Goal: Task Accomplishment & Management: Manage account settings

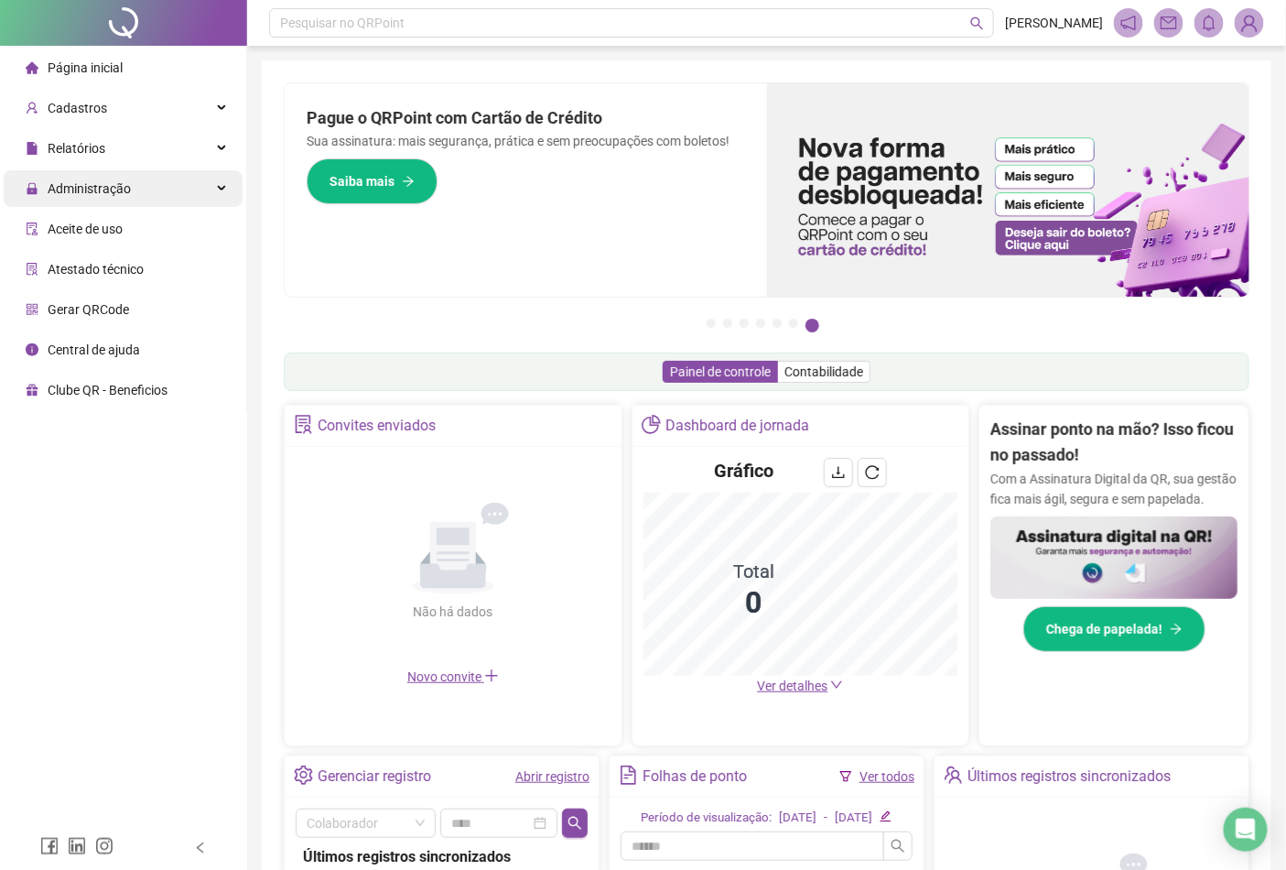
click at [140, 192] on div "Administração" at bounding box center [123, 188] width 239 height 37
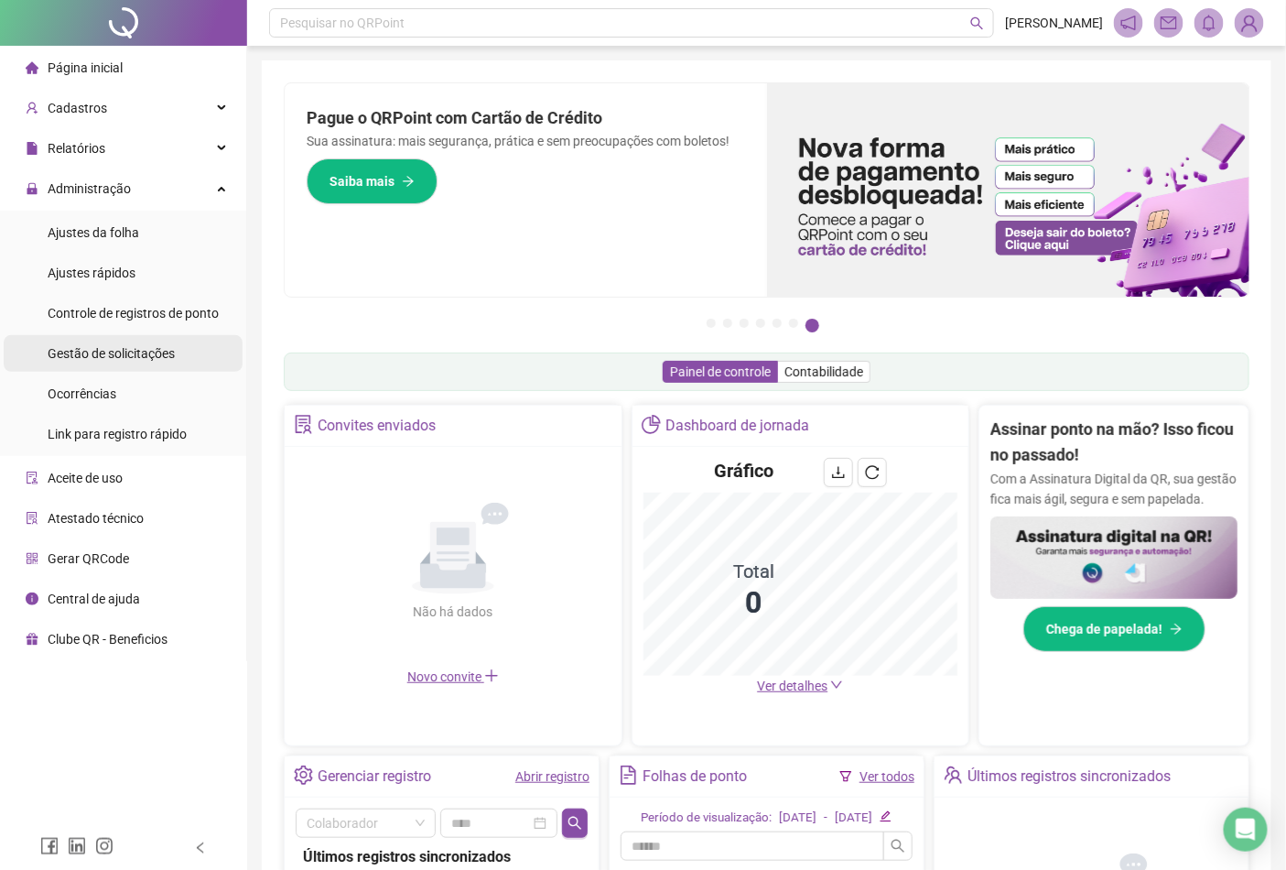
click at [147, 359] on span "Gestão de solicitações" at bounding box center [111, 353] width 127 height 15
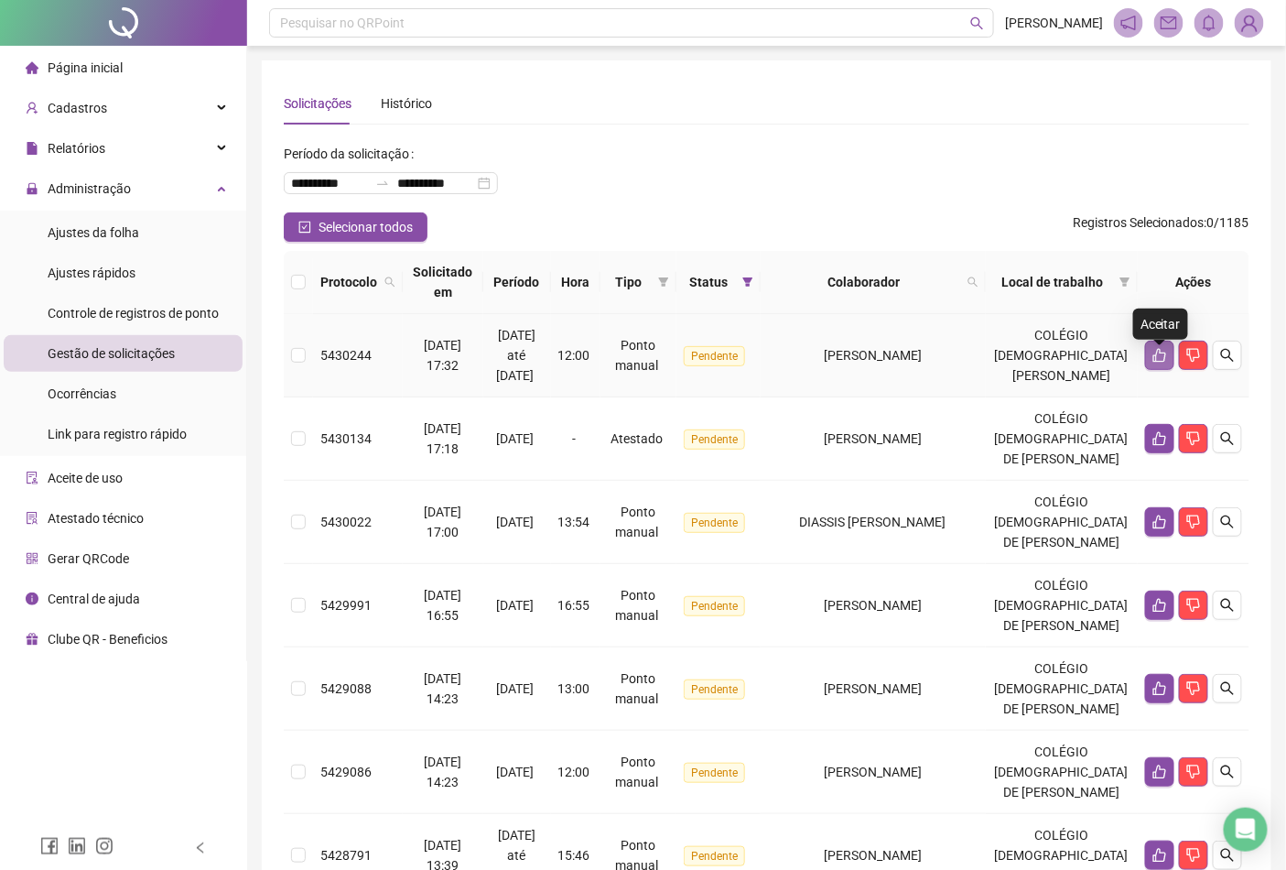
click at [1164, 363] on icon "like" at bounding box center [1160, 355] width 15 height 15
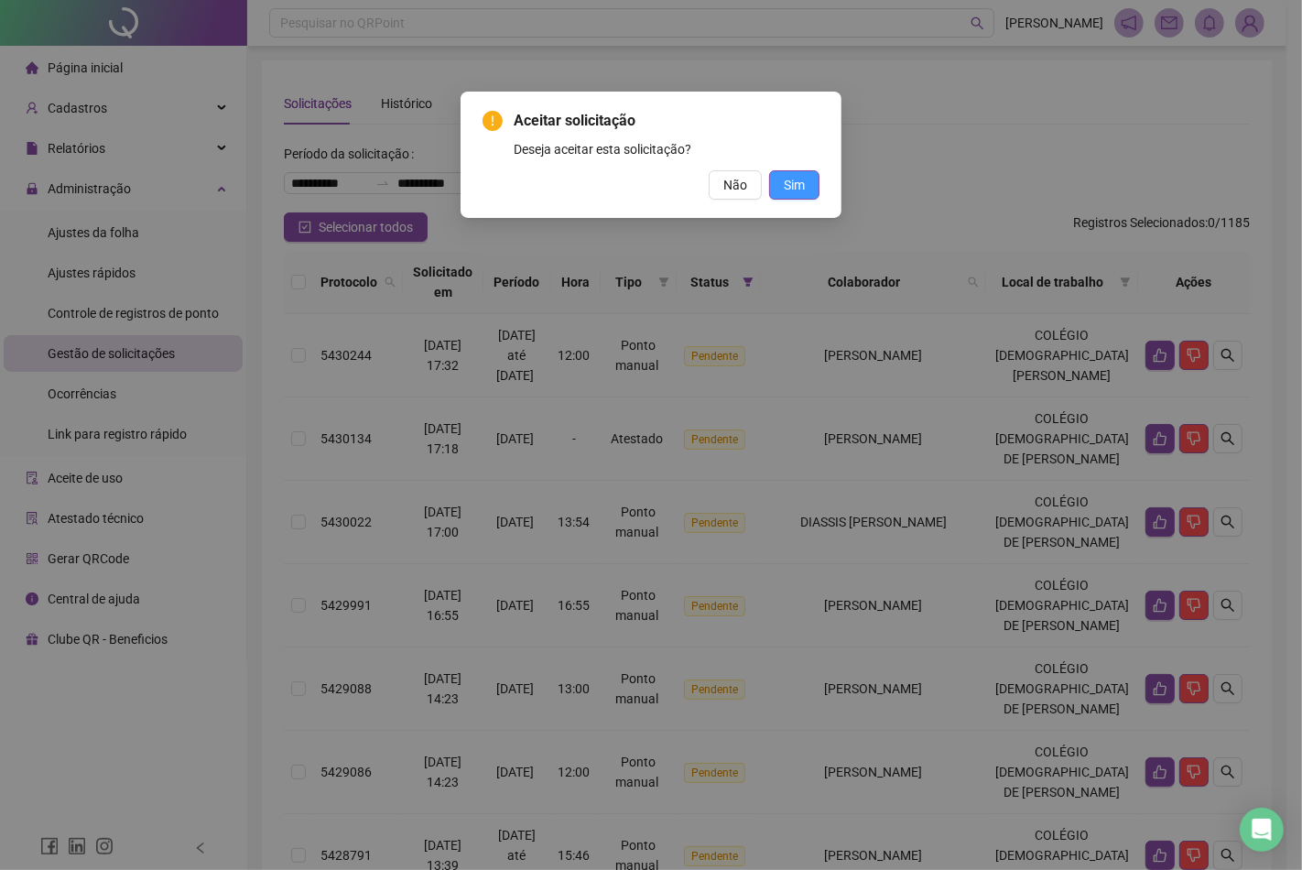
click at [793, 180] on span "Sim" at bounding box center [794, 185] width 21 height 20
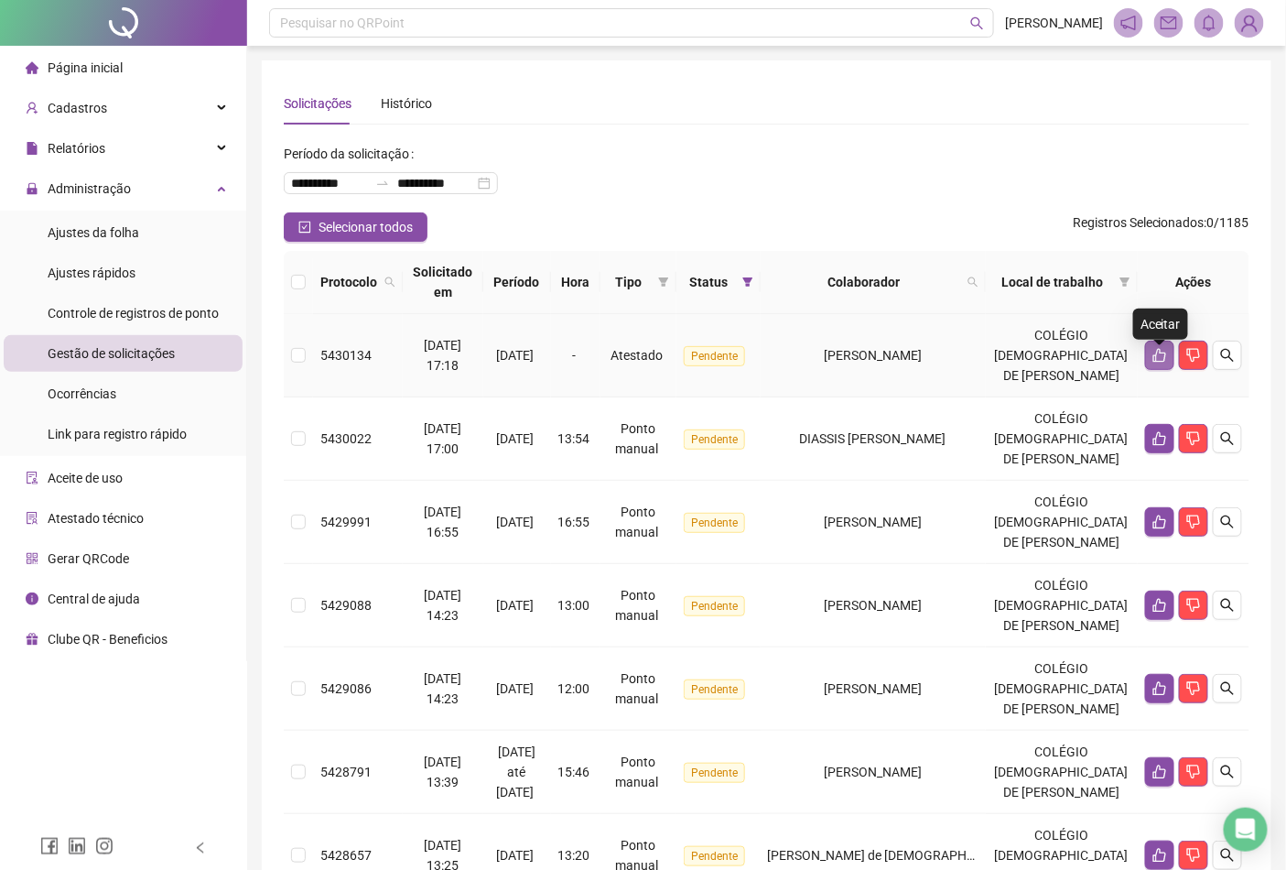
click at [1150, 363] on button "button" at bounding box center [1159, 355] width 29 height 29
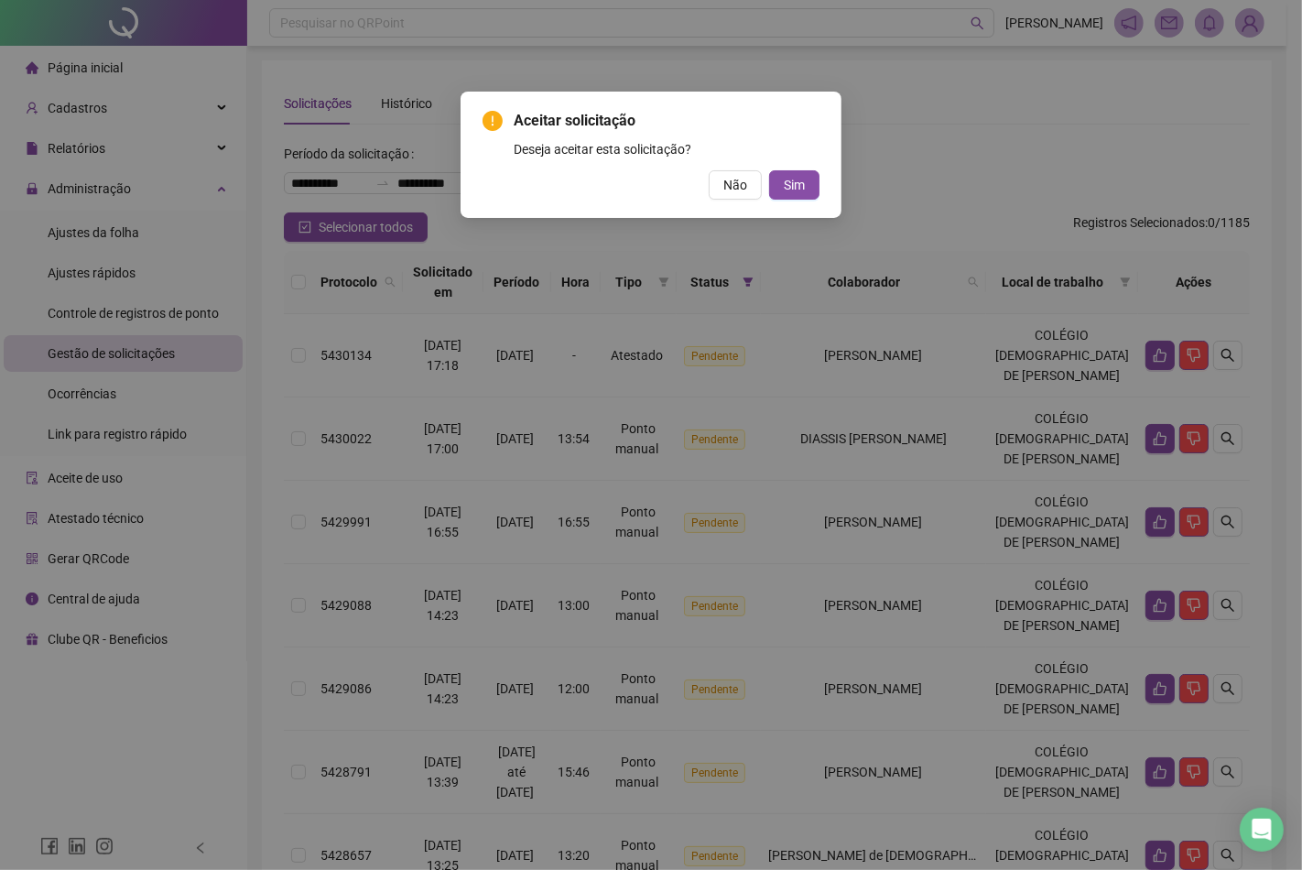
click at [917, 120] on div "Aceitar solicitação Deseja aceitar esta solicitação? Não Sim" at bounding box center [651, 435] width 1302 height 870
click at [727, 74] on div "Aceitar solicitação Deseja aceitar esta solicitação? Não Sim" at bounding box center [651, 435] width 1302 height 870
click at [734, 180] on span "Não" at bounding box center [735, 185] width 24 height 20
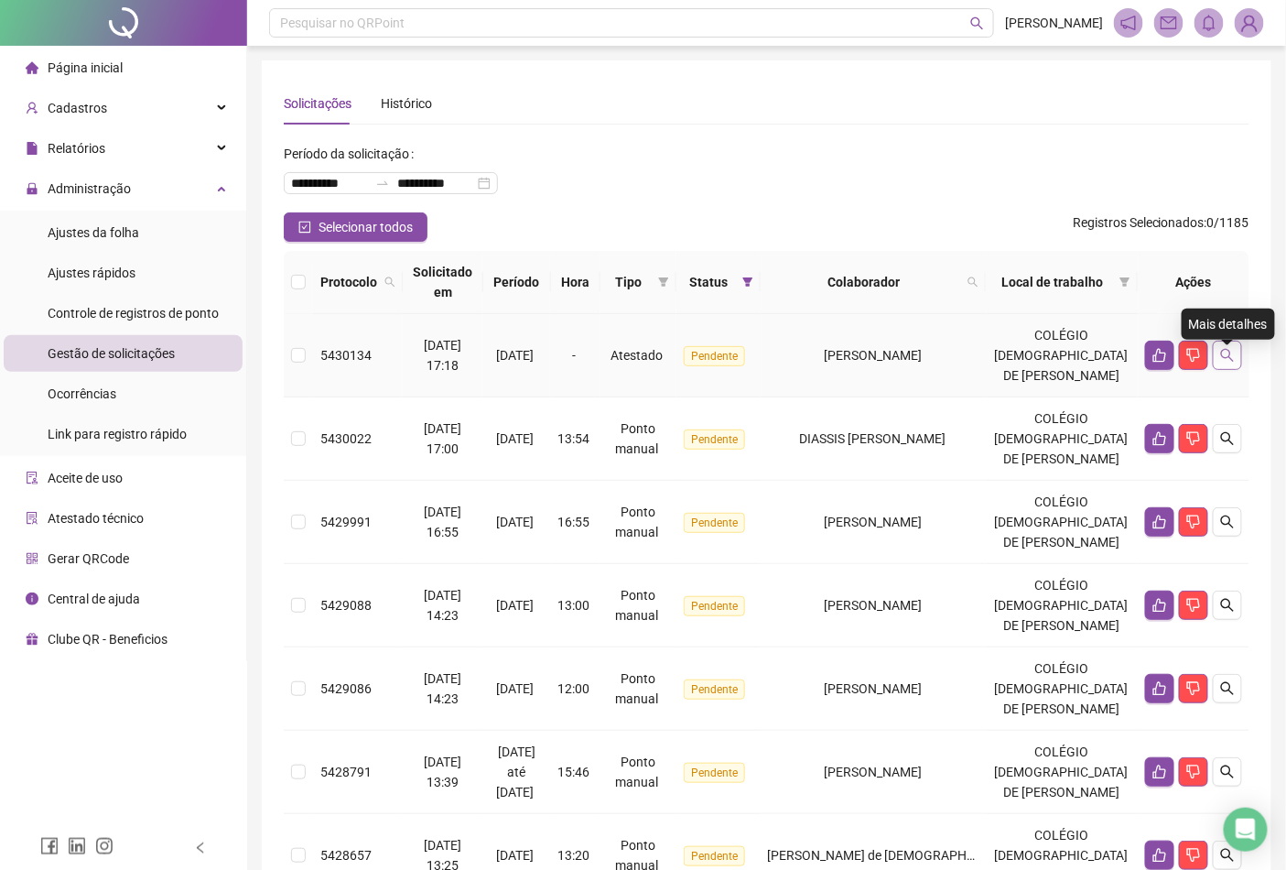
click at [1227, 363] on icon "search" at bounding box center [1227, 355] width 15 height 15
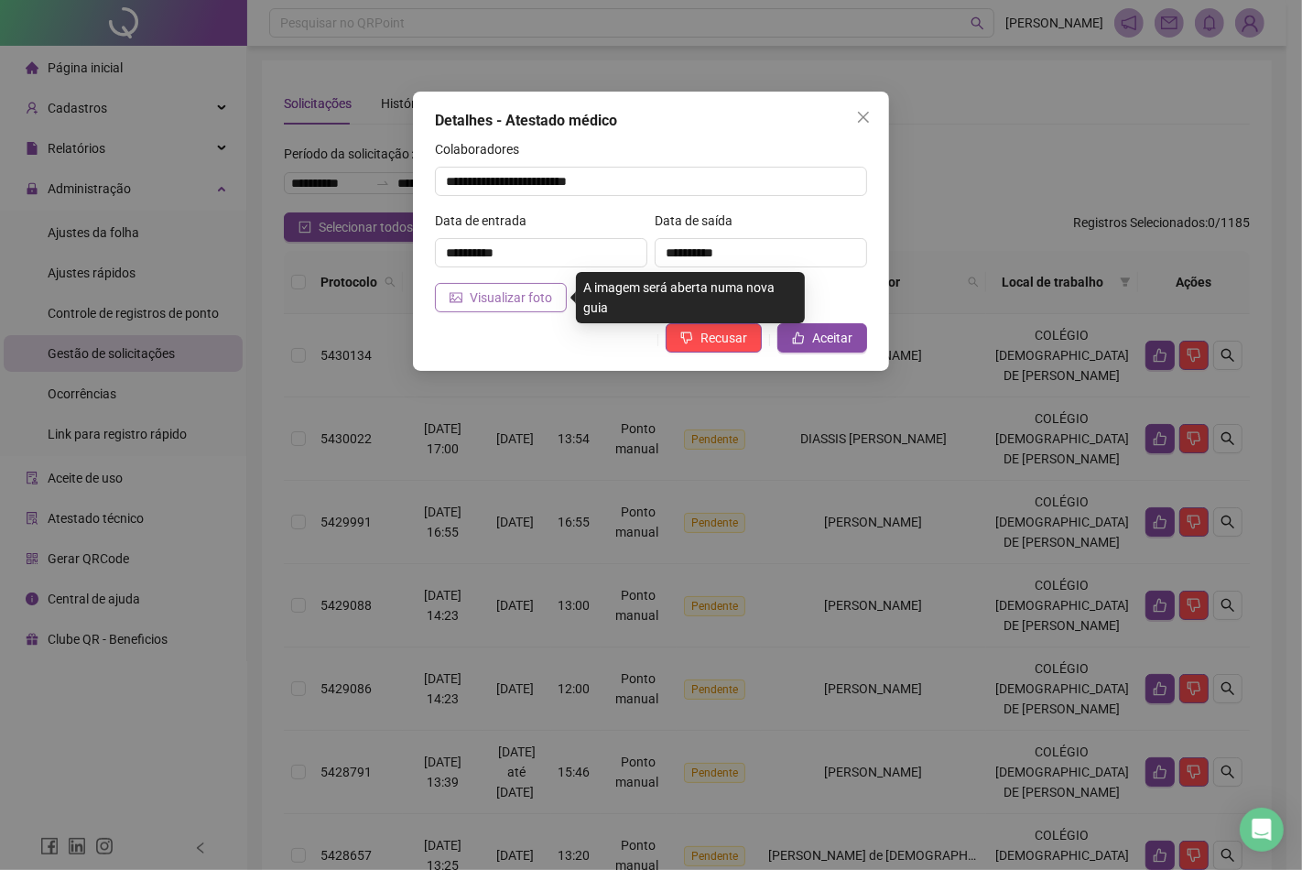
click at [504, 305] on span "Visualizar foto" at bounding box center [511, 297] width 82 height 20
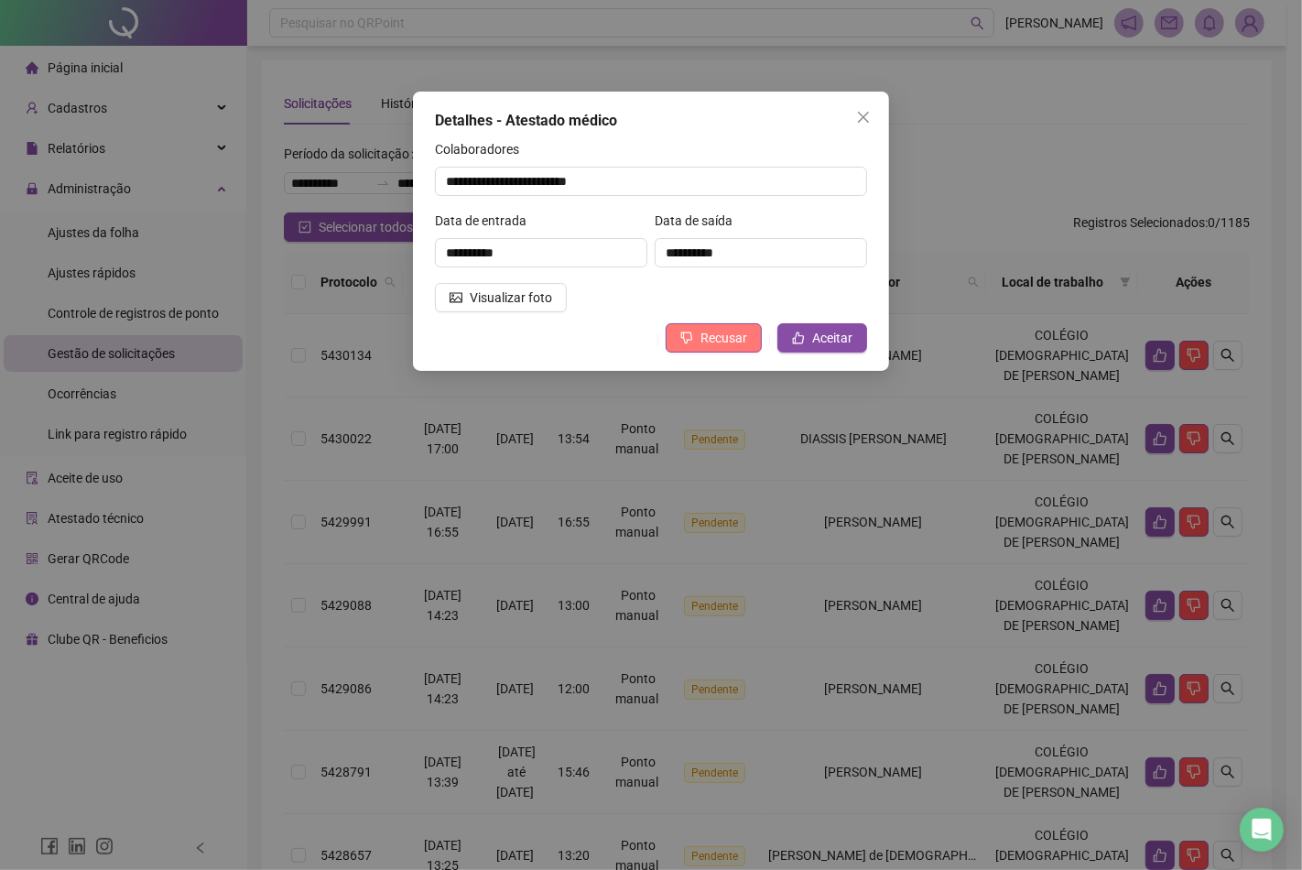
click at [717, 339] on span "Recusar" at bounding box center [723, 338] width 47 height 20
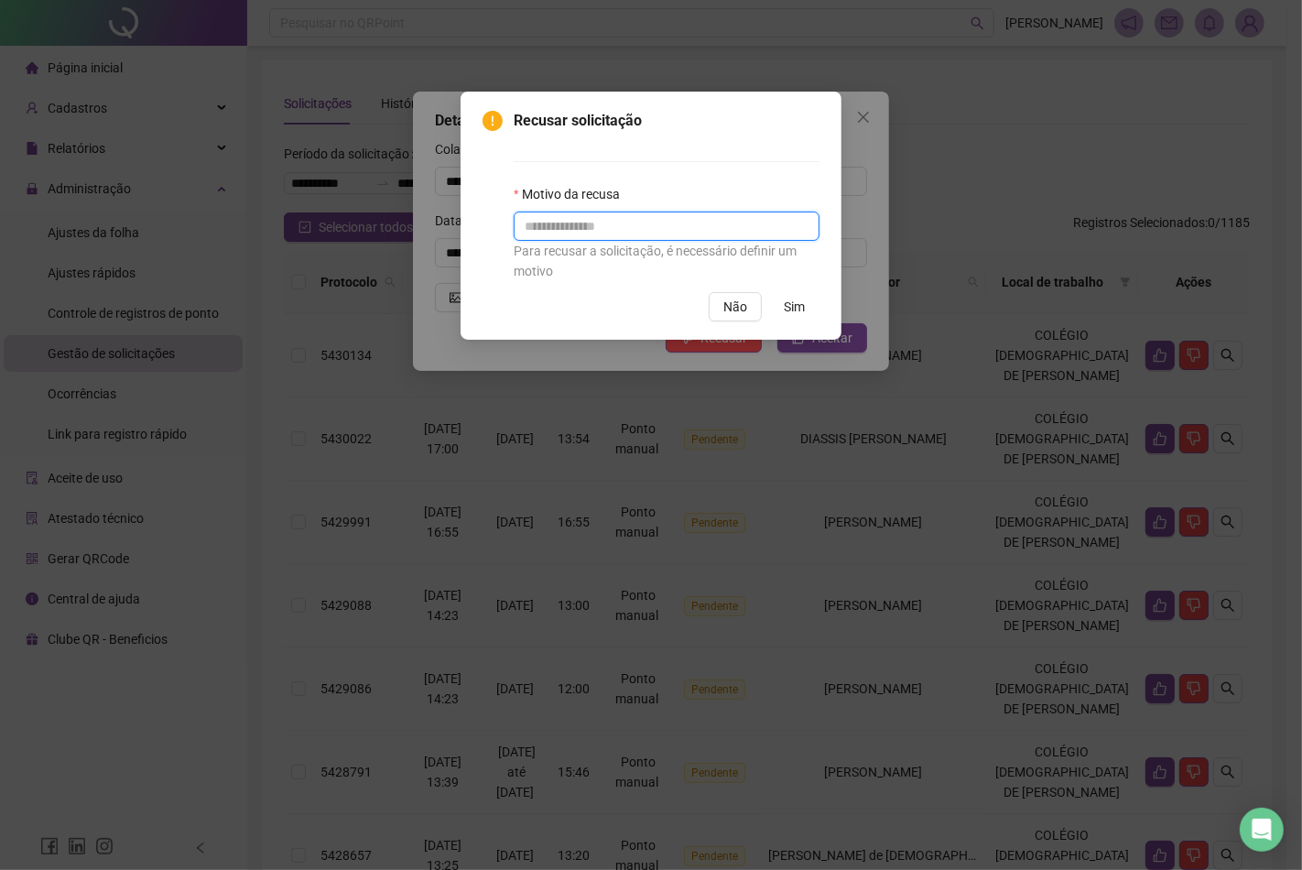
click at [619, 224] on input "text" at bounding box center [667, 225] width 306 height 29
type input "**********"
click at [793, 314] on span "Sim" at bounding box center [794, 307] width 21 height 20
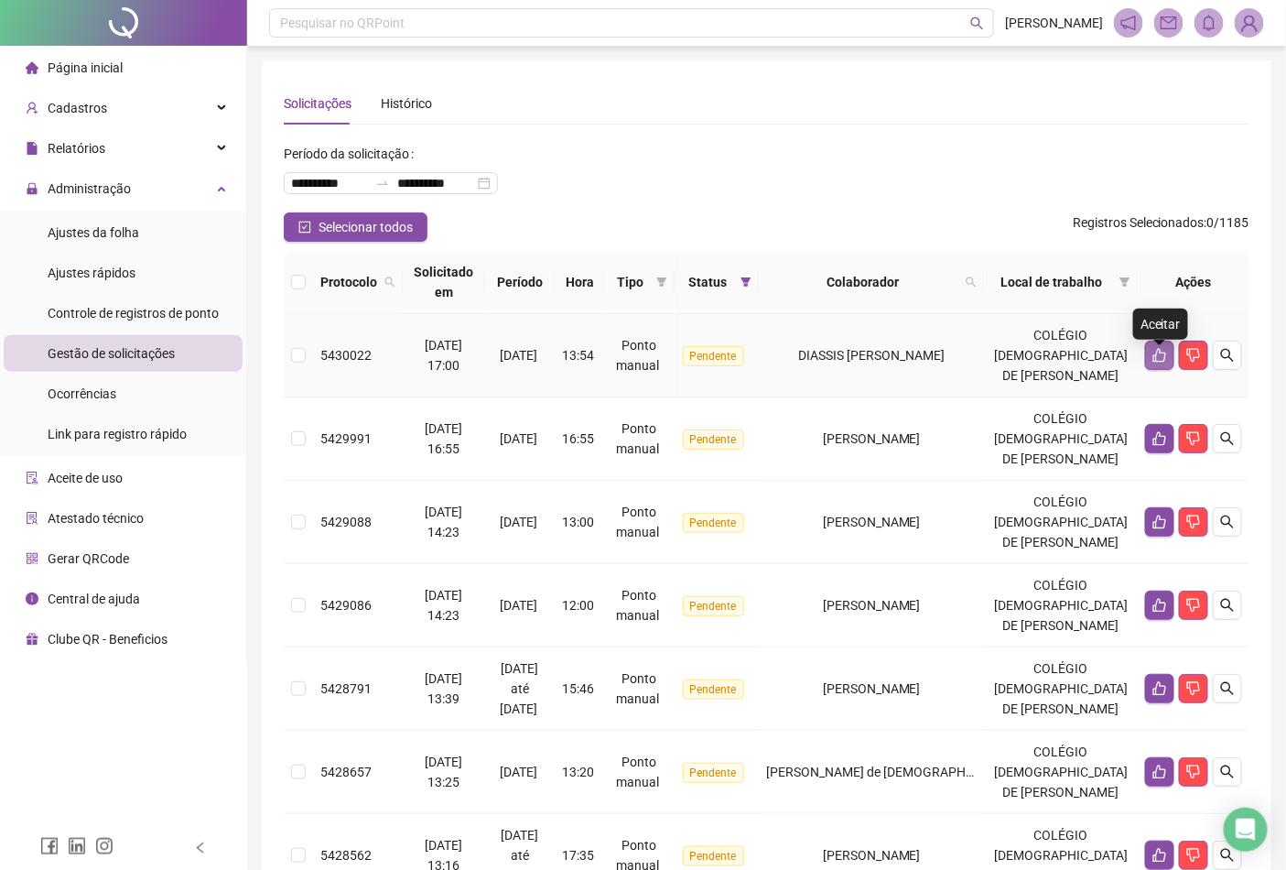
click at [1146, 363] on button "button" at bounding box center [1159, 355] width 29 height 29
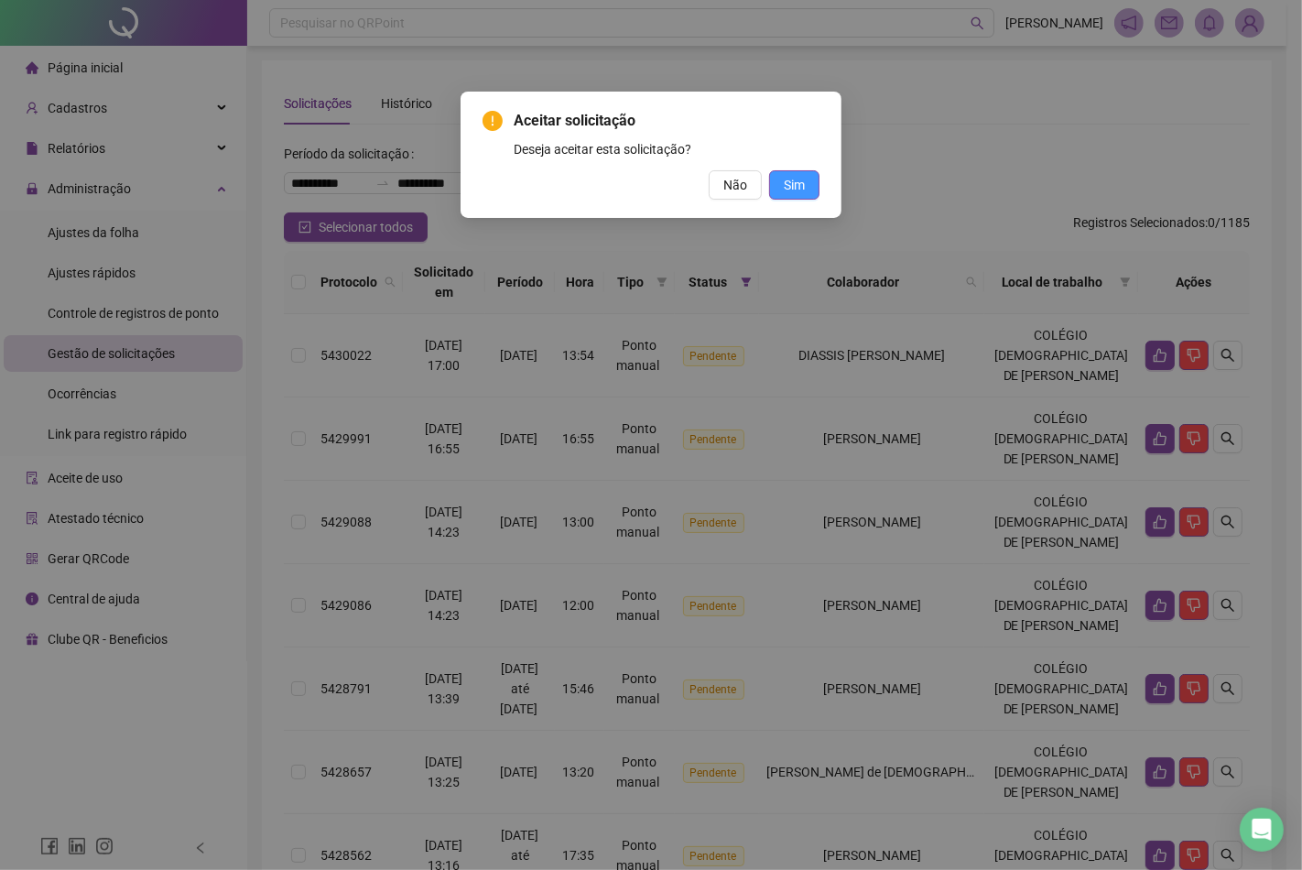
click at [791, 190] on span "Sim" at bounding box center [794, 185] width 21 height 20
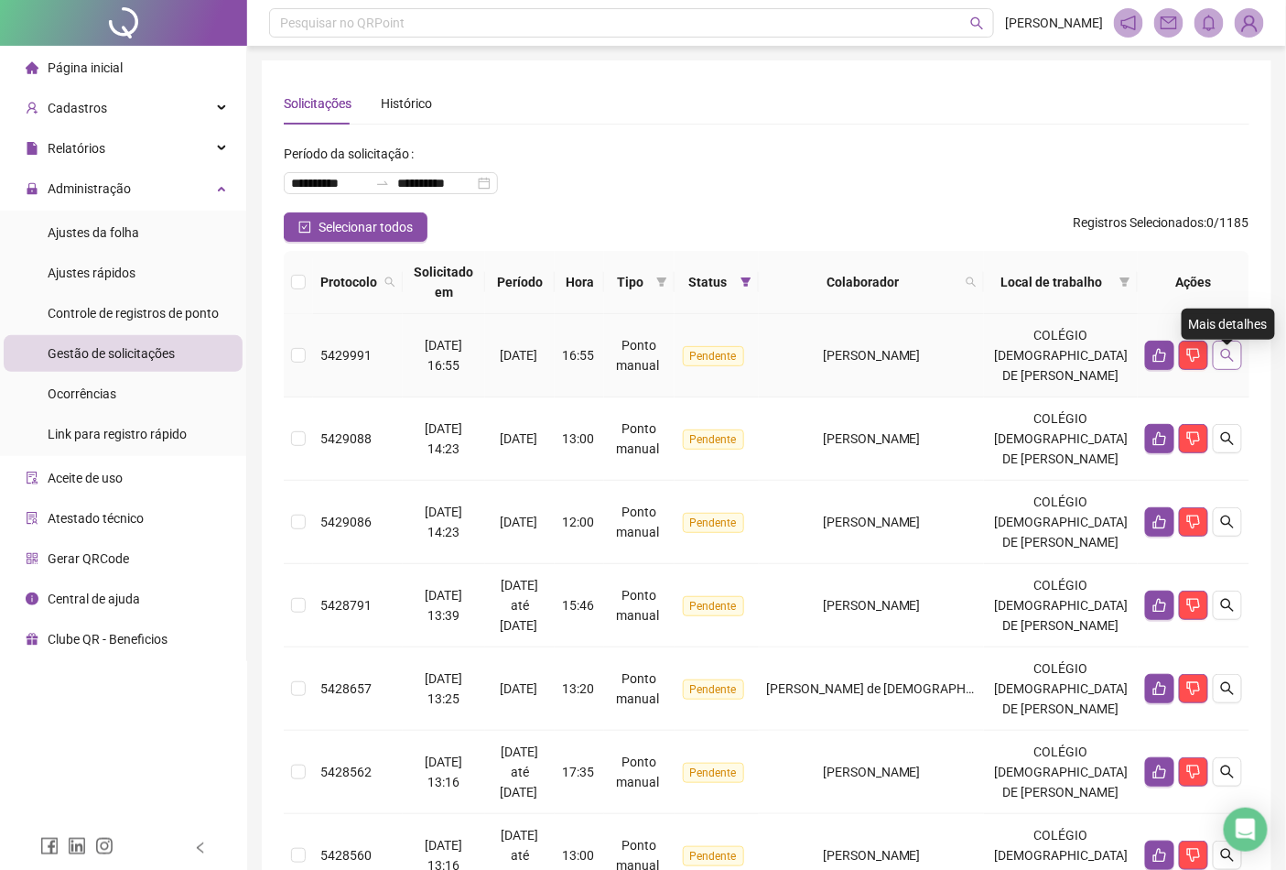
click at [1225, 362] on icon "search" at bounding box center [1227, 355] width 13 height 13
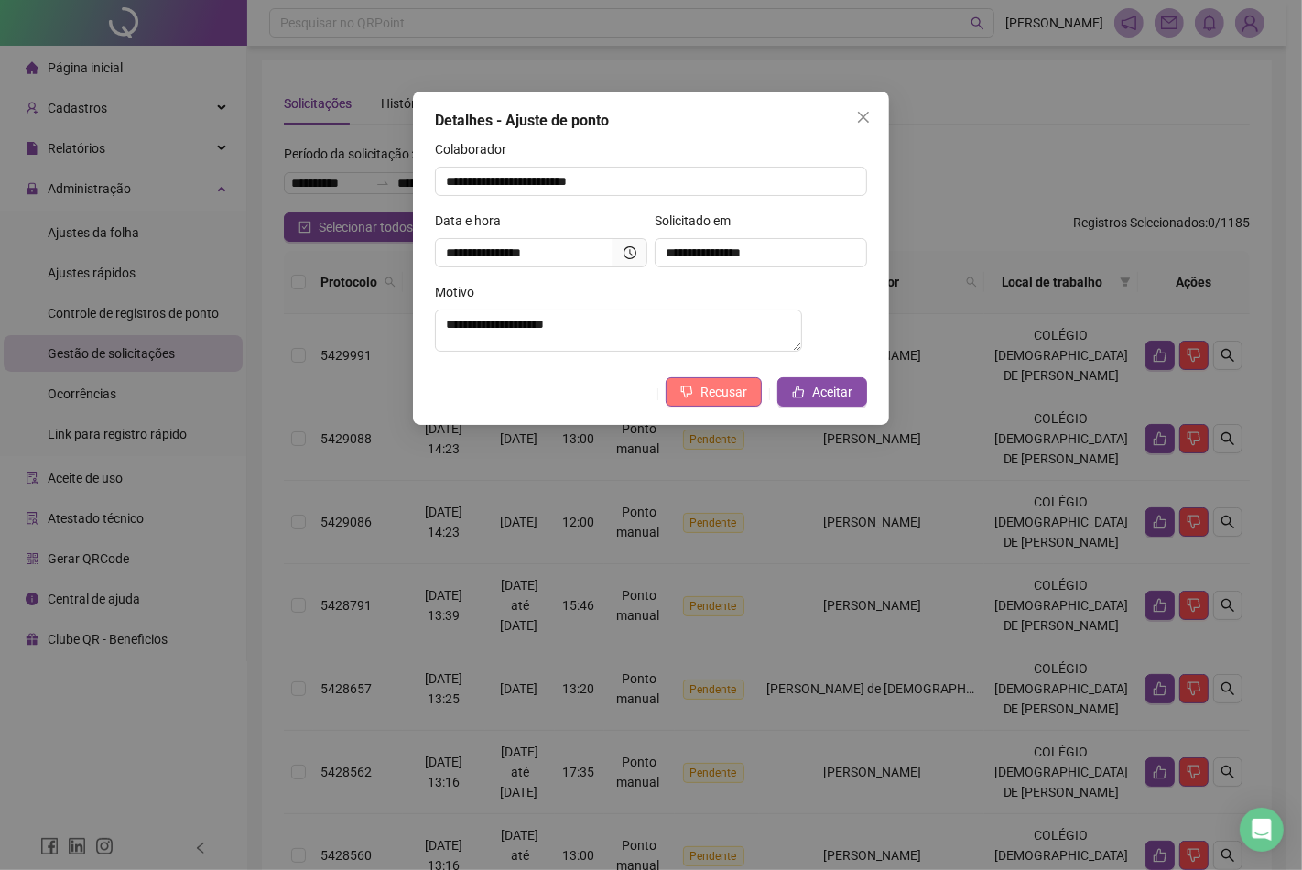
click at [725, 402] on span "Recusar" at bounding box center [723, 392] width 47 height 20
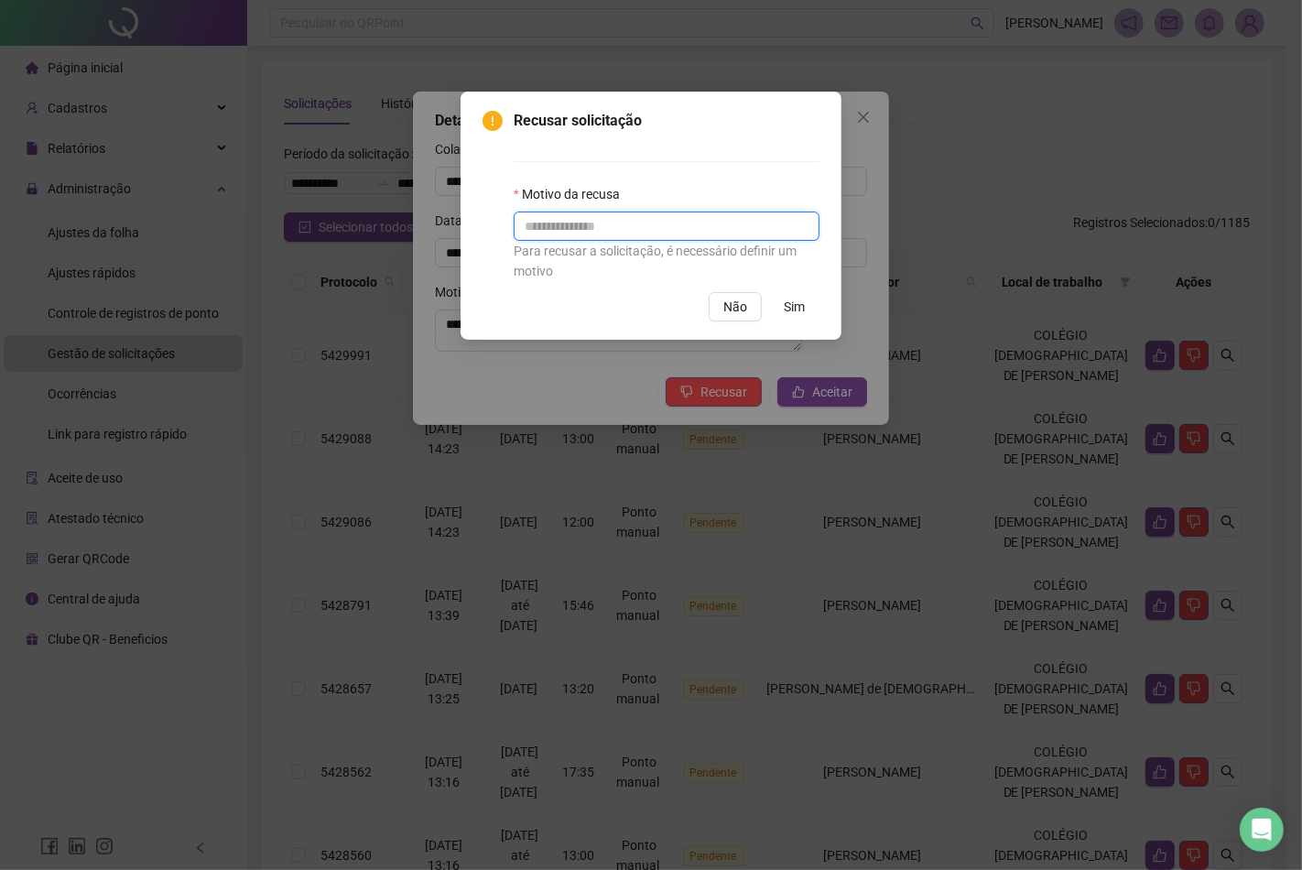
click at [719, 225] on input "text" at bounding box center [667, 225] width 306 height 29
type input "**********"
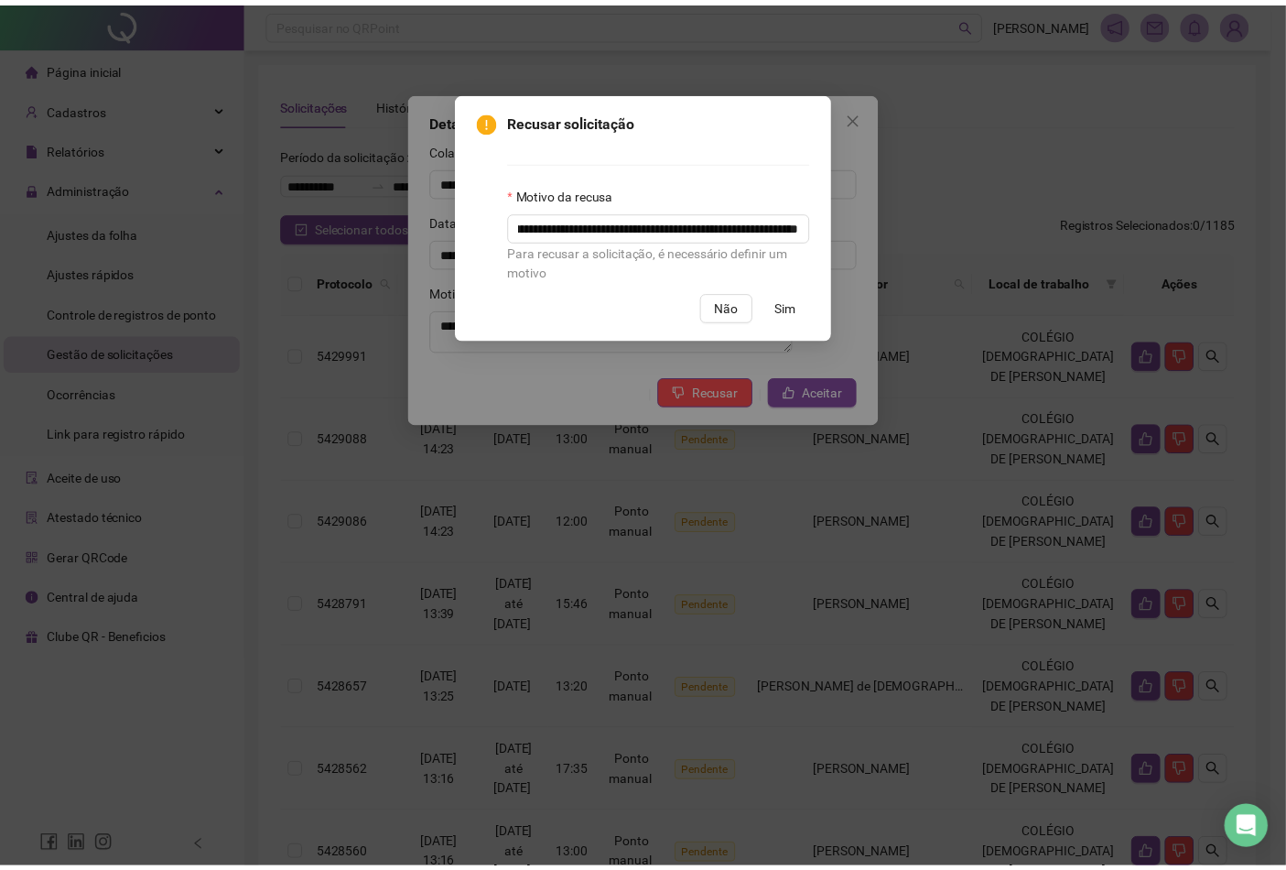
scroll to position [0, 0]
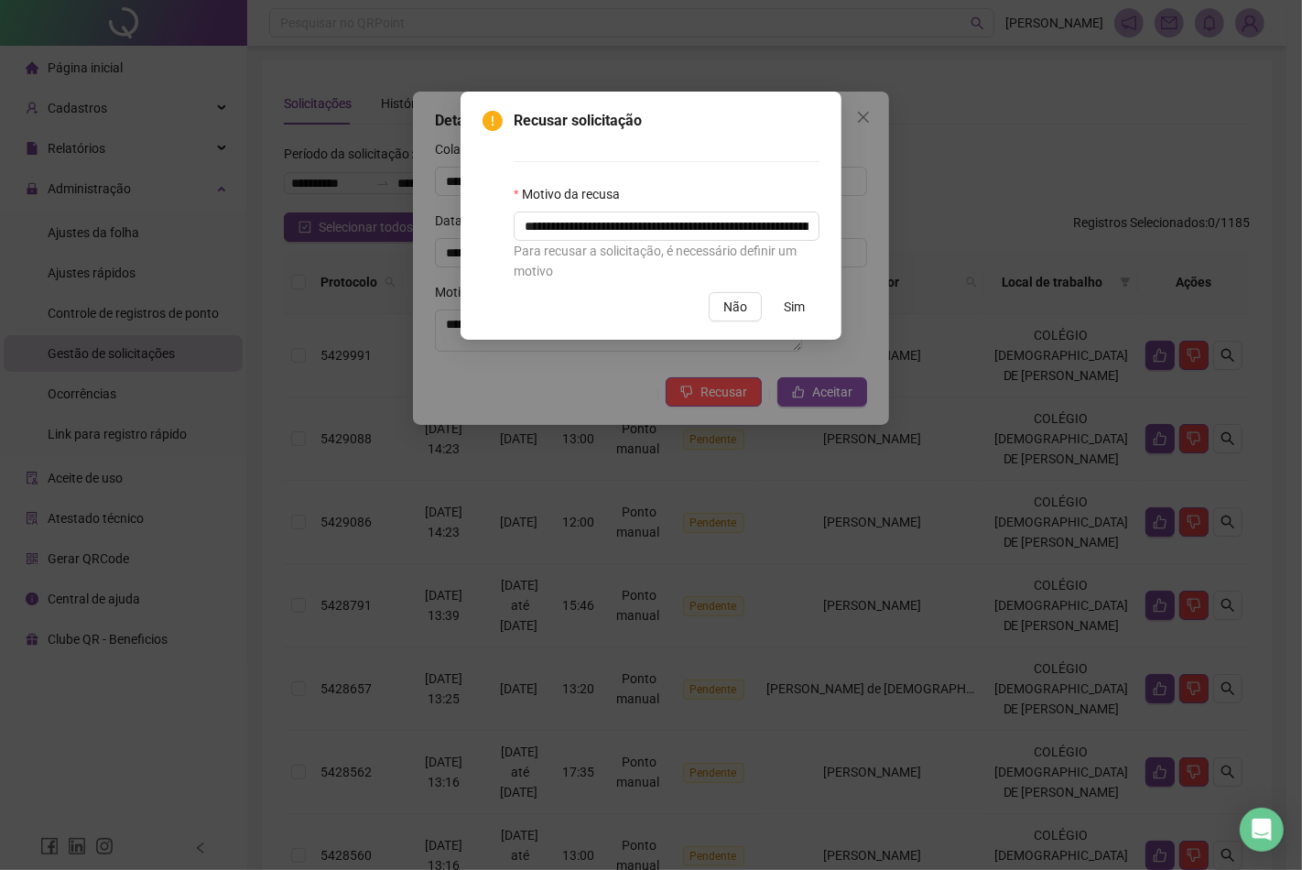
click at [792, 303] on span "Sim" at bounding box center [794, 307] width 21 height 20
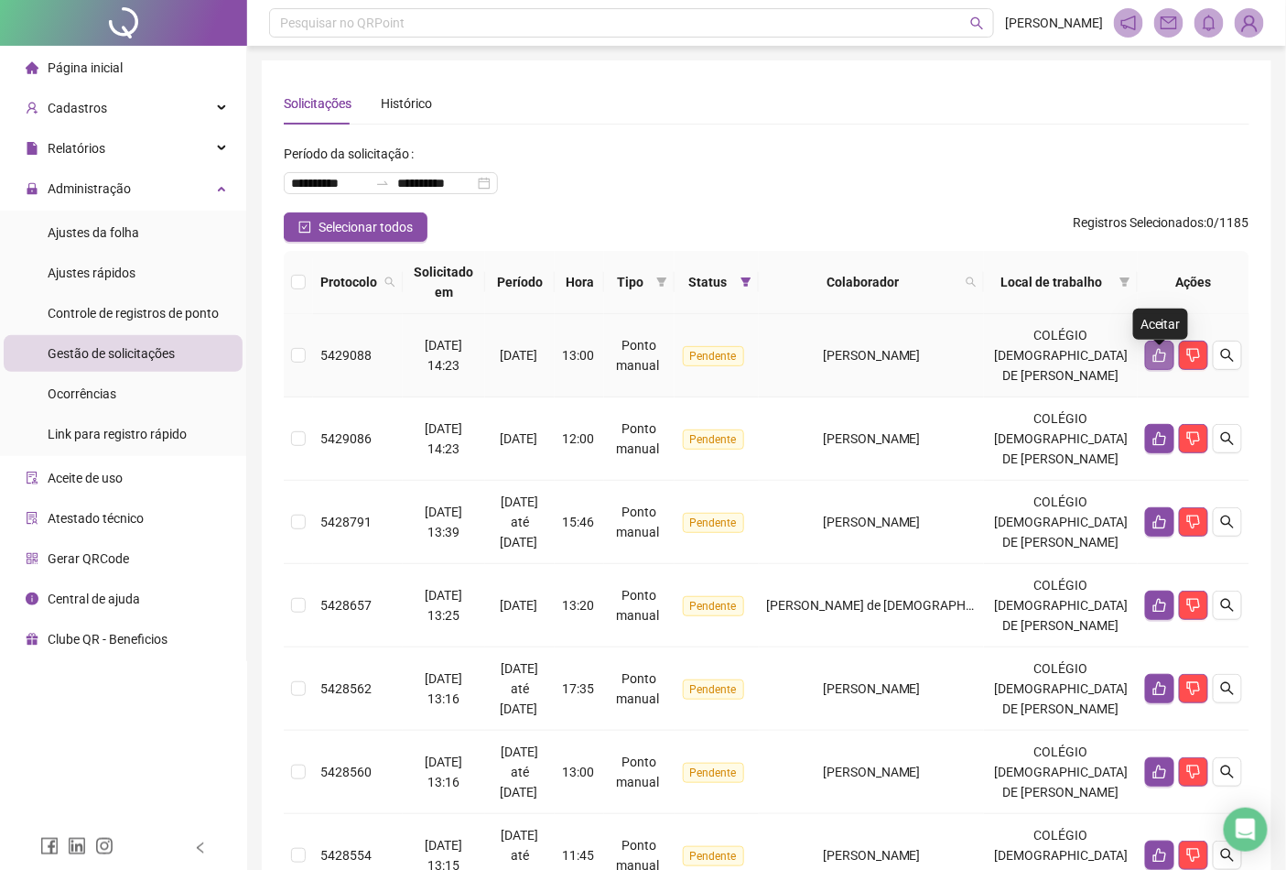
click at [1155, 357] on icon "like" at bounding box center [1160, 355] width 15 height 15
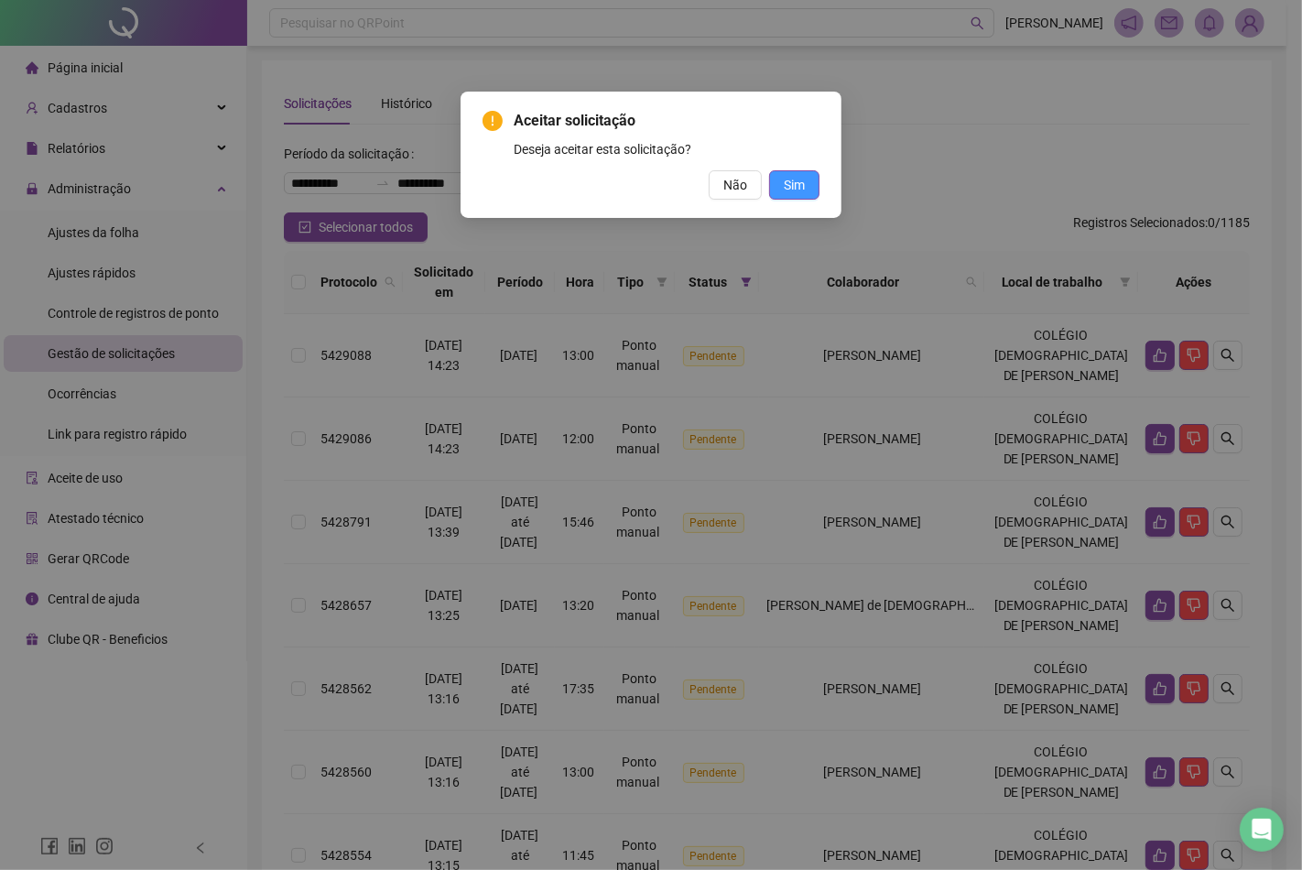
click at [792, 178] on span "Sim" at bounding box center [794, 185] width 21 height 20
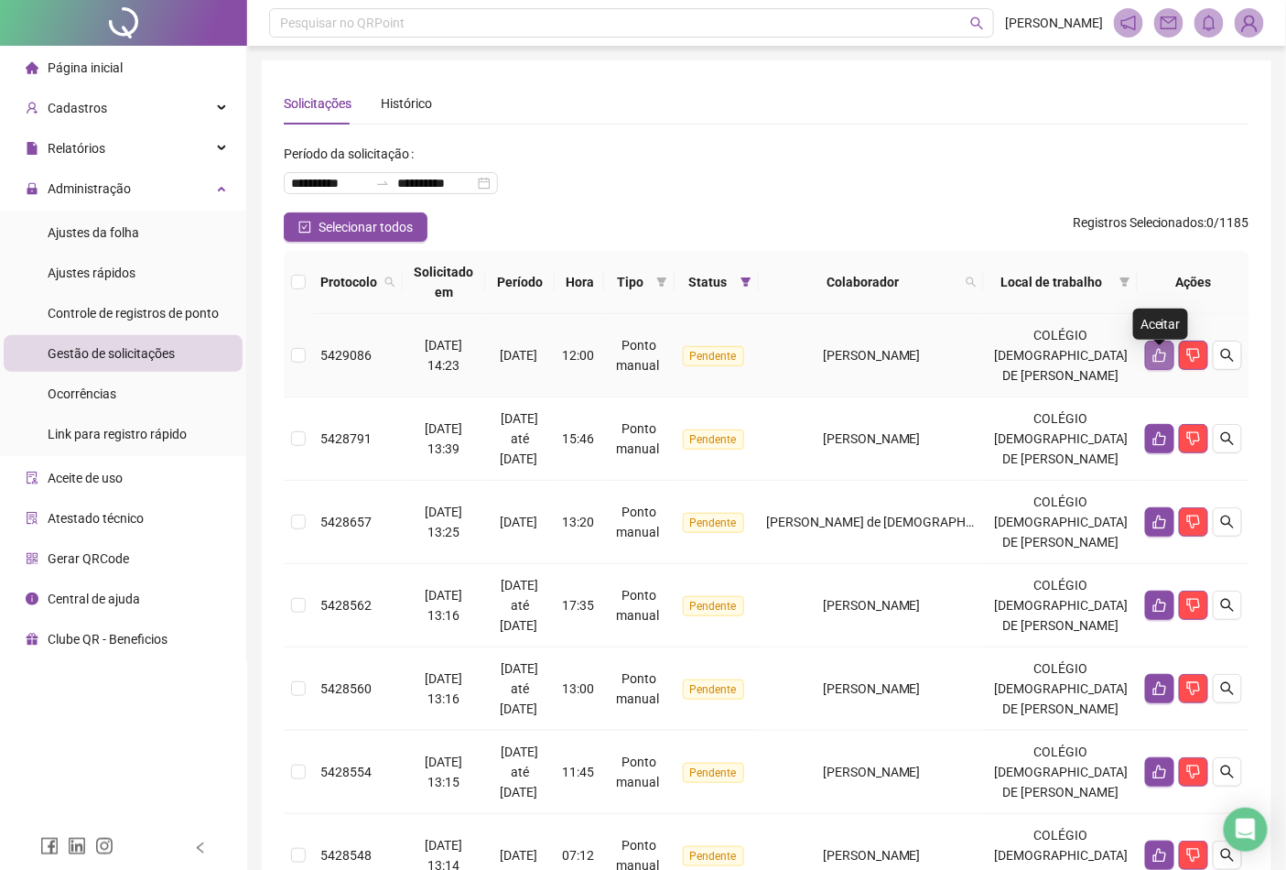
click at [1155, 363] on icon "like" at bounding box center [1160, 355] width 15 height 15
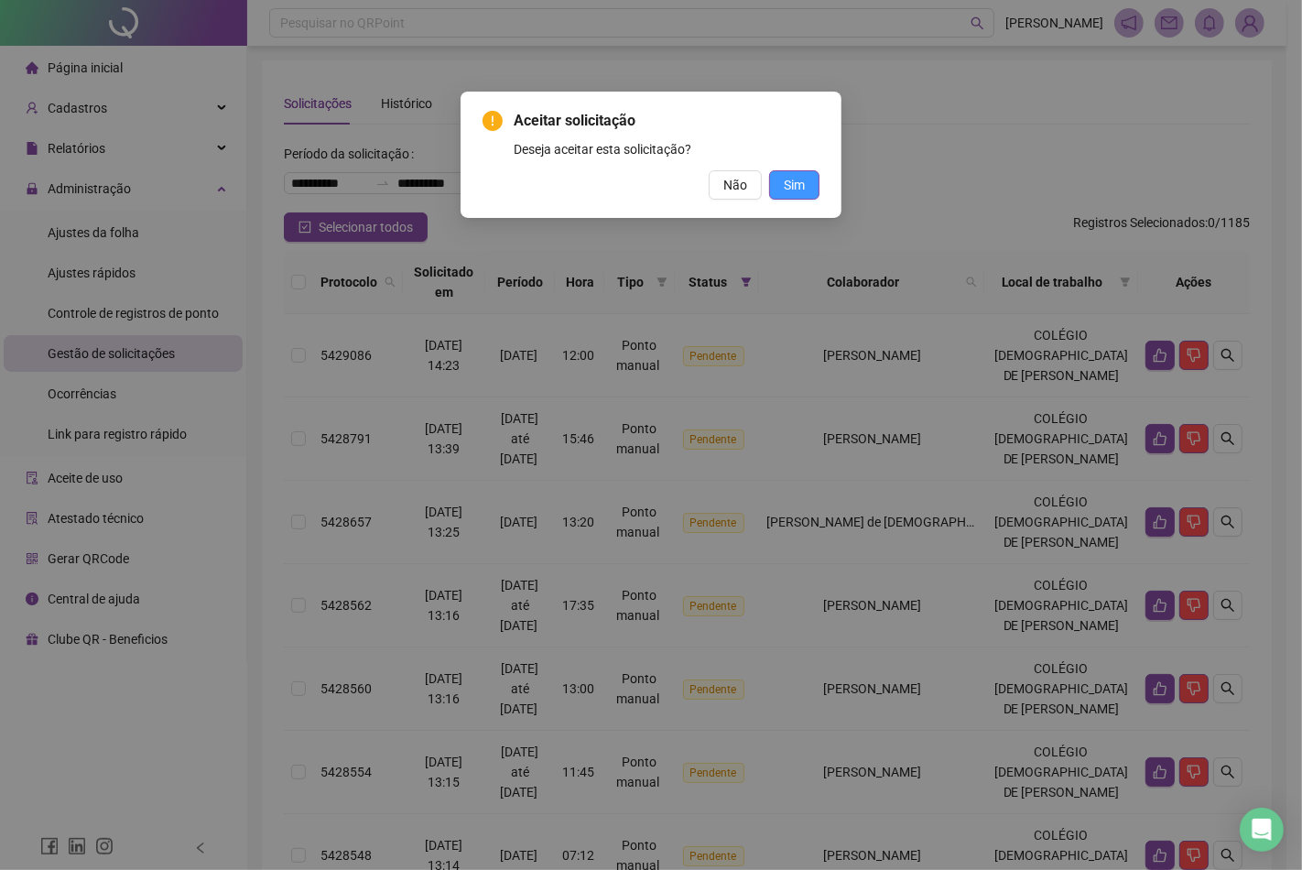
click at [795, 175] on span "Sim" at bounding box center [794, 185] width 21 height 20
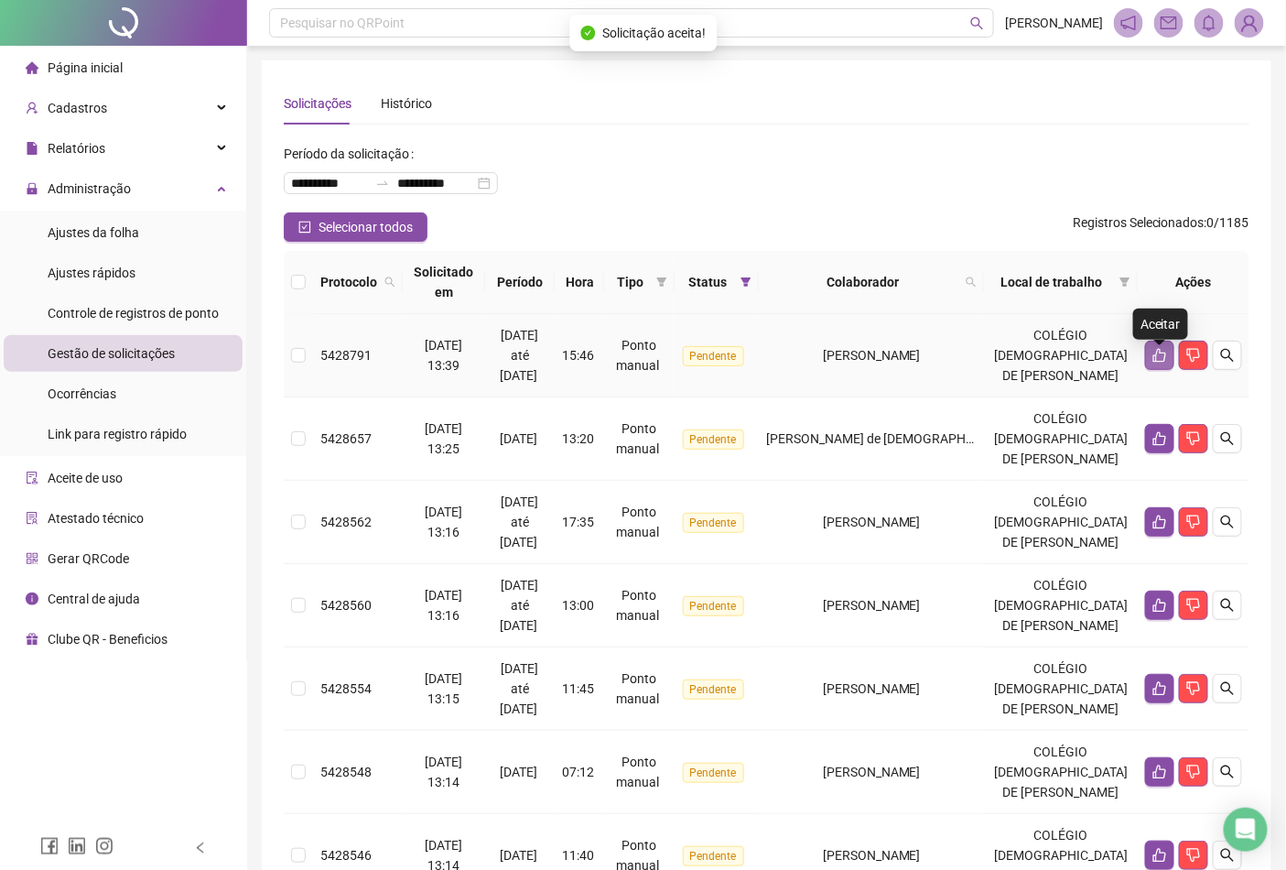
click at [1156, 363] on icon "like" at bounding box center [1160, 356] width 13 height 14
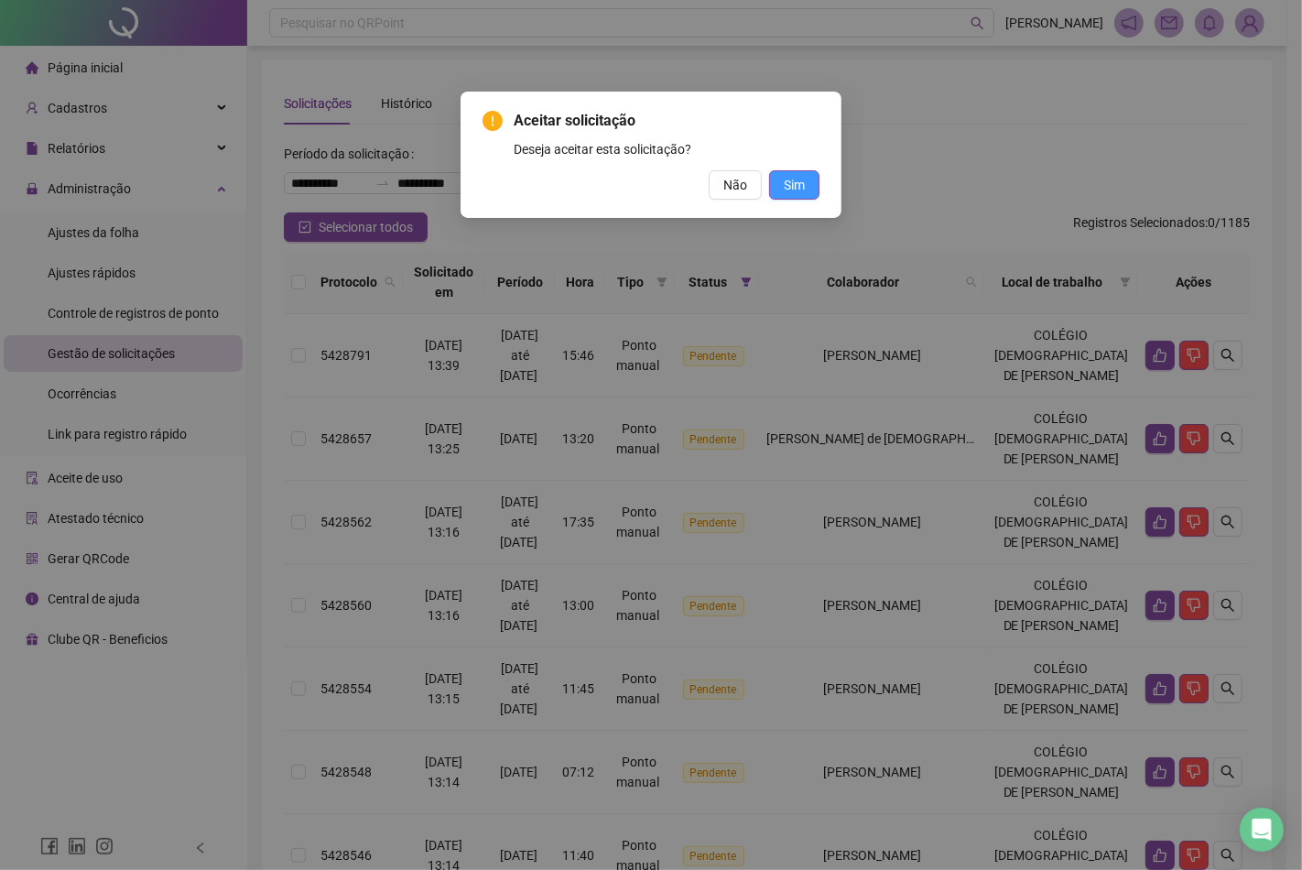
click at [799, 184] on span "Sim" at bounding box center [794, 185] width 21 height 20
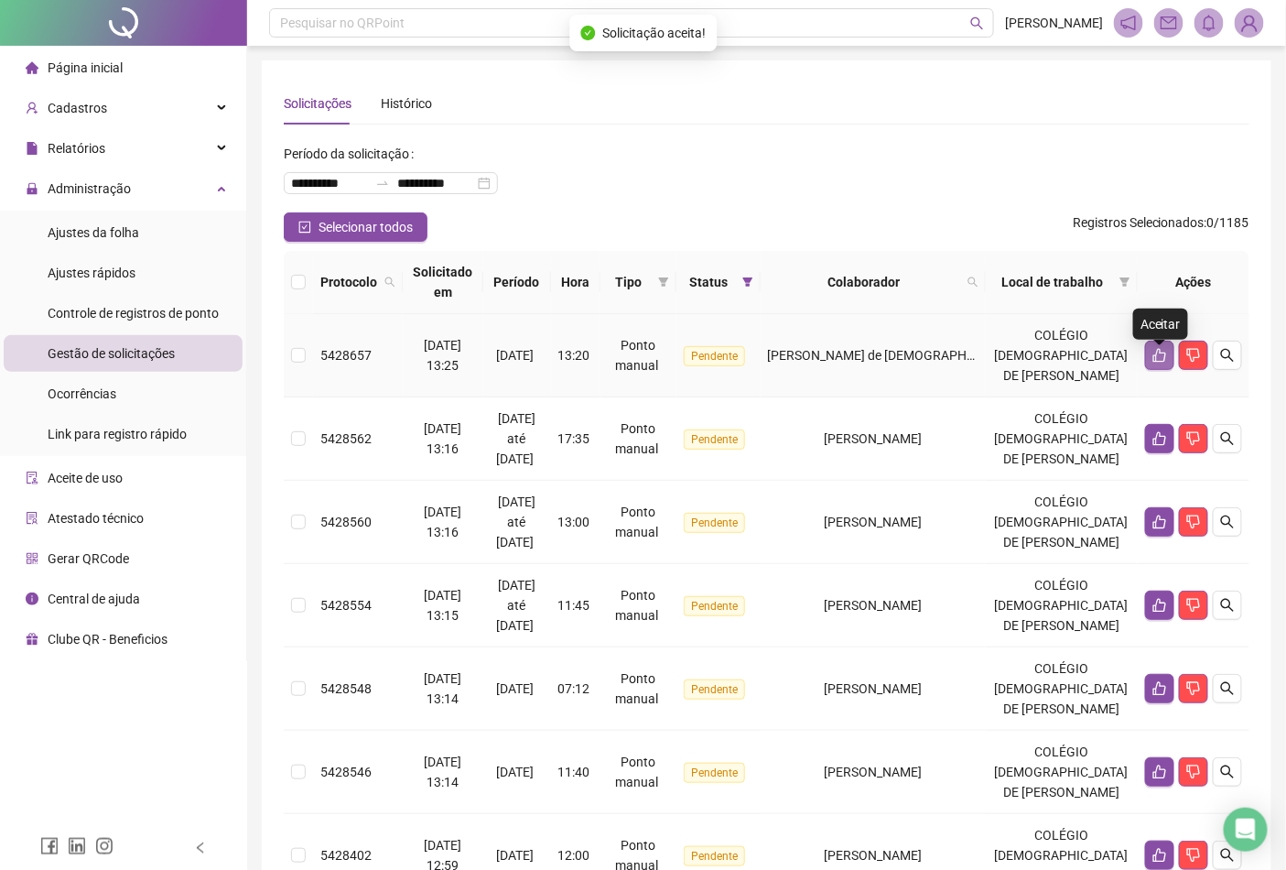
click at [1157, 363] on icon "like" at bounding box center [1160, 355] width 15 height 15
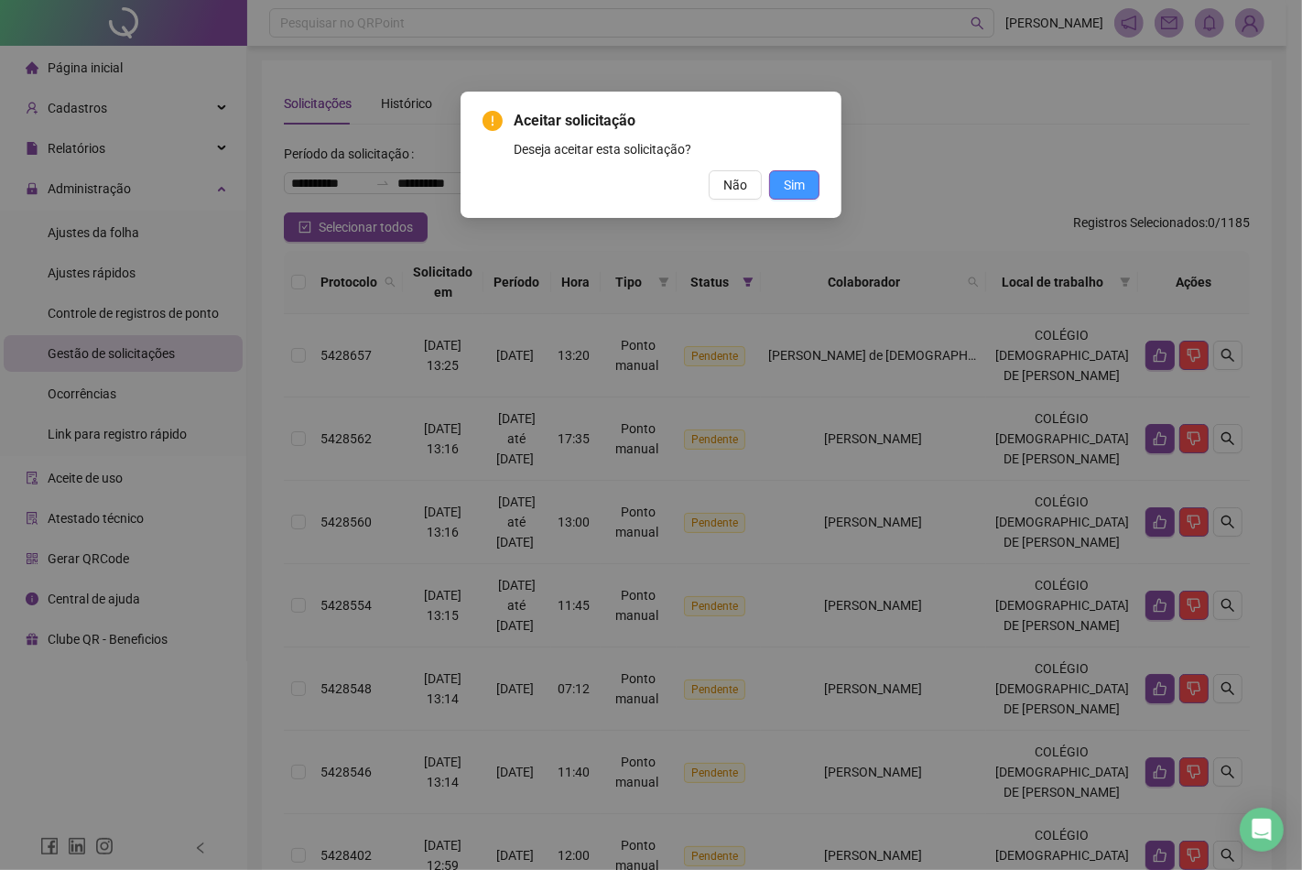
click at [807, 184] on button "Sim" at bounding box center [794, 184] width 50 height 29
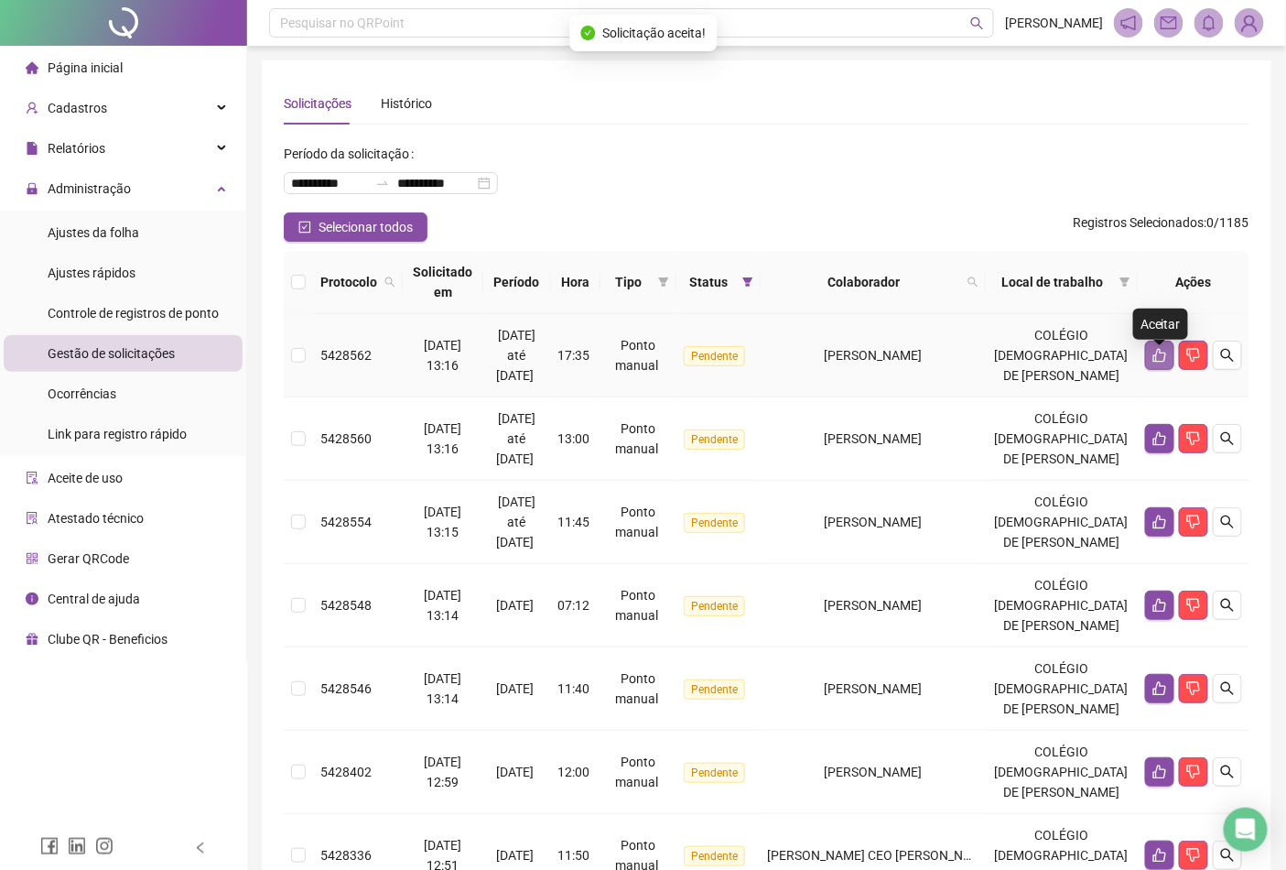
click at [1158, 361] on icon "like" at bounding box center [1160, 356] width 13 height 14
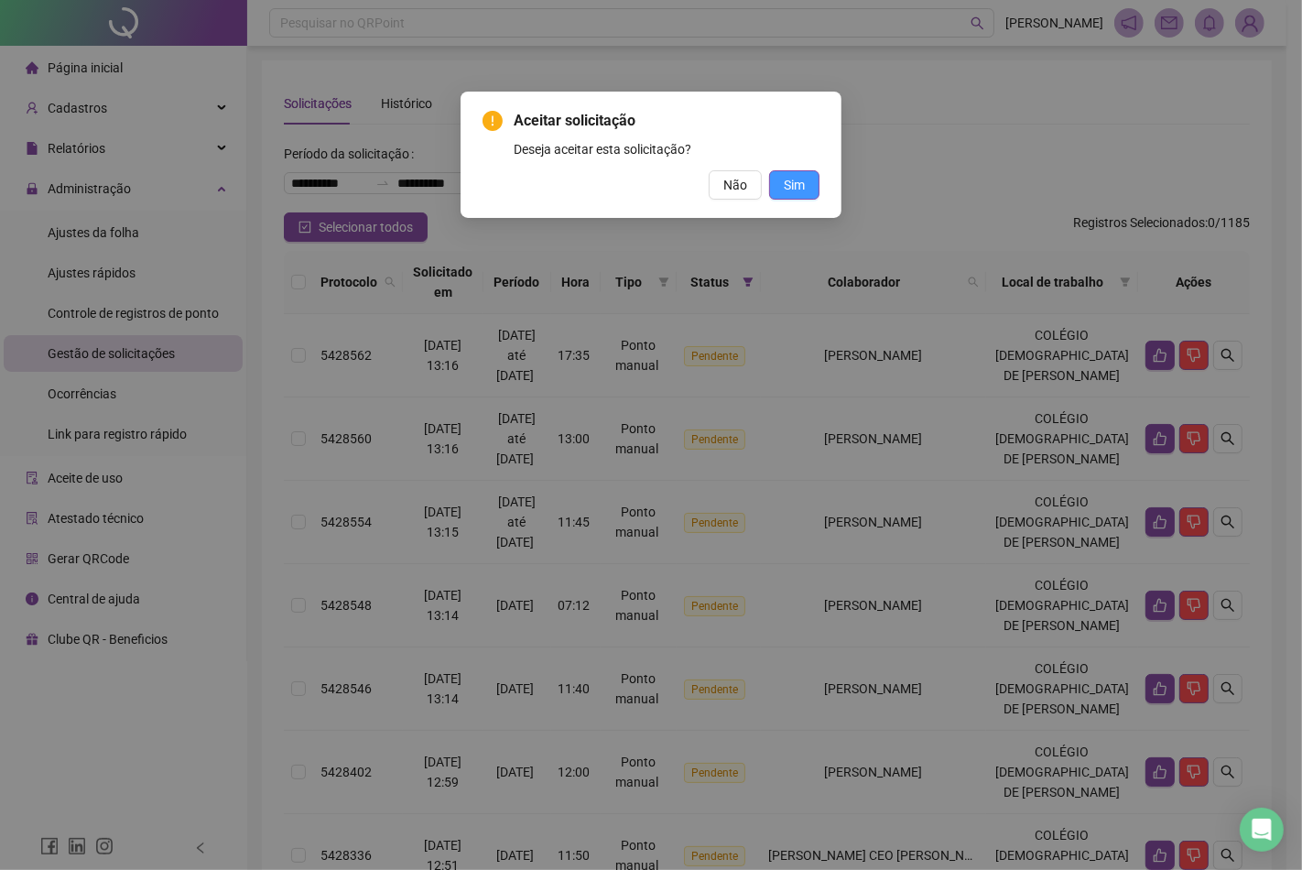
click at [809, 180] on button "Sim" at bounding box center [794, 184] width 50 height 29
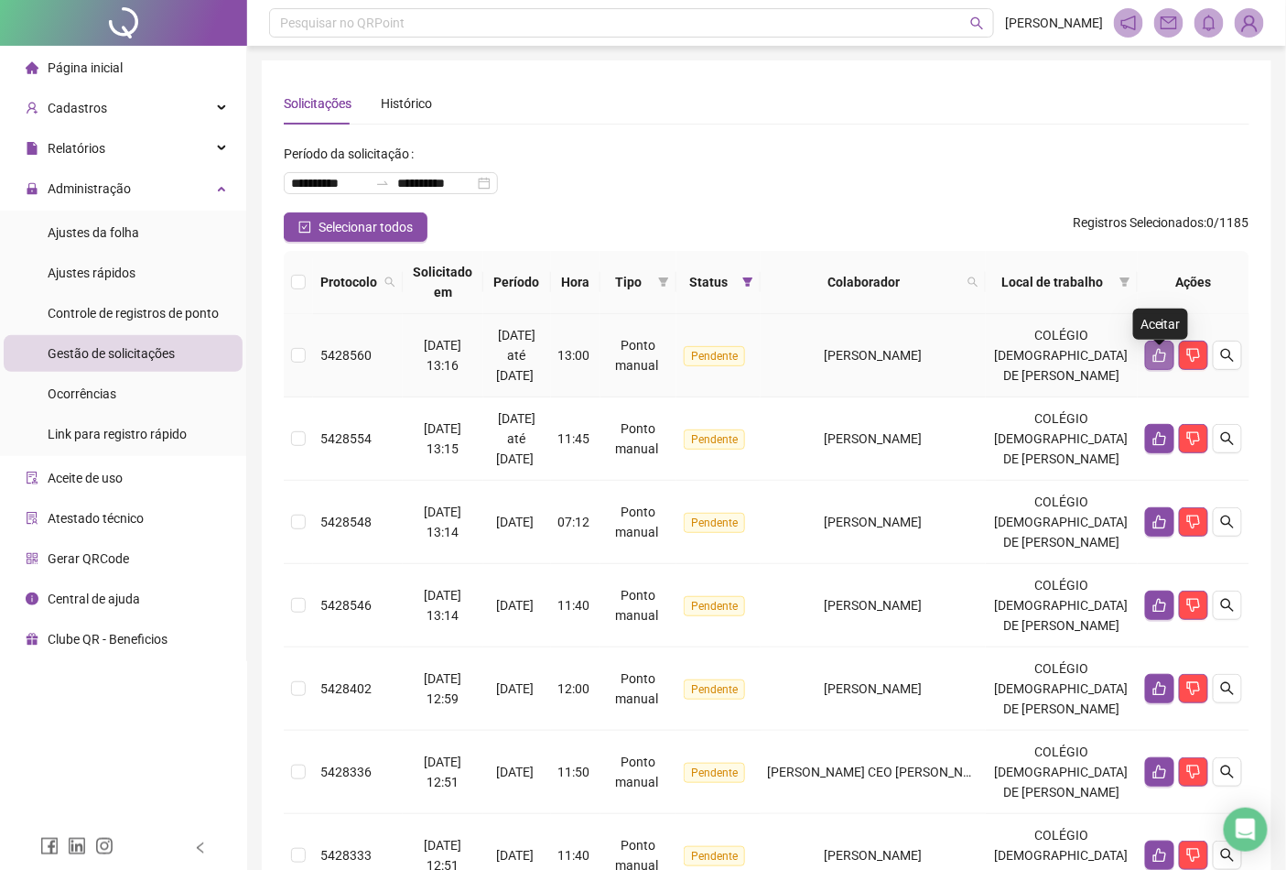
click at [1164, 361] on icon "like" at bounding box center [1160, 355] width 15 height 15
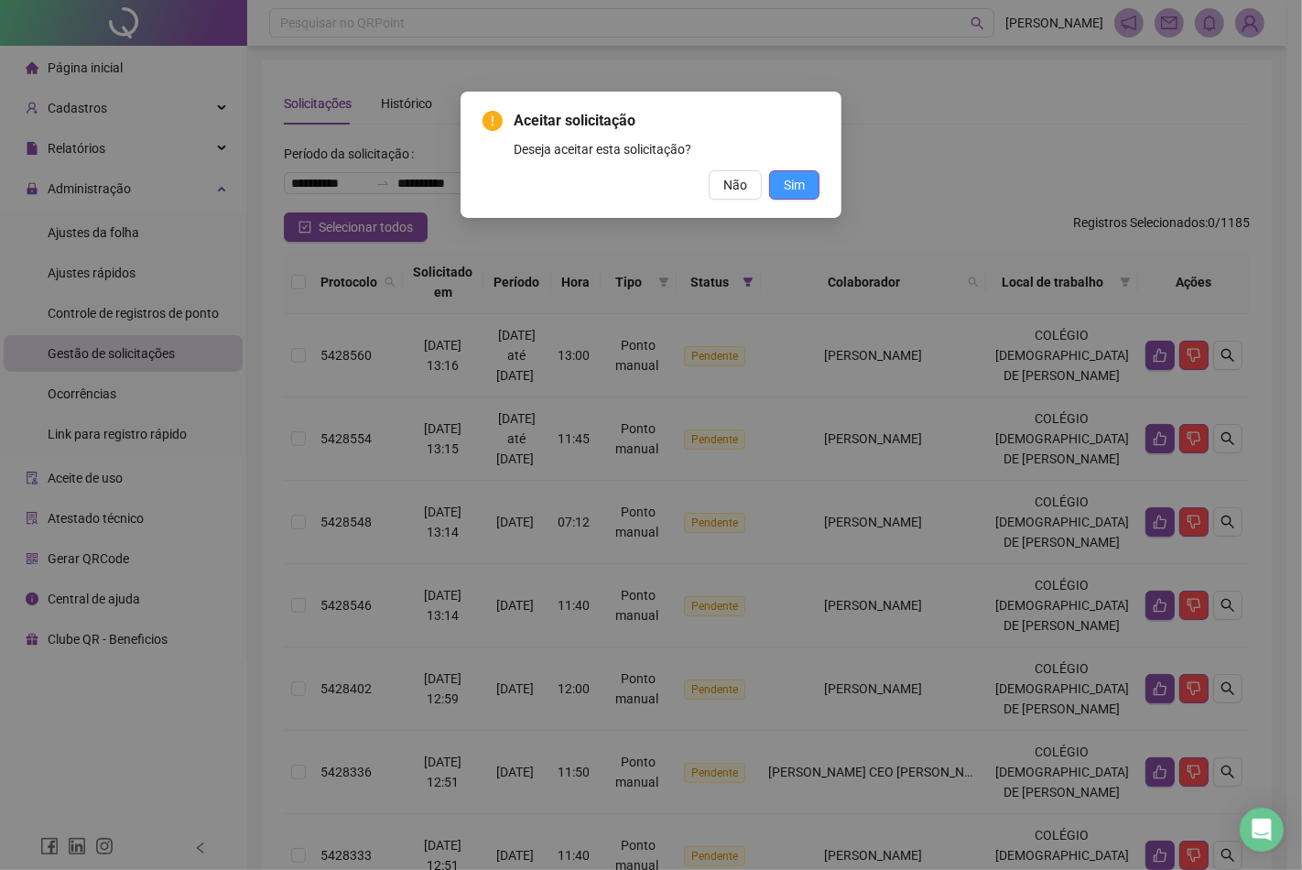
click at [809, 187] on button "Sim" at bounding box center [794, 184] width 50 height 29
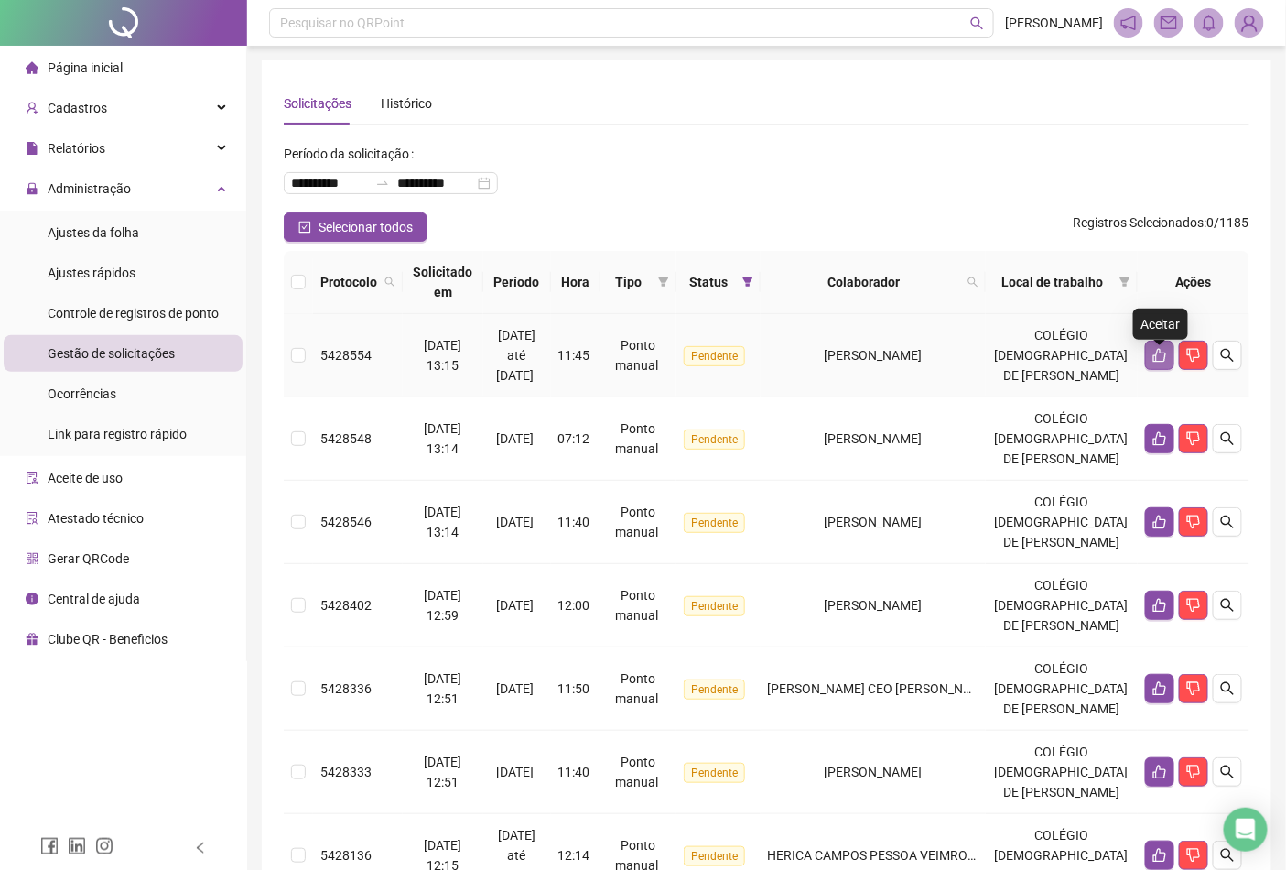
click at [1147, 363] on button "button" at bounding box center [1159, 355] width 29 height 29
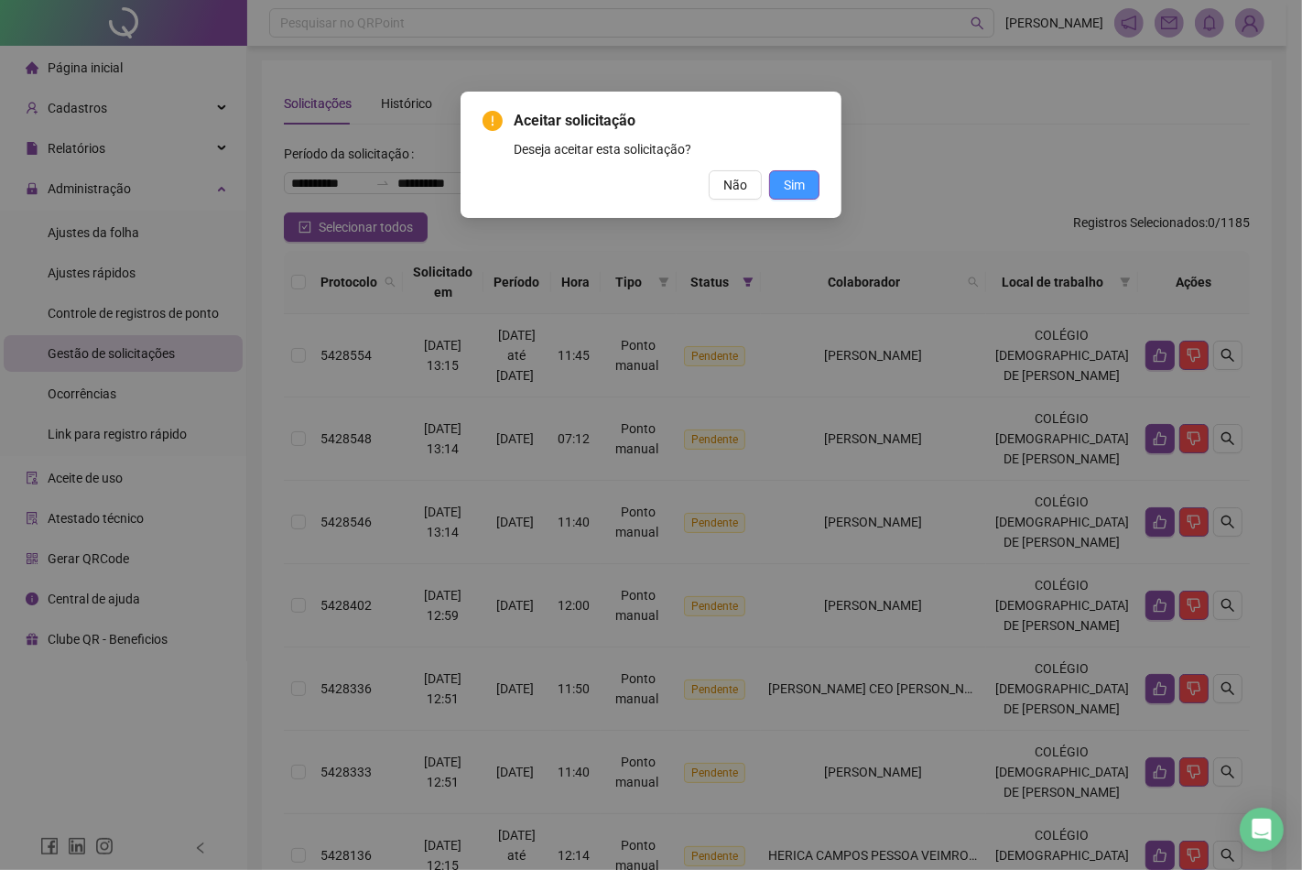
click at [803, 195] on button "Sim" at bounding box center [794, 184] width 50 height 29
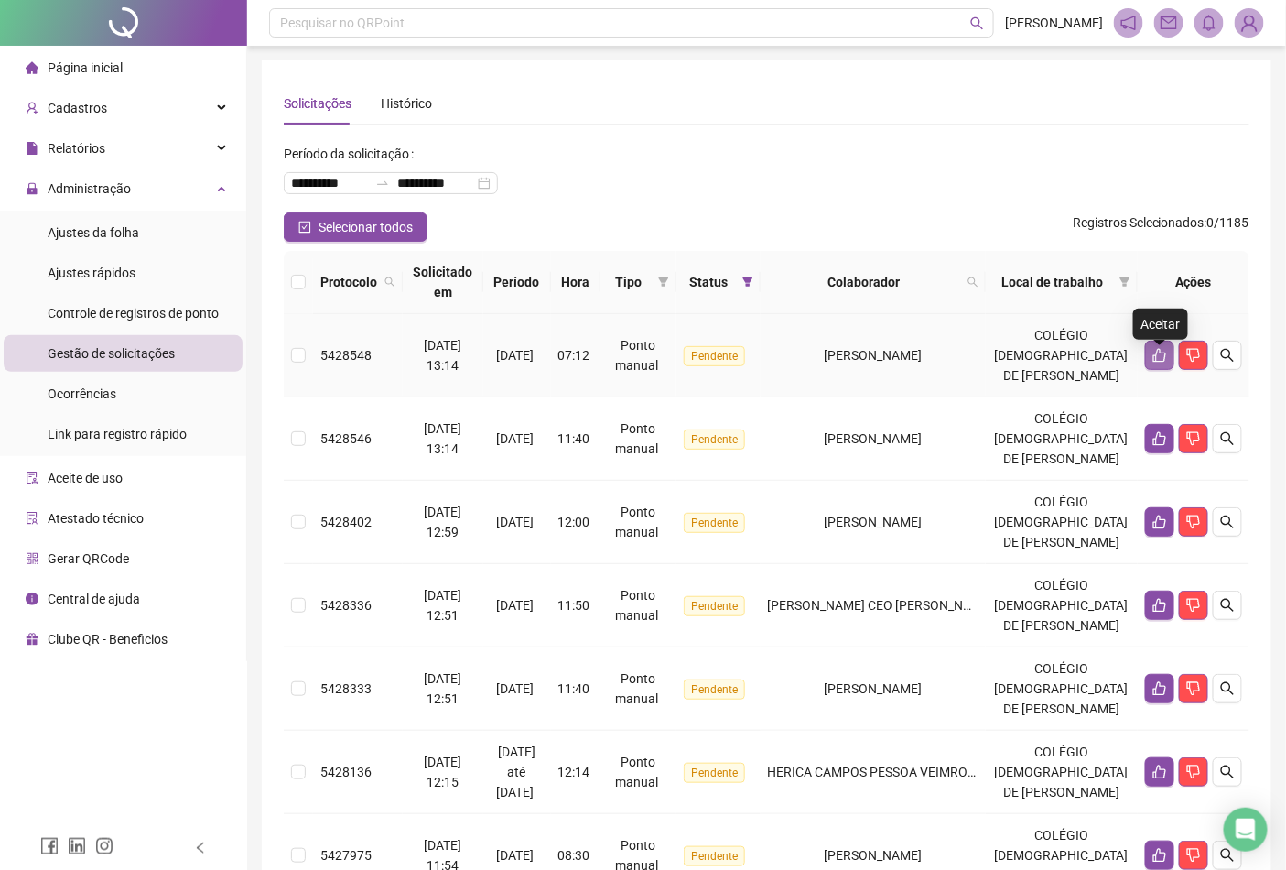
click at [1163, 370] on button "button" at bounding box center [1159, 355] width 29 height 29
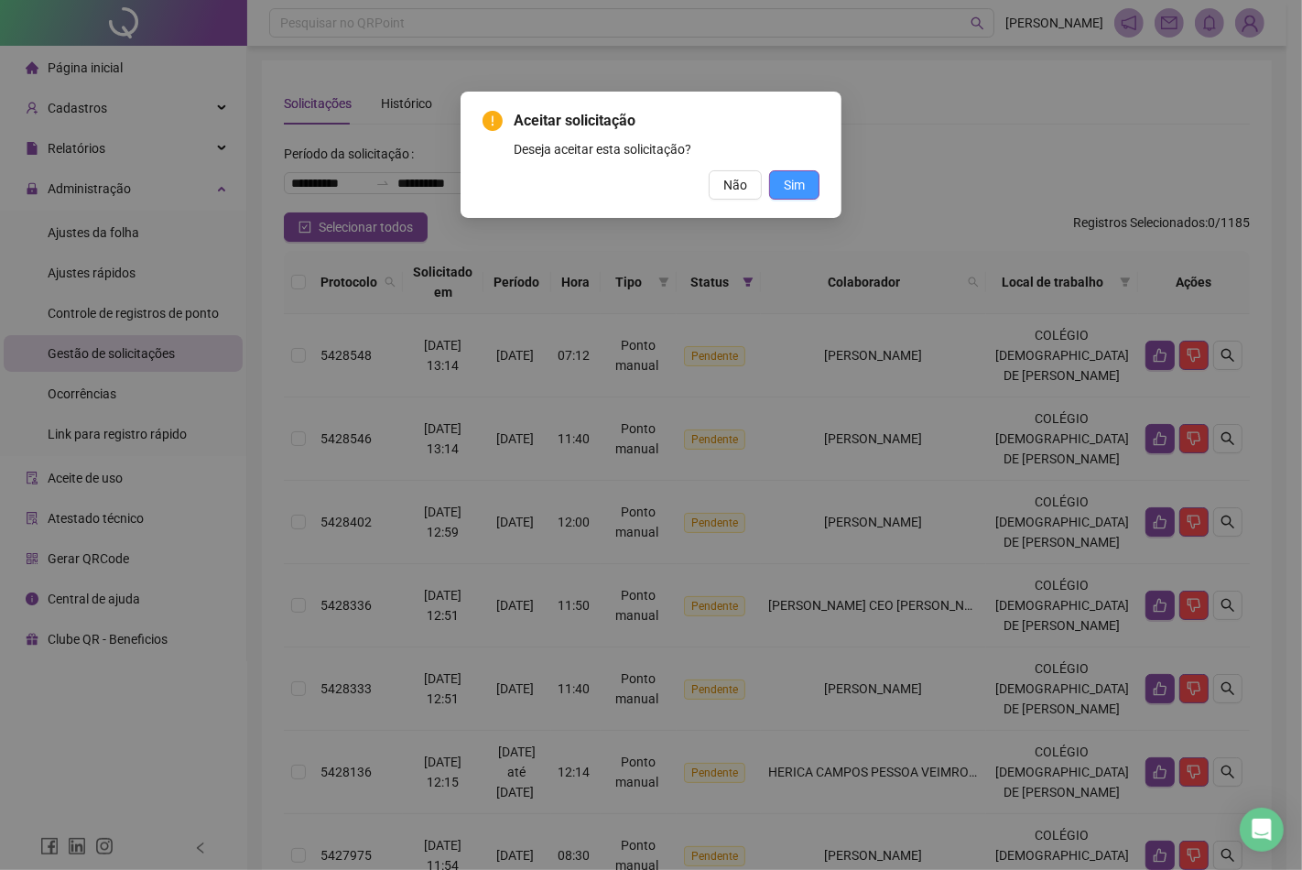
click at [800, 195] on button "Sim" at bounding box center [794, 184] width 50 height 29
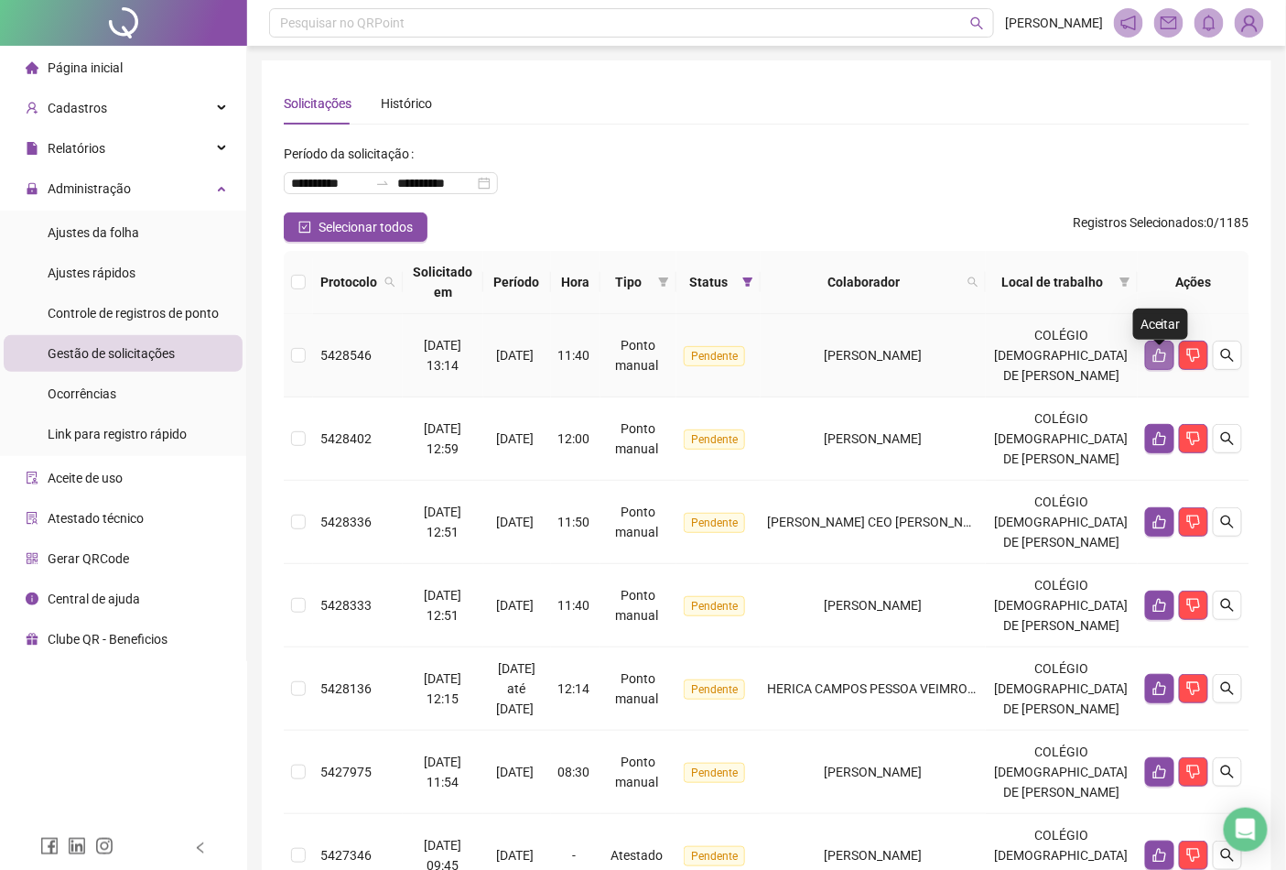
click at [1150, 370] on button "button" at bounding box center [1159, 355] width 29 height 29
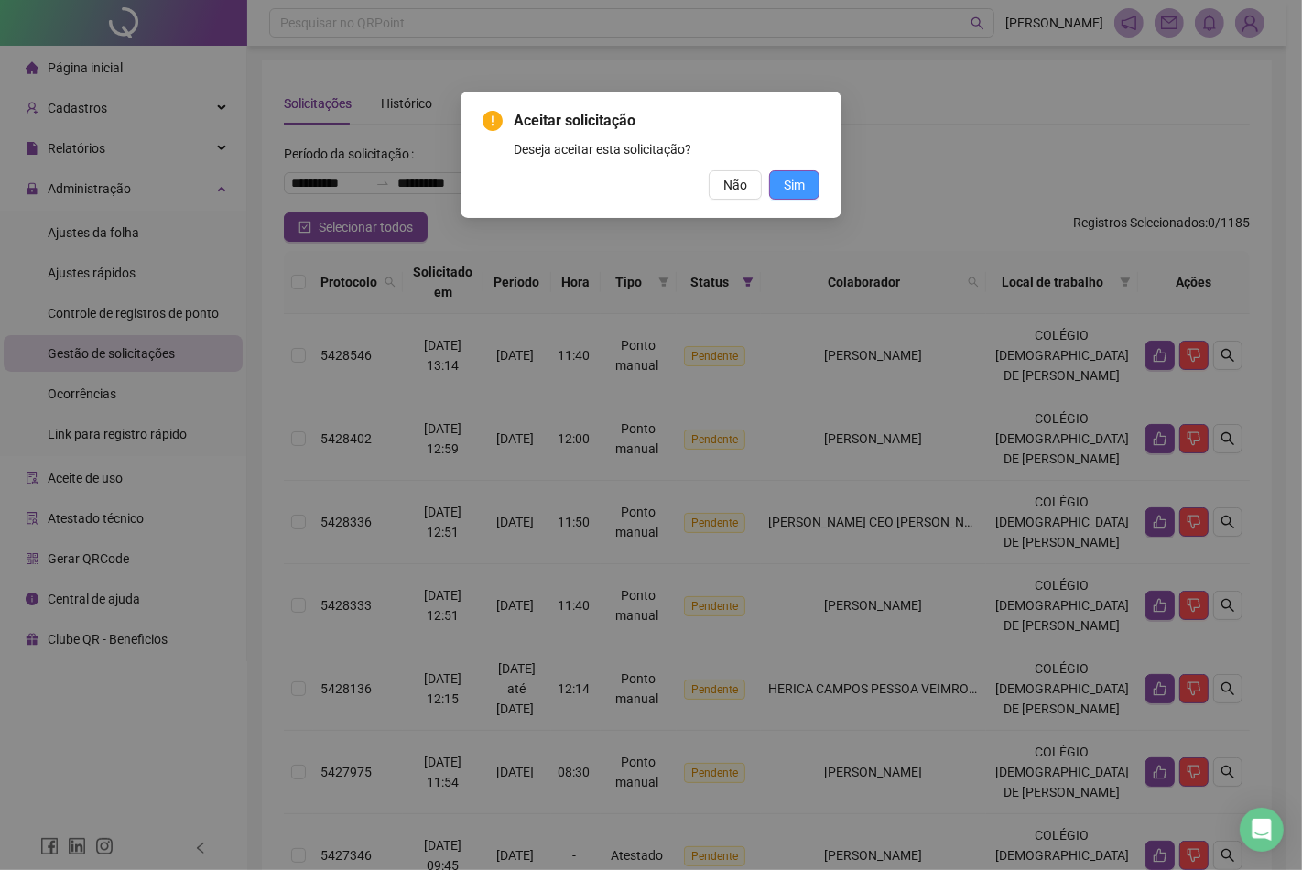
click at [804, 183] on span "Sim" at bounding box center [794, 185] width 21 height 20
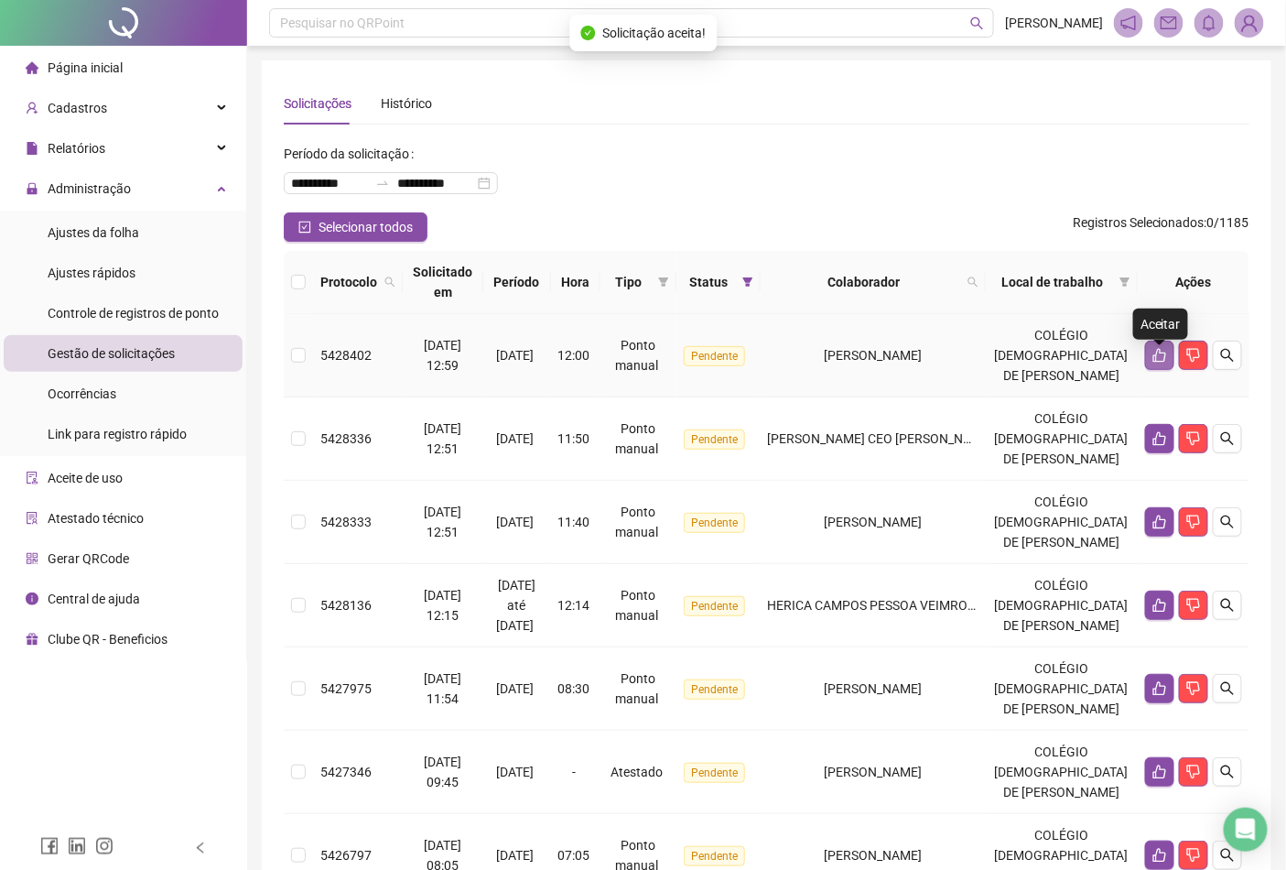
click at [1156, 363] on icon "like" at bounding box center [1160, 356] width 13 height 14
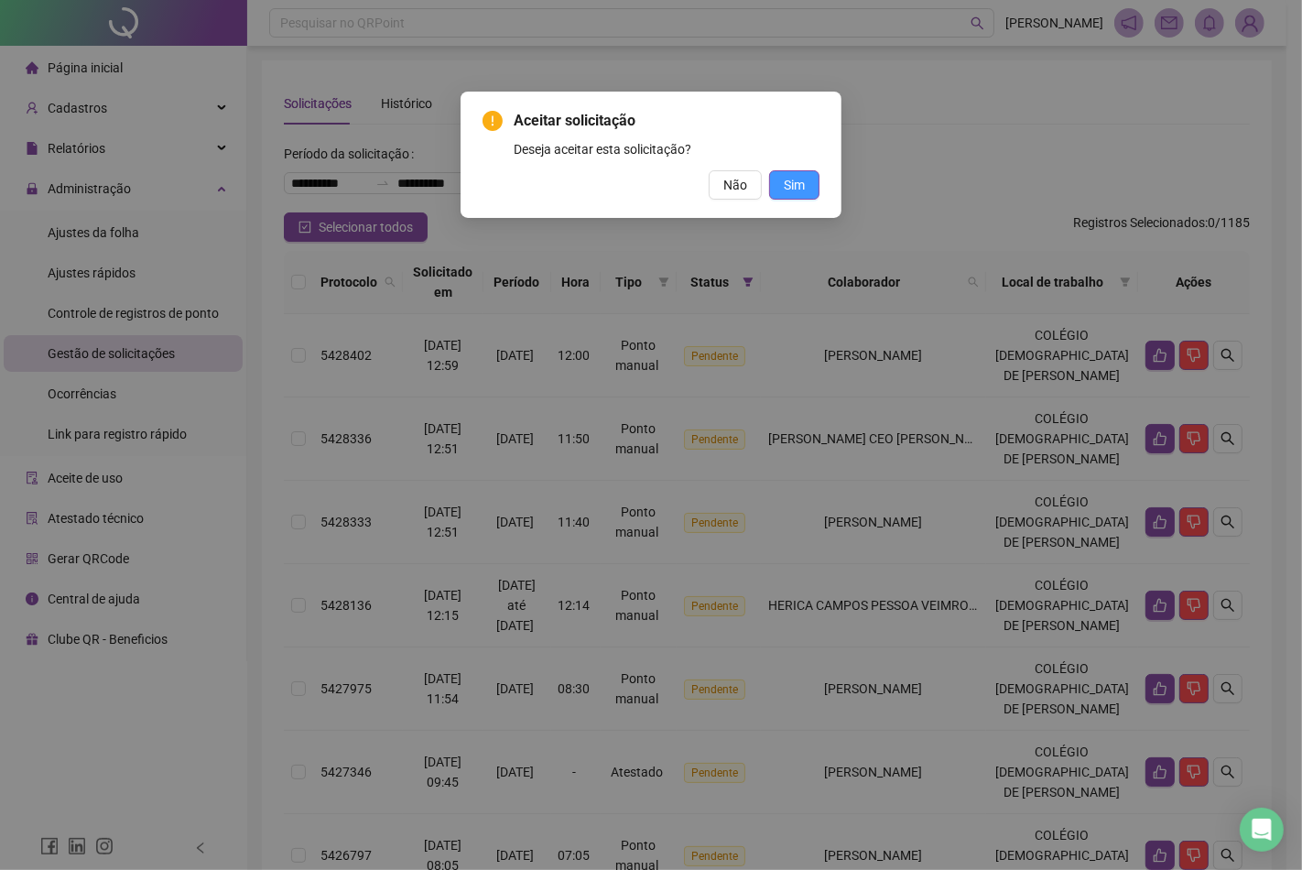
click at [789, 181] on span "Sim" at bounding box center [794, 185] width 21 height 20
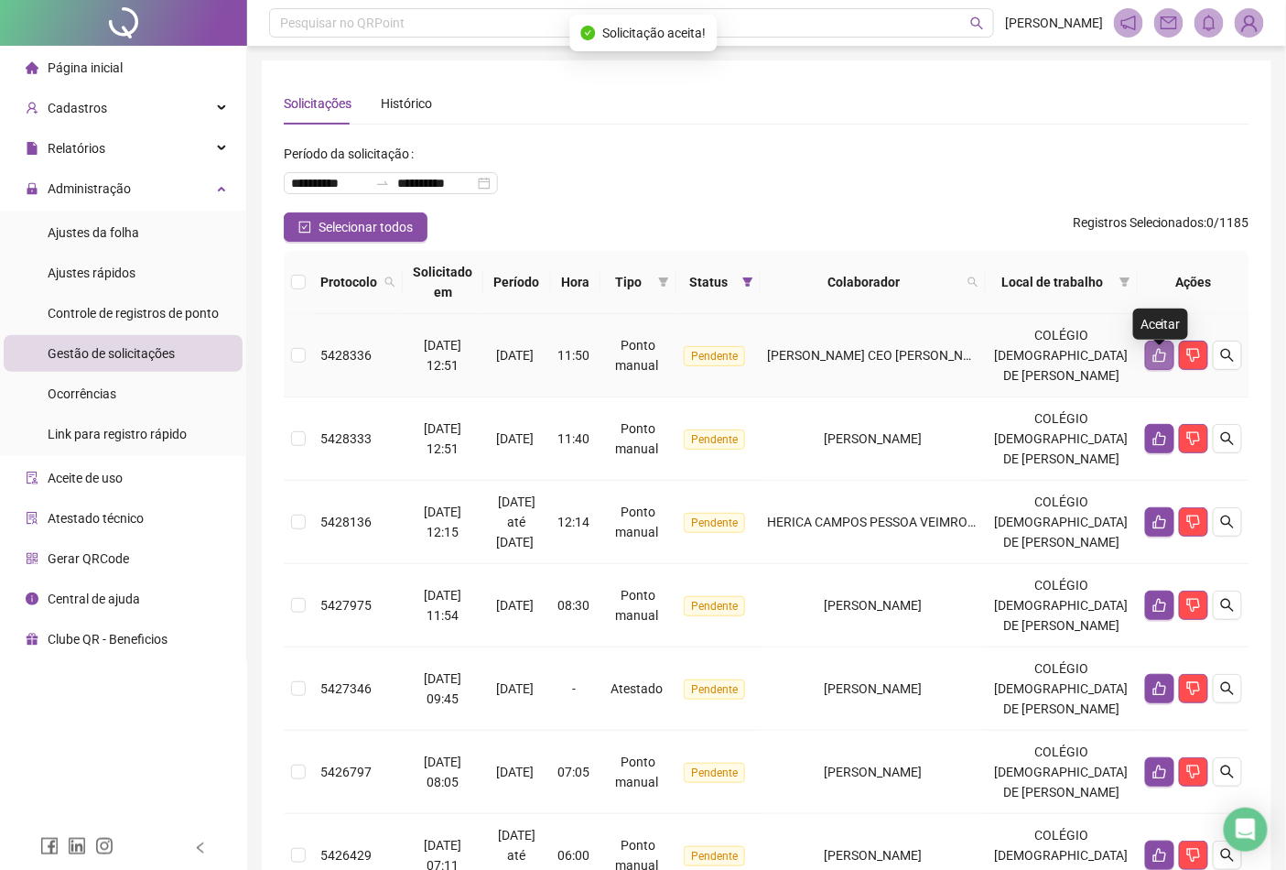
click at [1150, 363] on button "button" at bounding box center [1159, 355] width 29 height 29
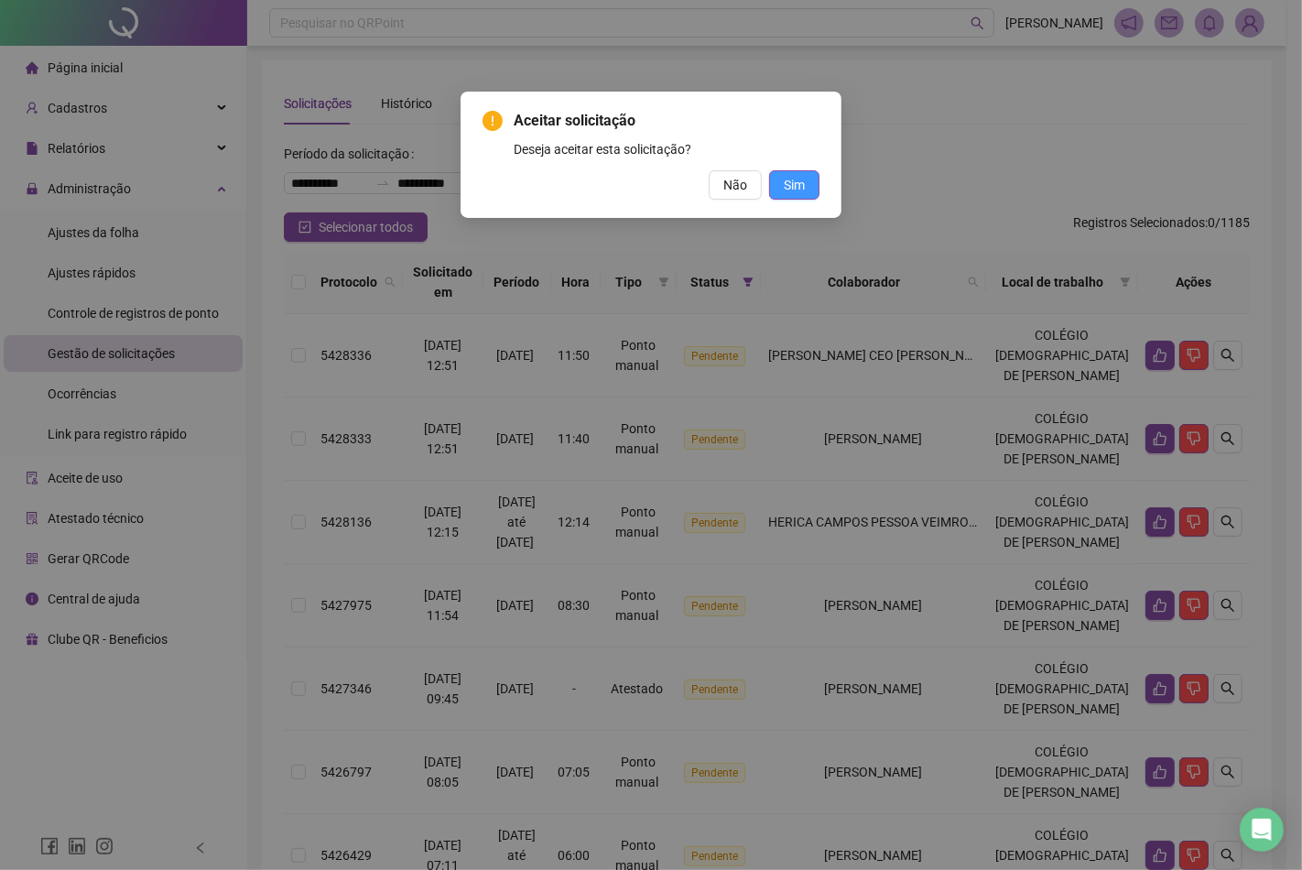
click at [804, 189] on button "Sim" at bounding box center [794, 184] width 50 height 29
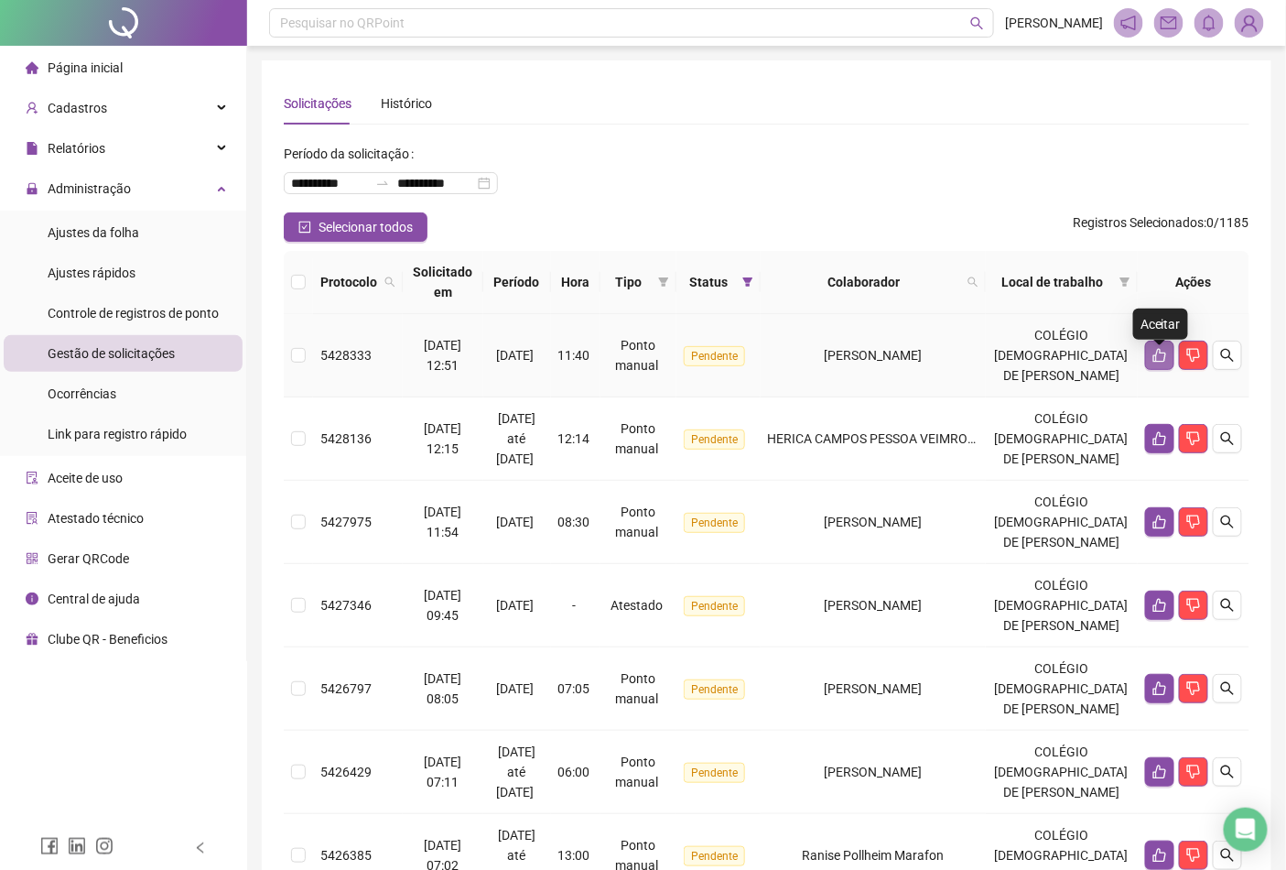
click at [1150, 363] on button "button" at bounding box center [1159, 355] width 29 height 29
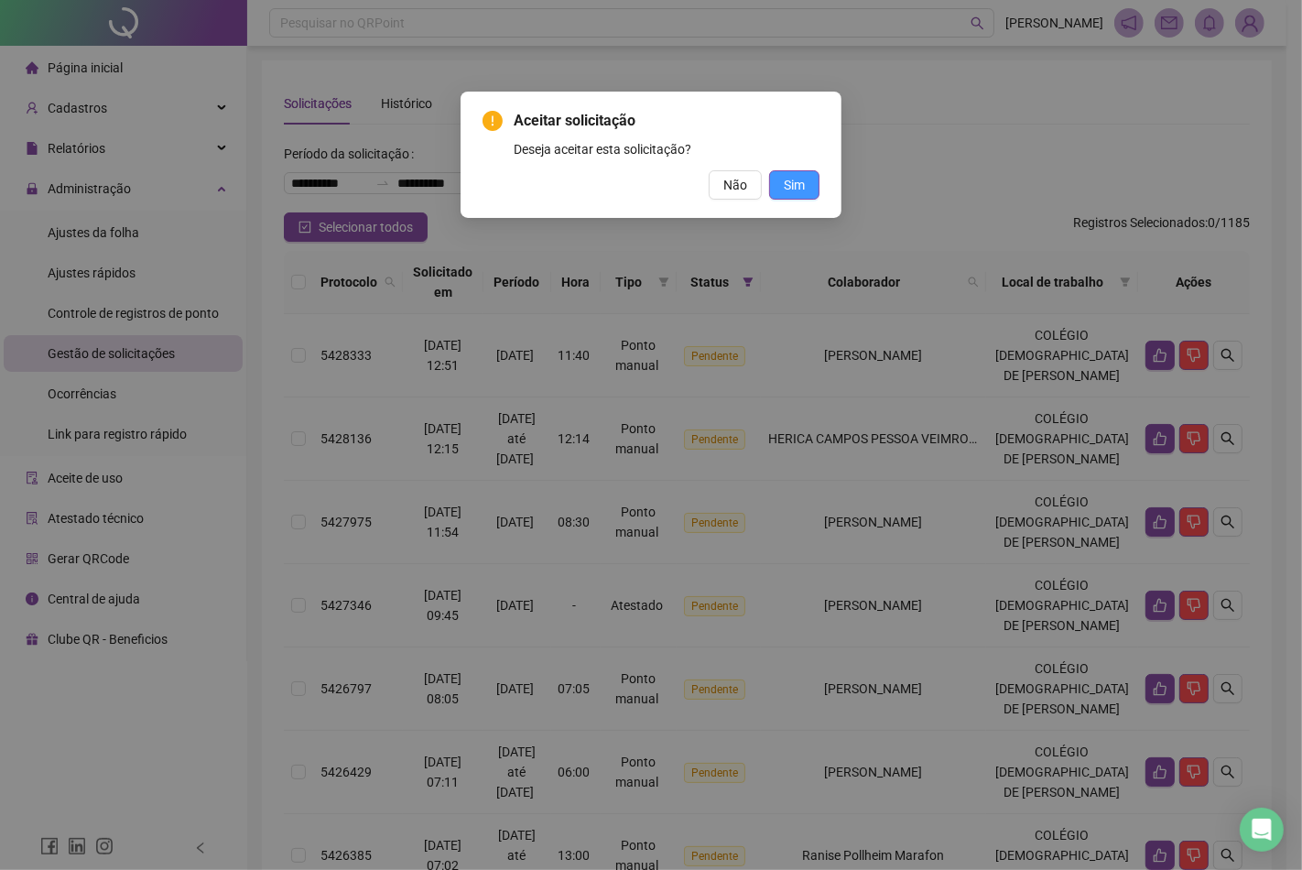
click at [800, 192] on span "Sim" at bounding box center [794, 185] width 21 height 20
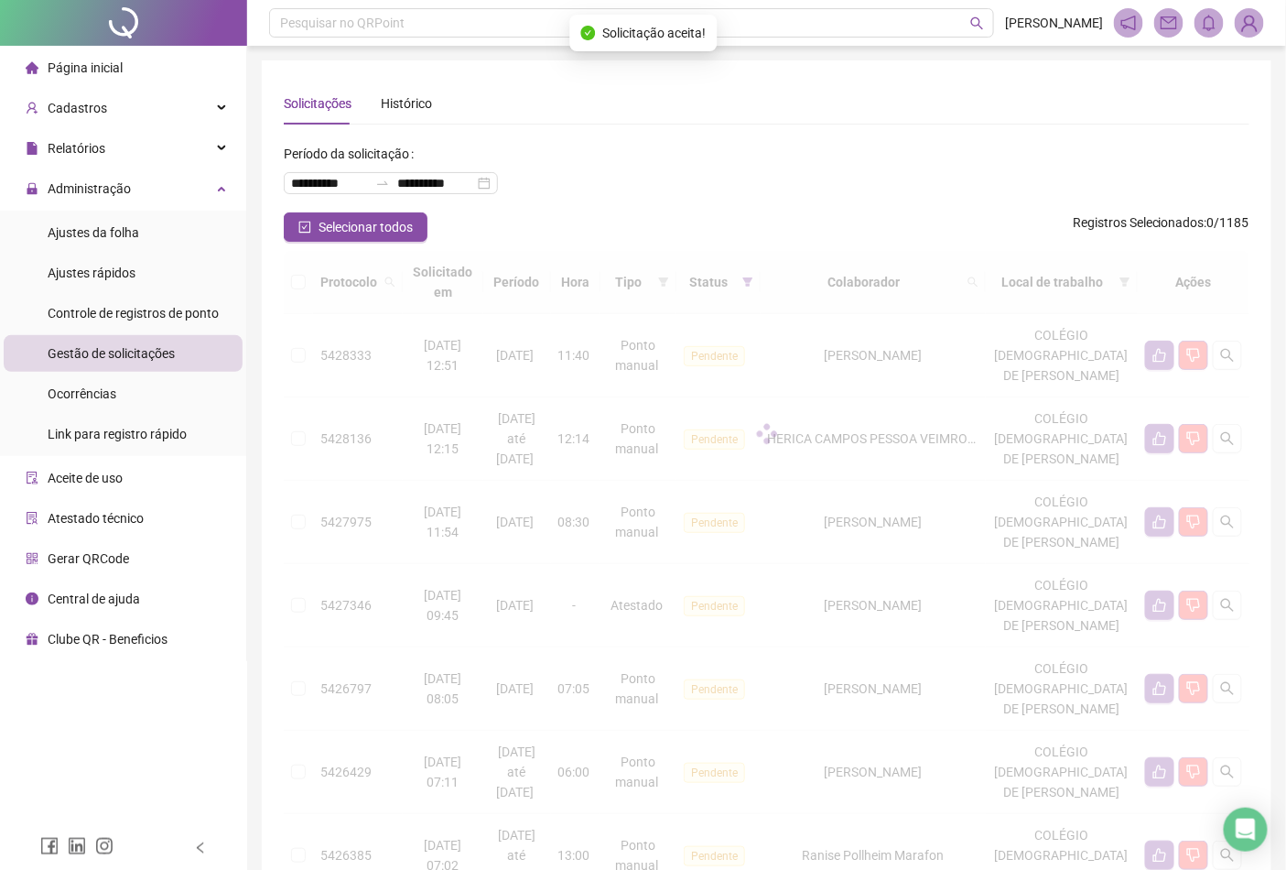
click at [1160, 362] on div at bounding box center [767, 434] width 966 height 366
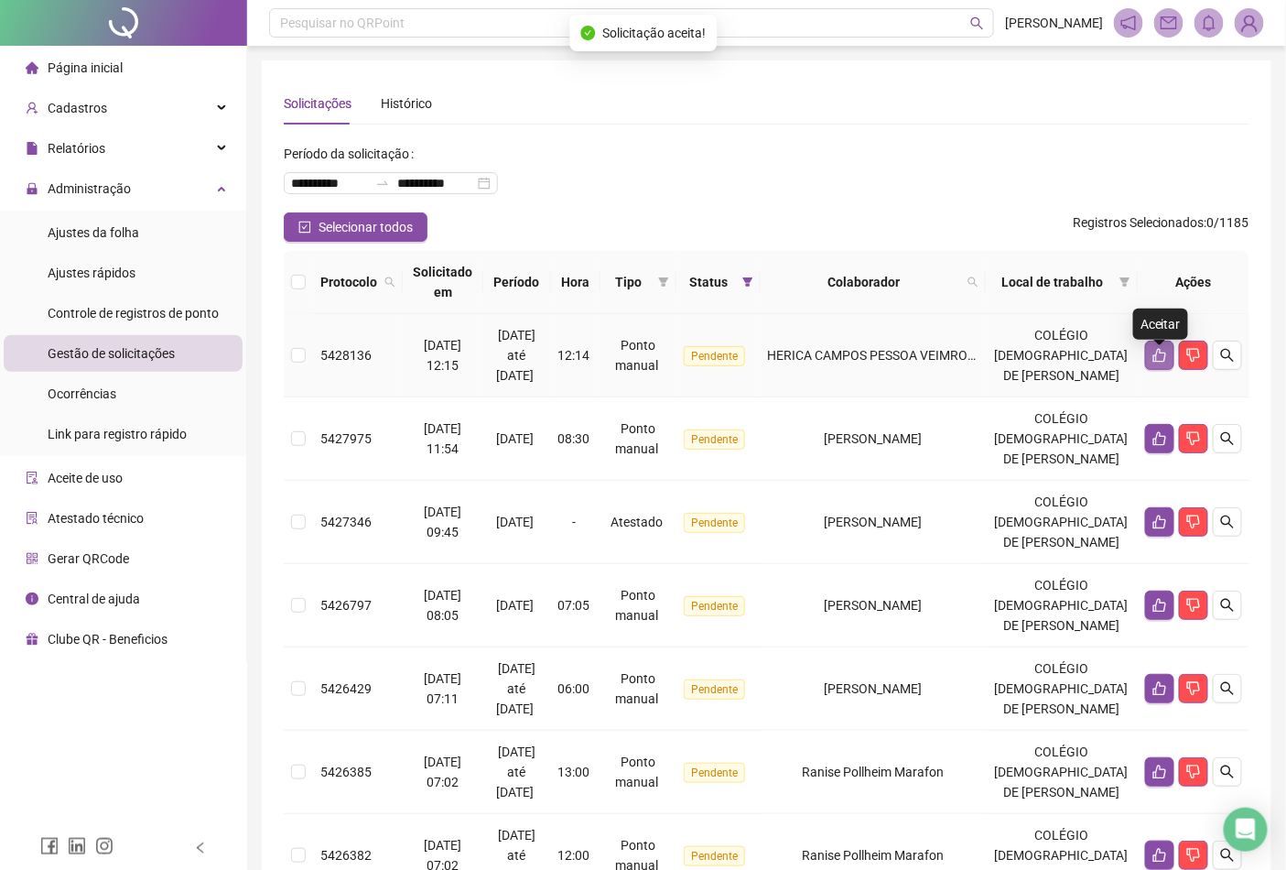
click at [1150, 354] on button "button" at bounding box center [1159, 355] width 29 height 29
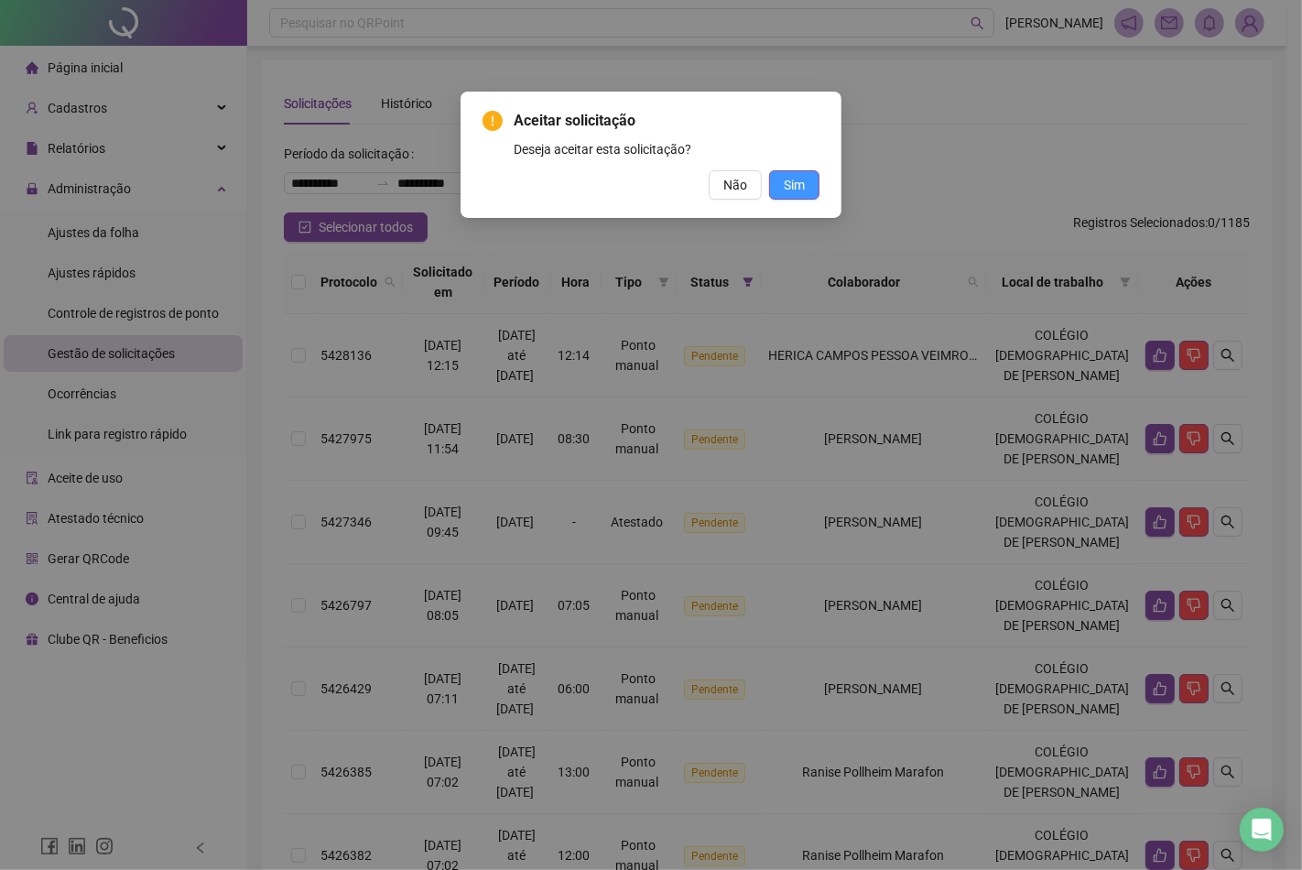
click at [802, 181] on span "Sim" at bounding box center [794, 185] width 21 height 20
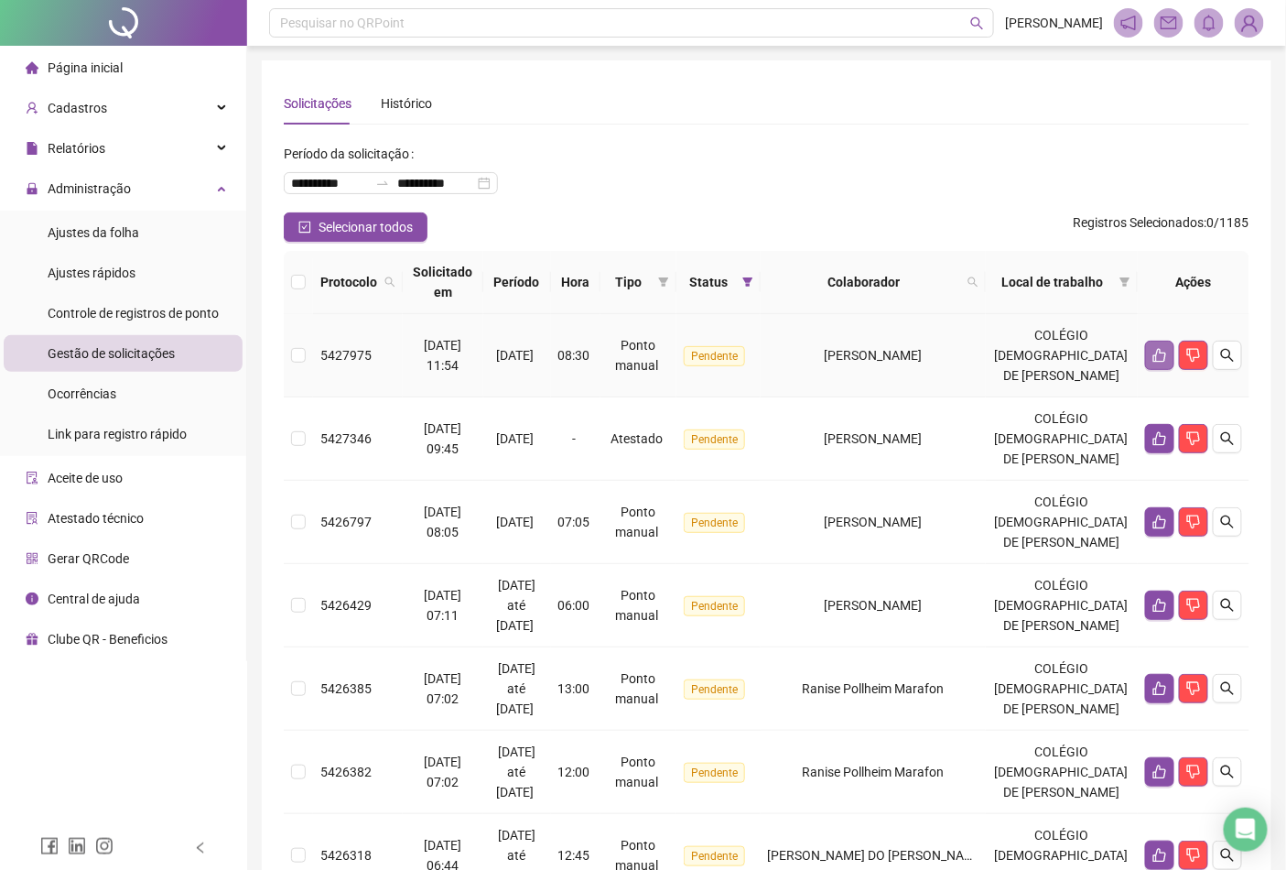
click at [1166, 363] on icon "like" at bounding box center [1160, 355] width 15 height 15
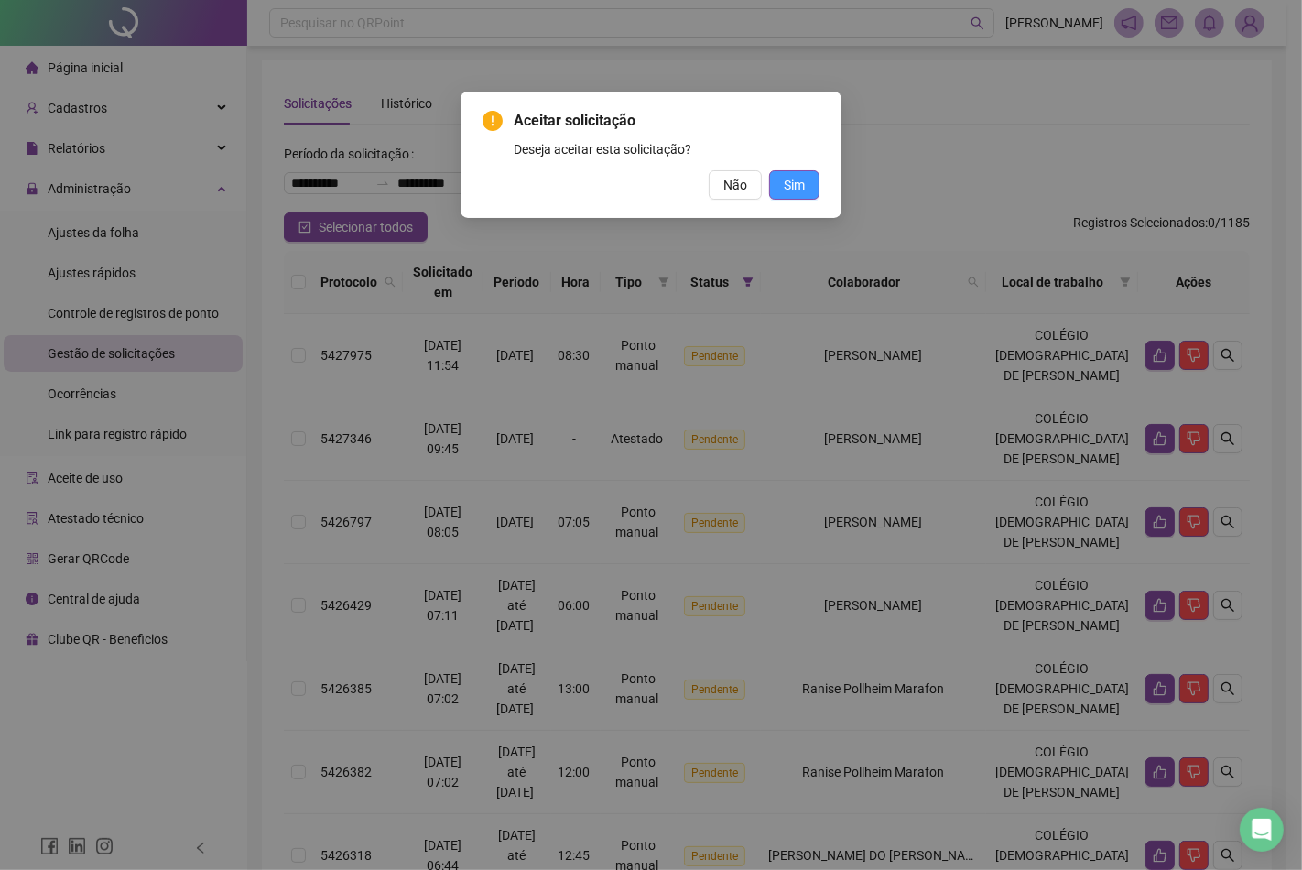
click at [800, 179] on span "Sim" at bounding box center [794, 185] width 21 height 20
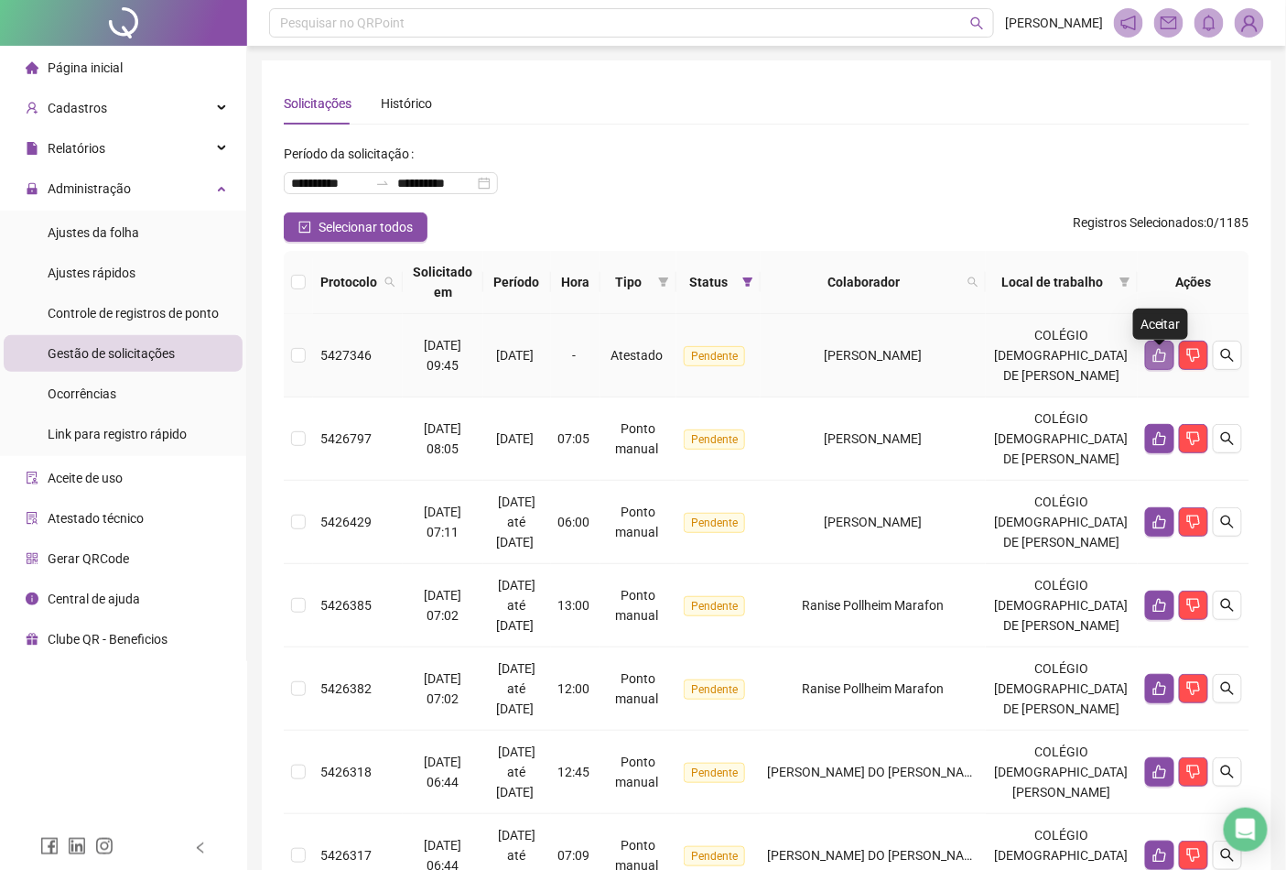
click at [1151, 364] on button "button" at bounding box center [1159, 355] width 29 height 29
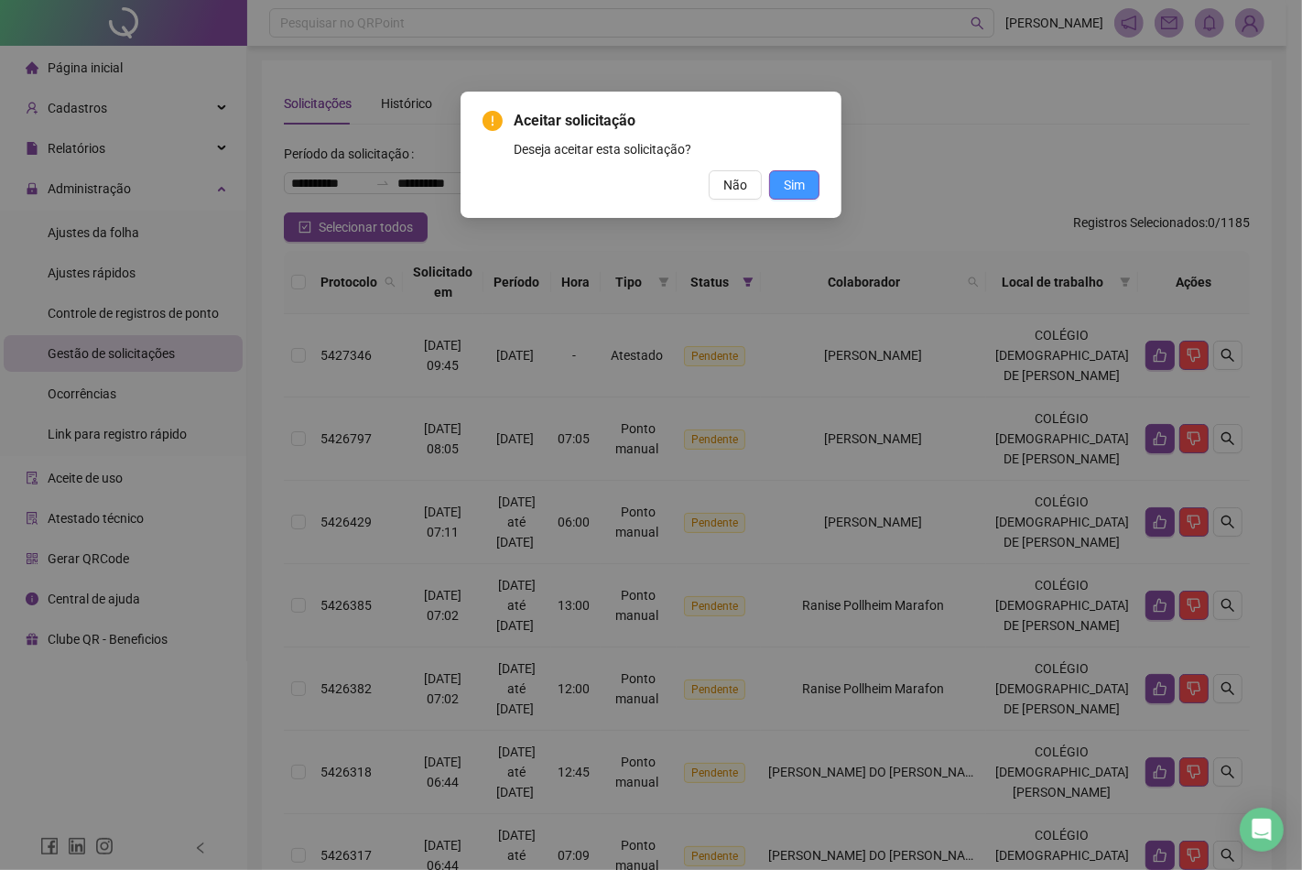
click at [806, 185] on button "Sim" at bounding box center [794, 184] width 50 height 29
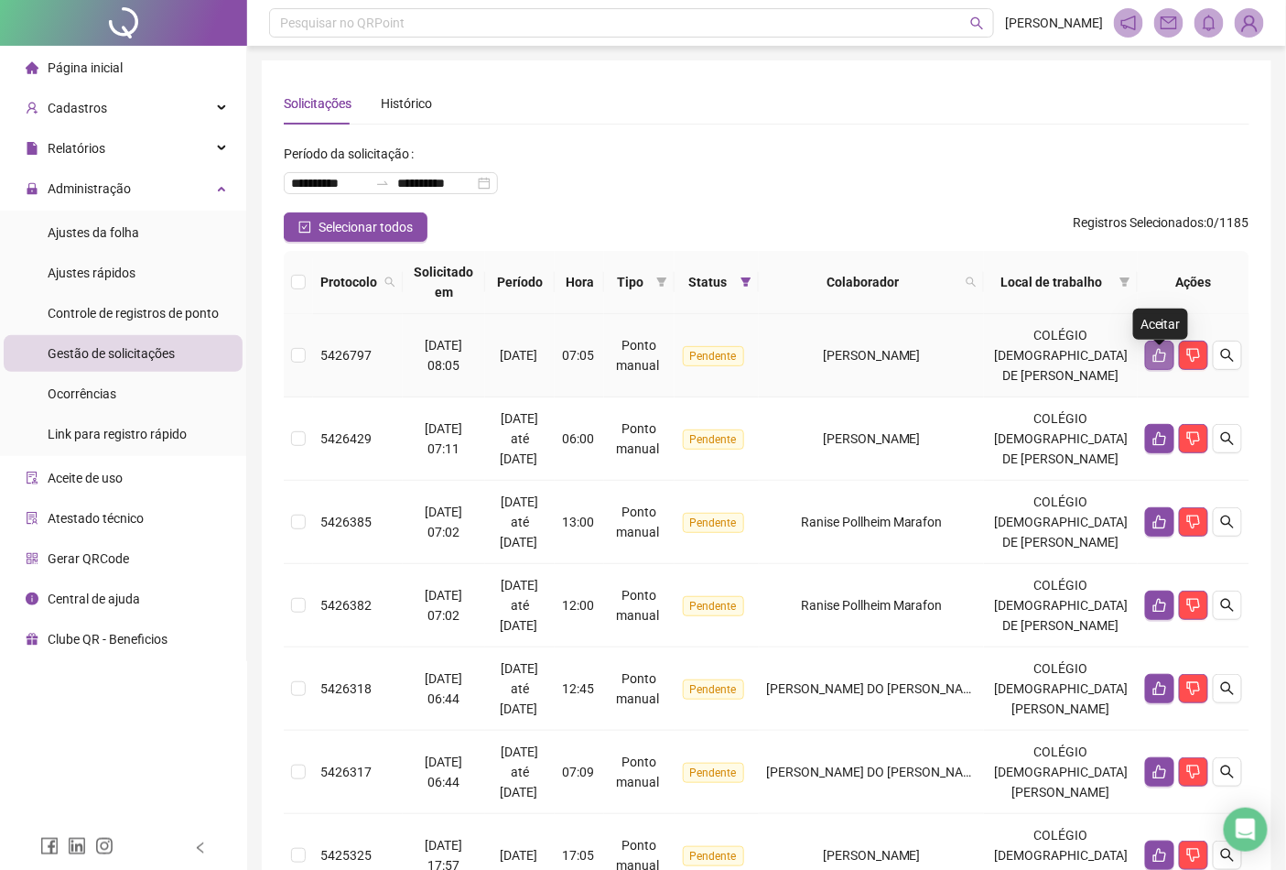
click at [1155, 363] on icon "like" at bounding box center [1160, 356] width 13 height 14
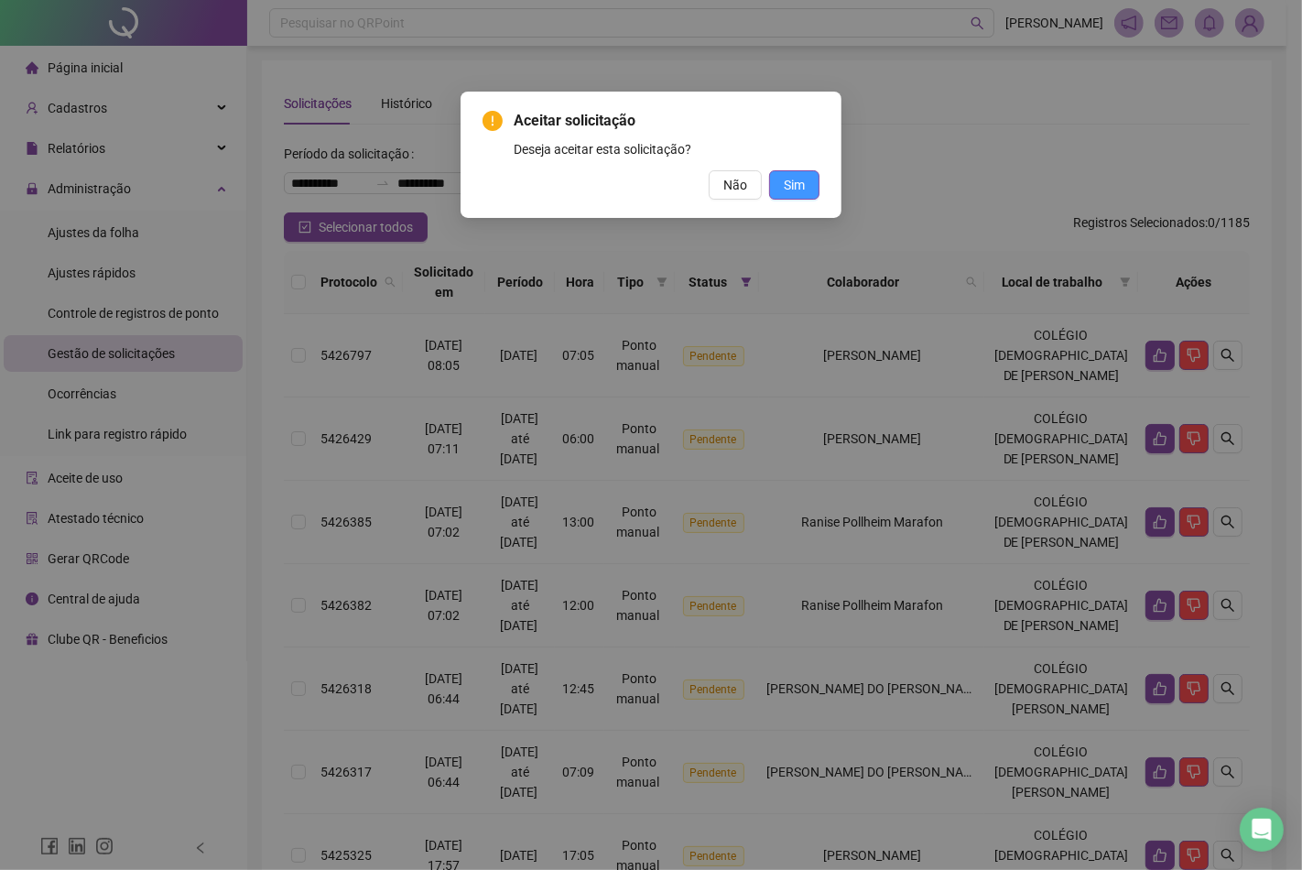
click at [815, 186] on button "Sim" at bounding box center [794, 184] width 50 height 29
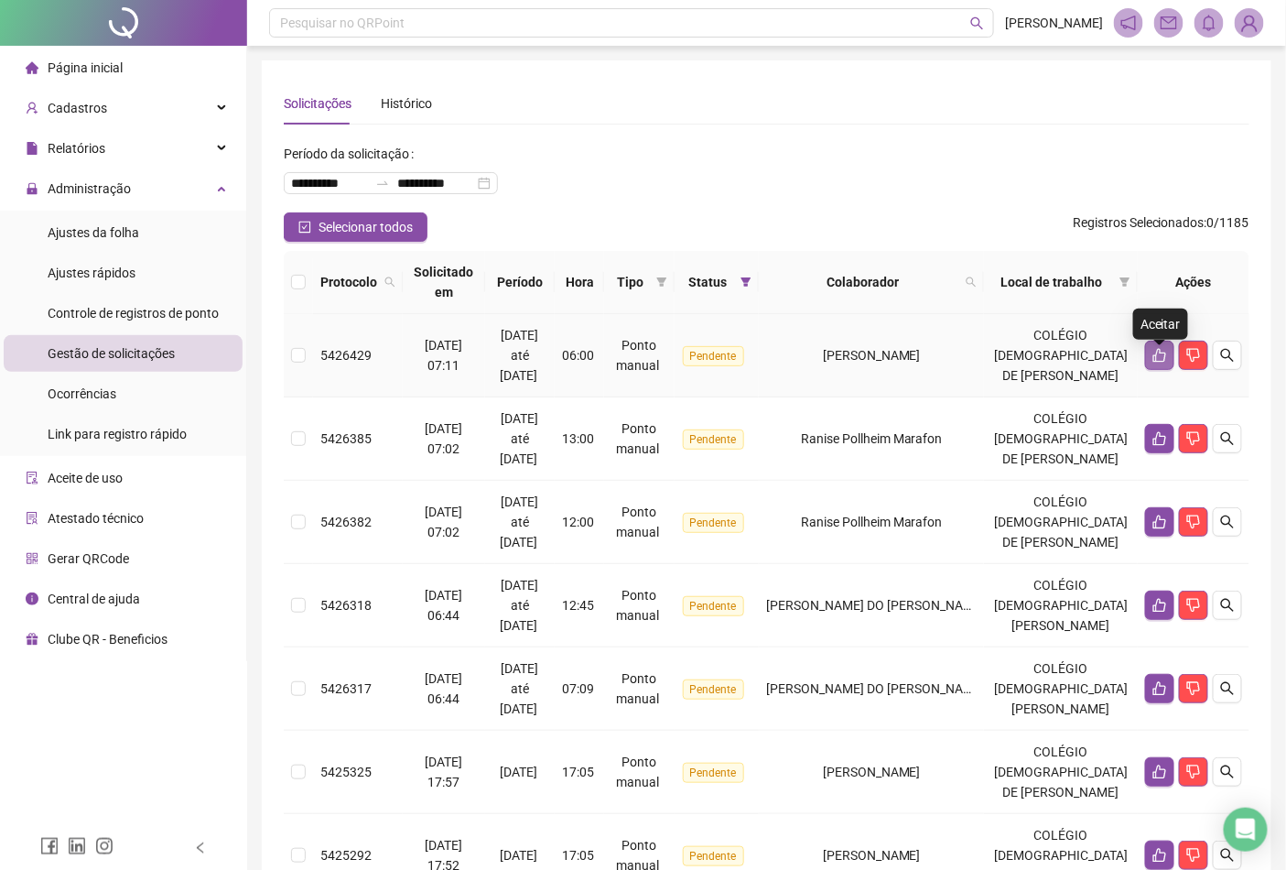
click at [1161, 363] on icon "like" at bounding box center [1160, 355] width 15 height 15
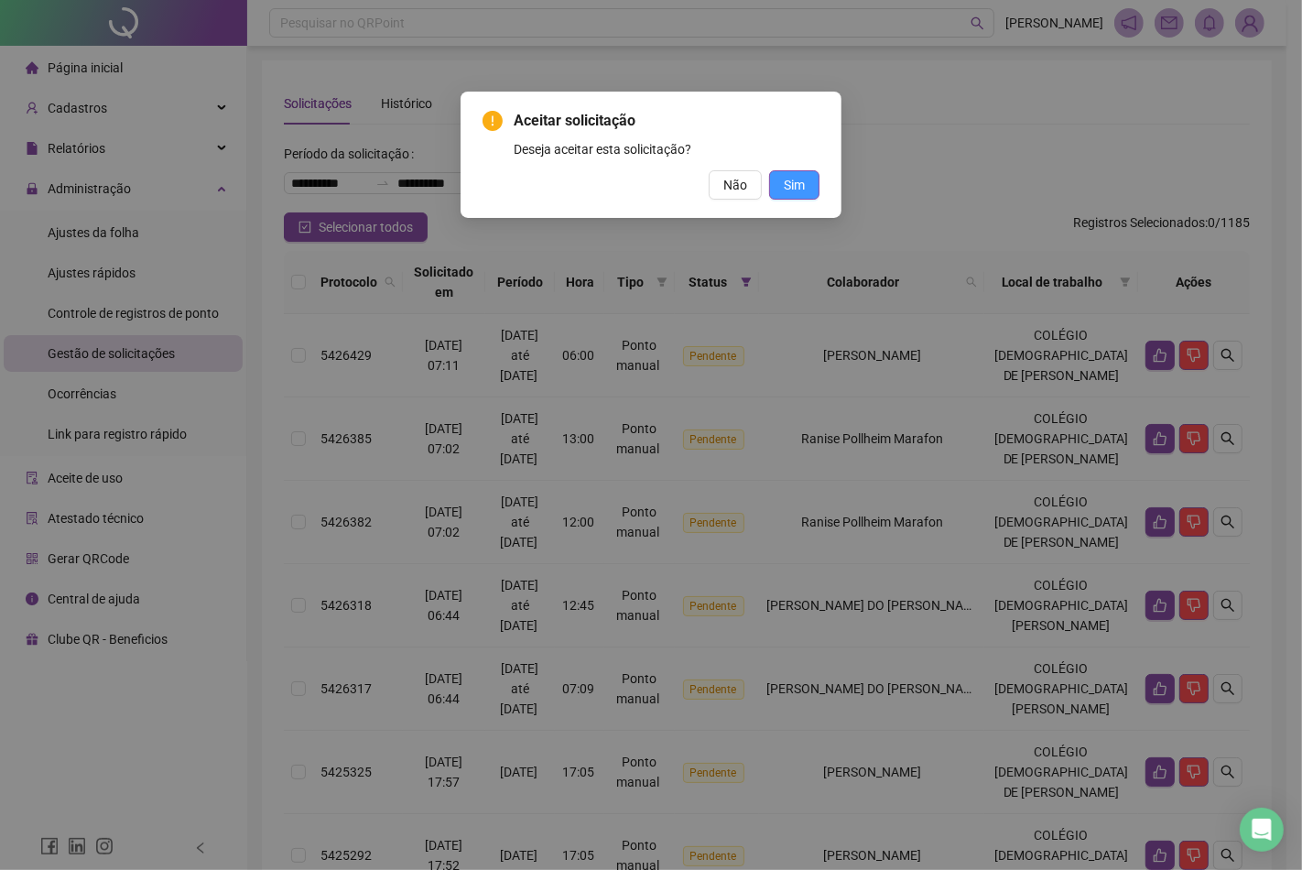
click at [802, 185] on span "Sim" at bounding box center [794, 185] width 21 height 20
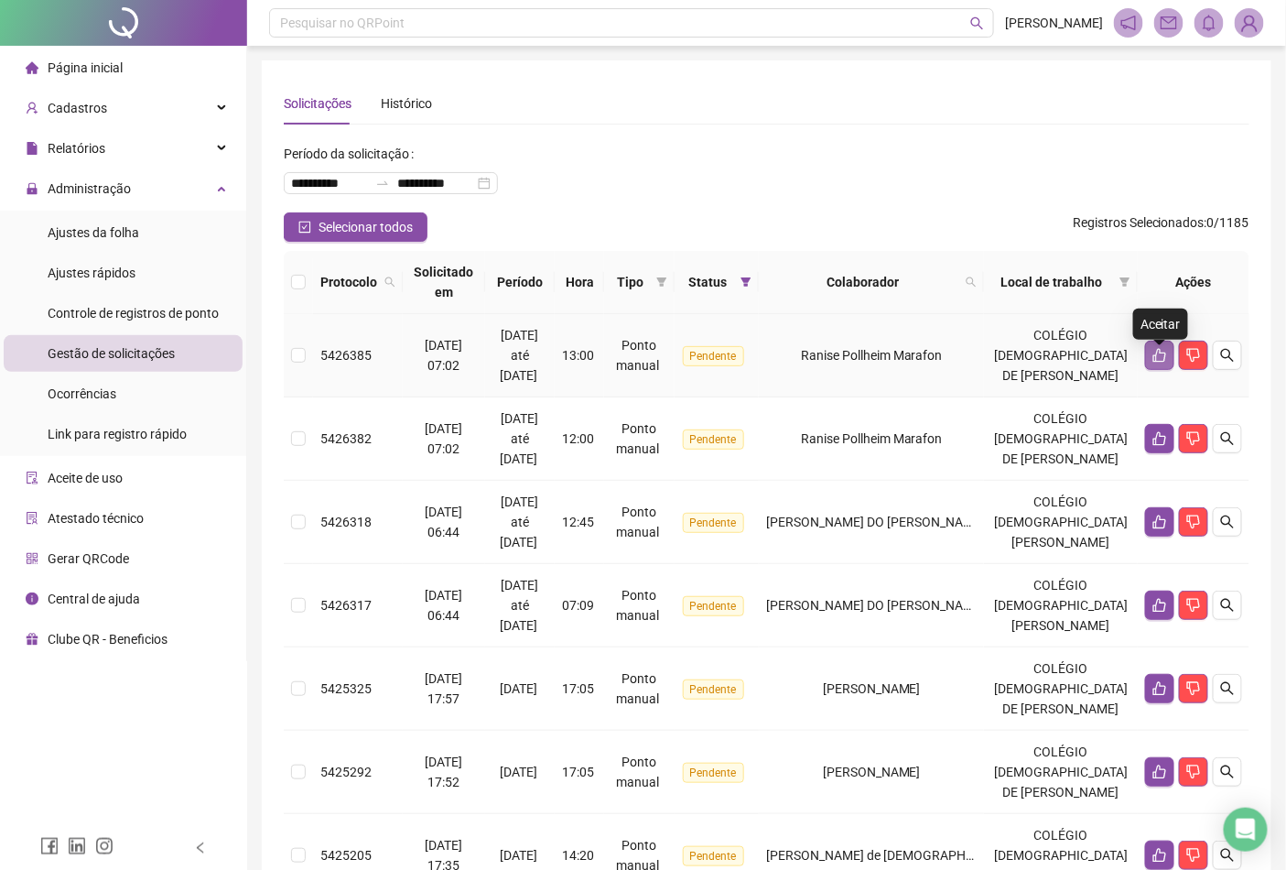
click at [1165, 363] on icon "like" at bounding box center [1160, 356] width 13 height 14
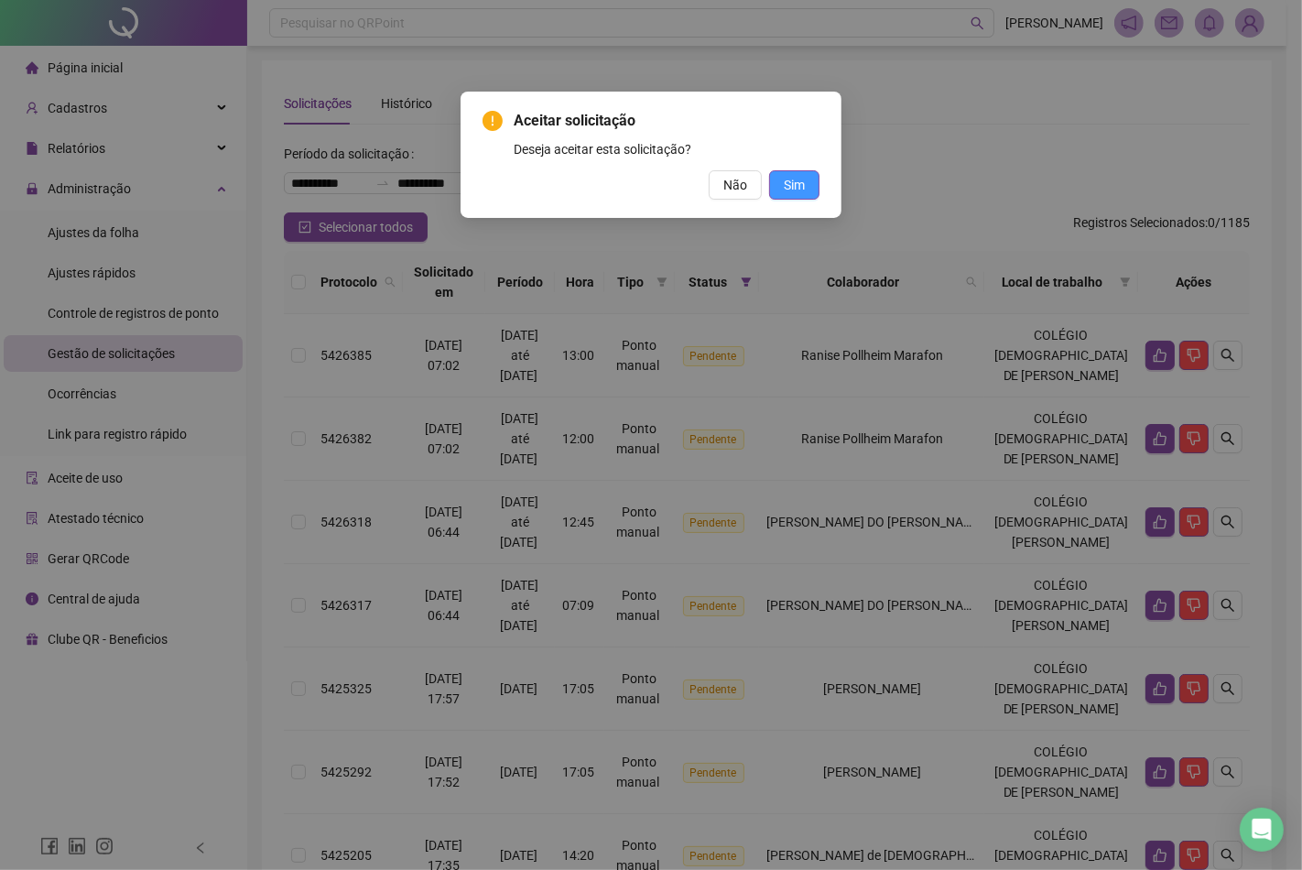
click at [790, 181] on span "Sim" at bounding box center [794, 185] width 21 height 20
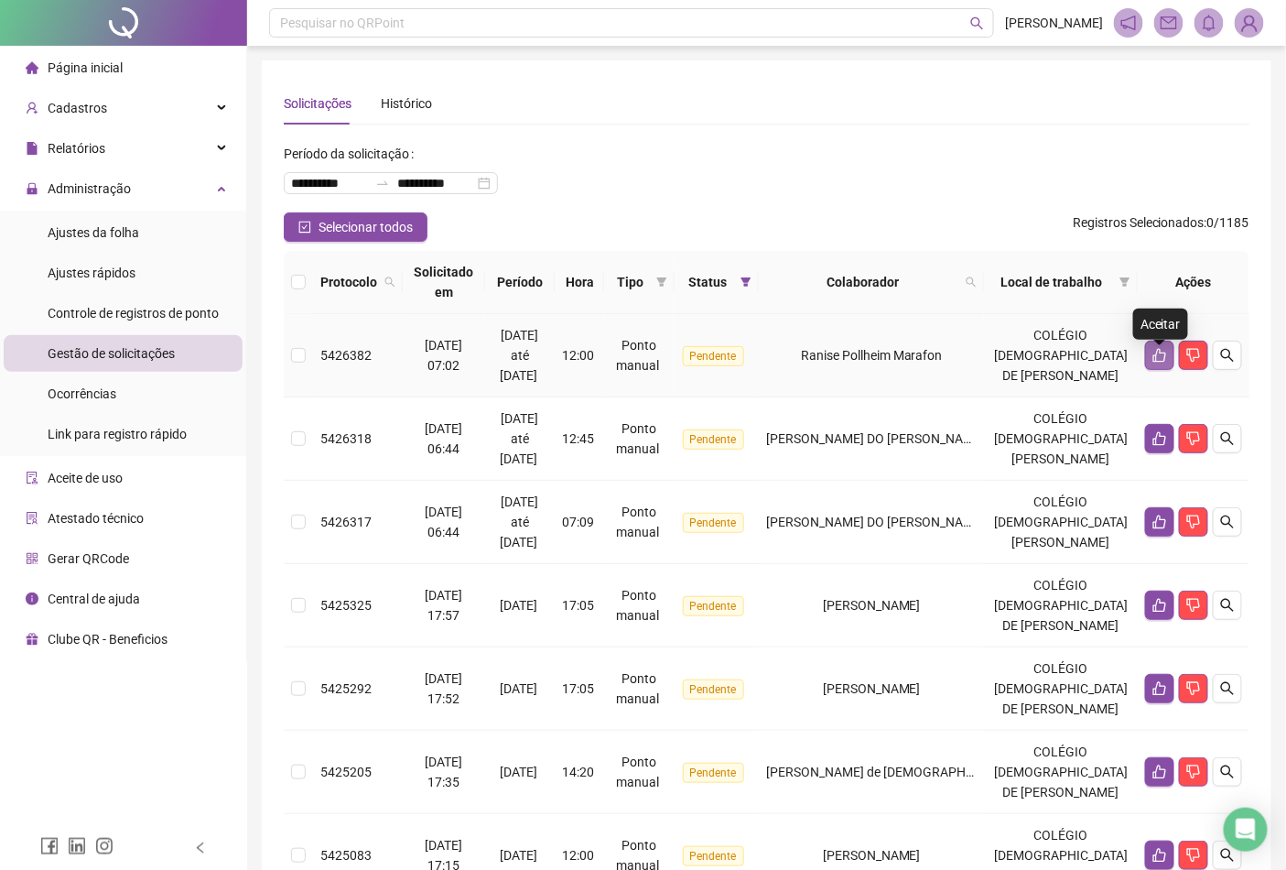
click at [1154, 360] on icon "like" at bounding box center [1160, 355] width 15 height 15
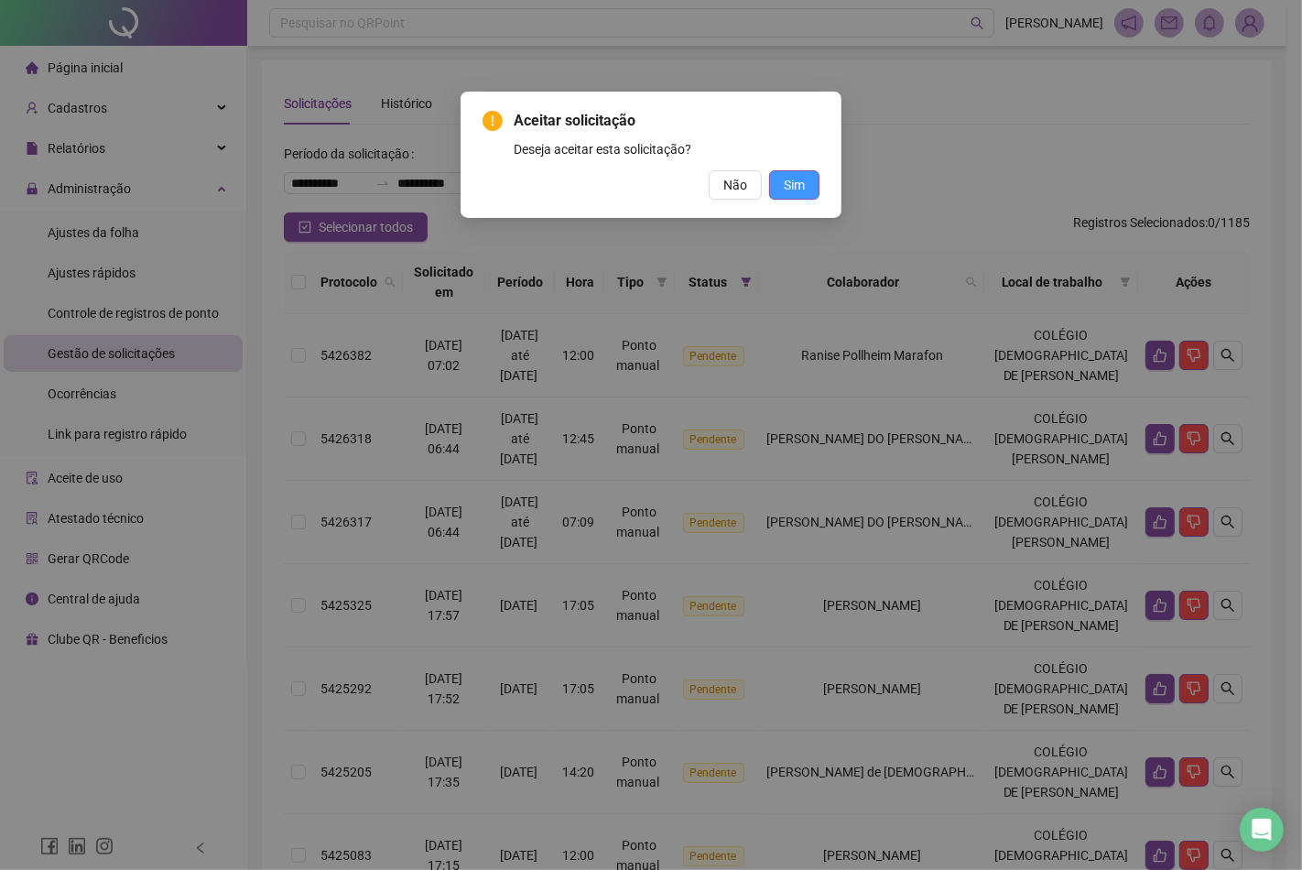
click at [806, 189] on button "Sim" at bounding box center [794, 184] width 50 height 29
click at [799, 179] on span "Sim" at bounding box center [794, 185] width 21 height 20
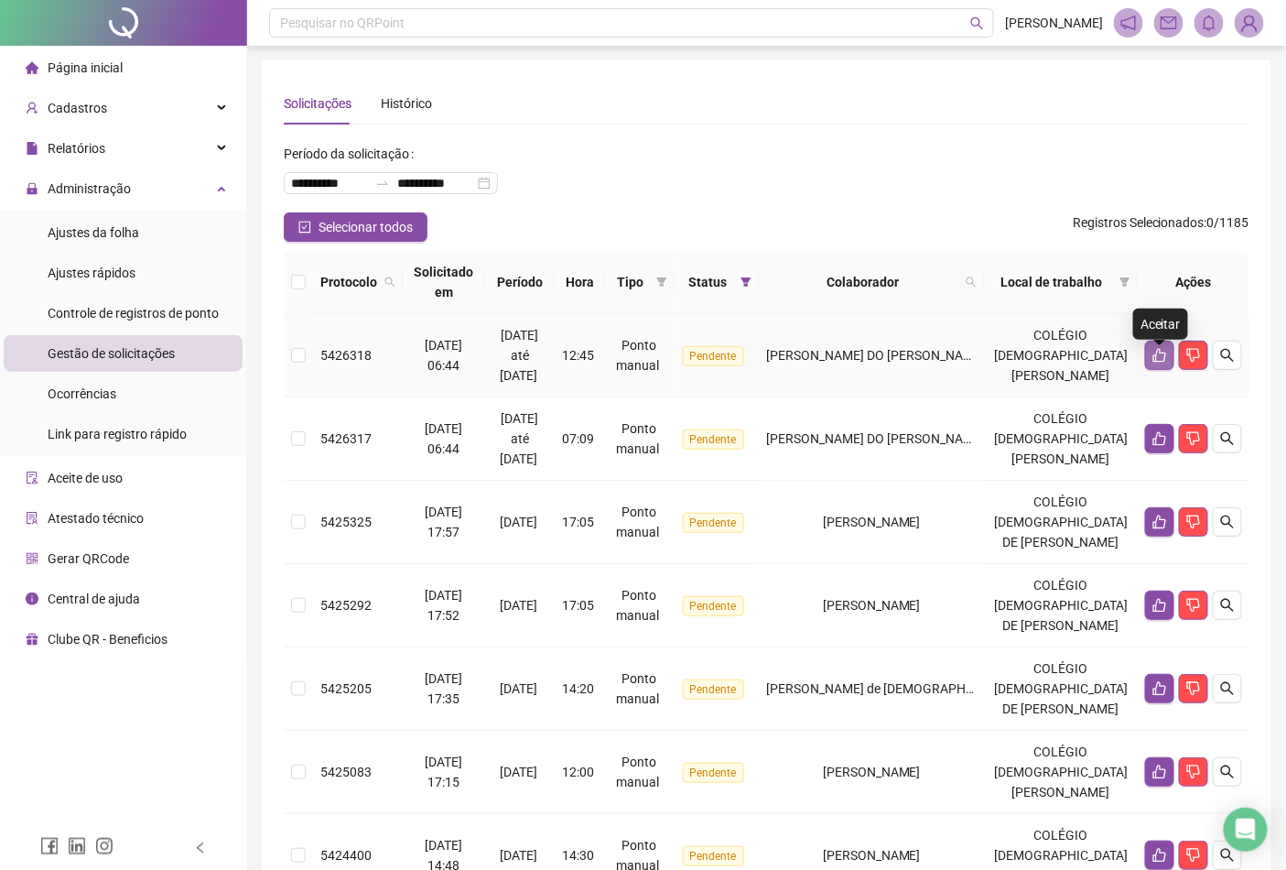
click at [1151, 366] on button "button" at bounding box center [1159, 355] width 29 height 29
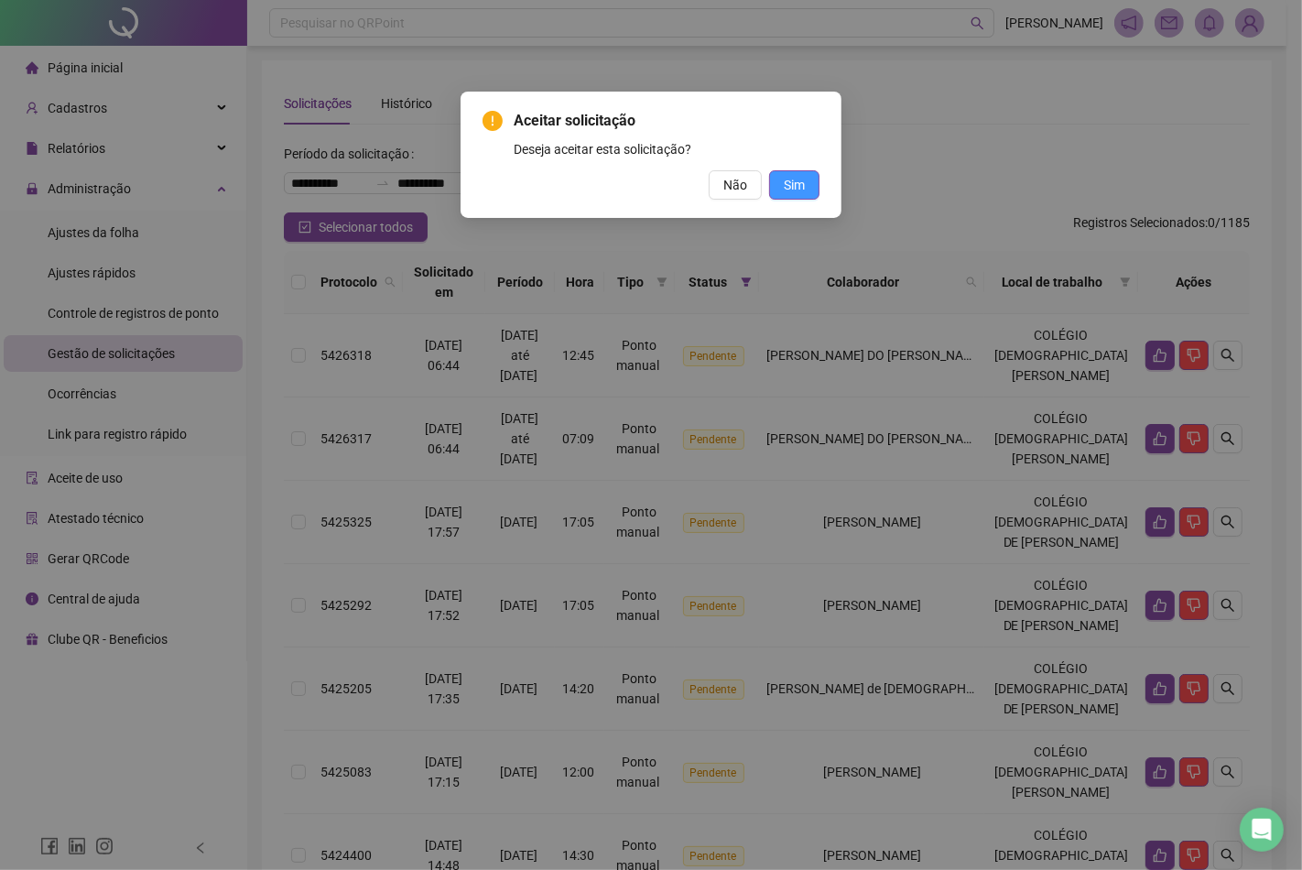
click at [797, 184] on span "Sim" at bounding box center [794, 185] width 21 height 20
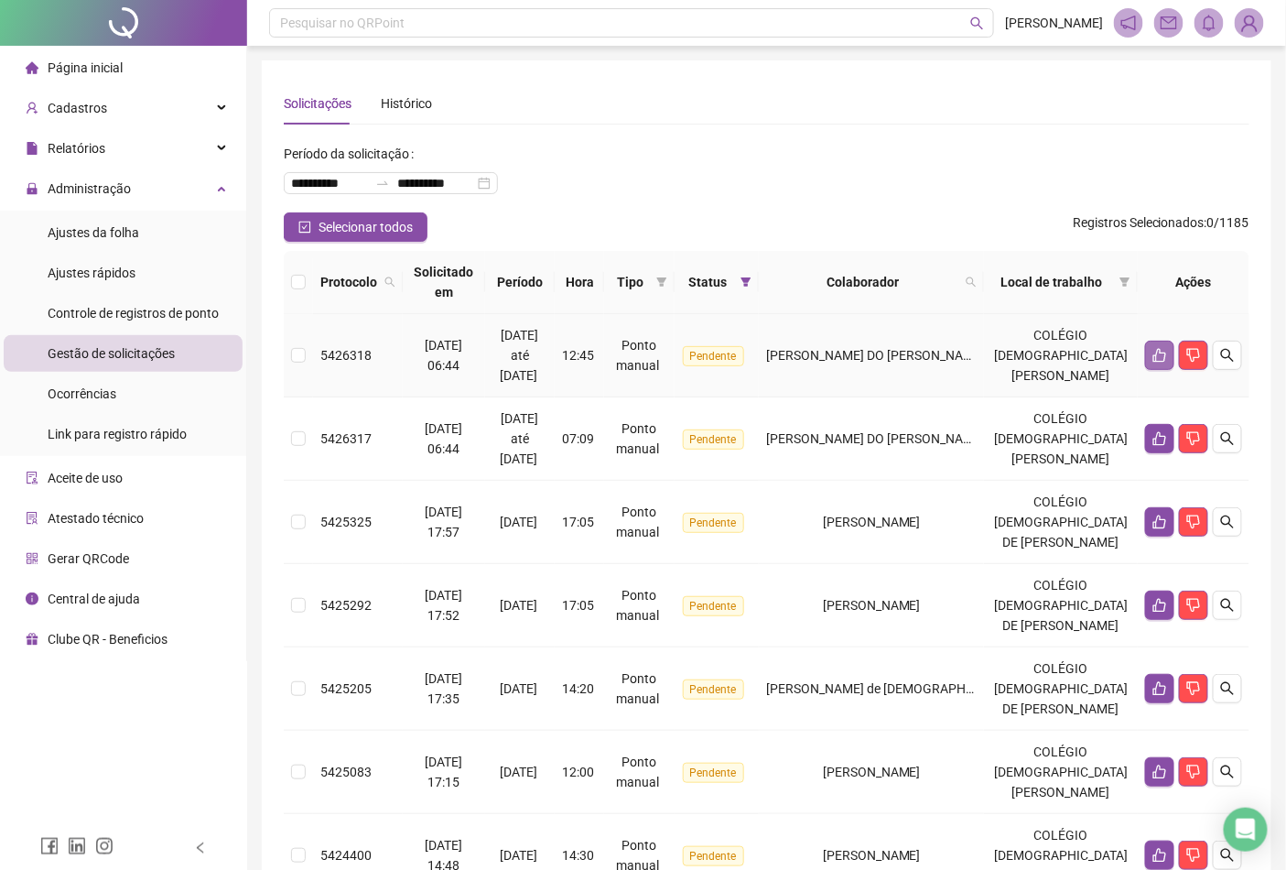
click at [1151, 359] on button "button" at bounding box center [1159, 355] width 29 height 29
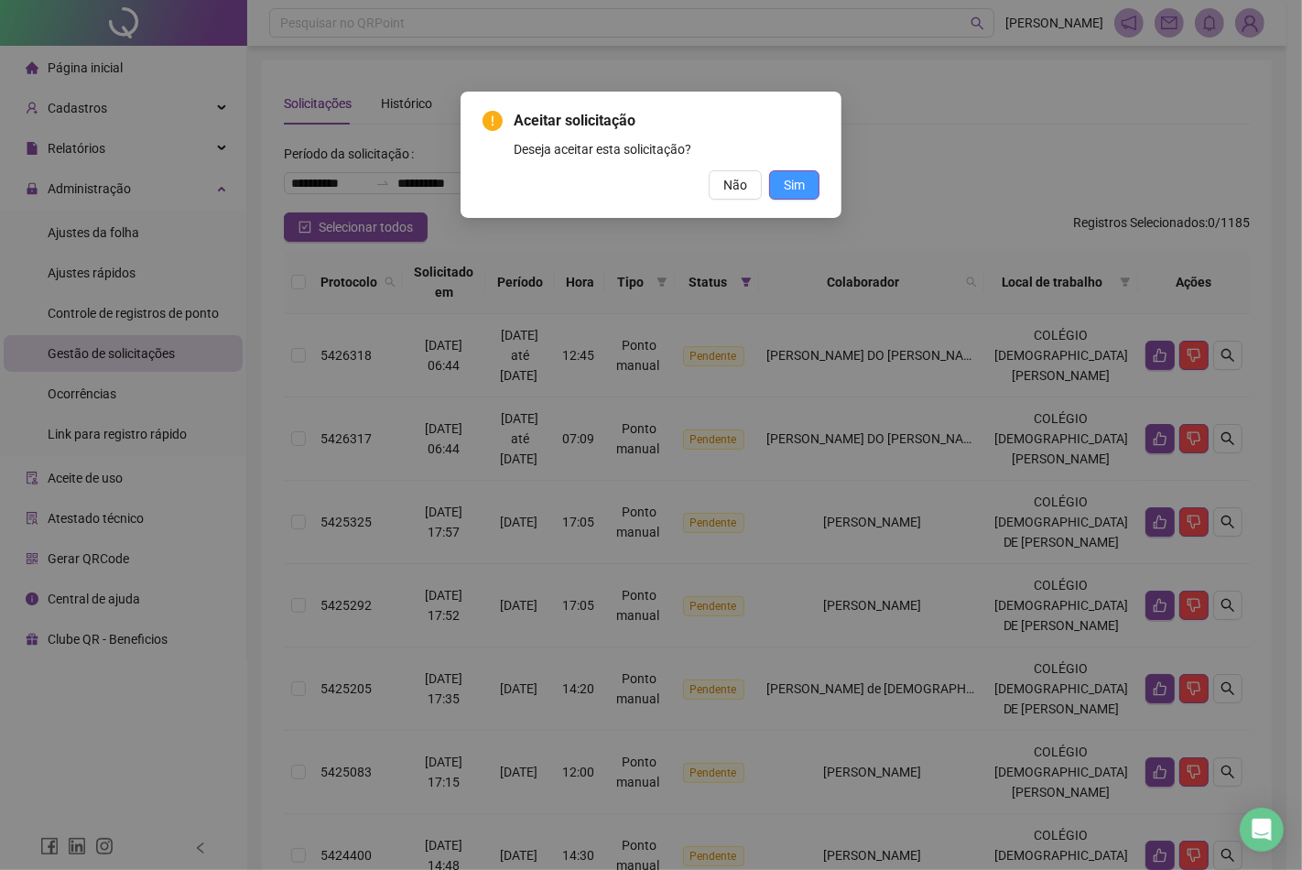
click at [804, 180] on span "Sim" at bounding box center [794, 185] width 21 height 20
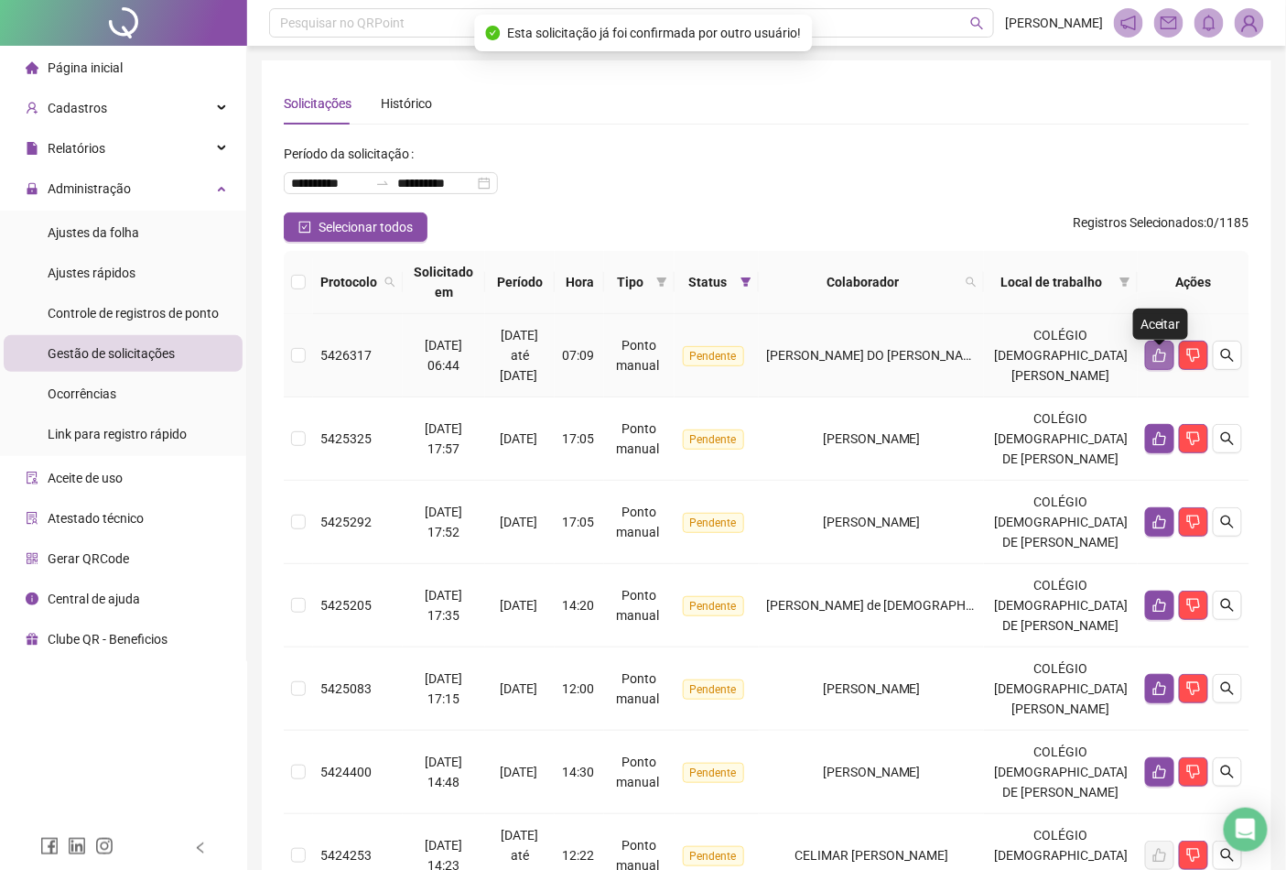
click at [1149, 359] on button "button" at bounding box center [1159, 355] width 29 height 29
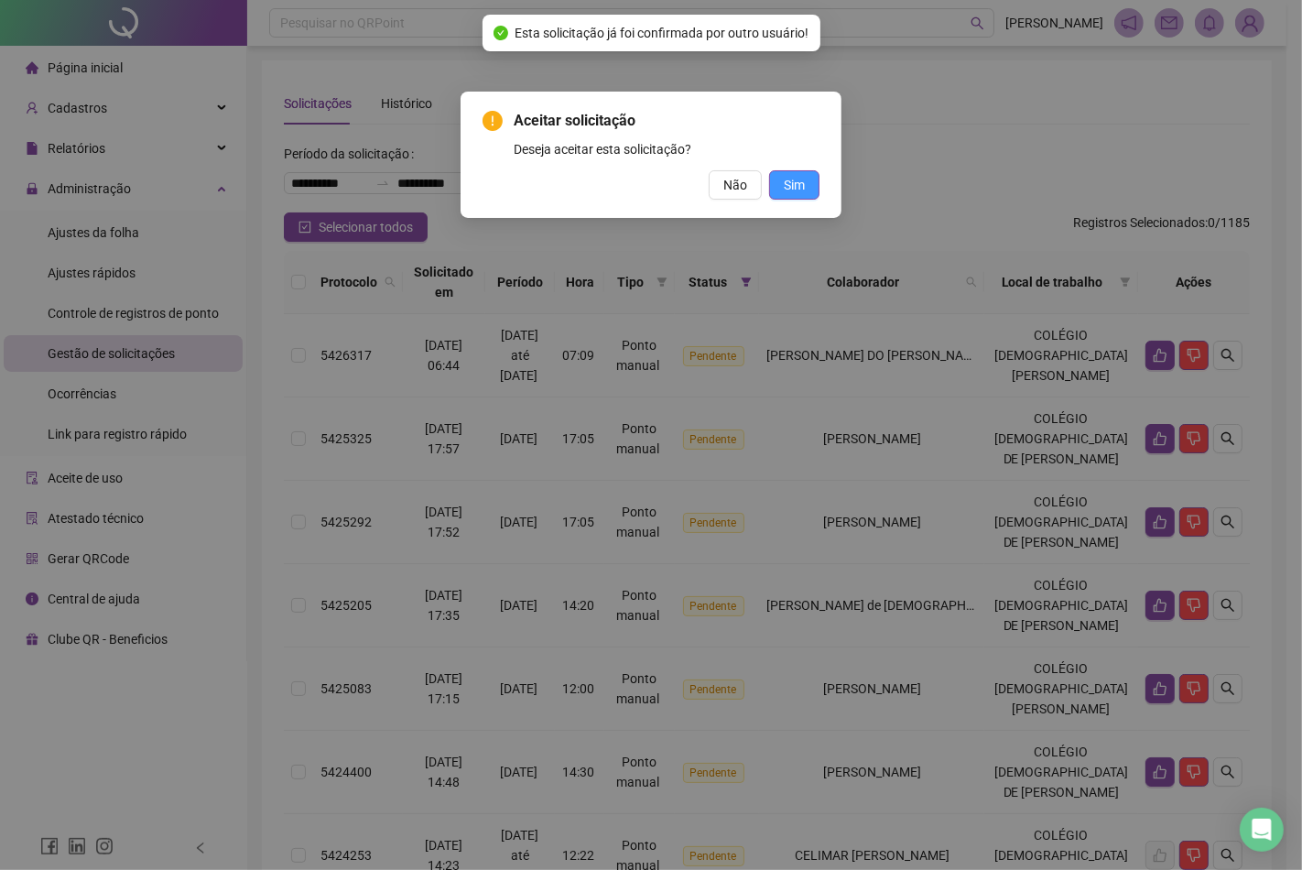
click at [809, 181] on button "Sim" at bounding box center [794, 184] width 50 height 29
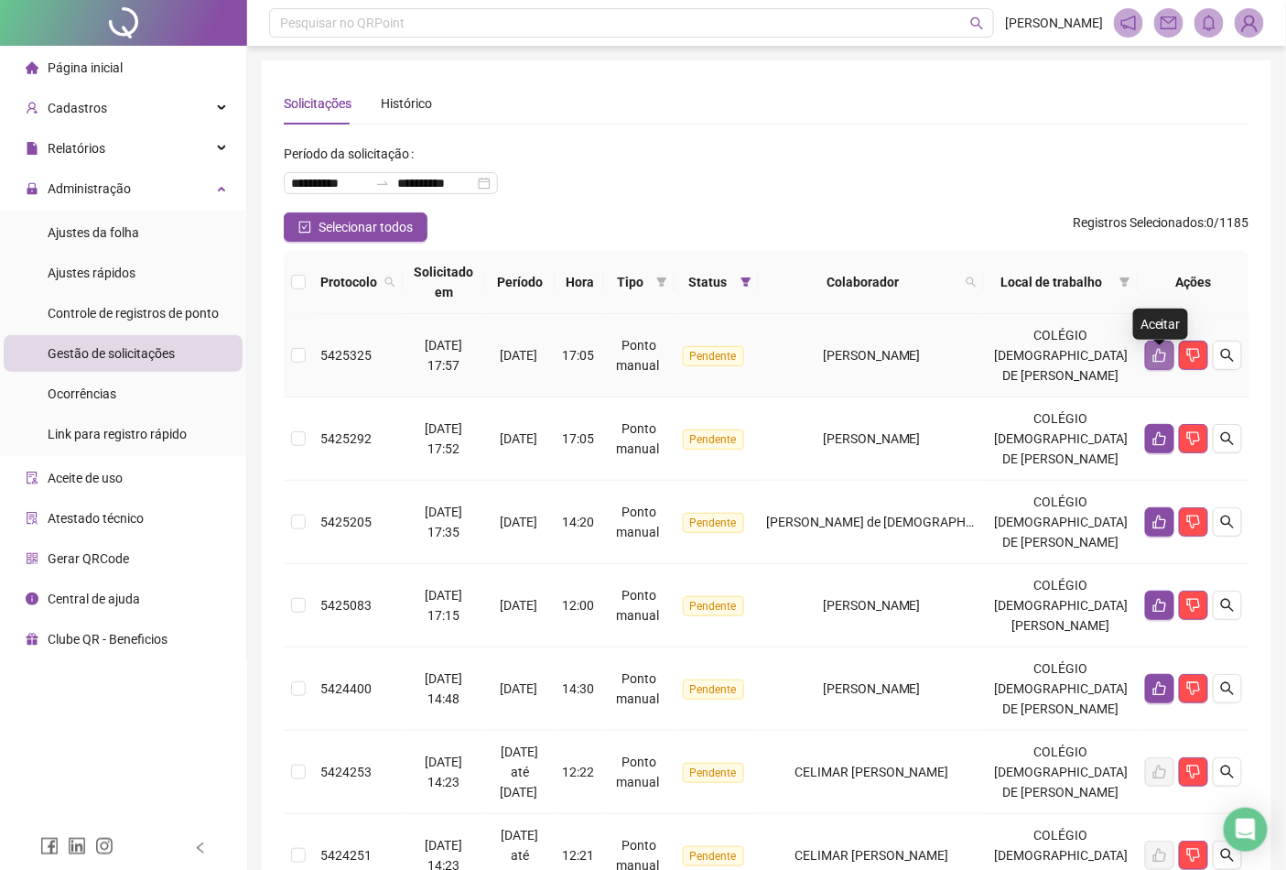
click at [1163, 362] on icon "like" at bounding box center [1160, 355] width 15 height 15
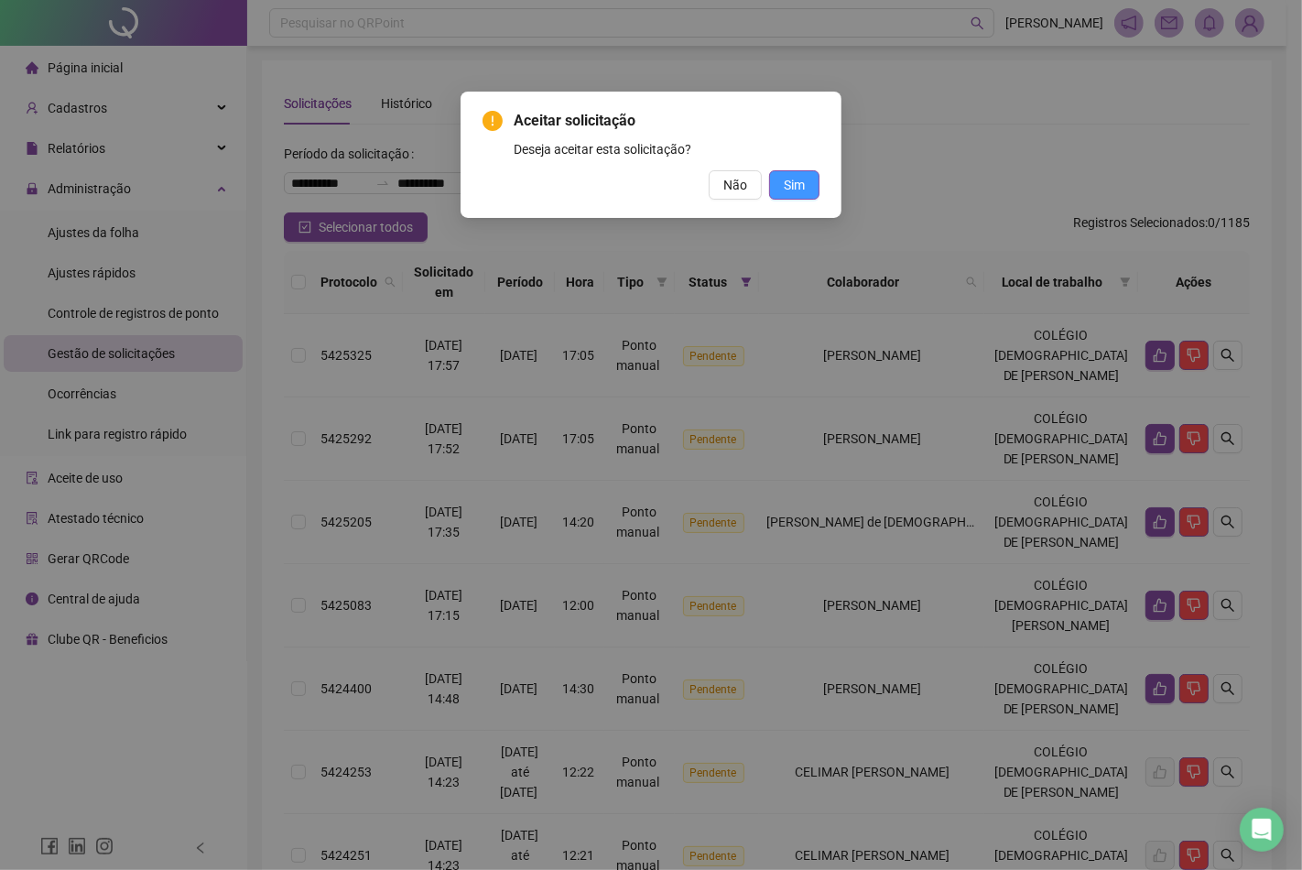
click at [787, 185] on span "Sim" at bounding box center [794, 185] width 21 height 20
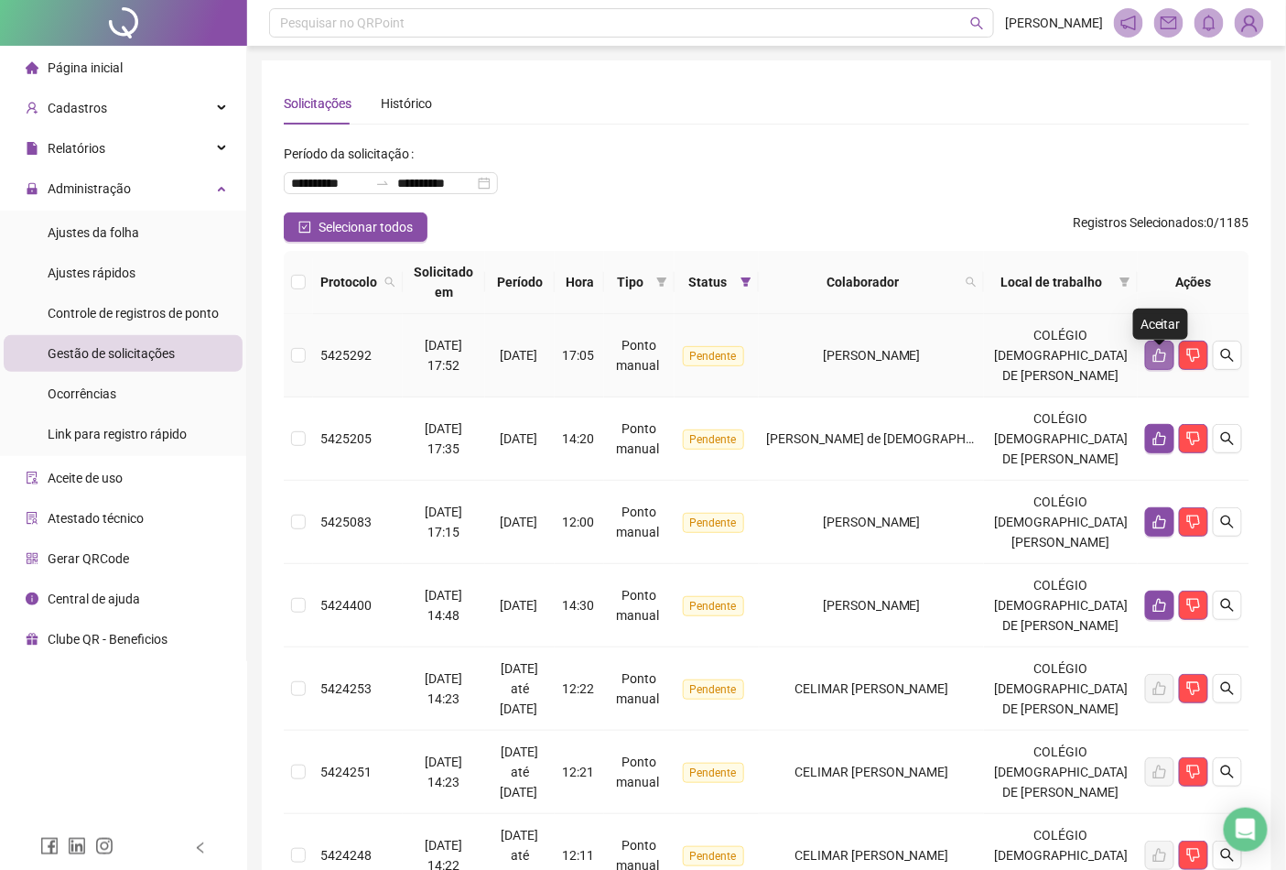
click at [1155, 357] on icon "like" at bounding box center [1160, 355] width 15 height 15
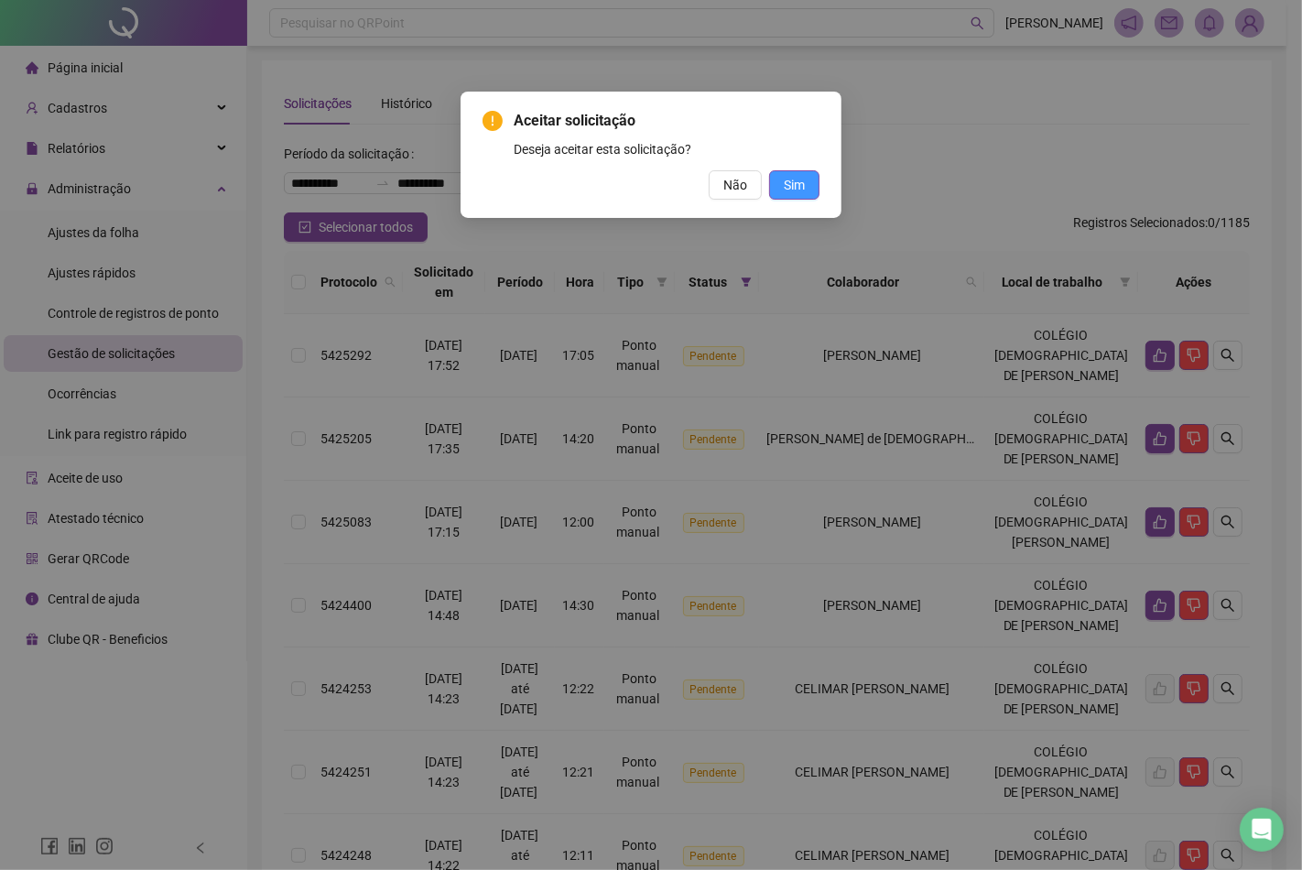
click at [797, 179] on span "Sim" at bounding box center [794, 185] width 21 height 20
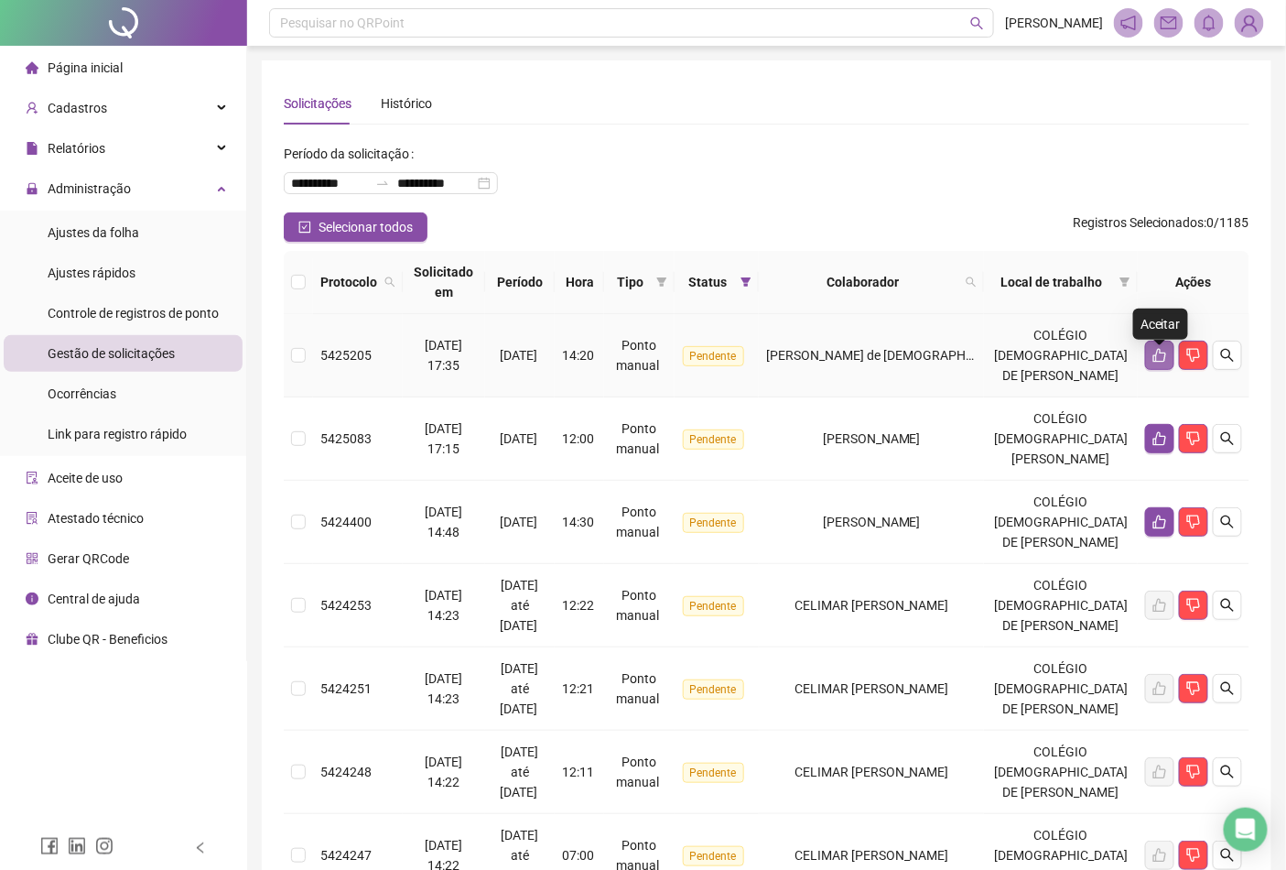
click at [1147, 363] on button "button" at bounding box center [1159, 355] width 29 height 29
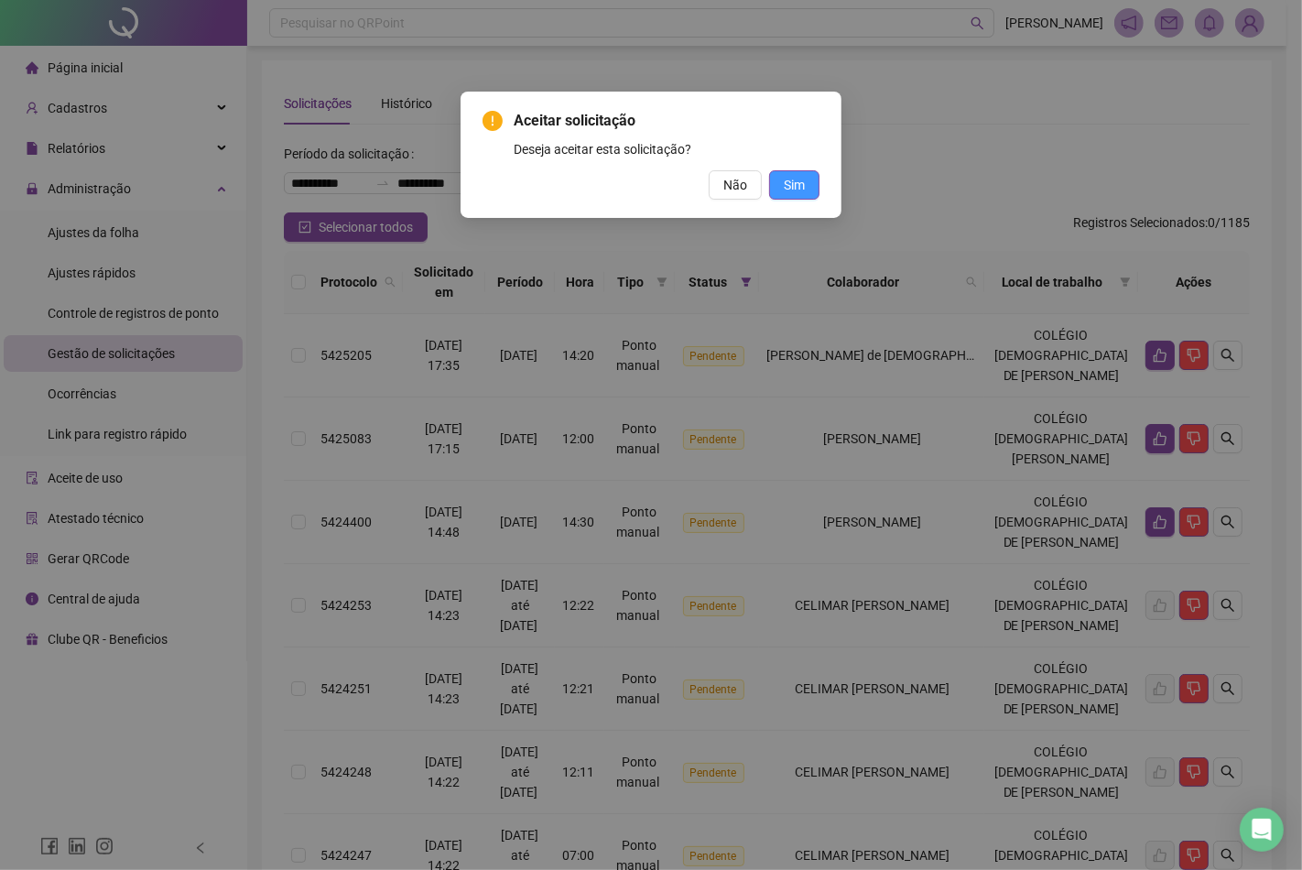
click at [785, 185] on span "Sim" at bounding box center [794, 185] width 21 height 20
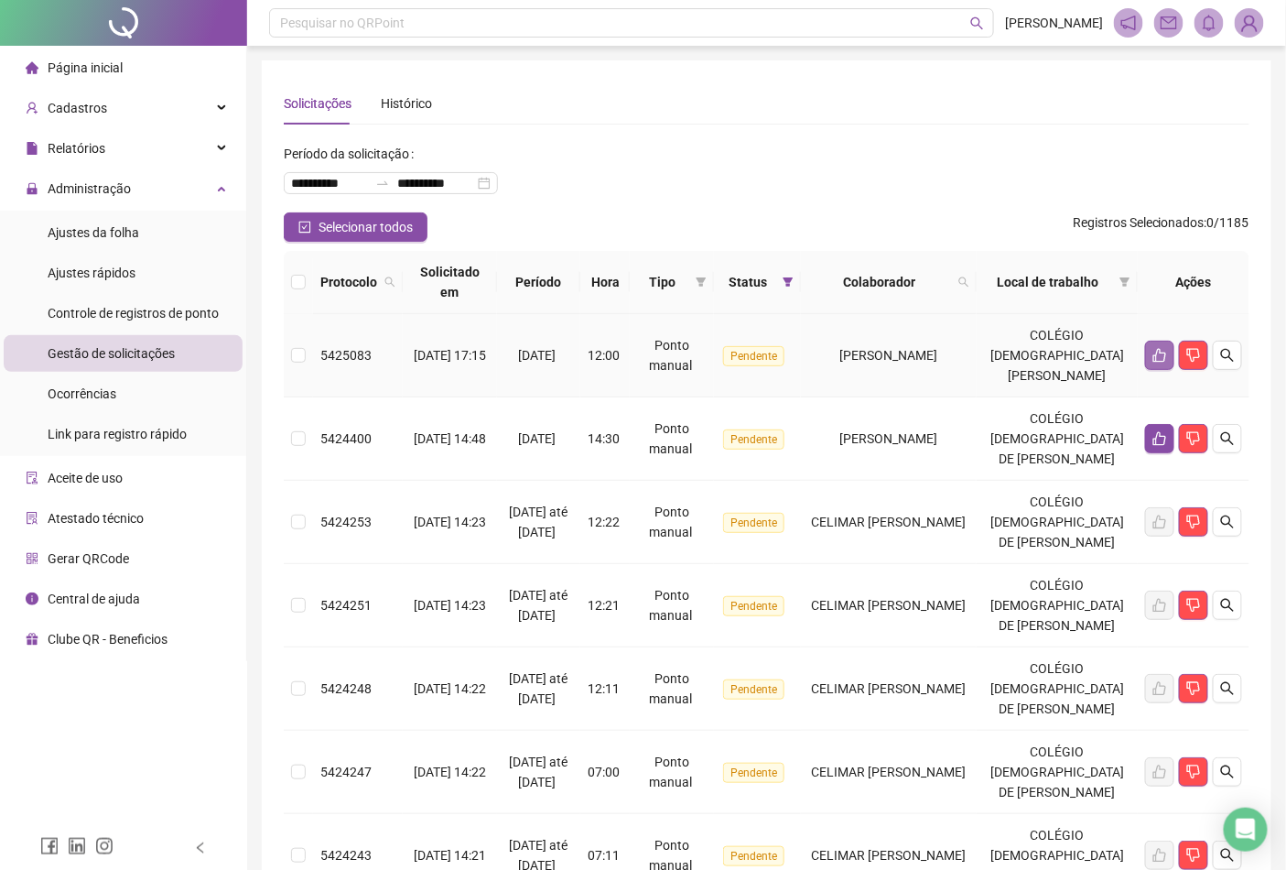
click at [1145, 357] on button "button" at bounding box center [1159, 355] width 29 height 29
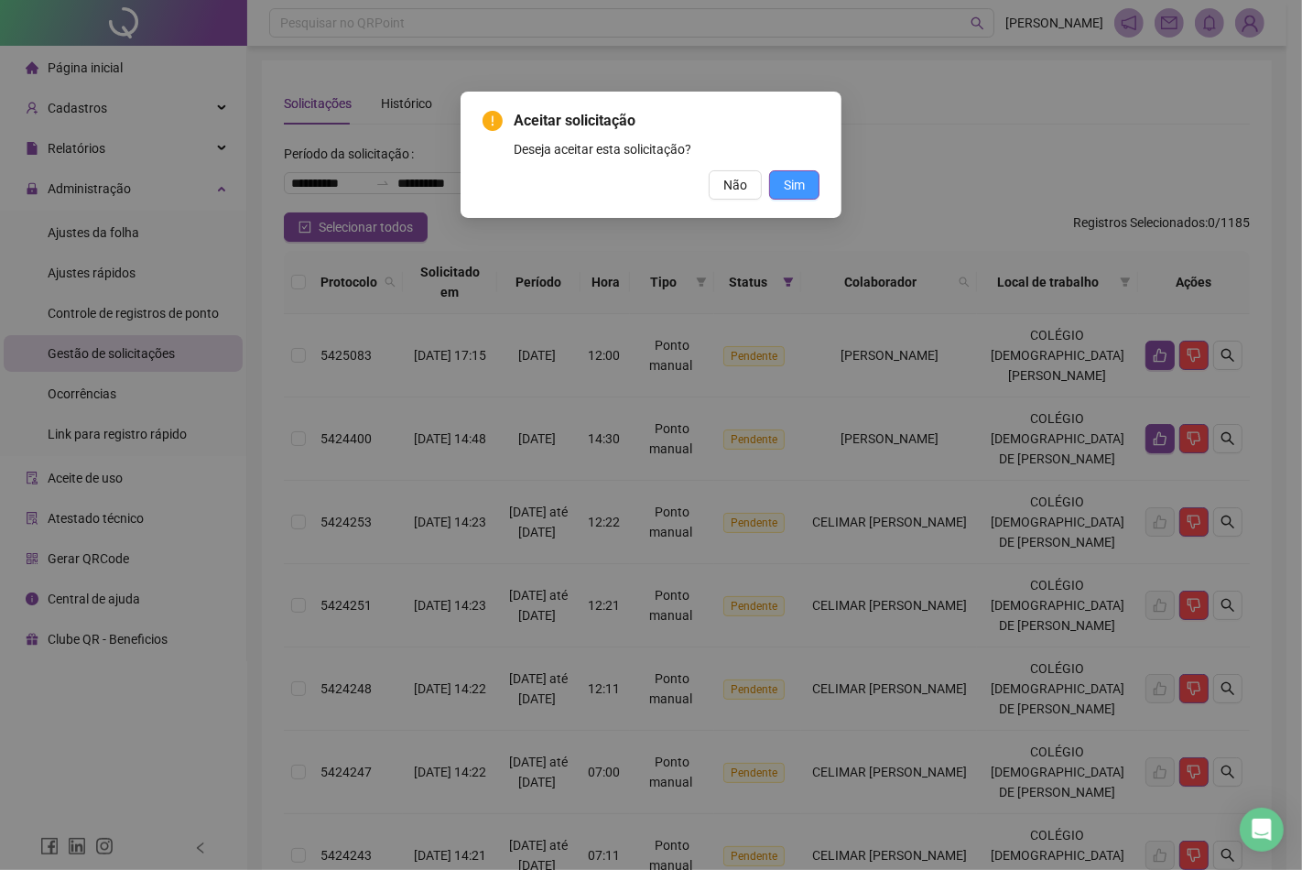
click at [776, 186] on button "Sim" at bounding box center [794, 184] width 50 height 29
click at [793, 185] on span "Sim" at bounding box center [794, 185] width 21 height 20
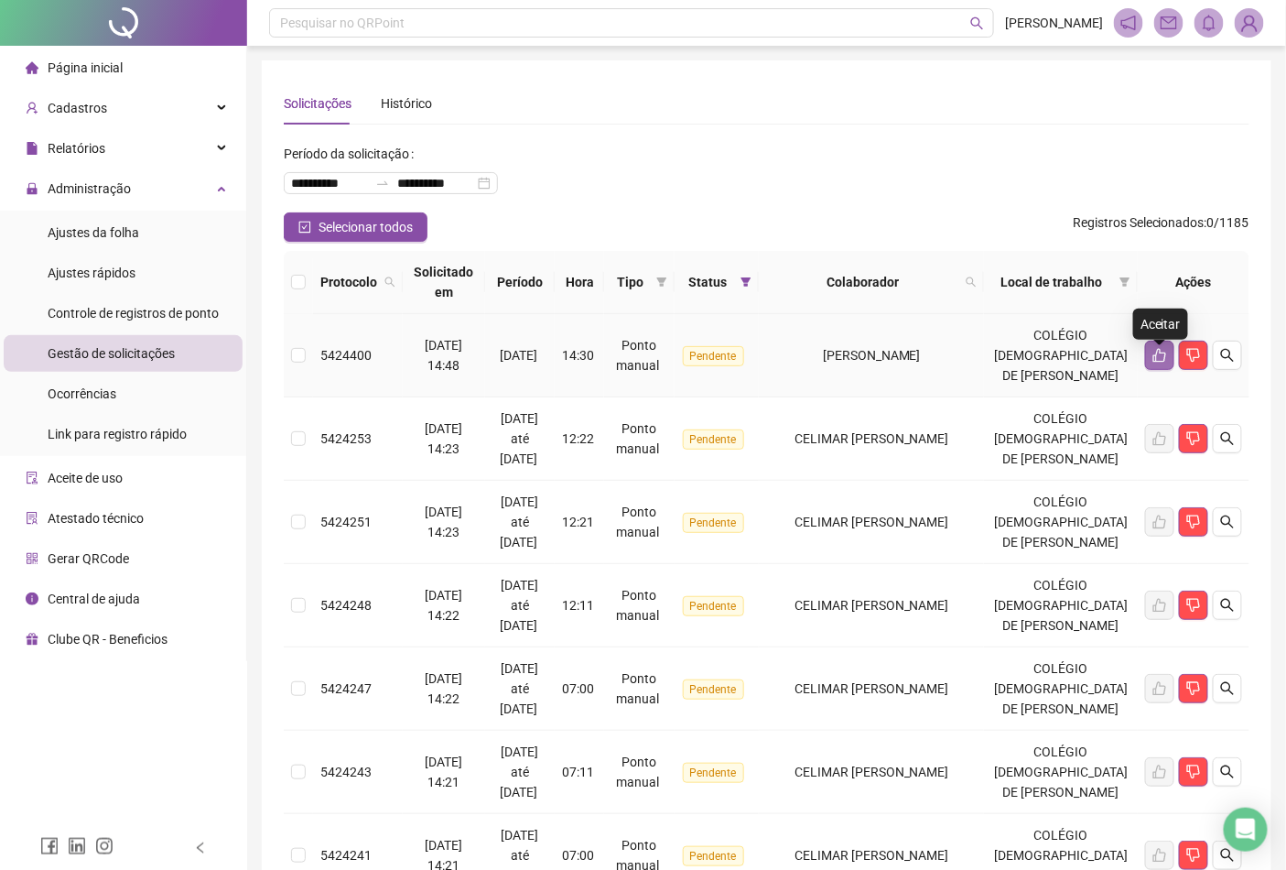
click at [1161, 363] on icon "like" at bounding box center [1160, 355] width 15 height 15
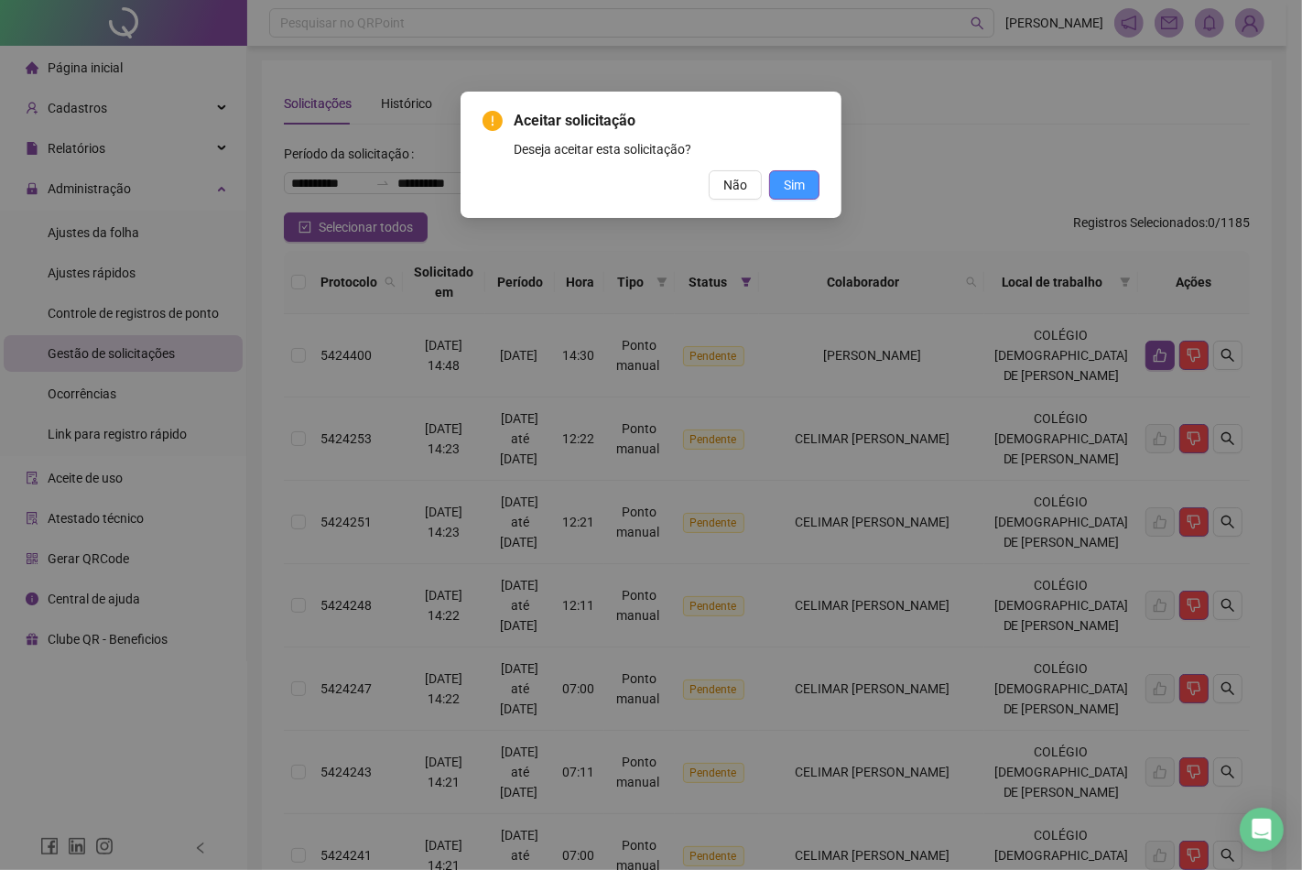
click at [789, 189] on span "Sim" at bounding box center [794, 185] width 21 height 20
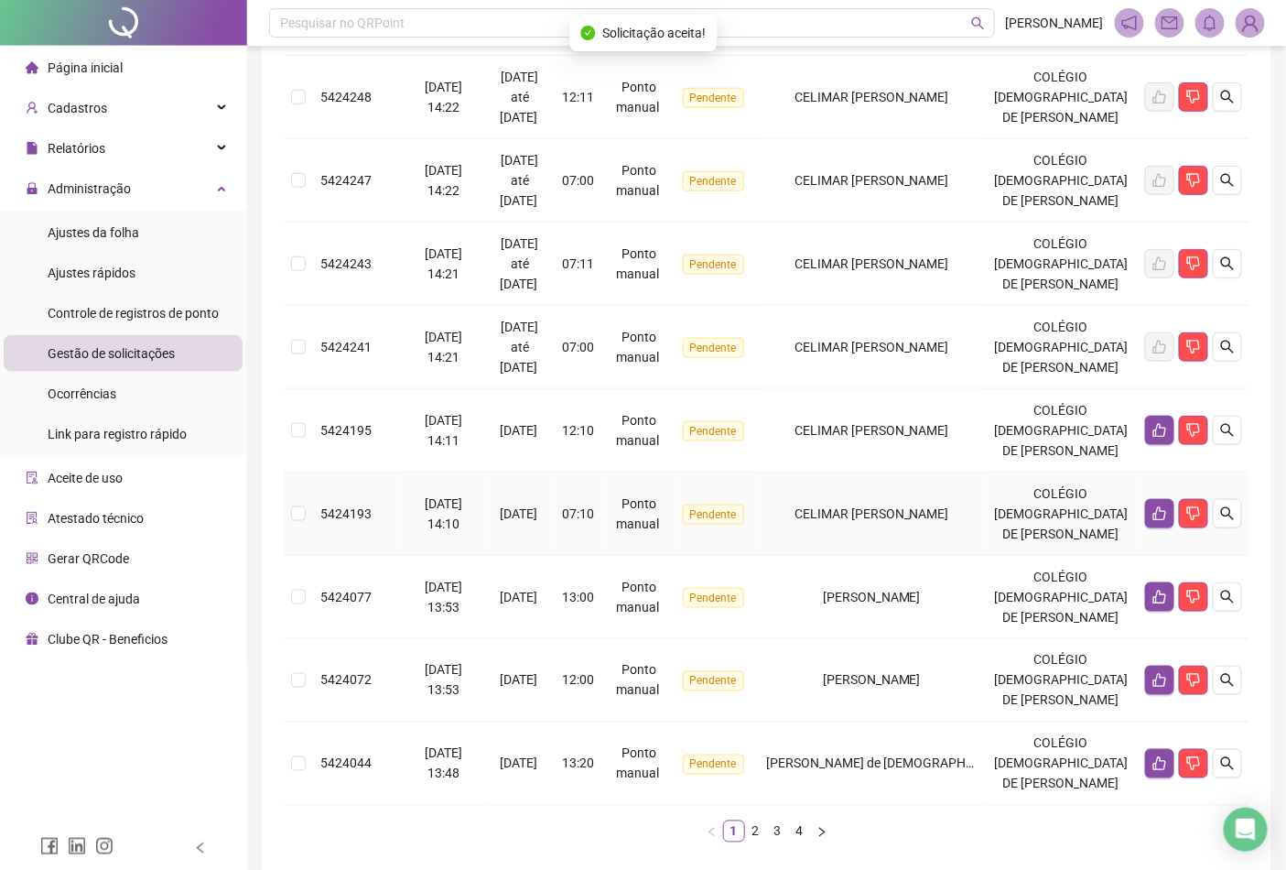
scroll to position [610, 0]
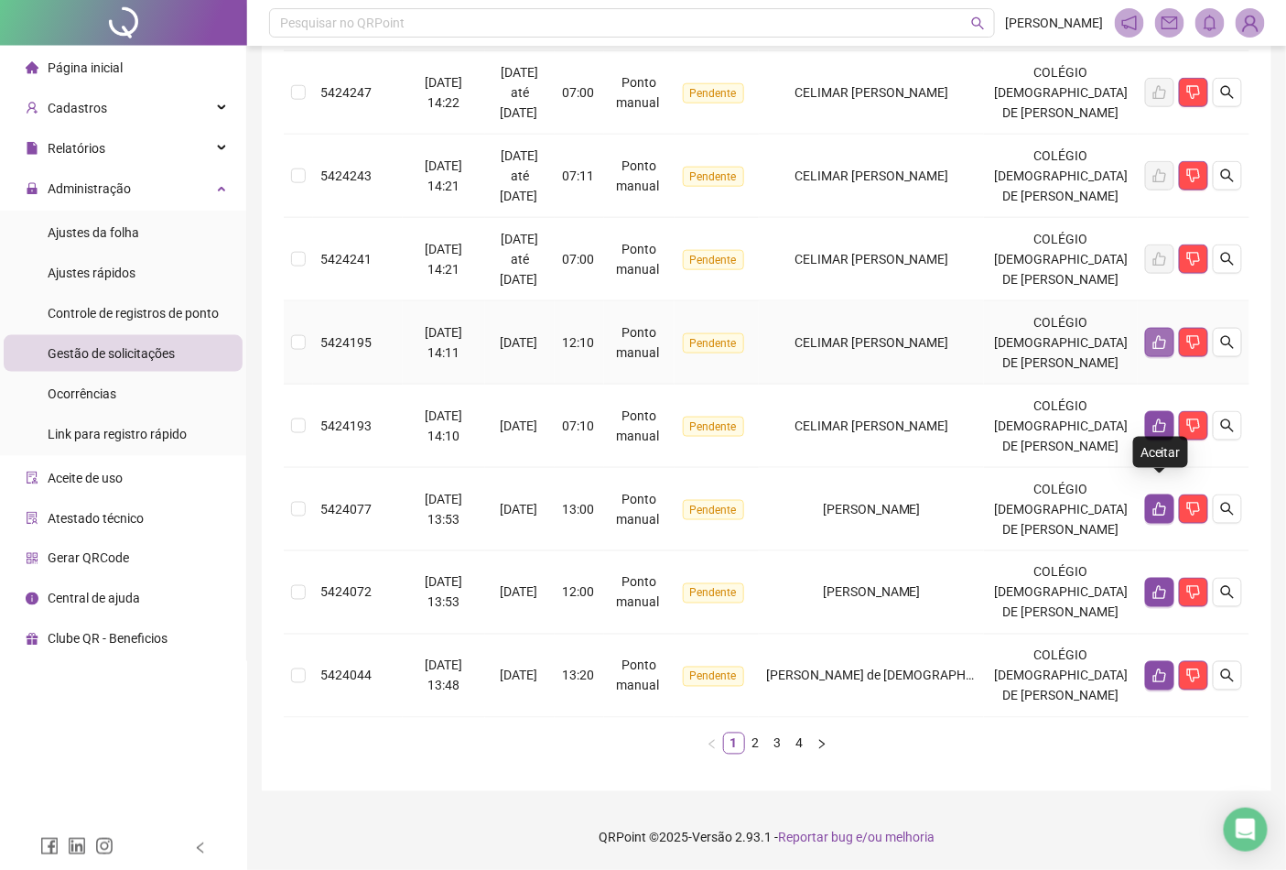
click at [1156, 480] on tbody "5424400 [DATE] 14:48 [DATE] 14:30 Ponto manual Pendente [PERSON_NAME] COLÉGIO A…" at bounding box center [767, 218] width 966 height 1000
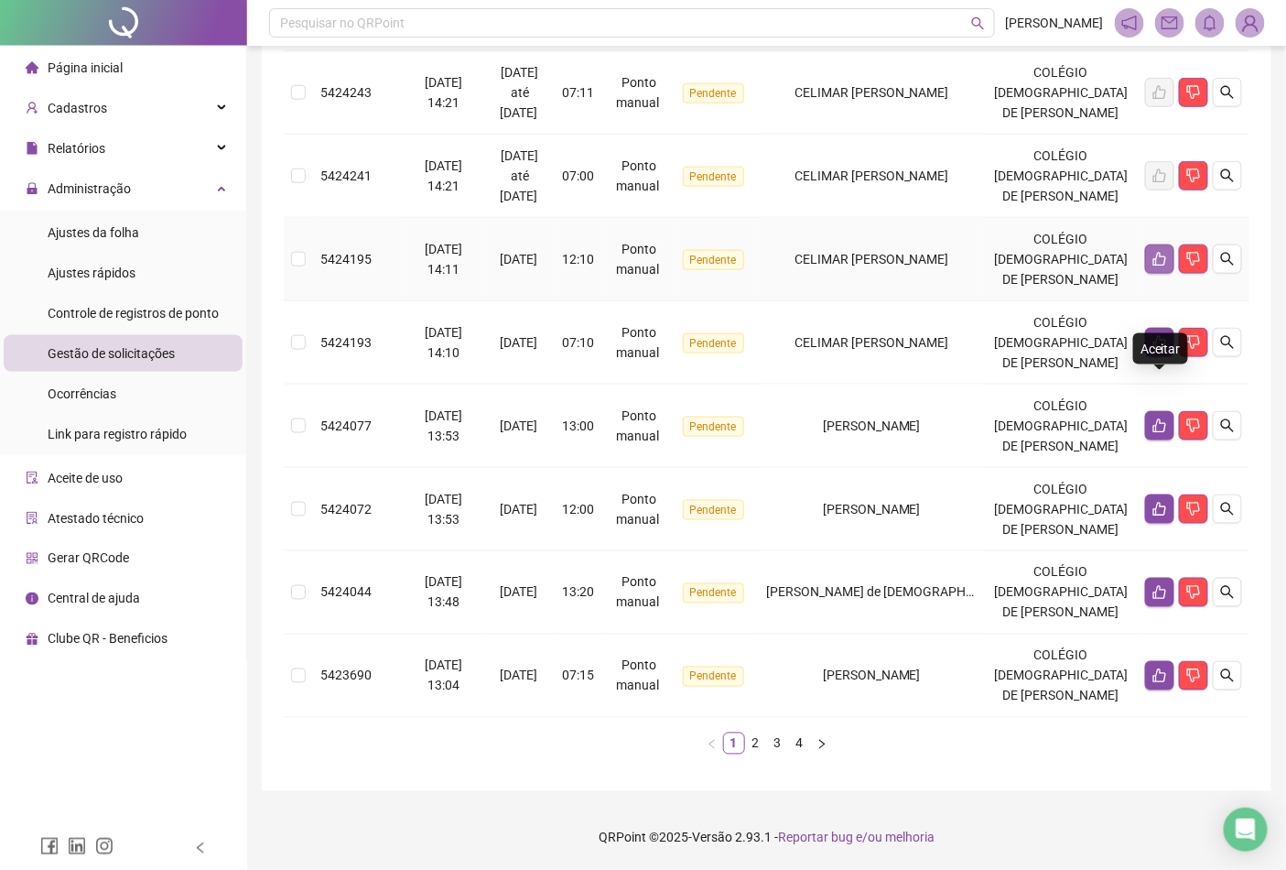
click at [1166, 266] on icon "like" at bounding box center [1160, 259] width 15 height 15
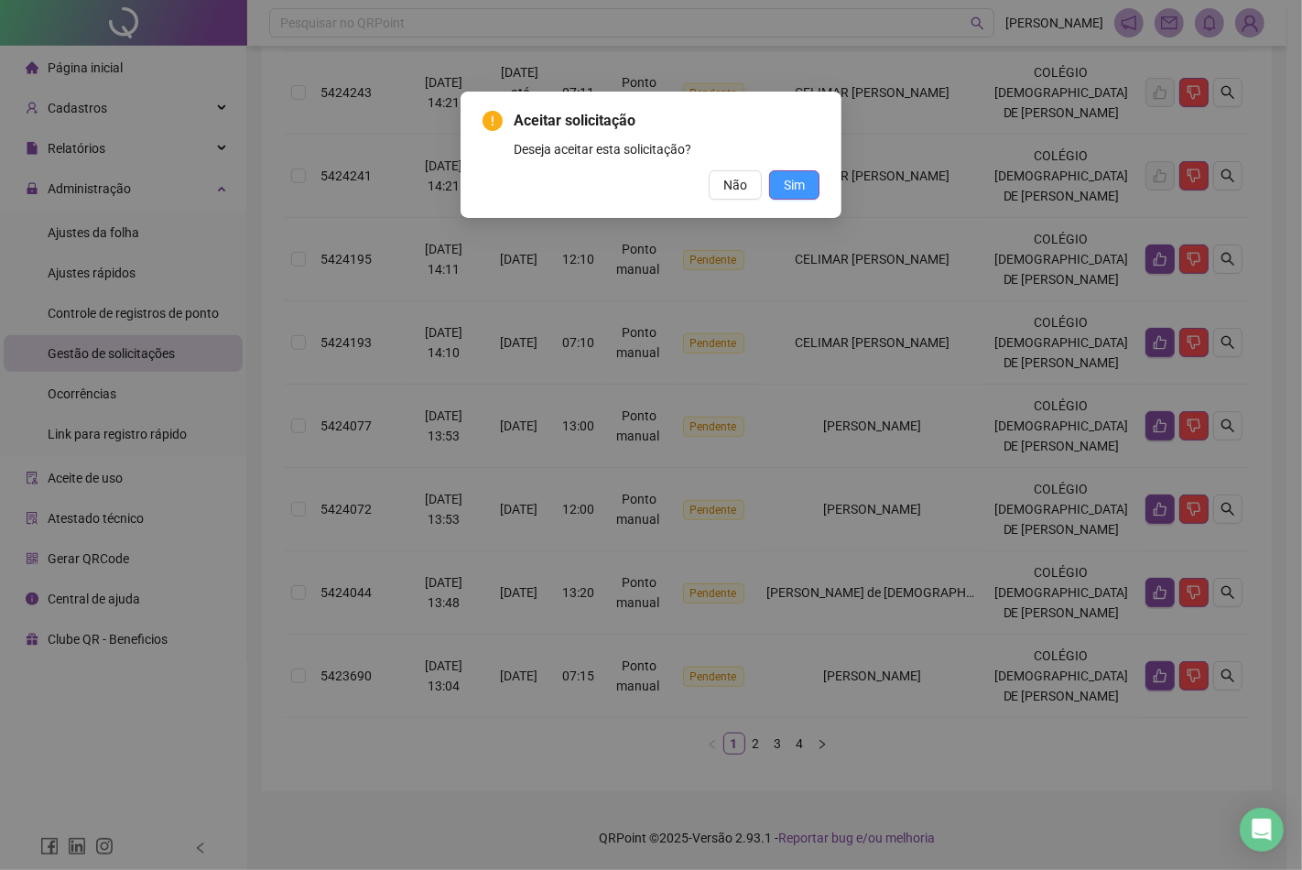
click at [811, 190] on button "Sim" at bounding box center [794, 184] width 50 height 29
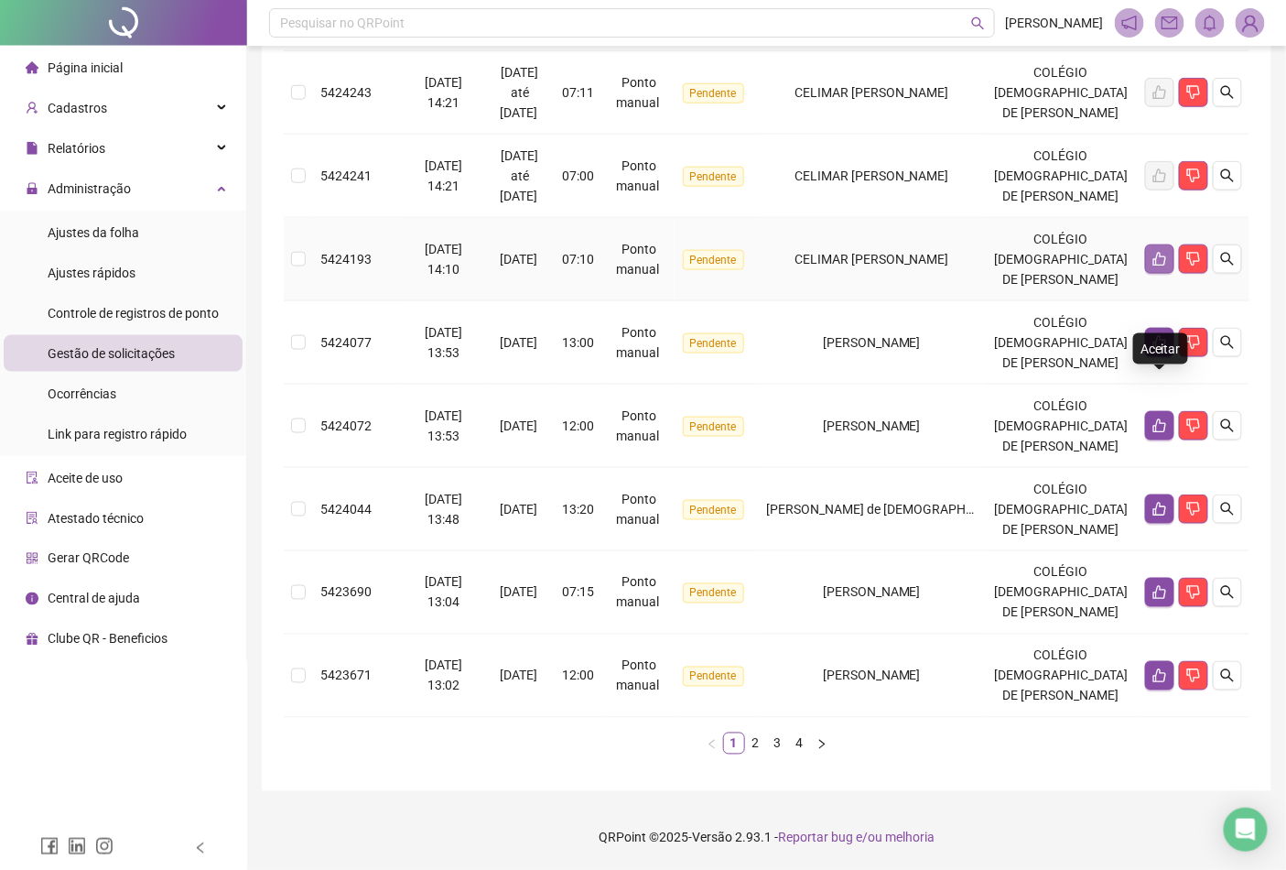
click at [1157, 266] on icon "like" at bounding box center [1160, 260] width 13 height 14
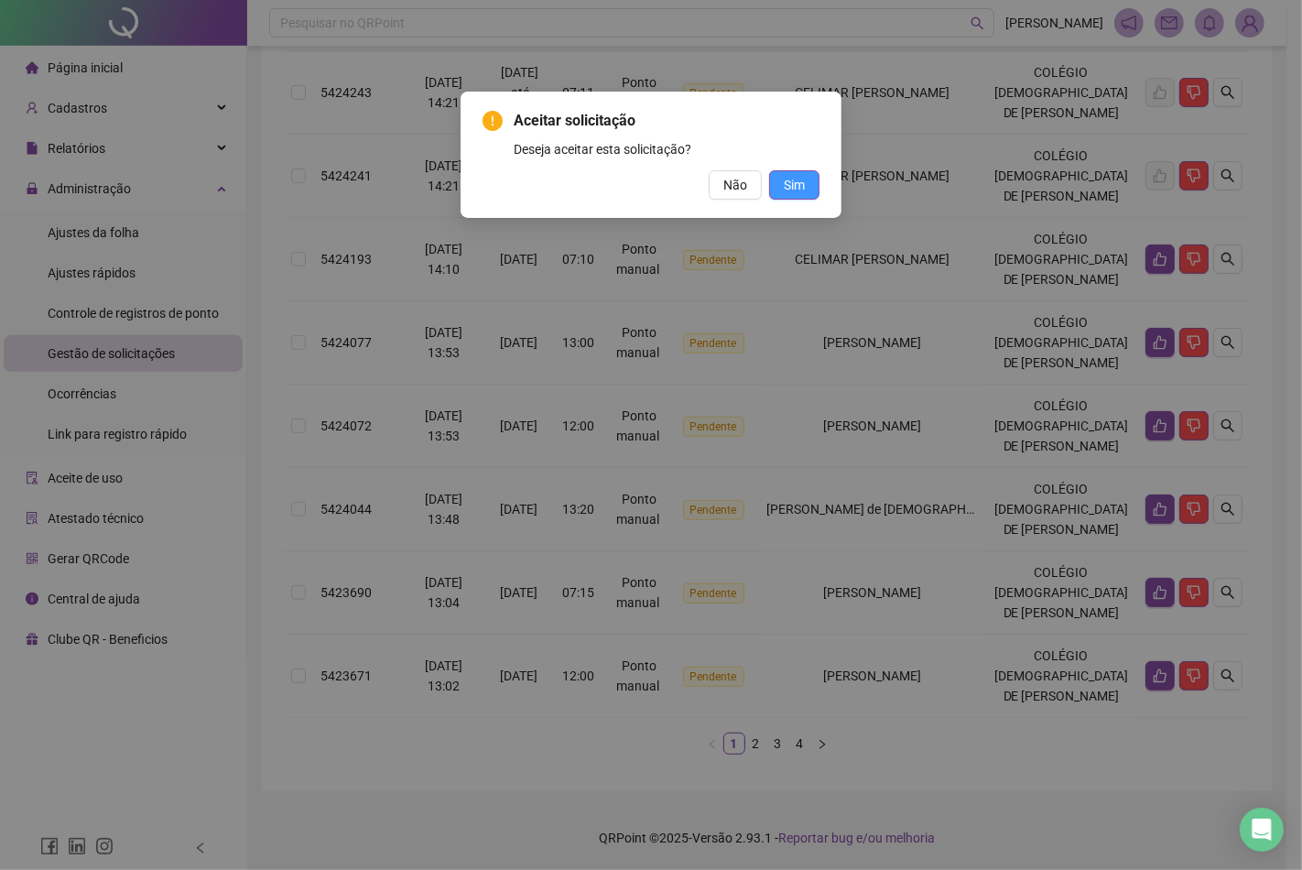
click at [806, 180] on button "Sim" at bounding box center [794, 184] width 50 height 29
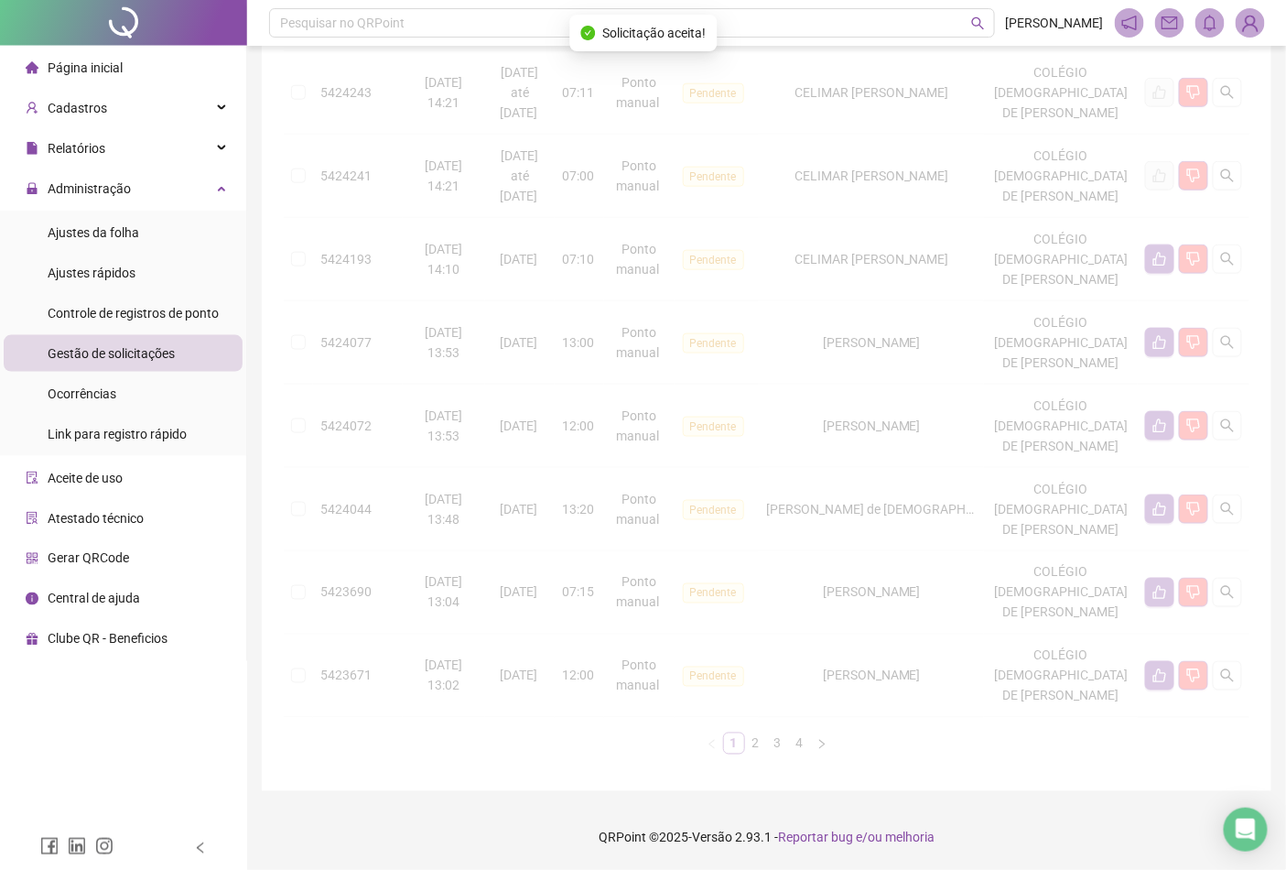
scroll to position [736, 0]
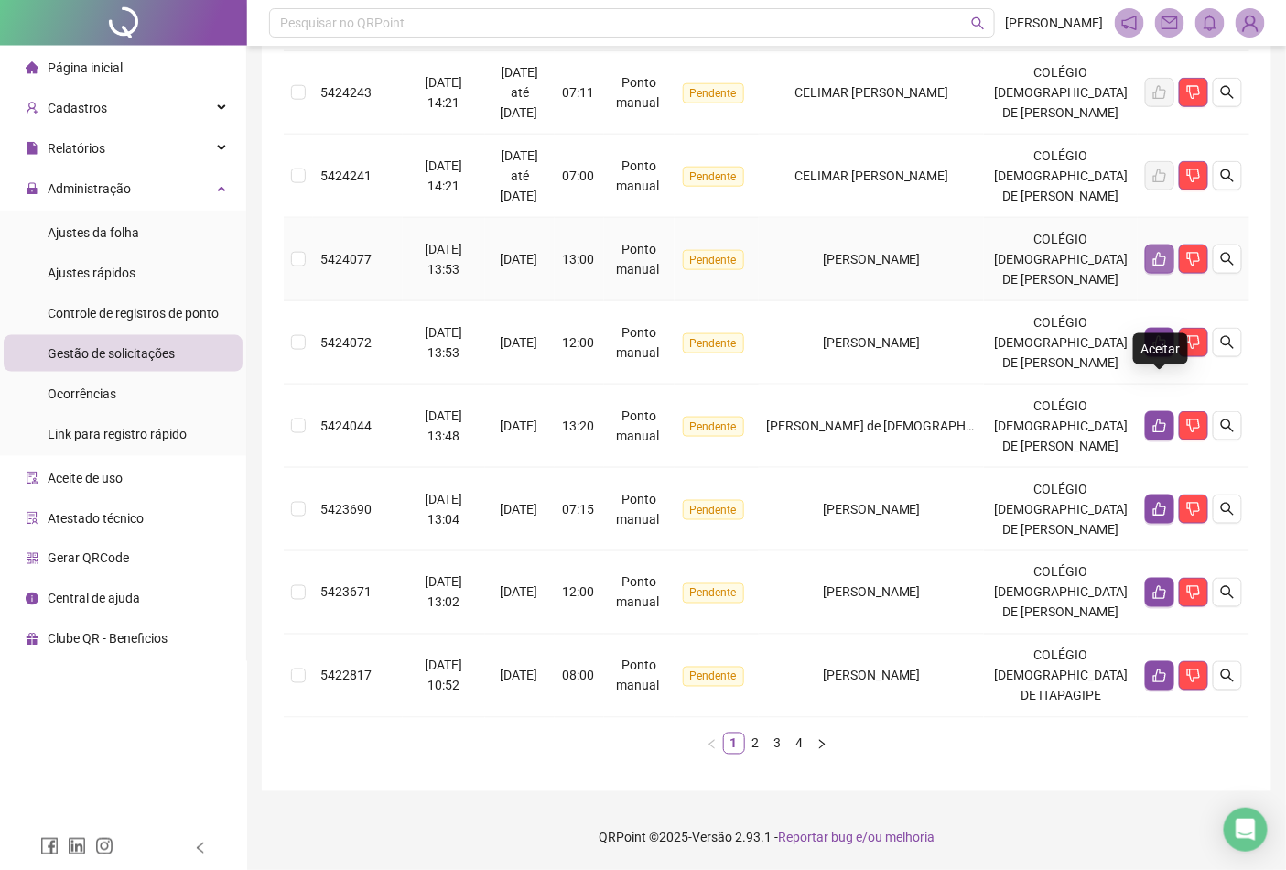
click at [1158, 253] on icon "like" at bounding box center [1160, 259] width 15 height 15
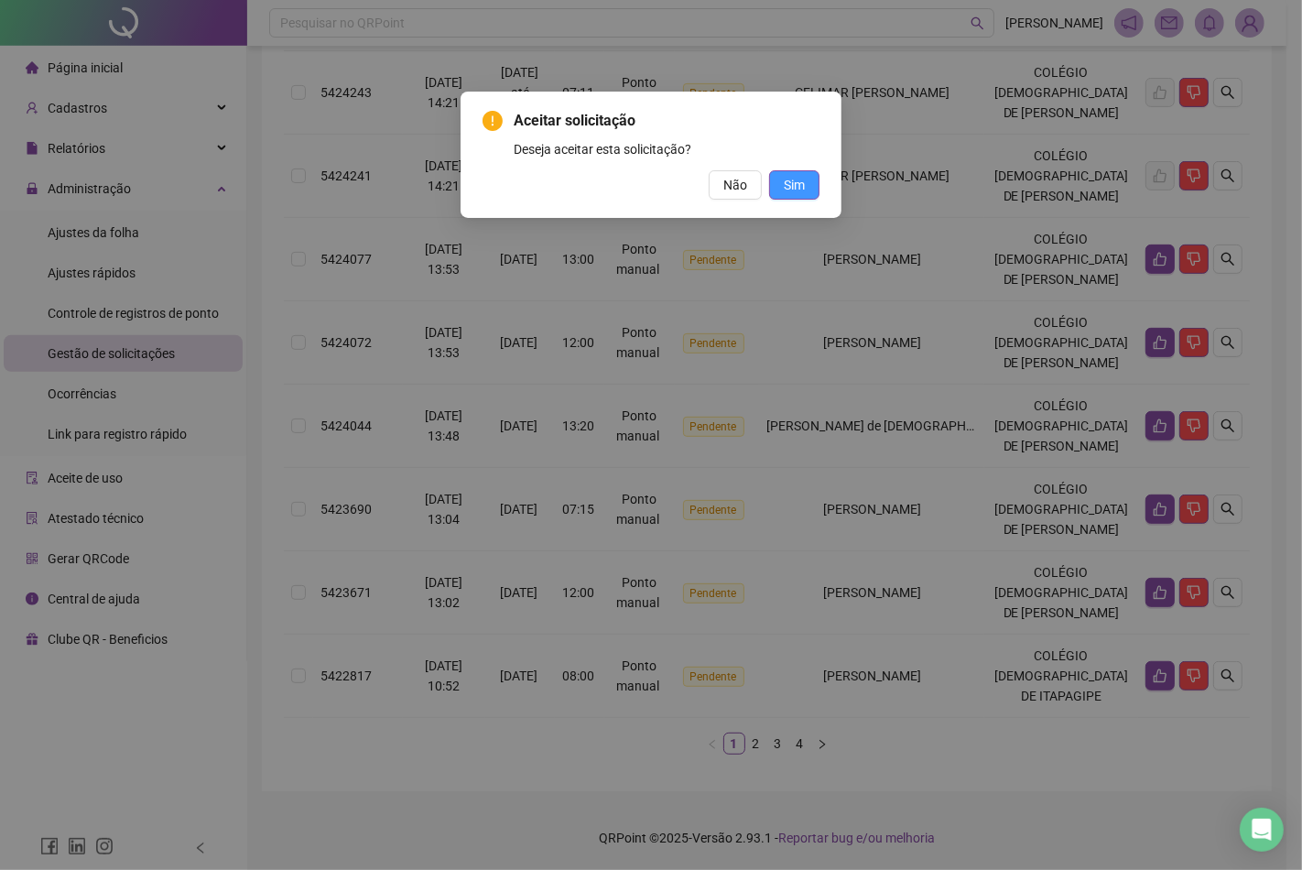
click at [788, 187] on span "Sim" at bounding box center [794, 185] width 21 height 20
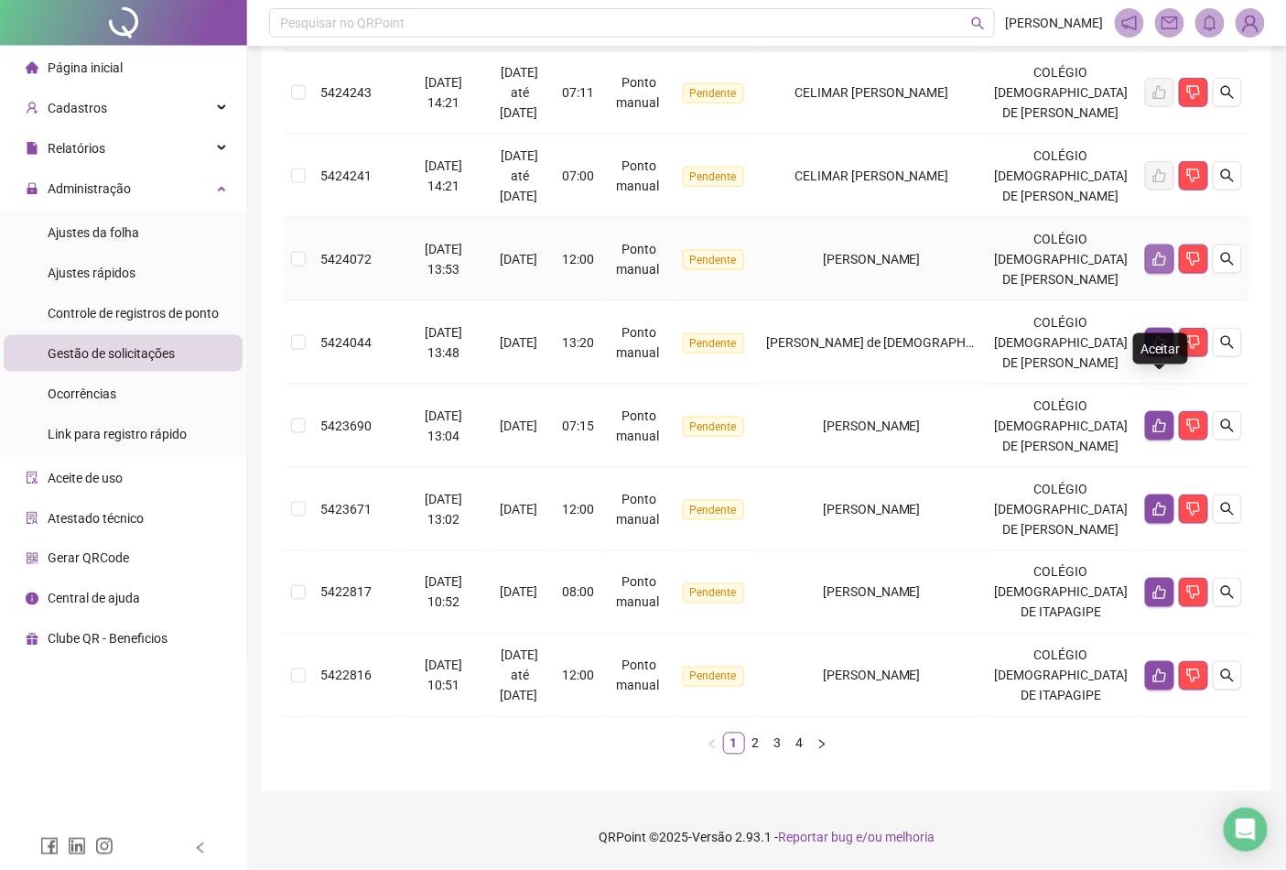
click at [1161, 252] on icon "like" at bounding box center [1160, 259] width 15 height 15
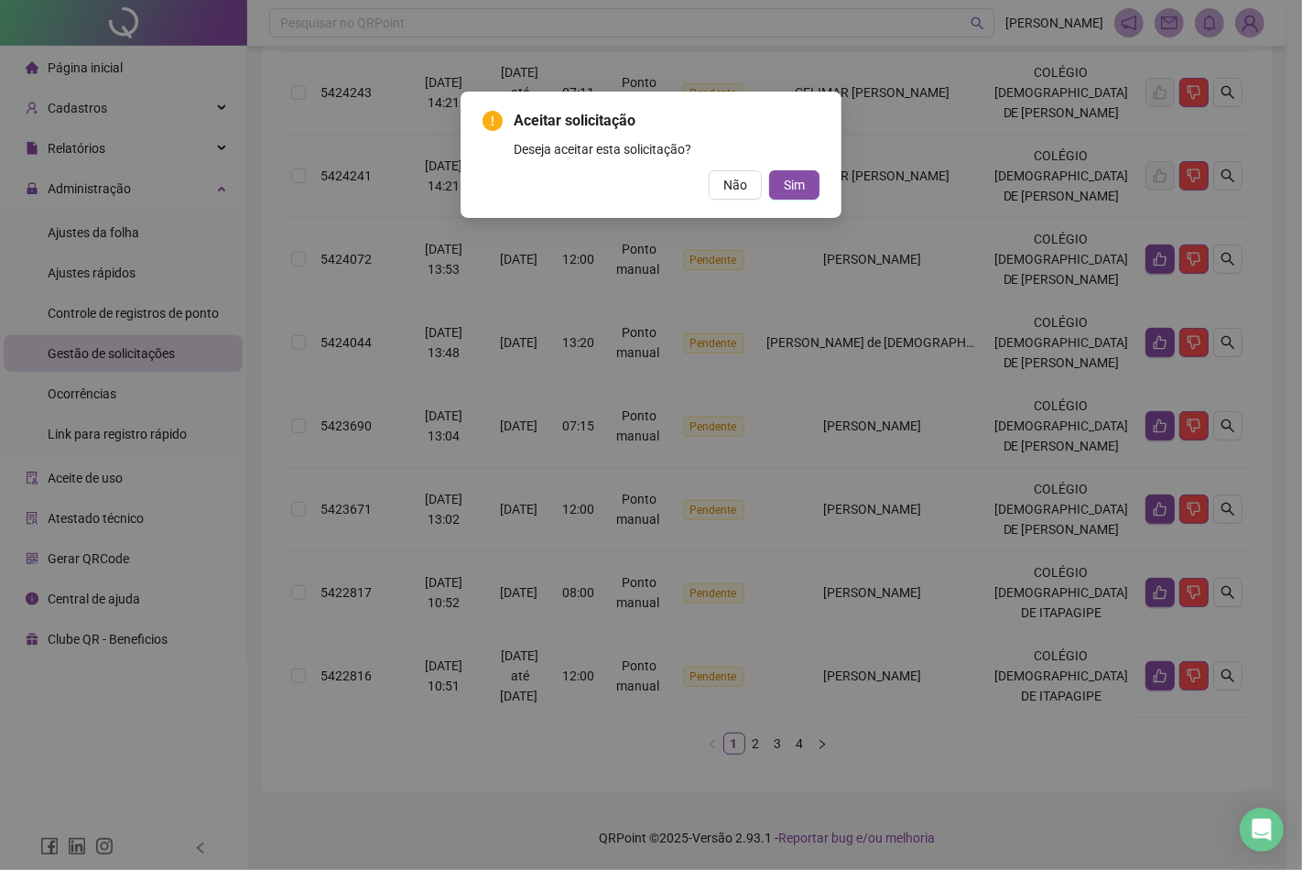
click at [813, 168] on div "Aceitar solicitação Deseja aceitar esta solicitação? Não Sim" at bounding box center [650, 155] width 337 height 90
click at [799, 186] on span "Sim" at bounding box center [794, 185] width 21 height 20
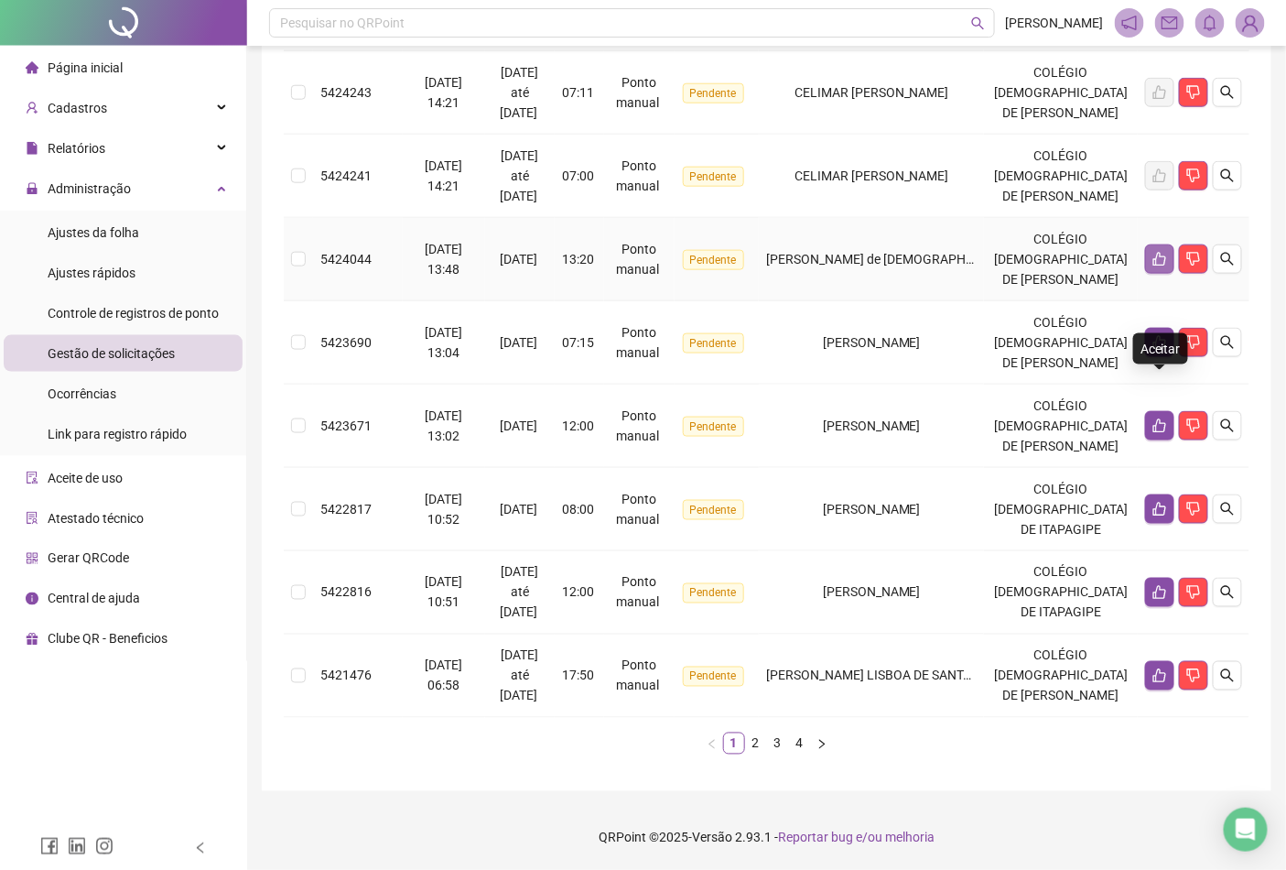
click at [1157, 256] on icon "like" at bounding box center [1160, 259] width 15 height 15
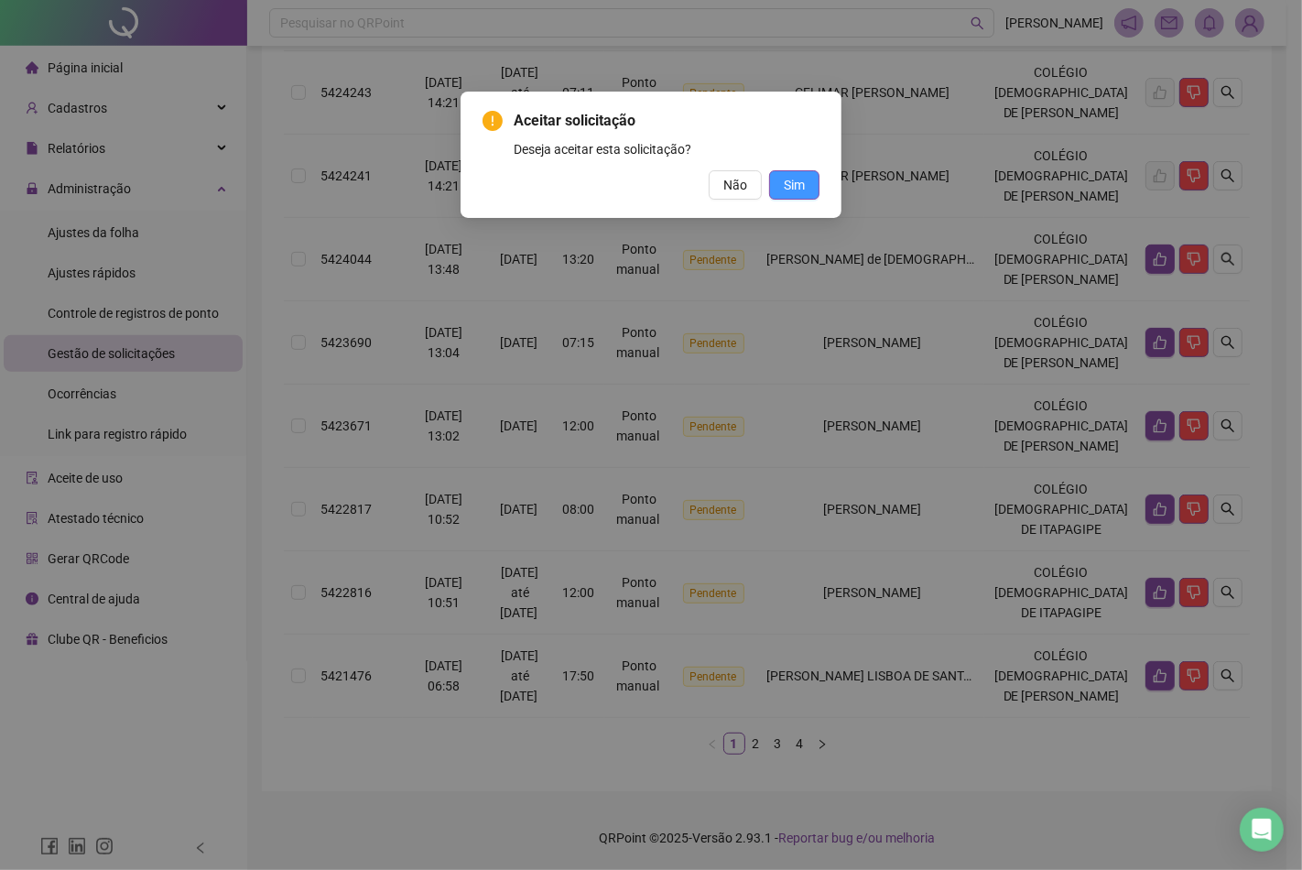
click at [804, 179] on span "Sim" at bounding box center [794, 185] width 21 height 20
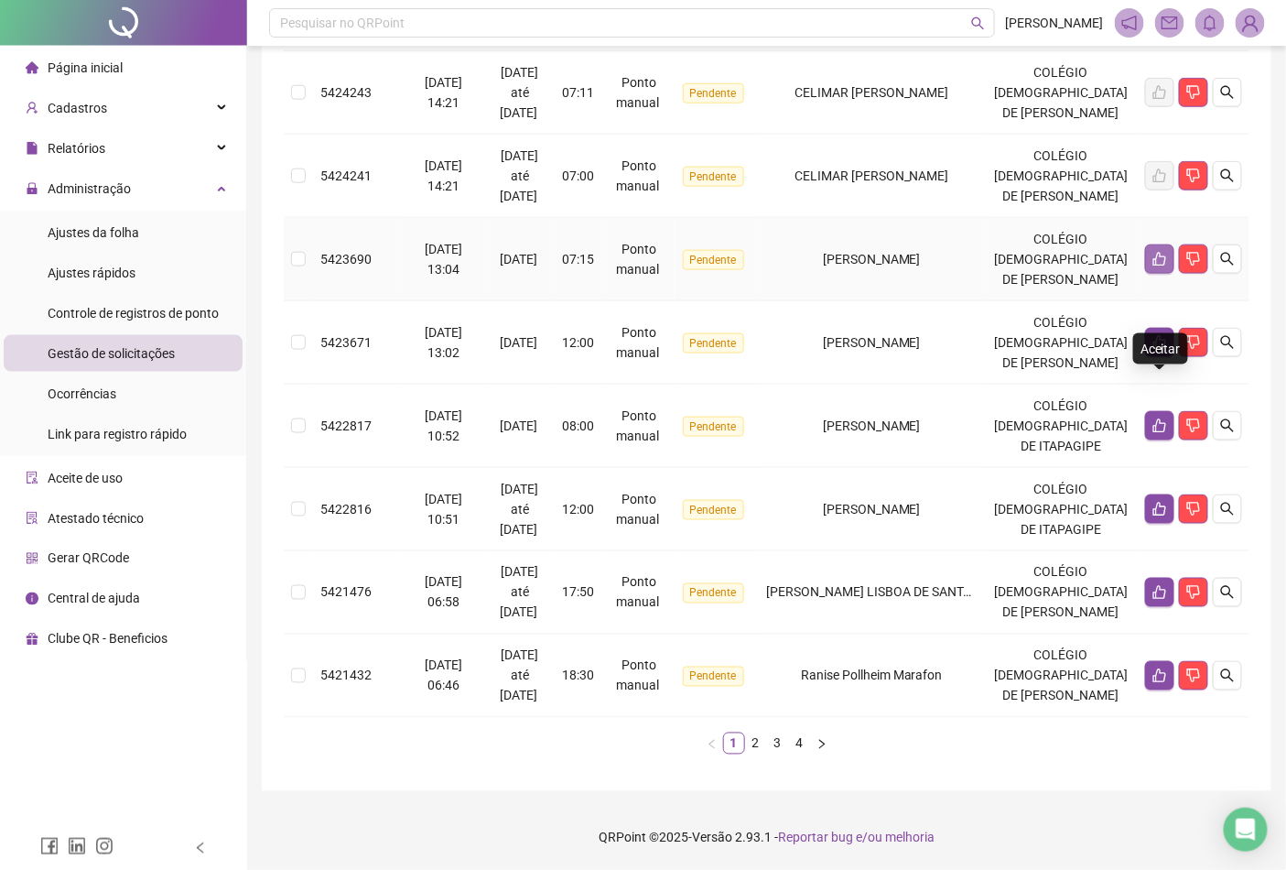
click at [1160, 252] on icon "like" at bounding box center [1160, 259] width 15 height 15
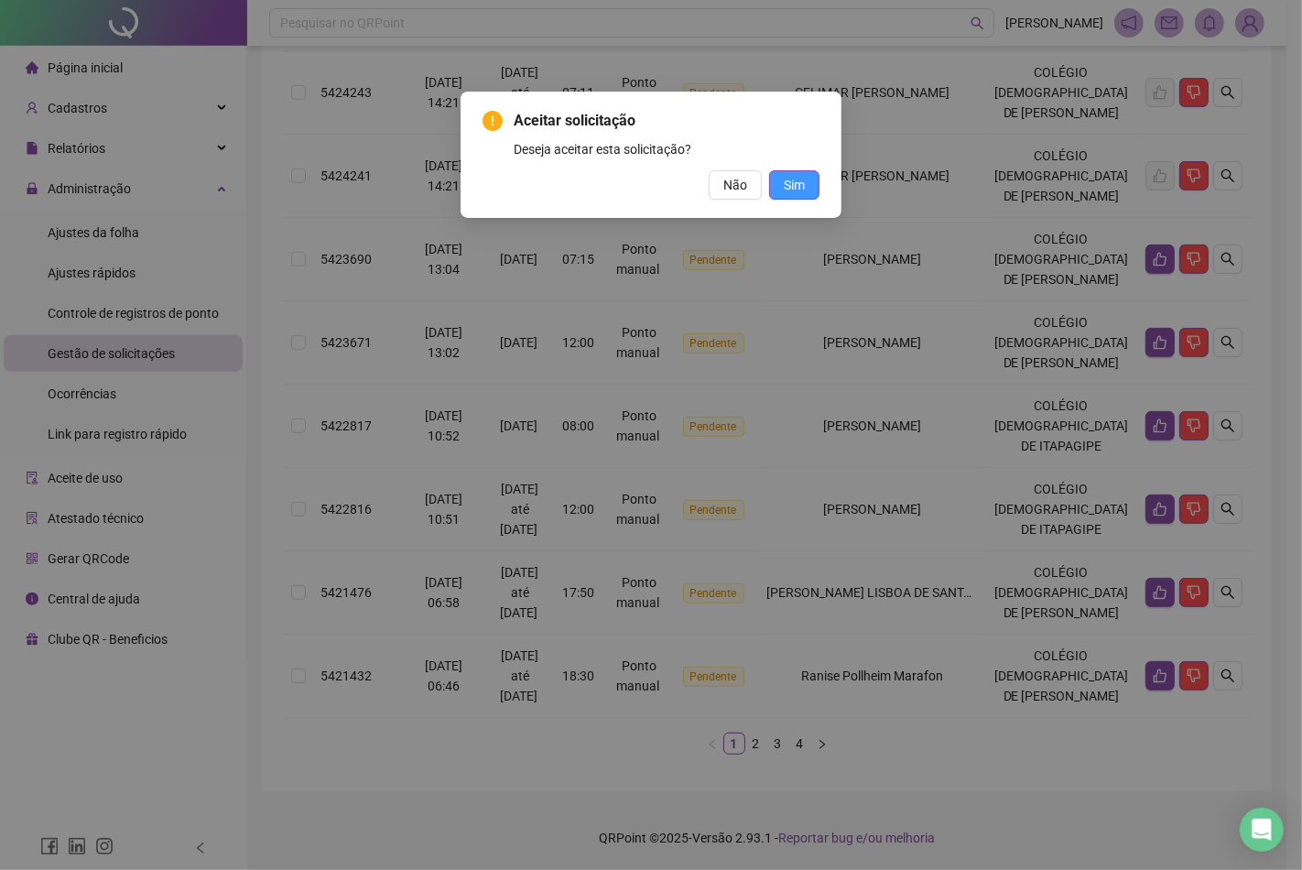
click at [779, 181] on button "Sim" at bounding box center [794, 184] width 50 height 29
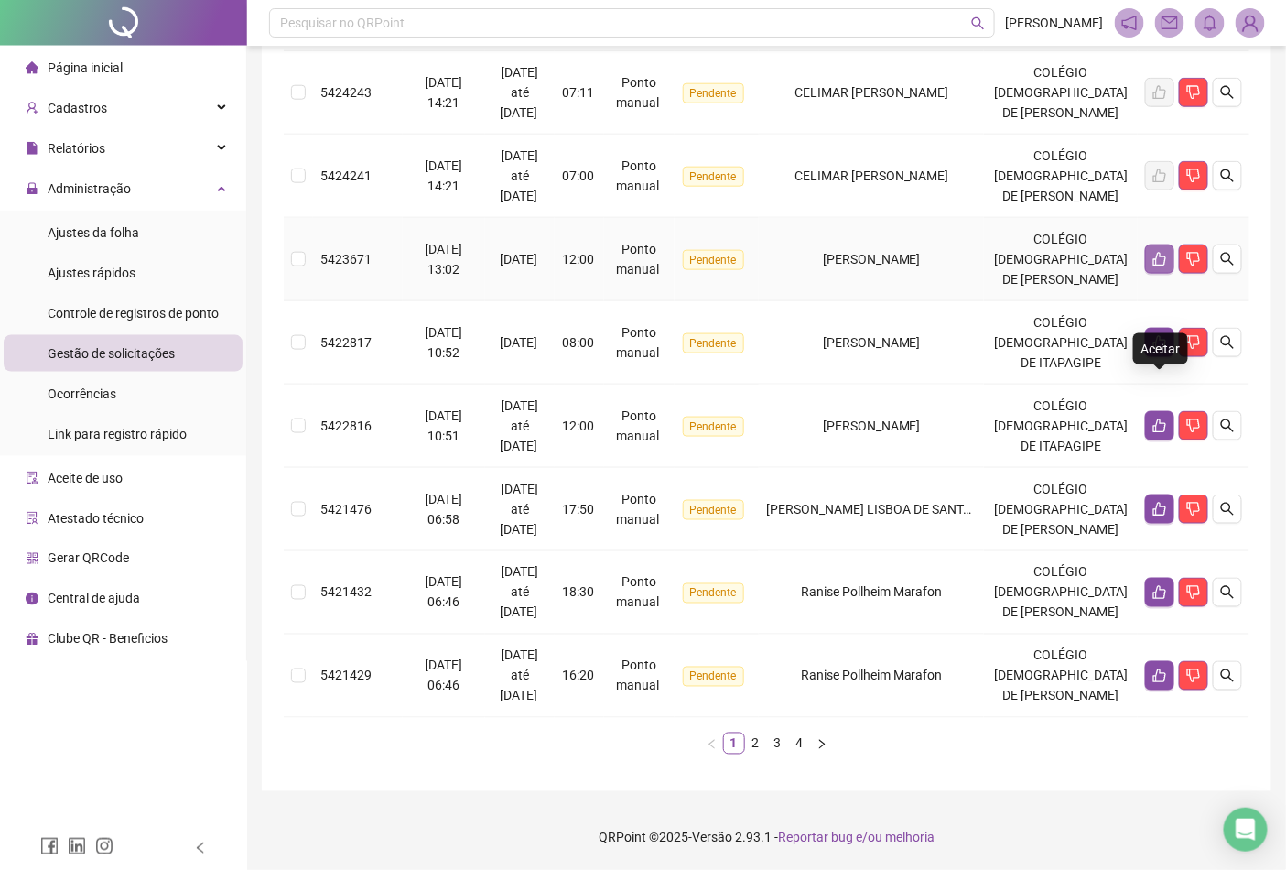
click at [1157, 260] on button "button" at bounding box center [1159, 258] width 29 height 29
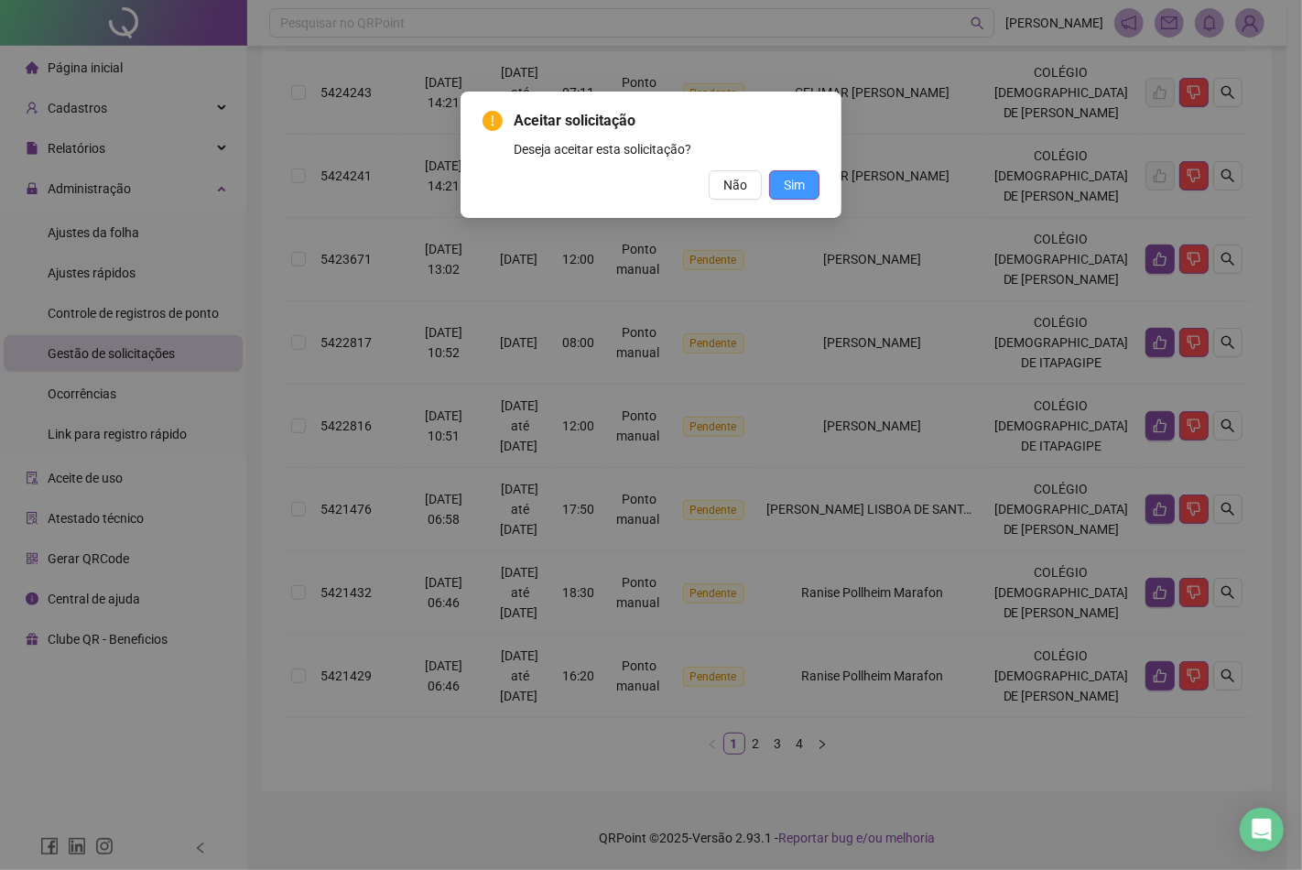
click at [801, 195] on button "Sim" at bounding box center [794, 184] width 50 height 29
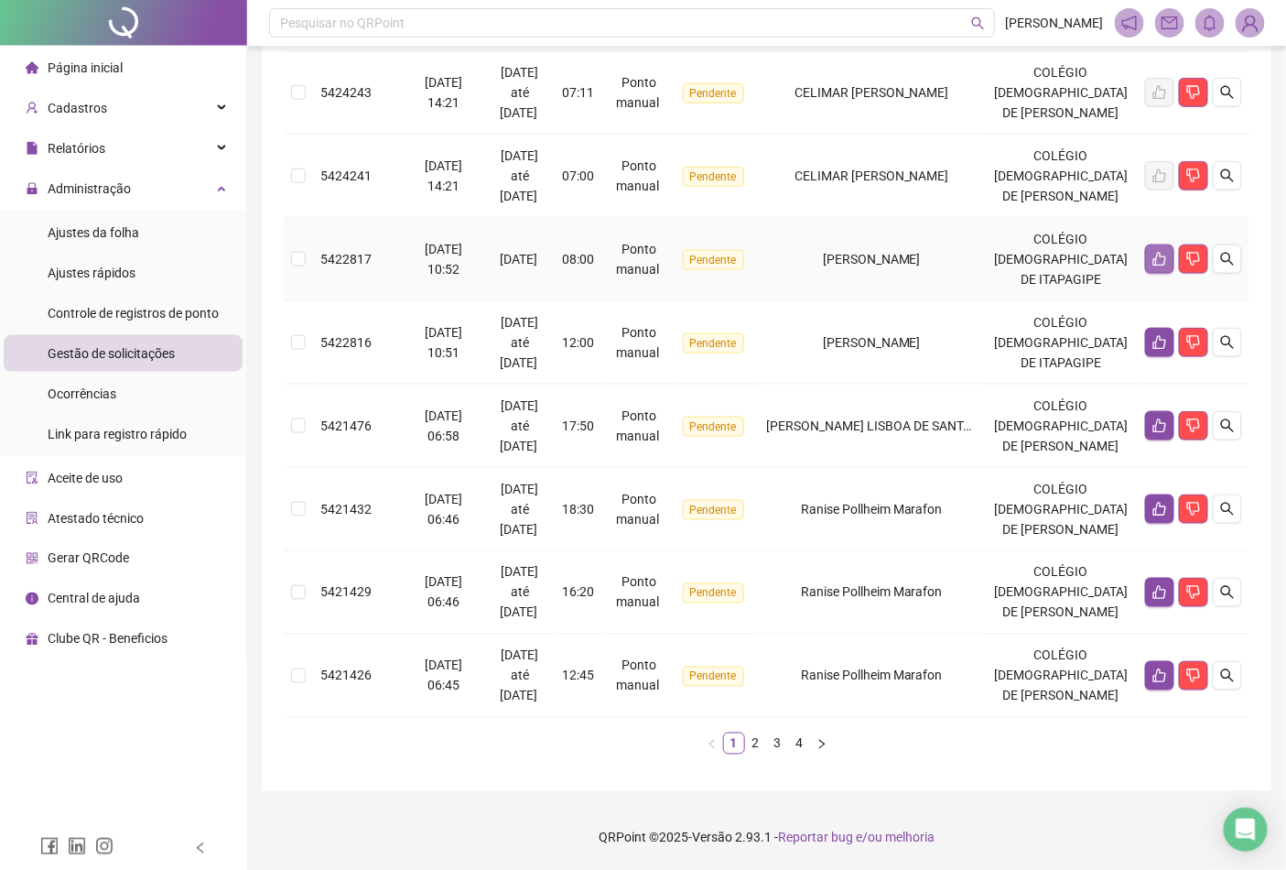
click at [1159, 253] on icon "like" at bounding box center [1160, 260] width 13 height 14
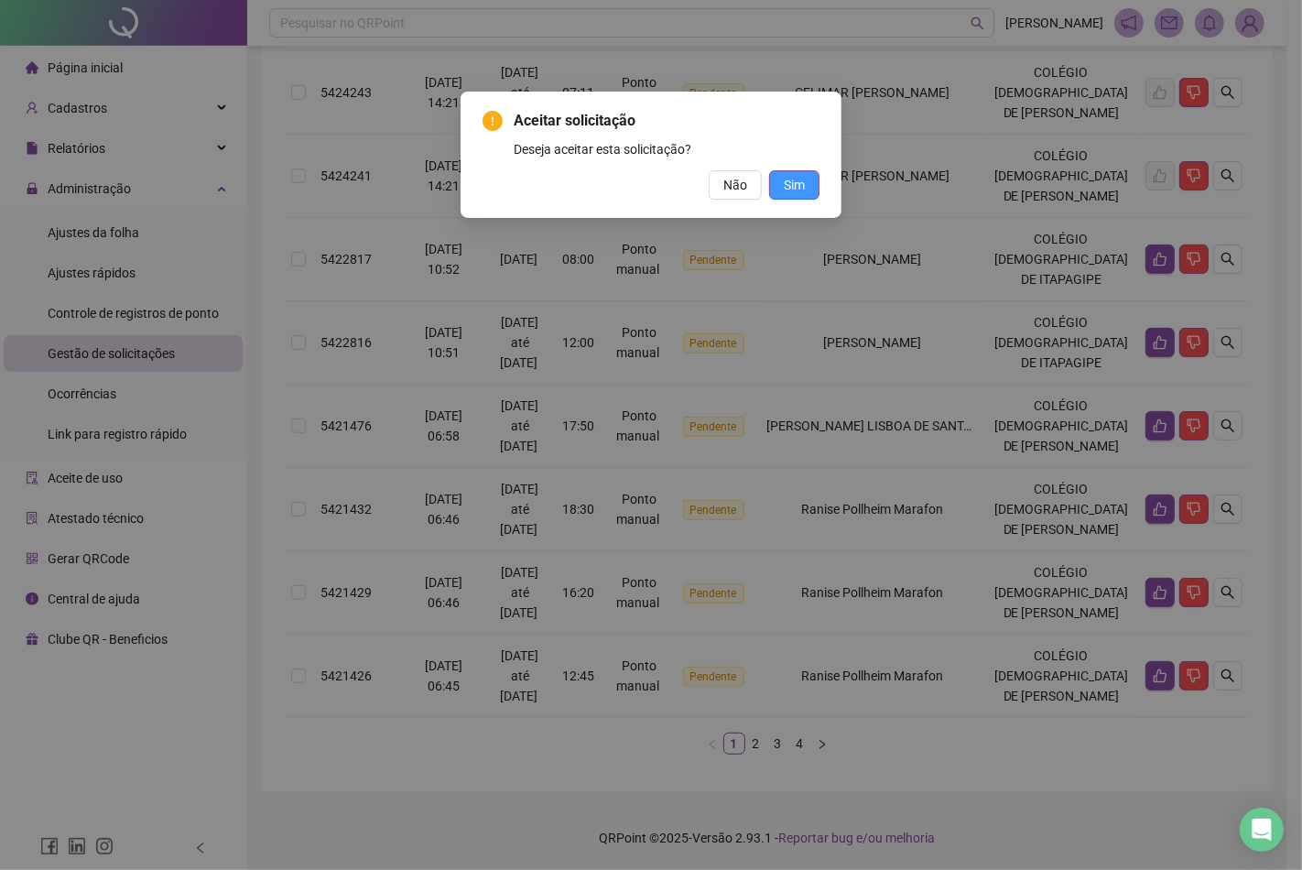
click at [792, 187] on span "Sim" at bounding box center [794, 185] width 21 height 20
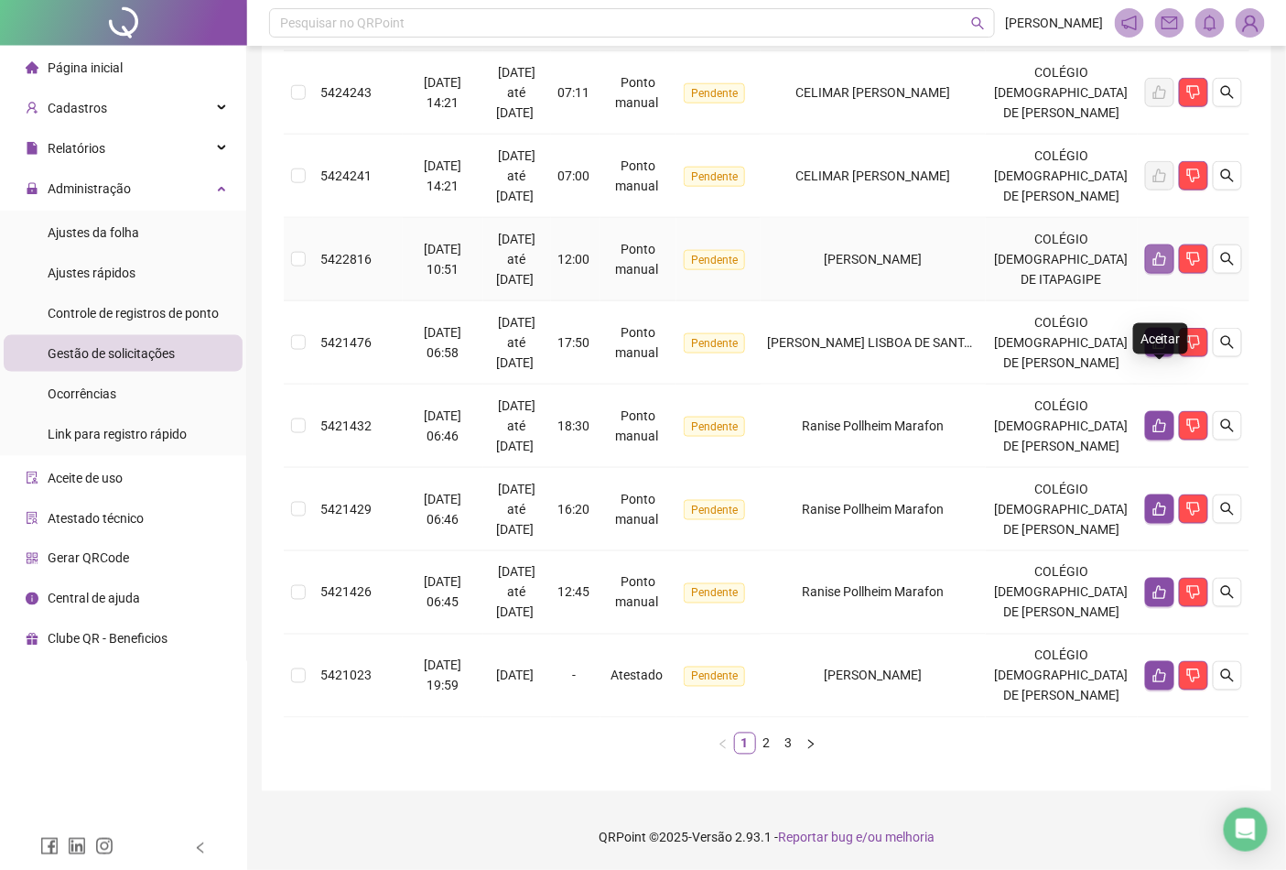
click at [1155, 253] on icon "like" at bounding box center [1160, 260] width 13 height 14
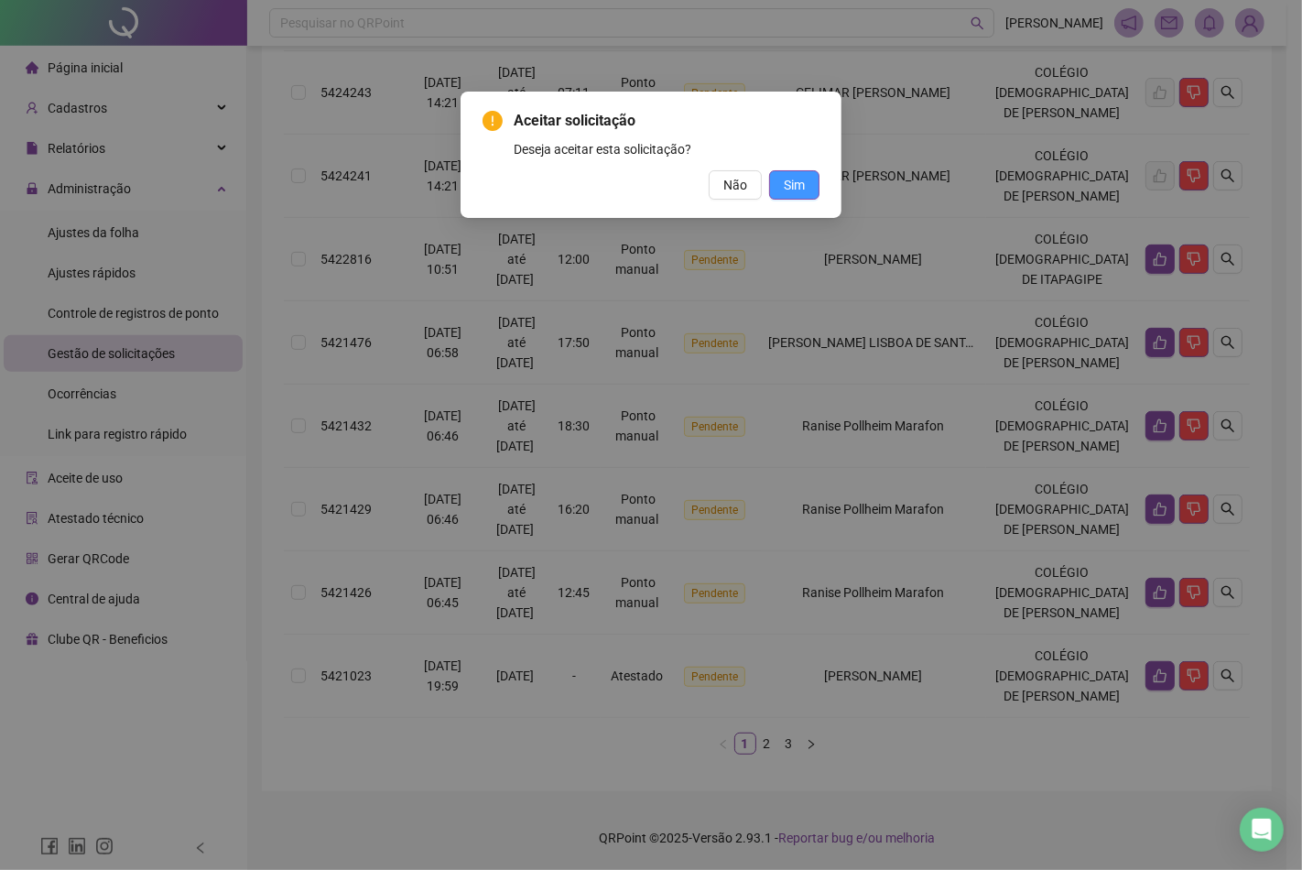
click at [809, 183] on button "Sim" at bounding box center [794, 184] width 50 height 29
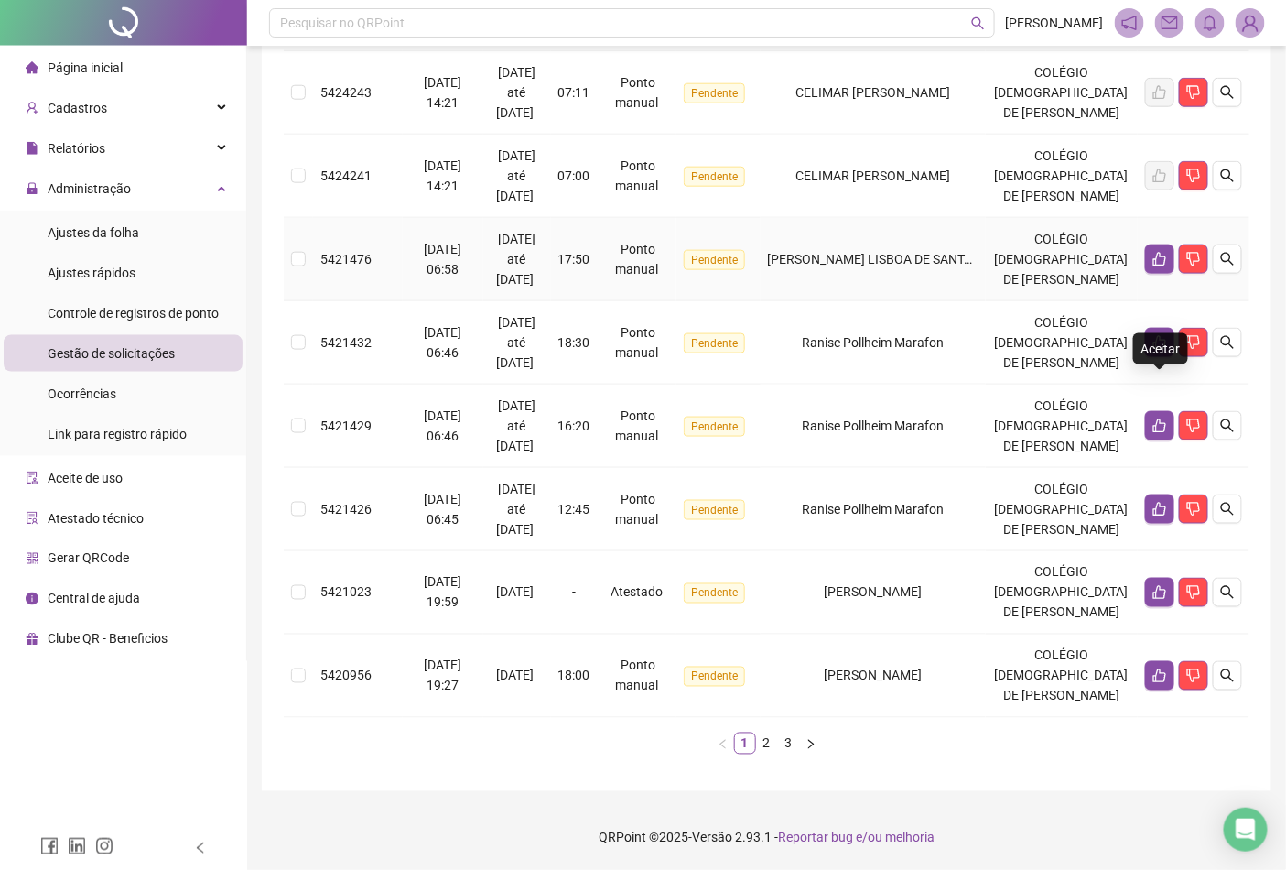
click at [1154, 252] on icon "like" at bounding box center [1160, 259] width 15 height 15
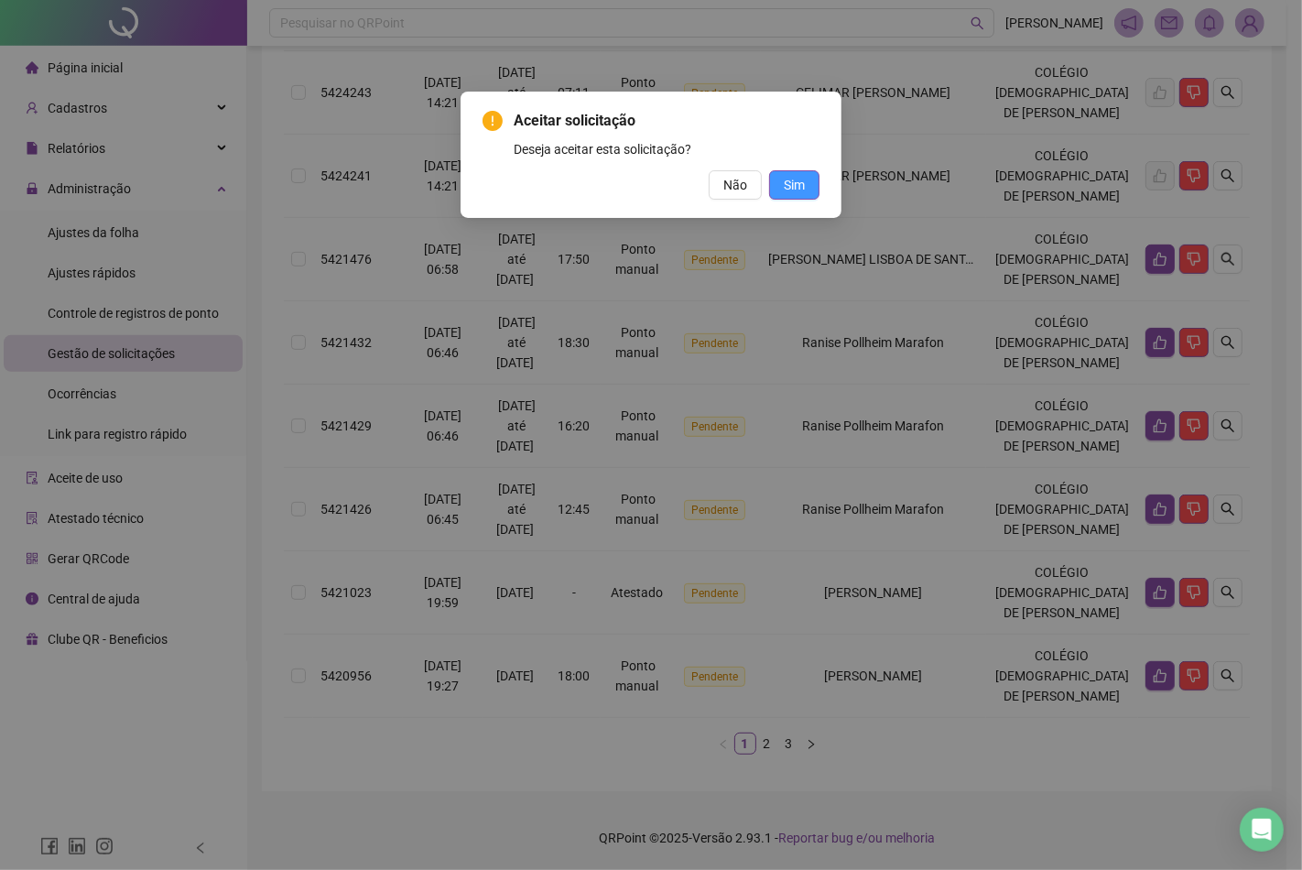
click at [791, 196] on button "Sim" at bounding box center [794, 184] width 50 height 29
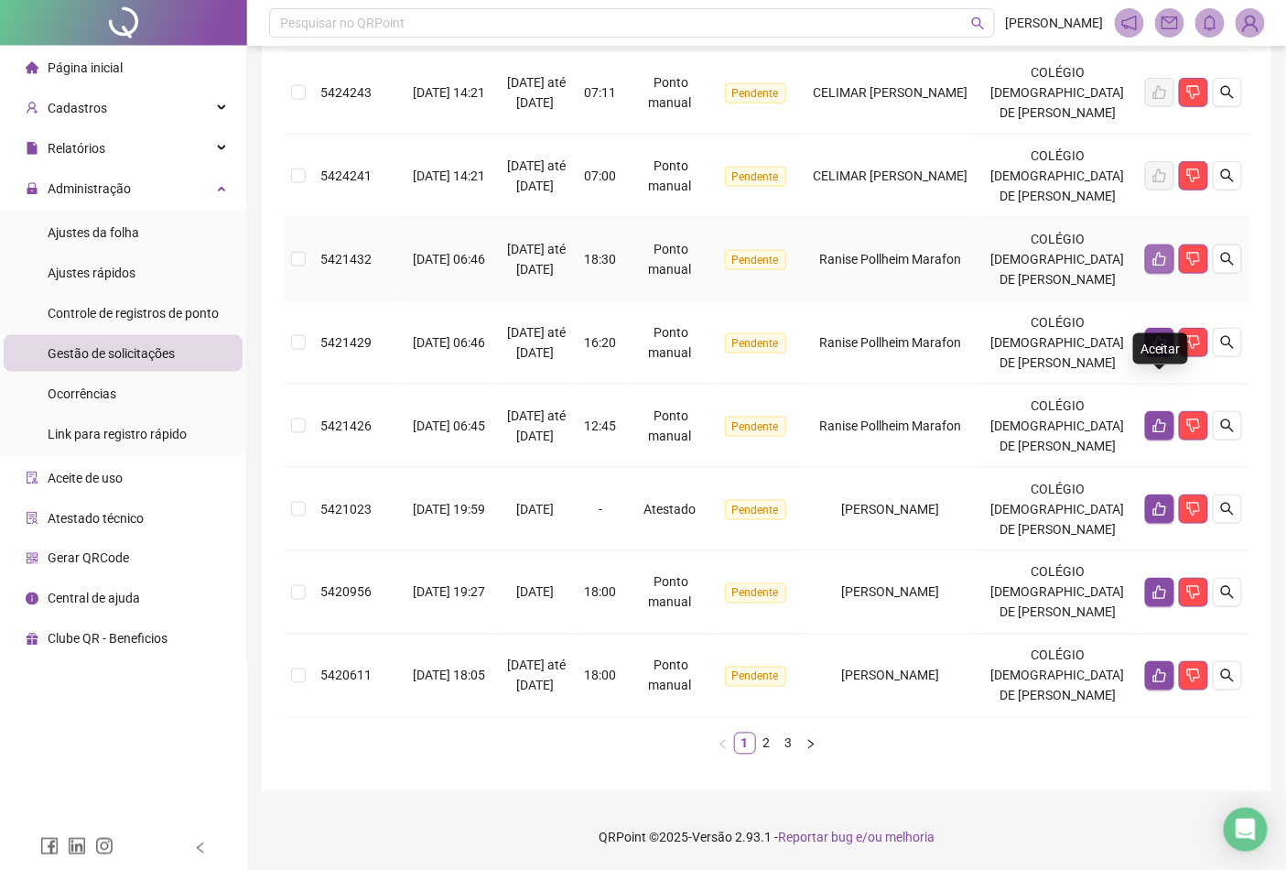
click at [1166, 256] on icon "like" at bounding box center [1160, 259] width 15 height 15
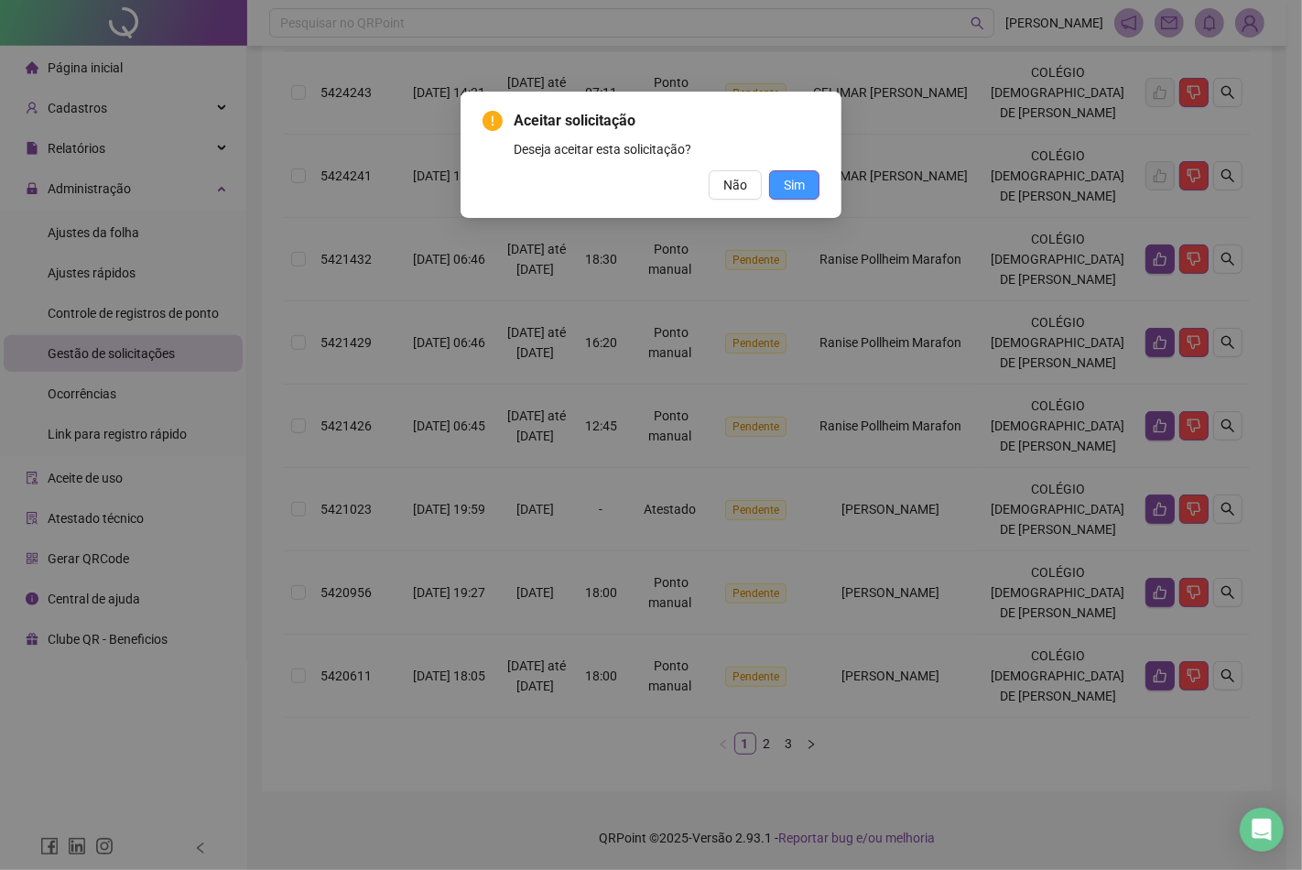
click at [780, 187] on button "Sim" at bounding box center [794, 184] width 50 height 29
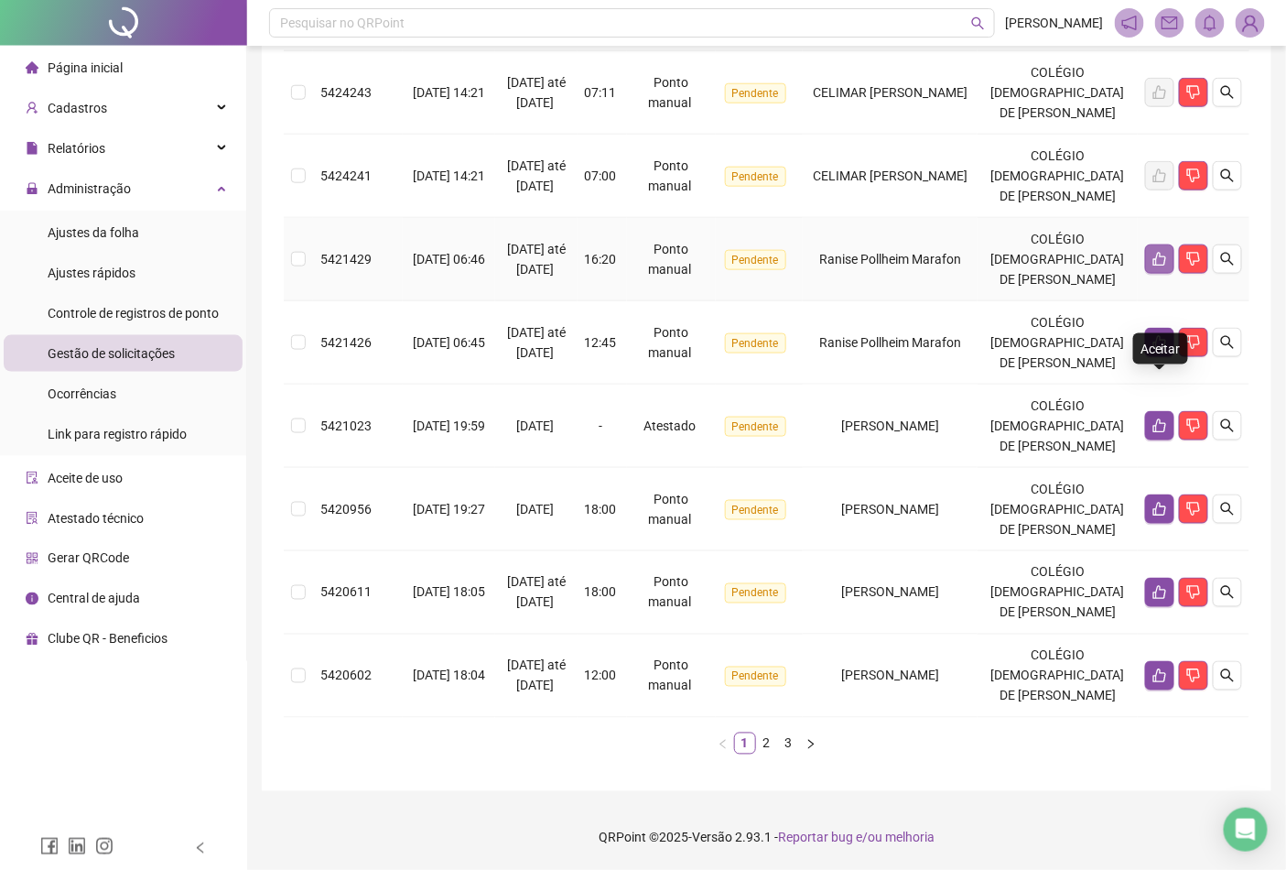
click at [1154, 252] on icon "like" at bounding box center [1160, 259] width 15 height 15
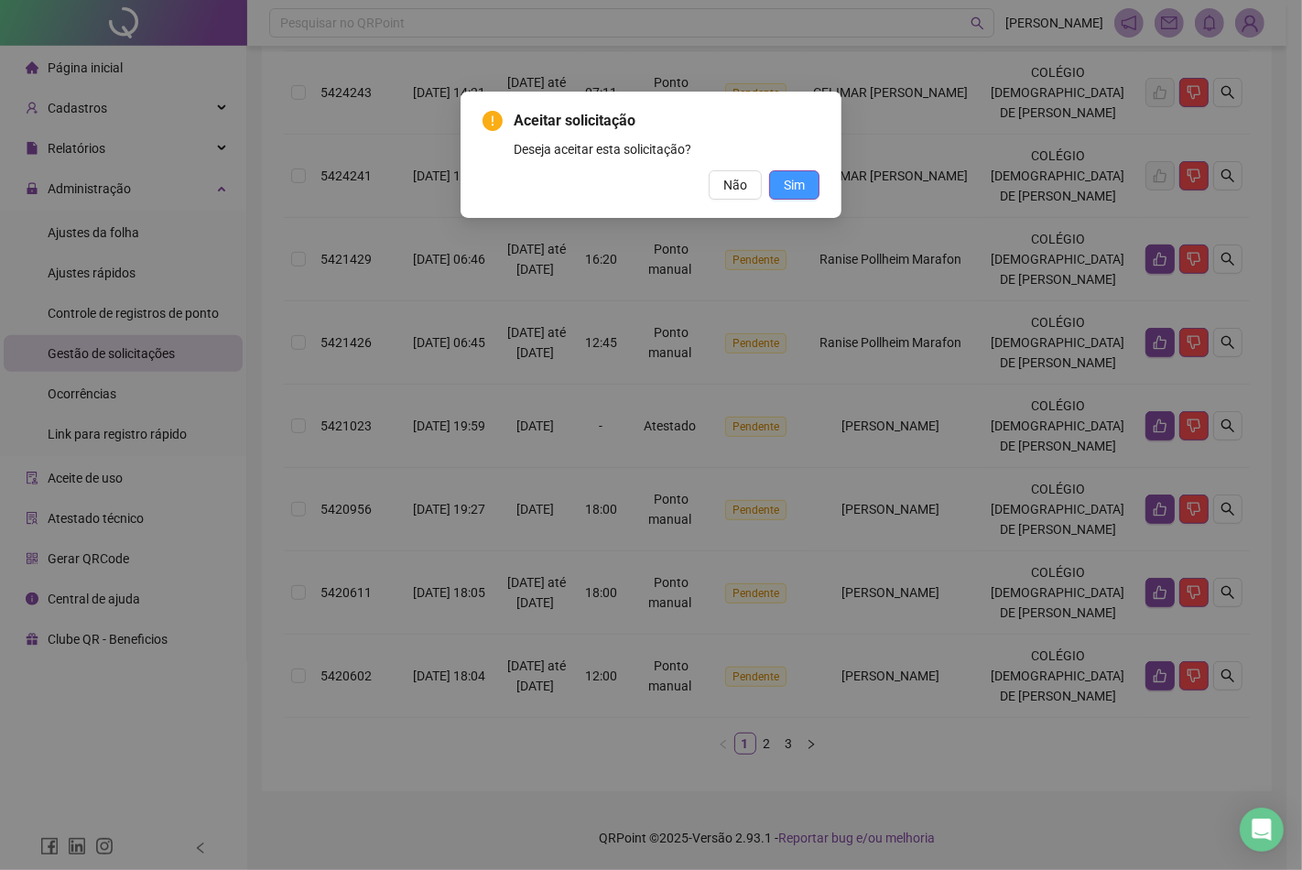
click at [812, 186] on button "Sim" at bounding box center [794, 184] width 50 height 29
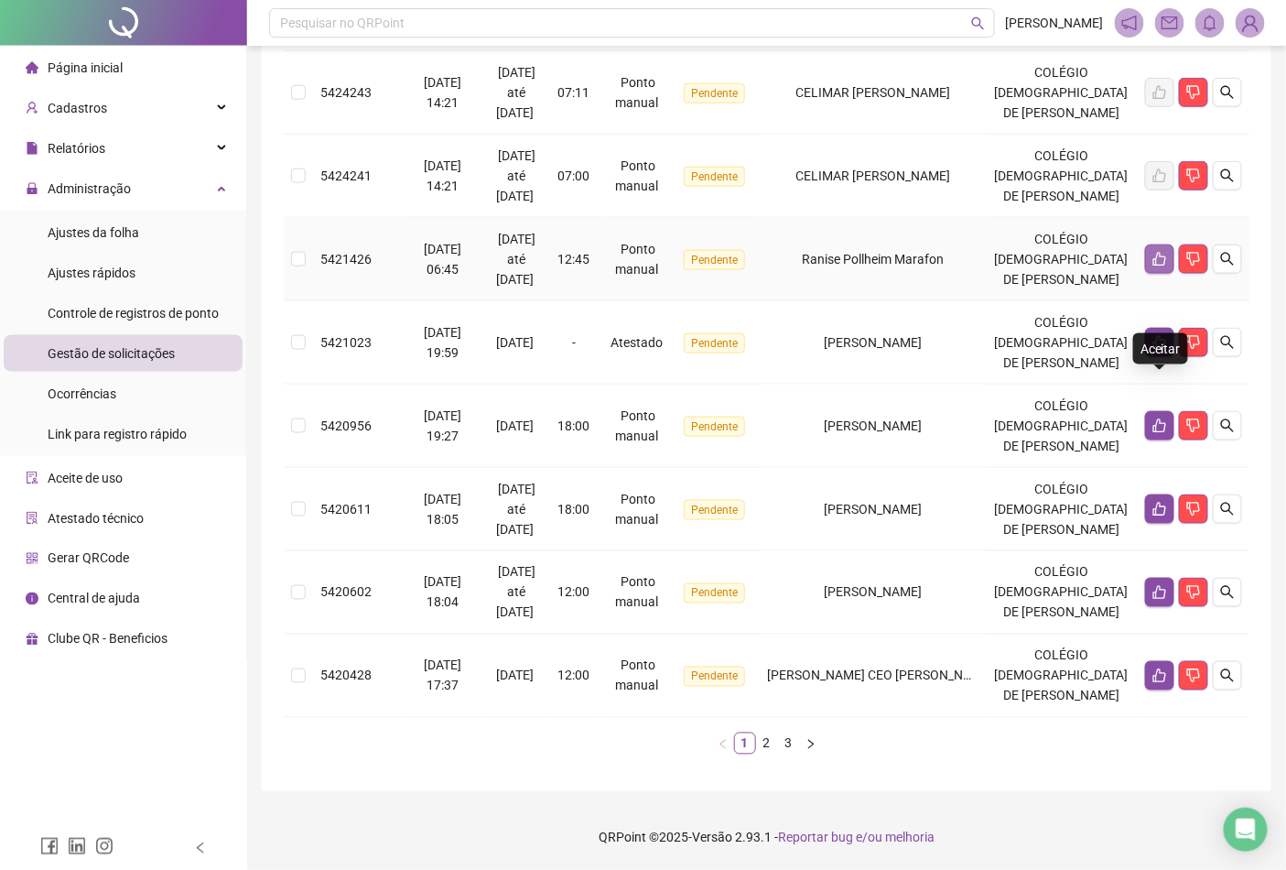
click at [1164, 252] on icon "like" at bounding box center [1160, 259] width 15 height 15
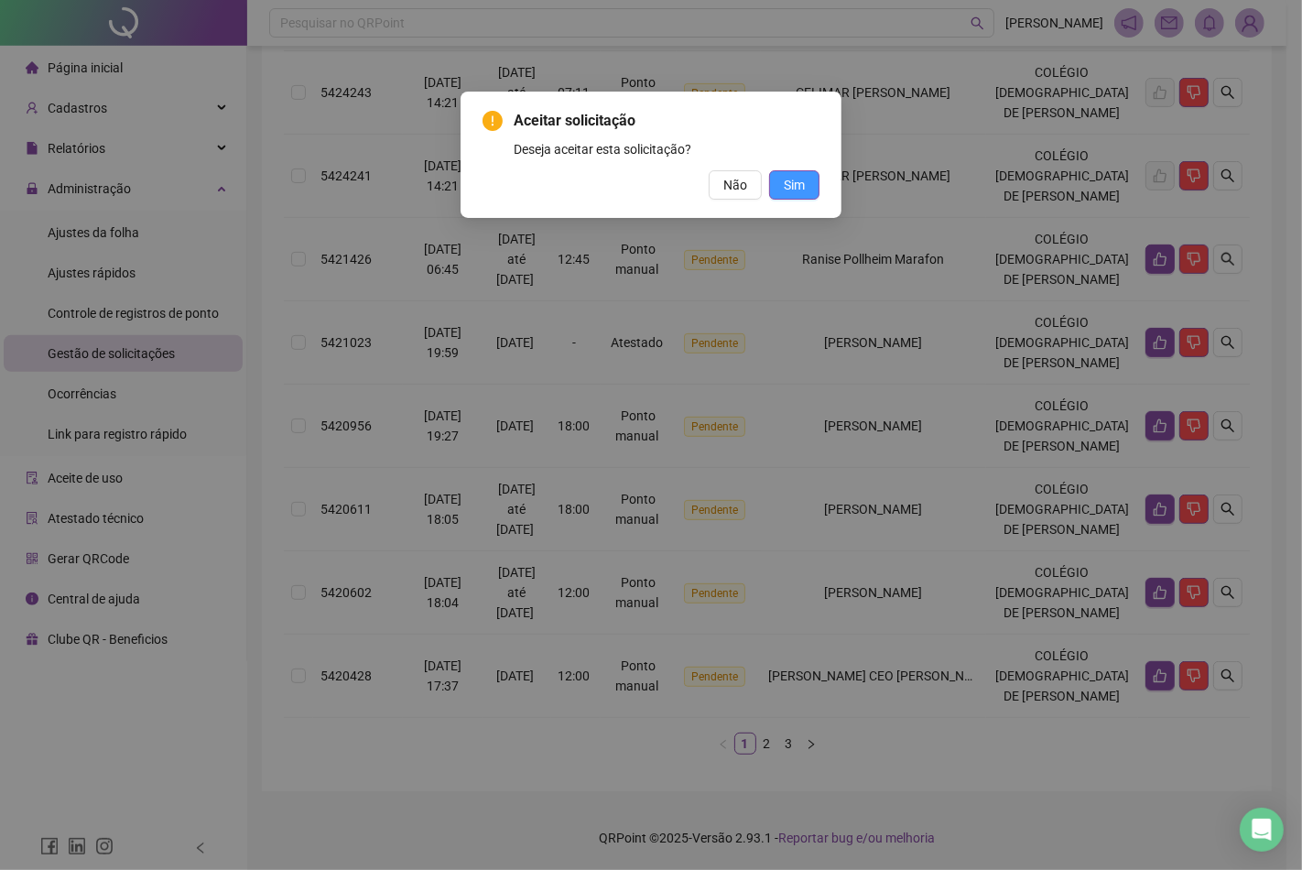
click at [786, 184] on span "Sim" at bounding box center [794, 185] width 21 height 20
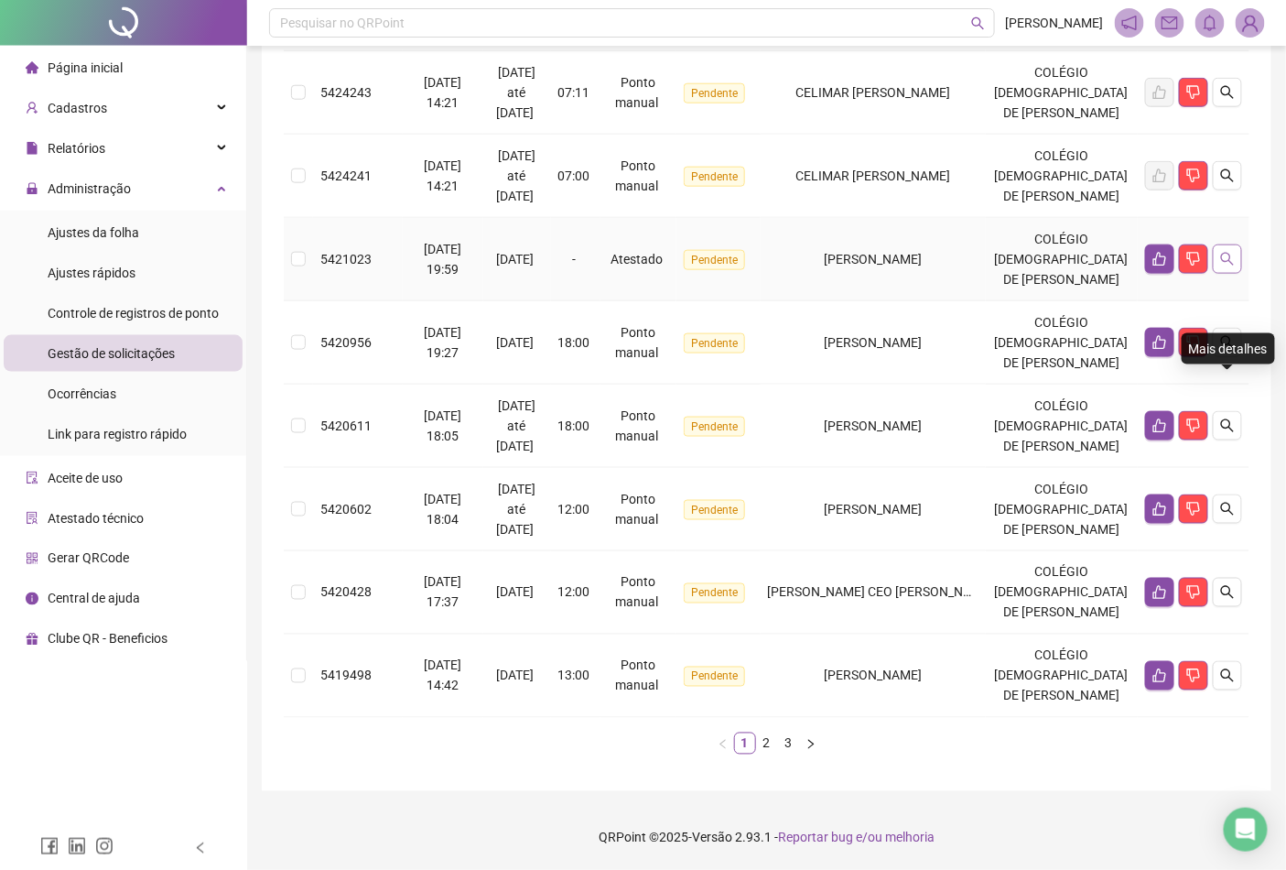
click at [1220, 259] on button "button" at bounding box center [1227, 258] width 29 height 29
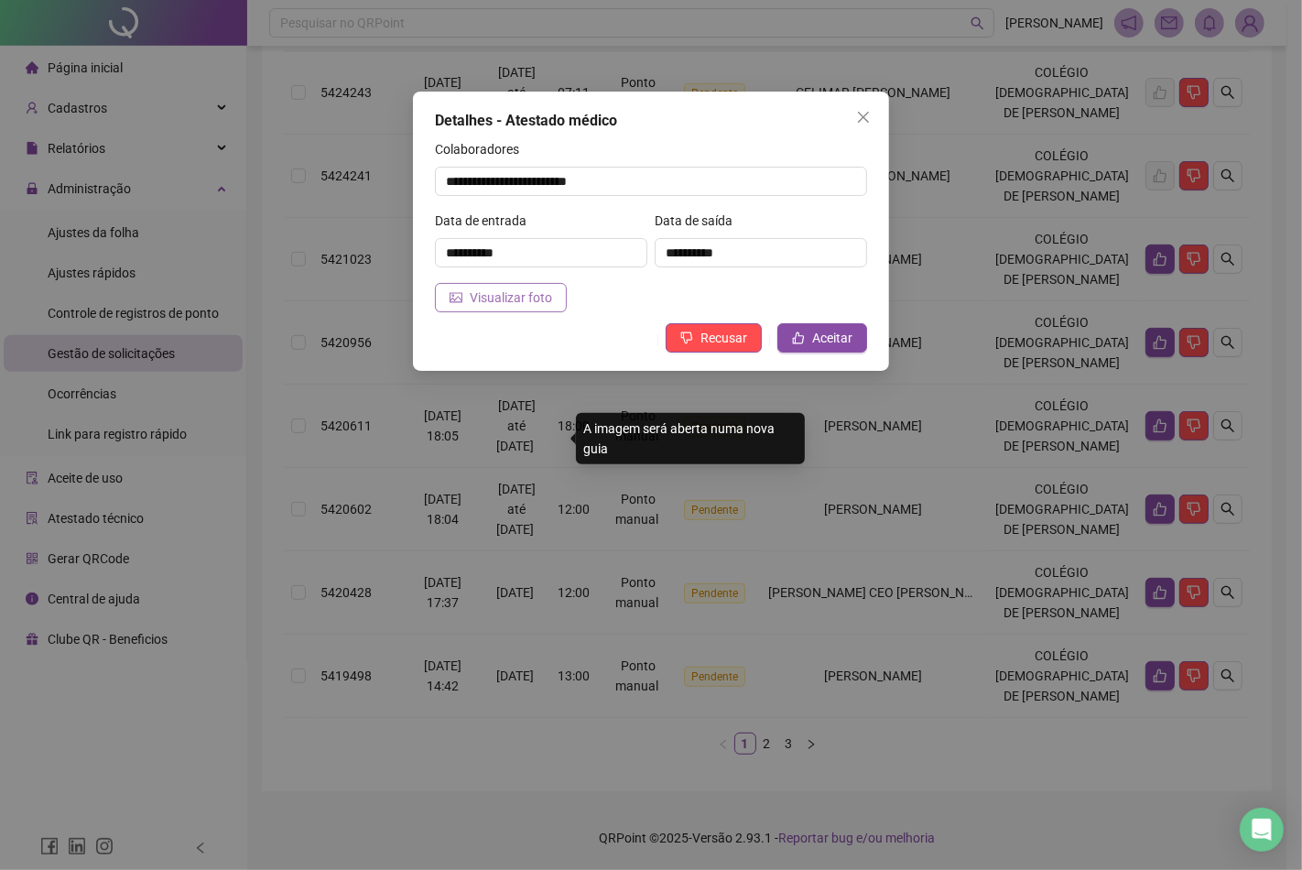
click at [516, 298] on span "Visualizar foto" at bounding box center [511, 297] width 82 height 20
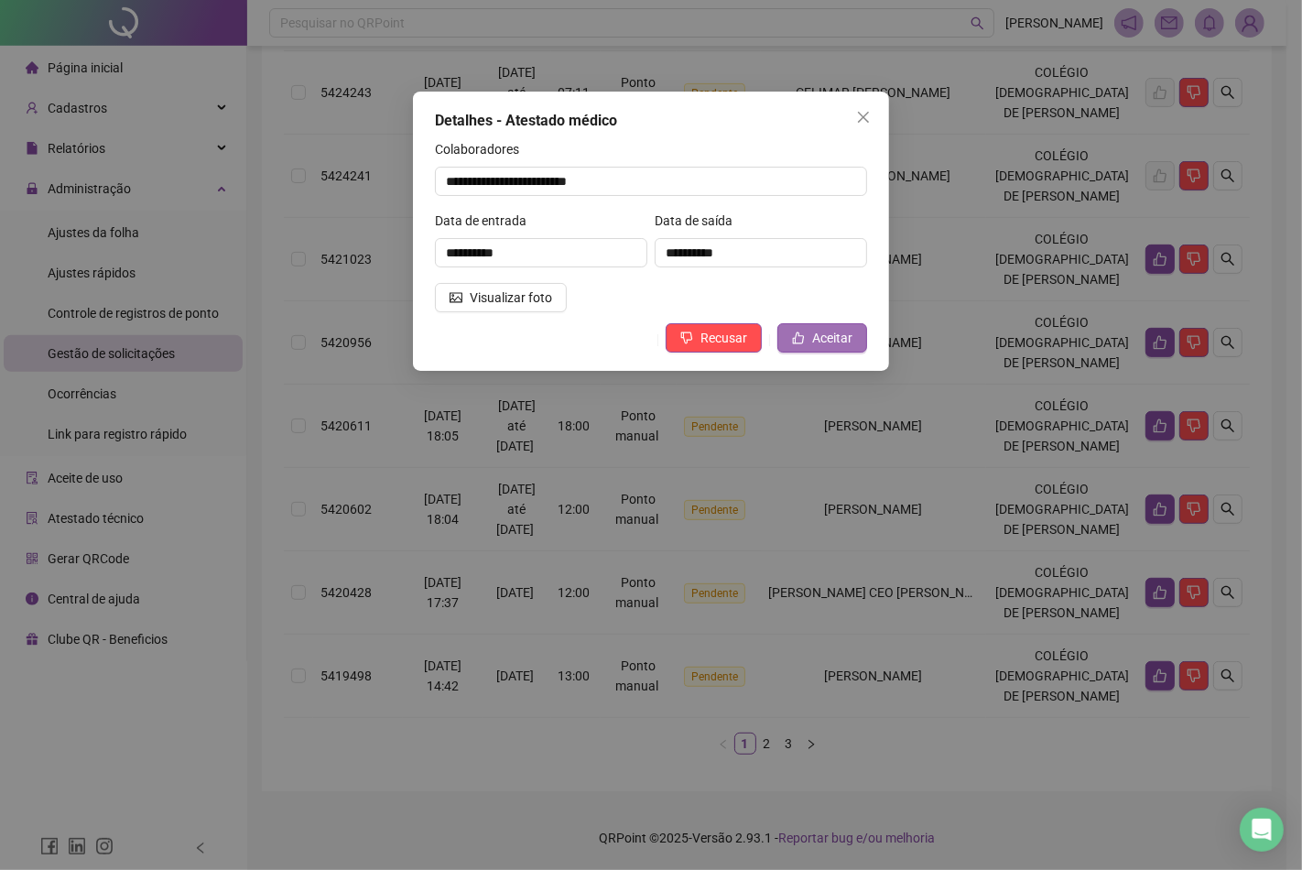
click at [827, 344] on span "Aceitar" at bounding box center [832, 338] width 40 height 20
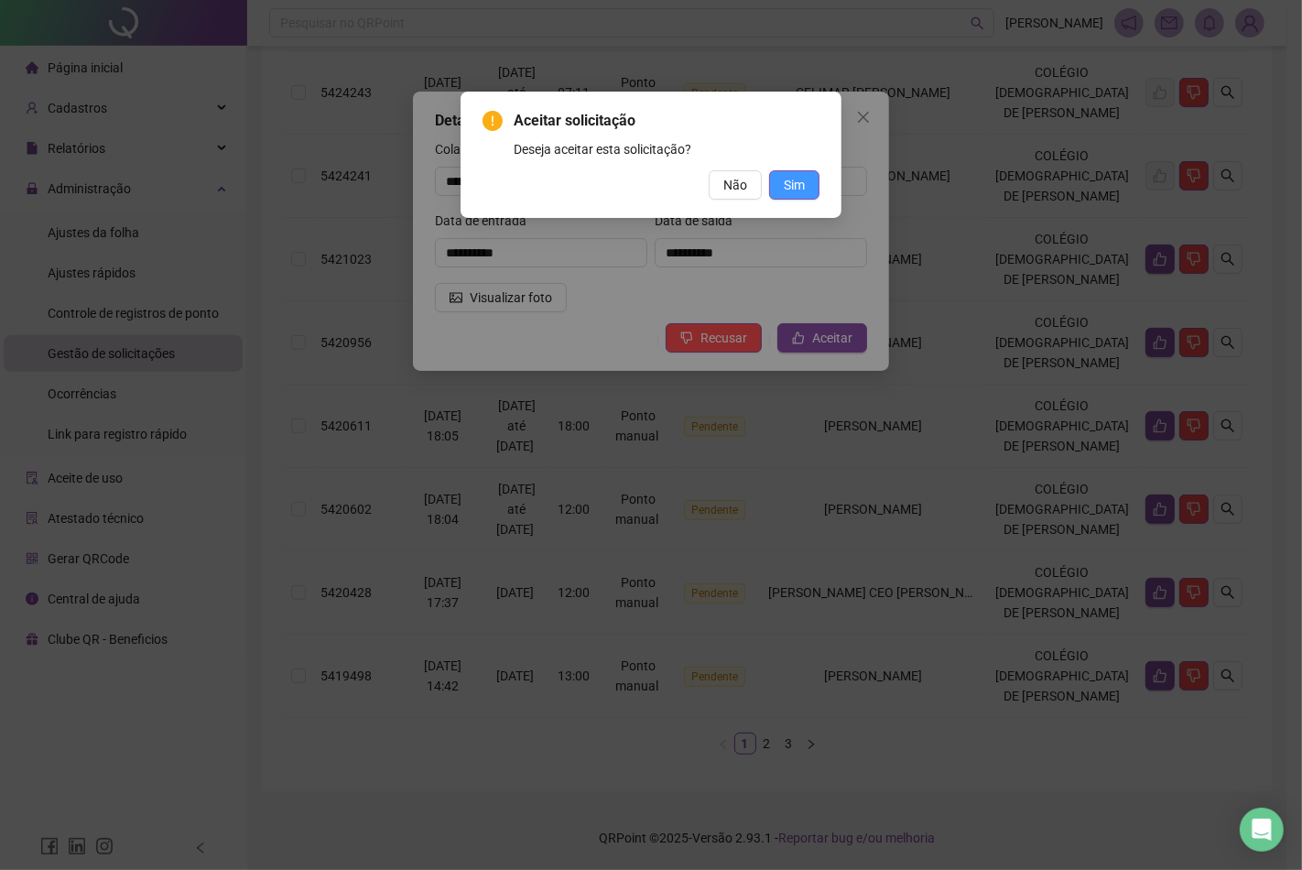
click at [799, 186] on span "Sim" at bounding box center [794, 185] width 21 height 20
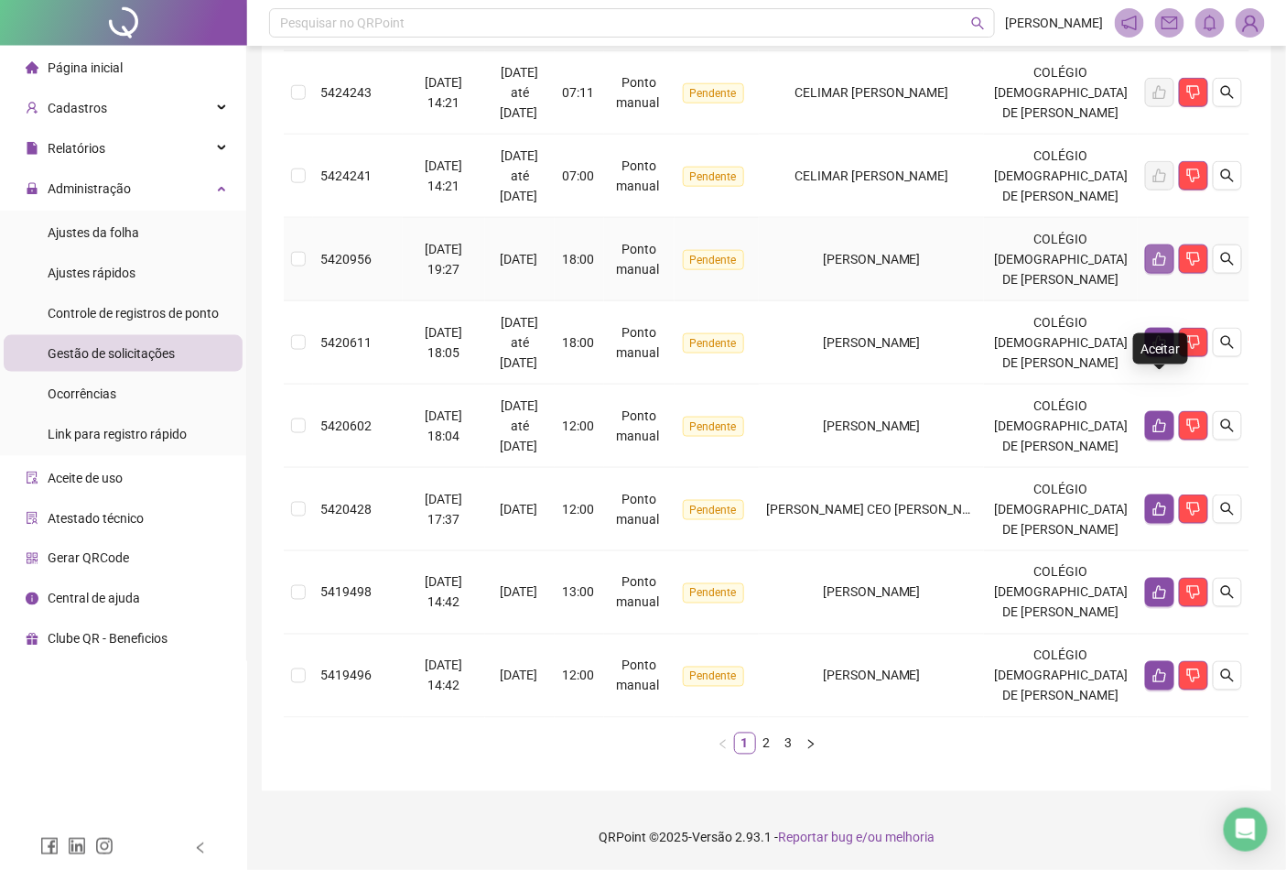
click at [1155, 244] on button "button" at bounding box center [1159, 258] width 29 height 29
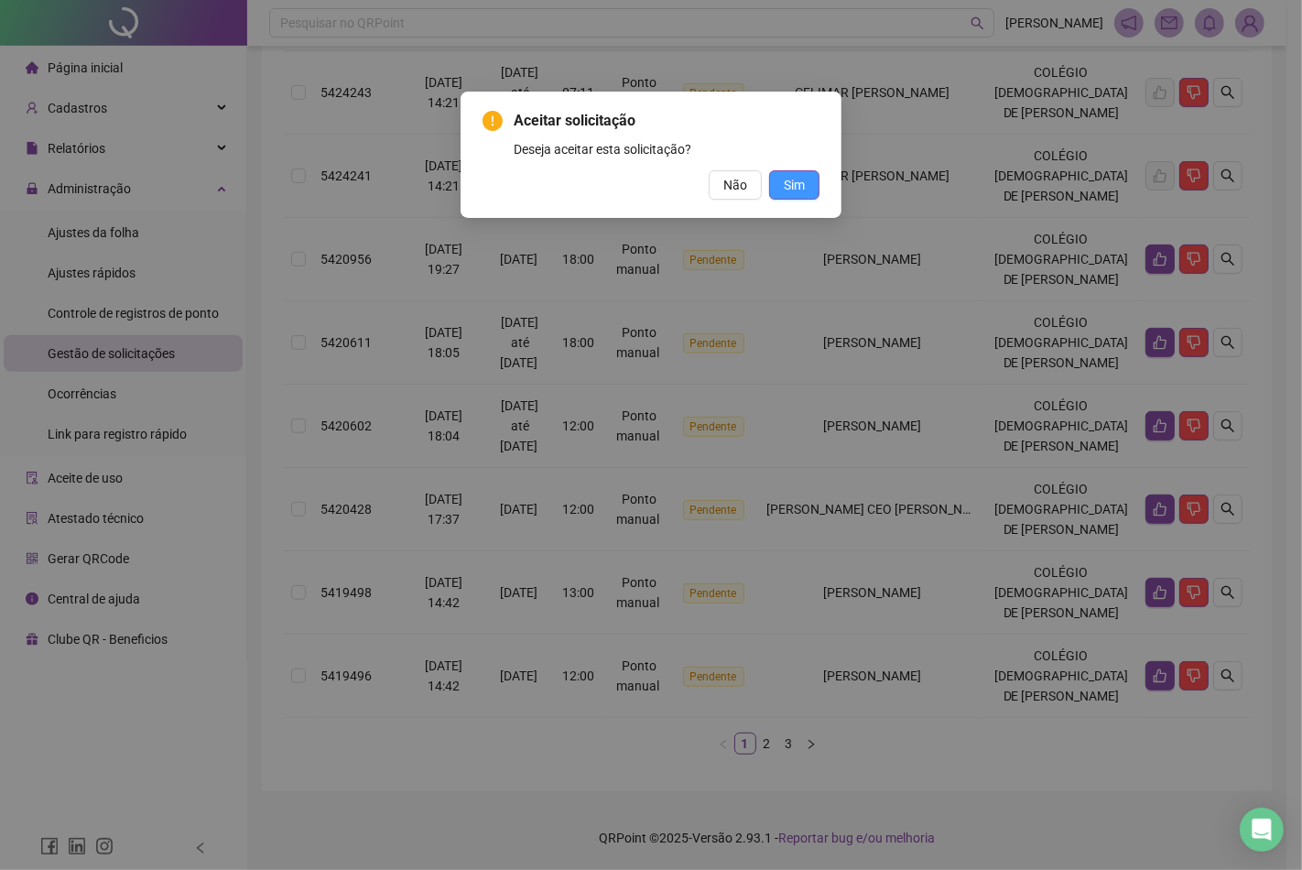
click at [778, 190] on button "Sim" at bounding box center [794, 184] width 50 height 29
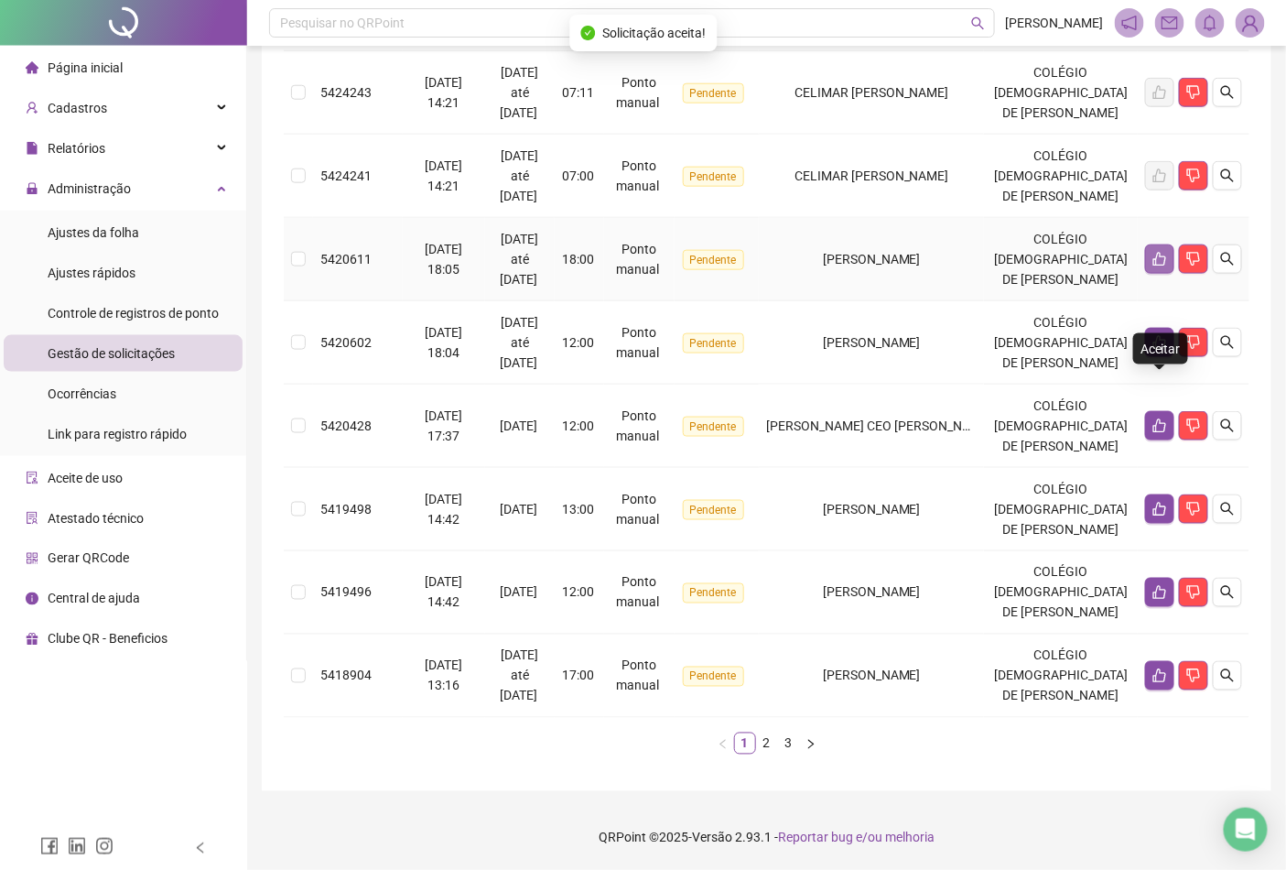
click at [1158, 254] on icon "like" at bounding box center [1160, 259] width 15 height 15
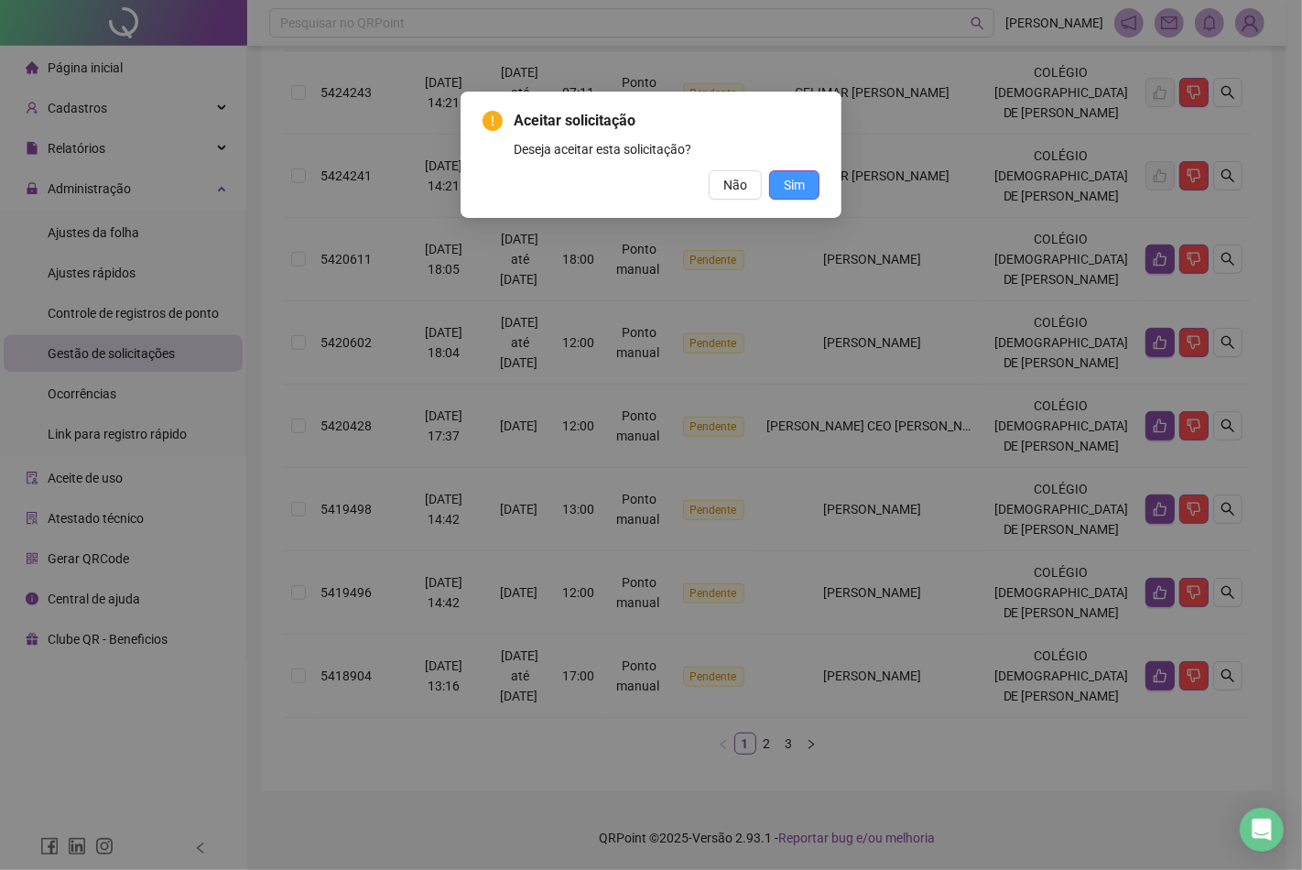
click at [807, 188] on button "Sim" at bounding box center [794, 184] width 50 height 29
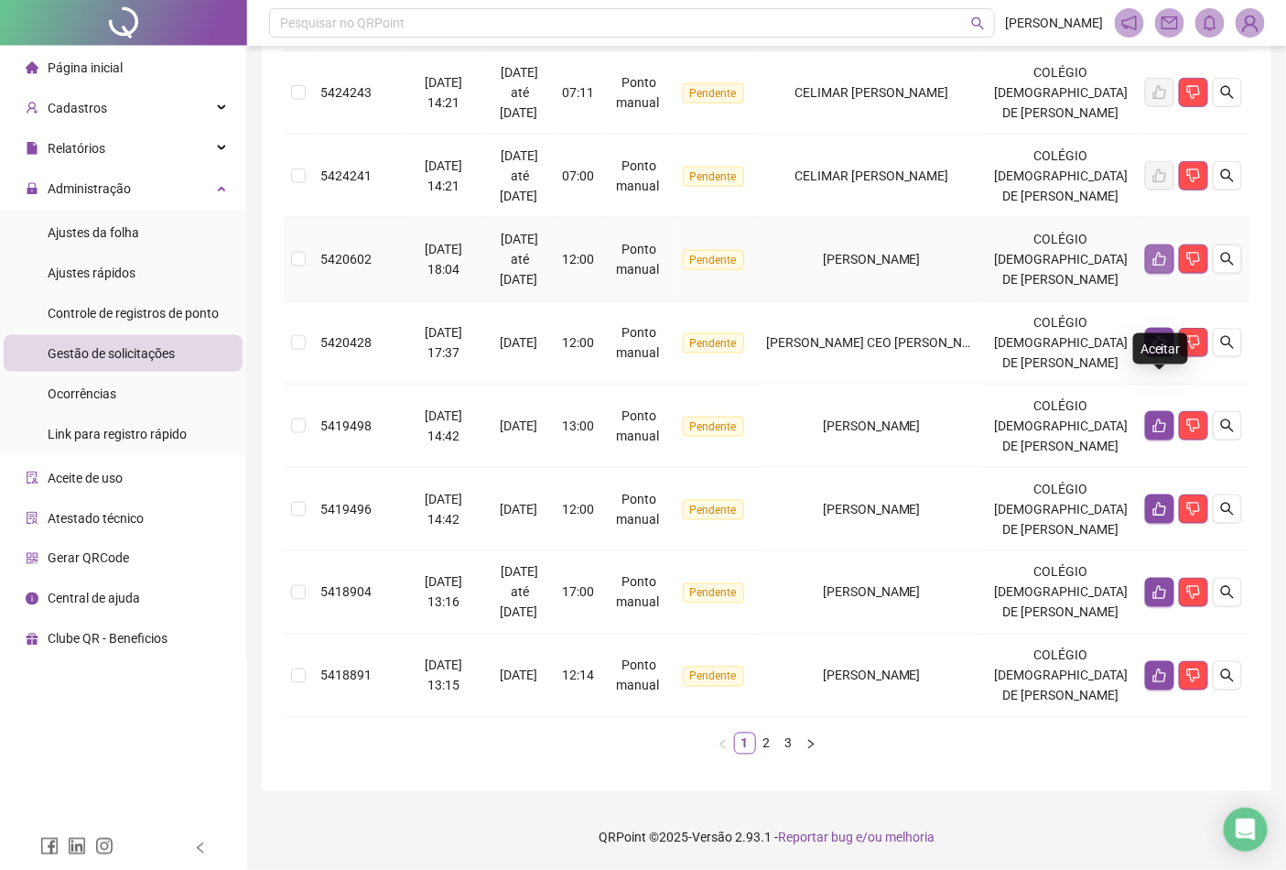
click at [1155, 252] on icon "like" at bounding box center [1160, 259] width 15 height 15
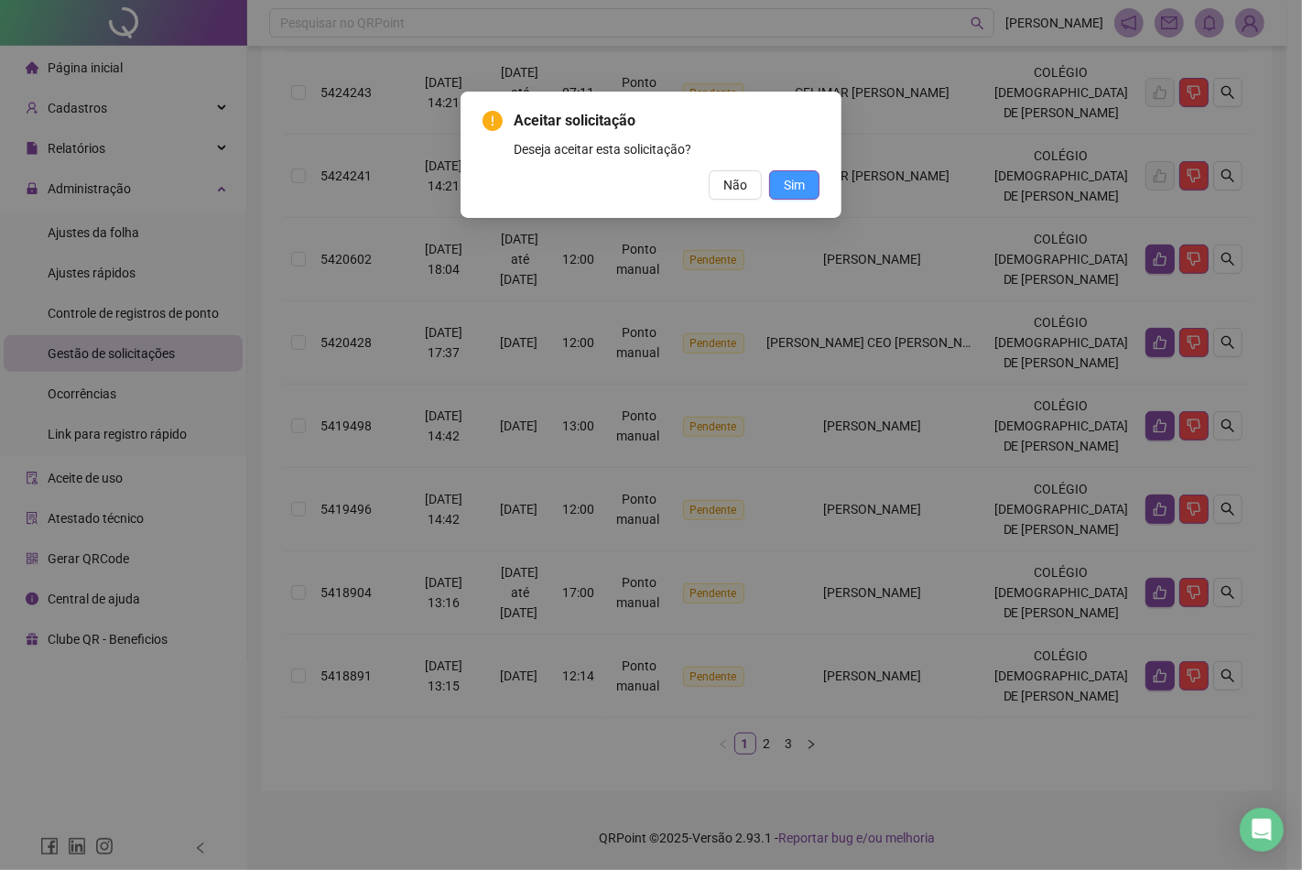
click at [807, 175] on button "Sim" at bounding box center [794, 184] width 50 height 29
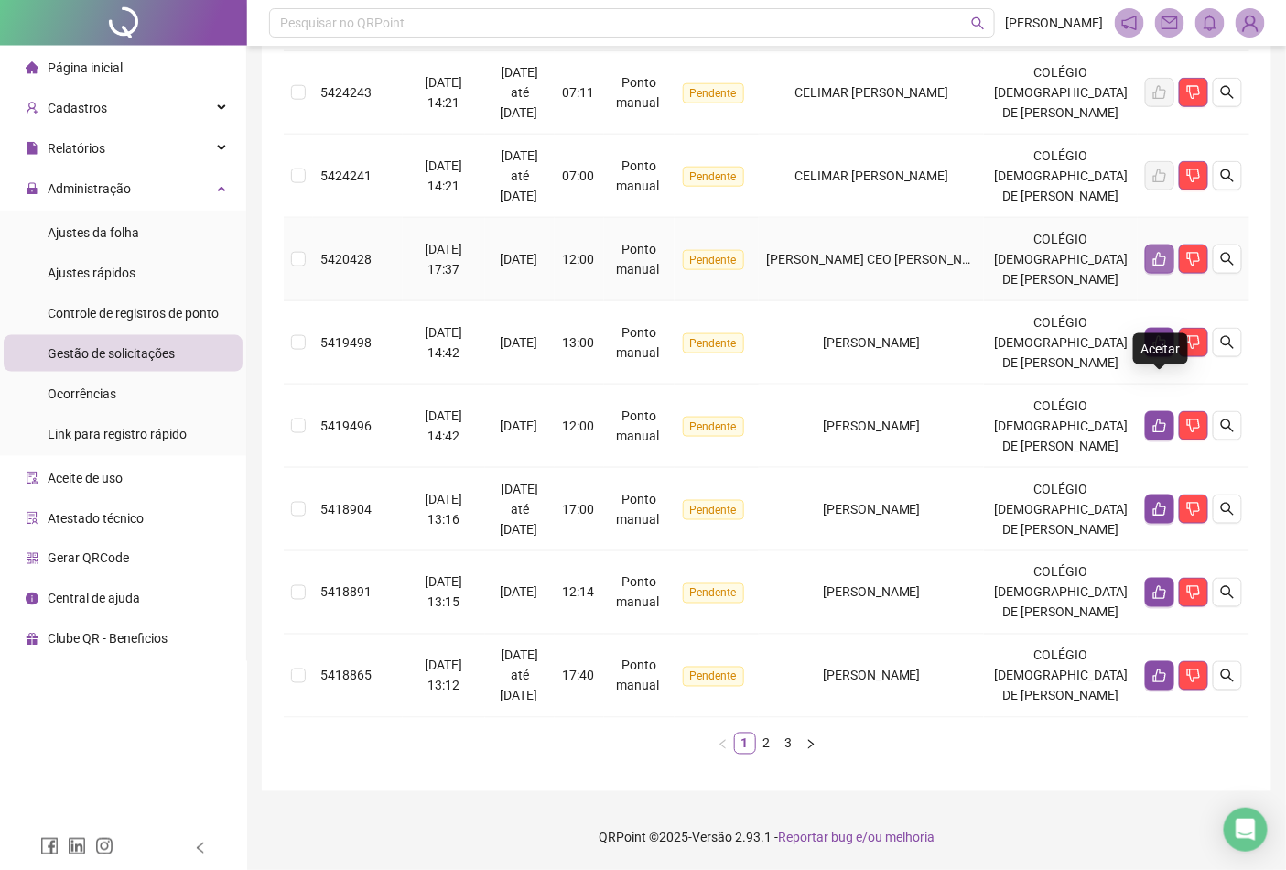
click at [1164, 252] on icon "like" at bounding box center [1160, 259] width 15 height 15
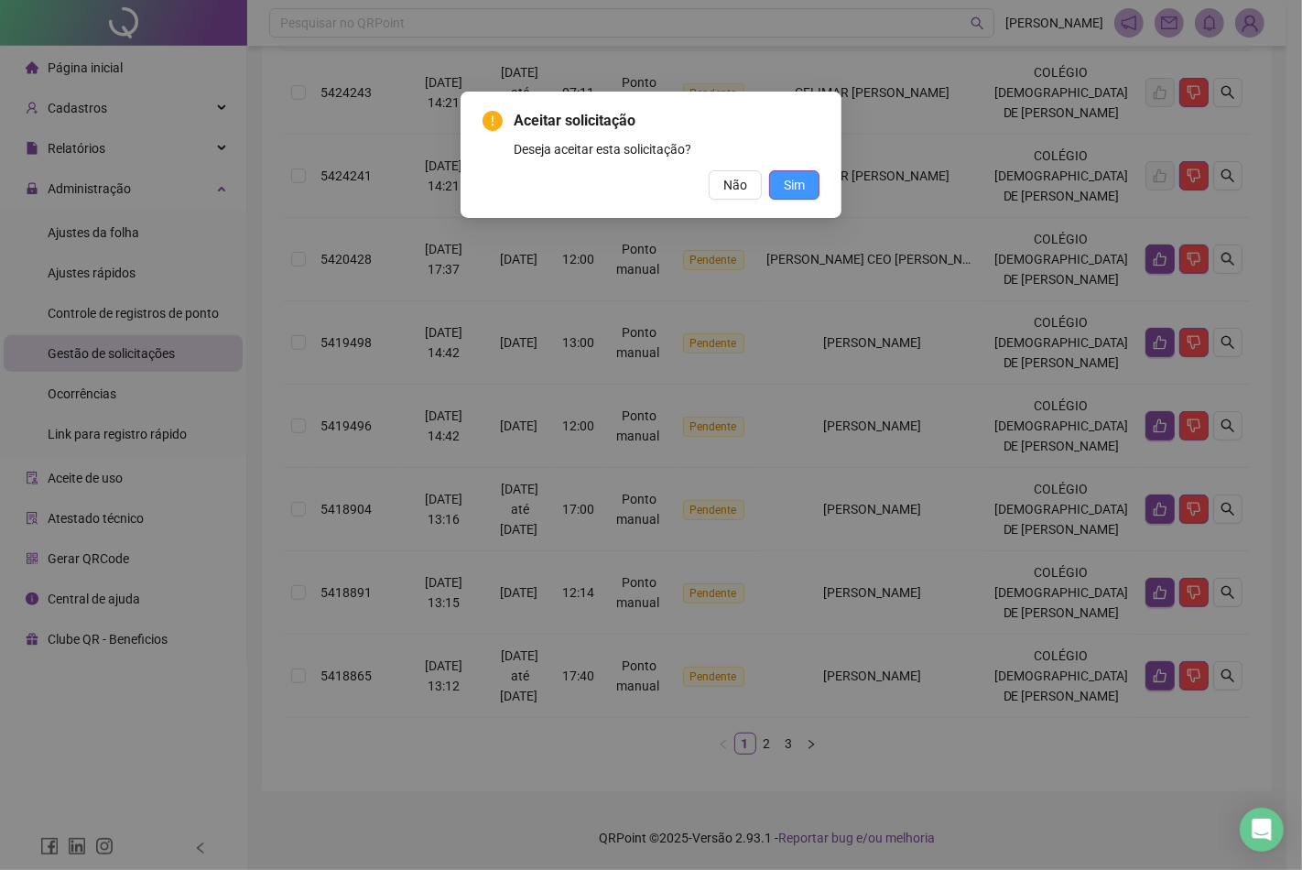
click at [808, 184] on button "Sim" at bounding box center [794, 184] width 50 height 29
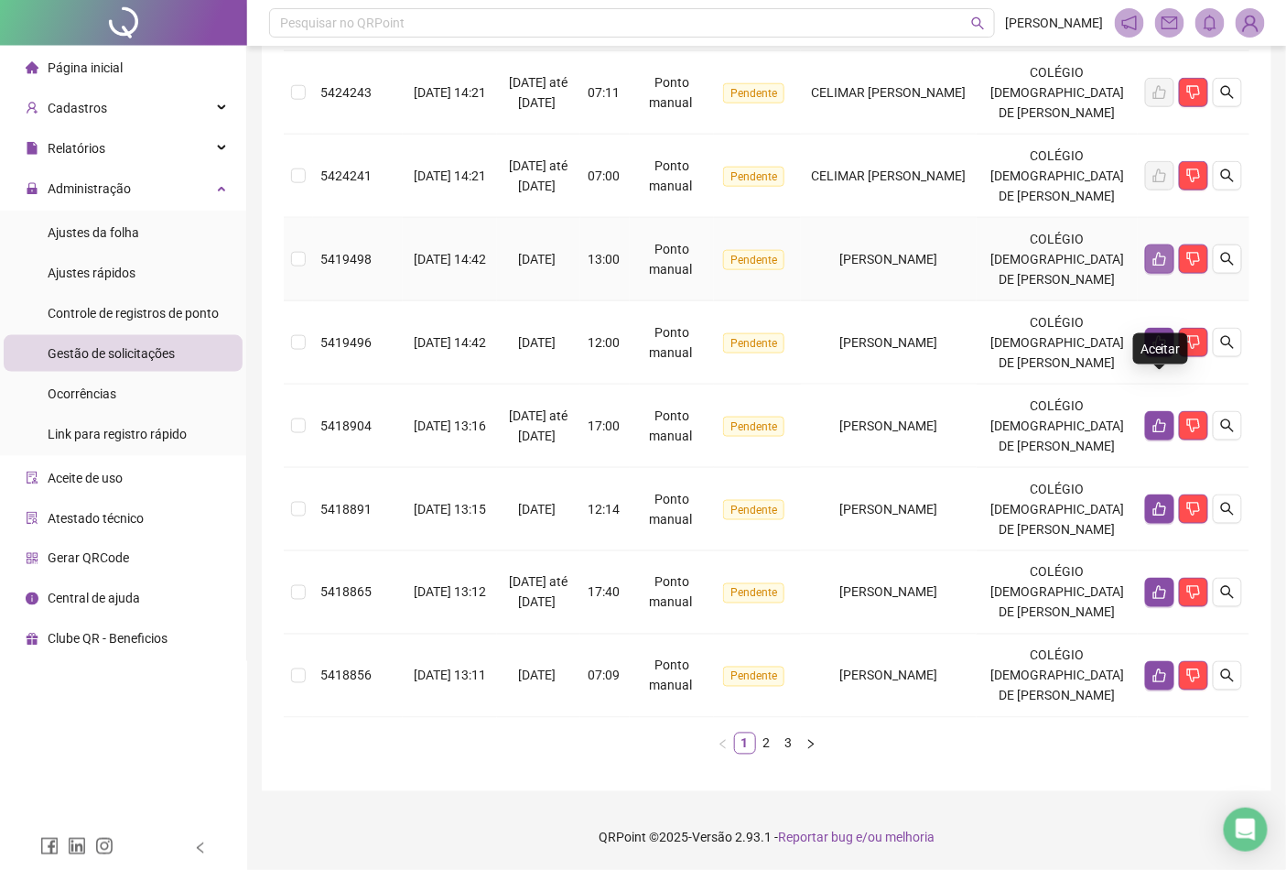
click at [1160, 259] on button "button" at bounding box center [1159, 258] width 29 height 29
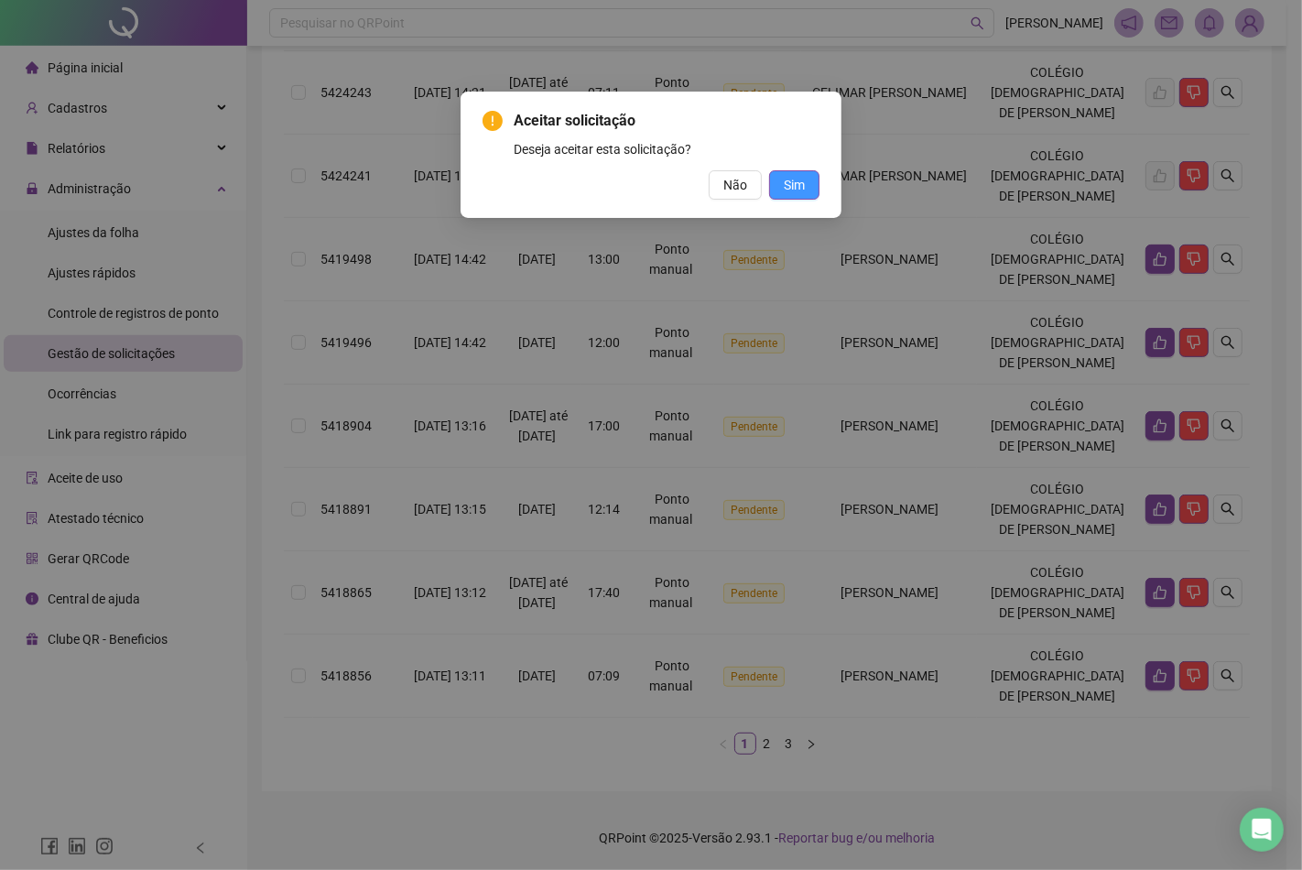
click at [800, 181] on span "Sim" at bounding box center [794, 185] width 21 height 20
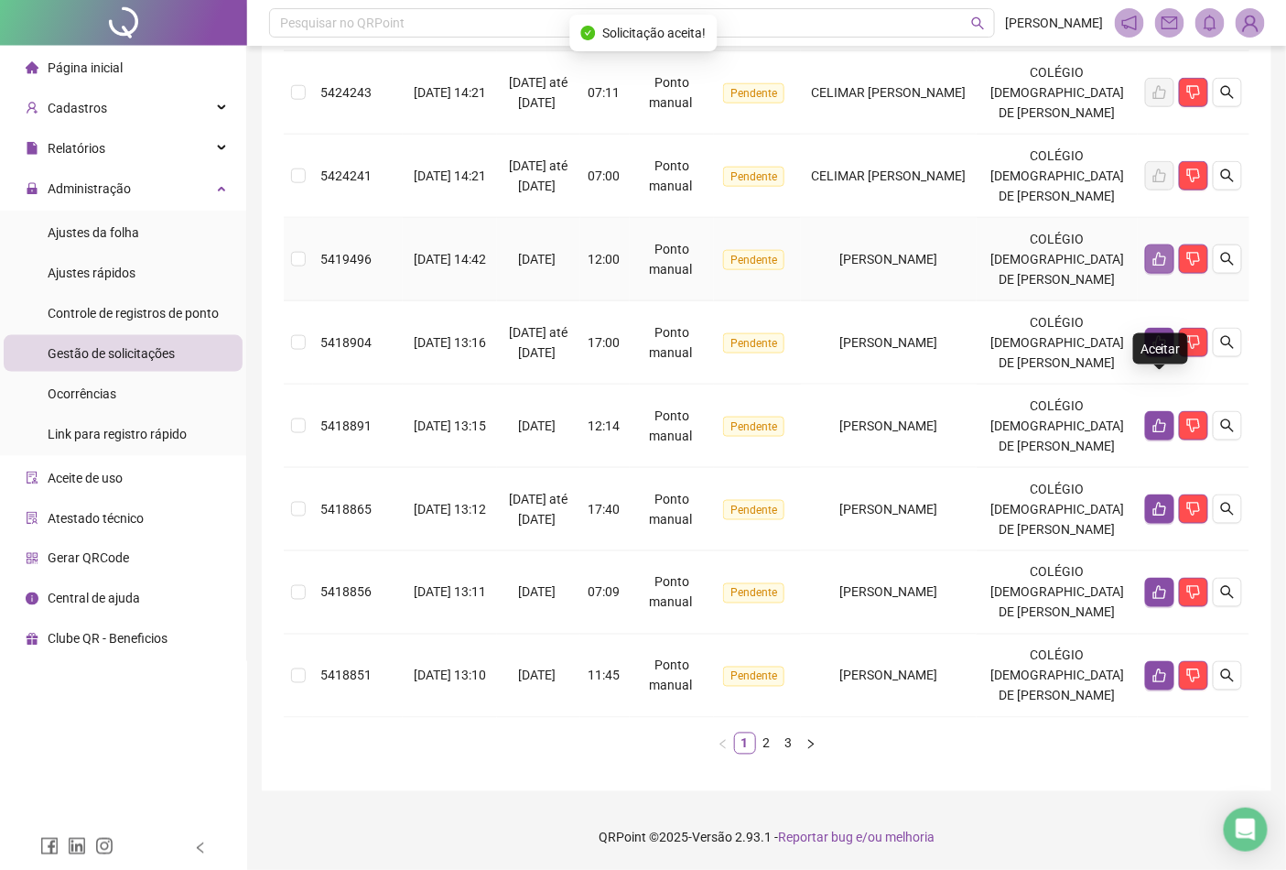
click at [1158, 257] on button "button" at bounding box center [1159, 258] width 29 height 29
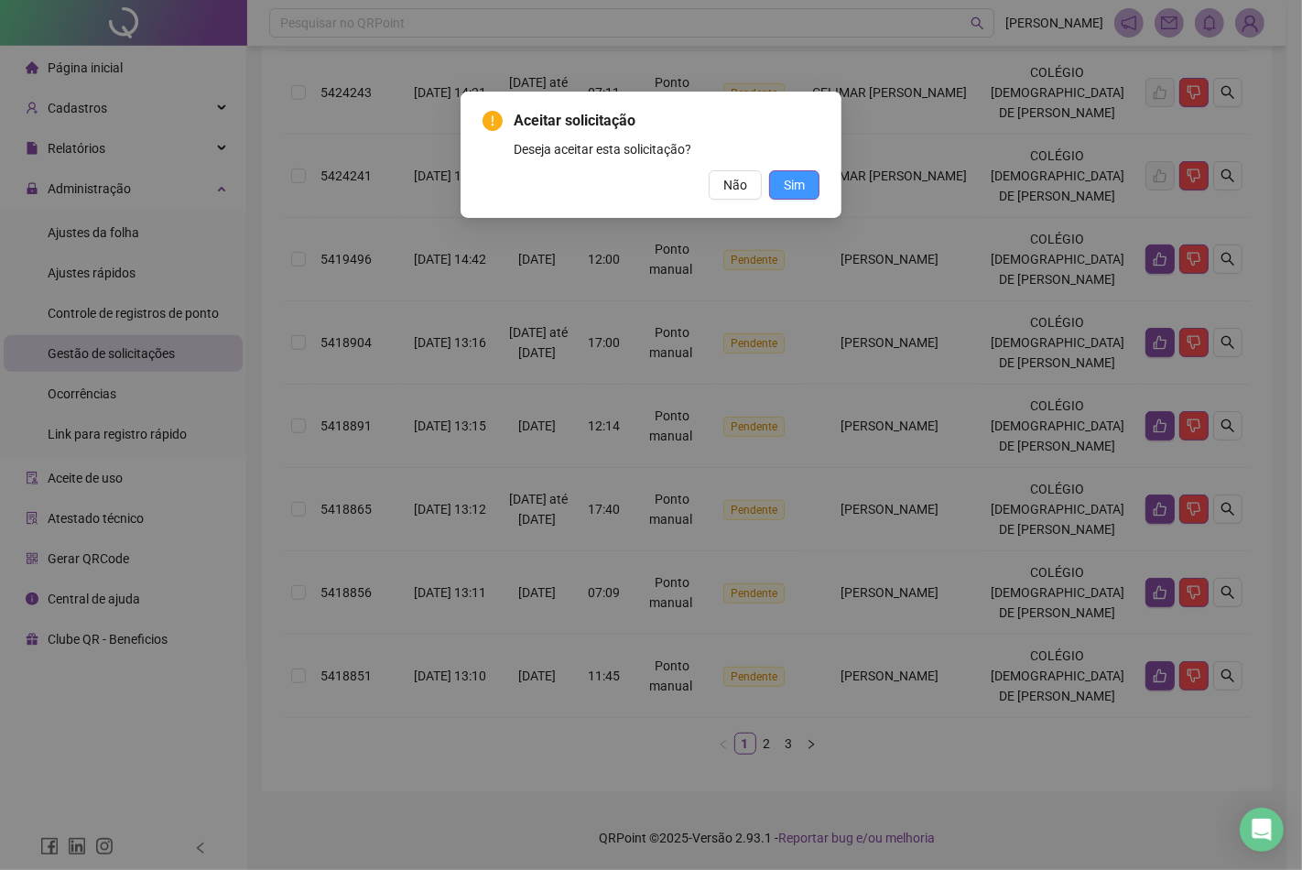
click at [790, 179] on span "Sim" at bounding box center [794, 185] width 21 height 20
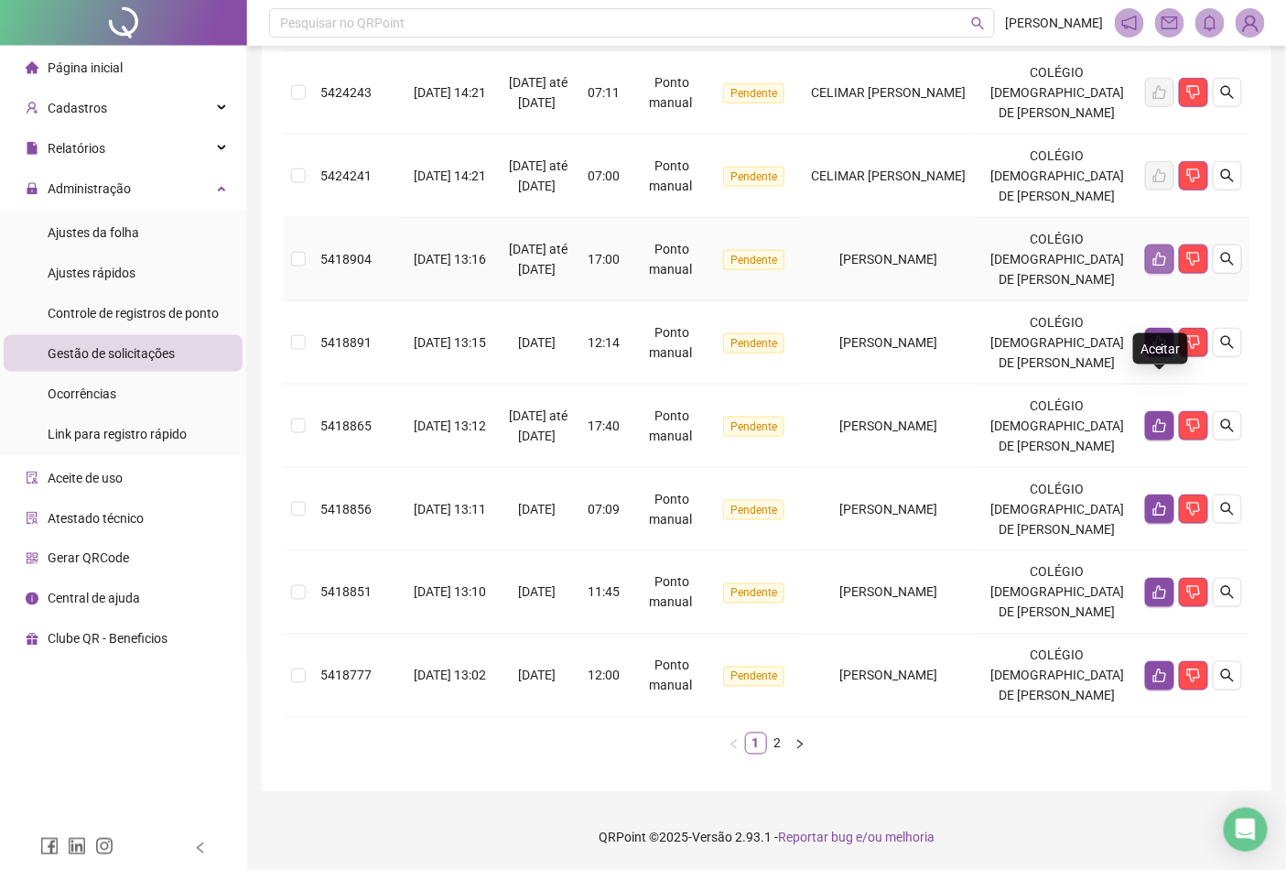
click at [1158, 253] on icon "like" at bounding box center [1160, 260] width 13 height 14
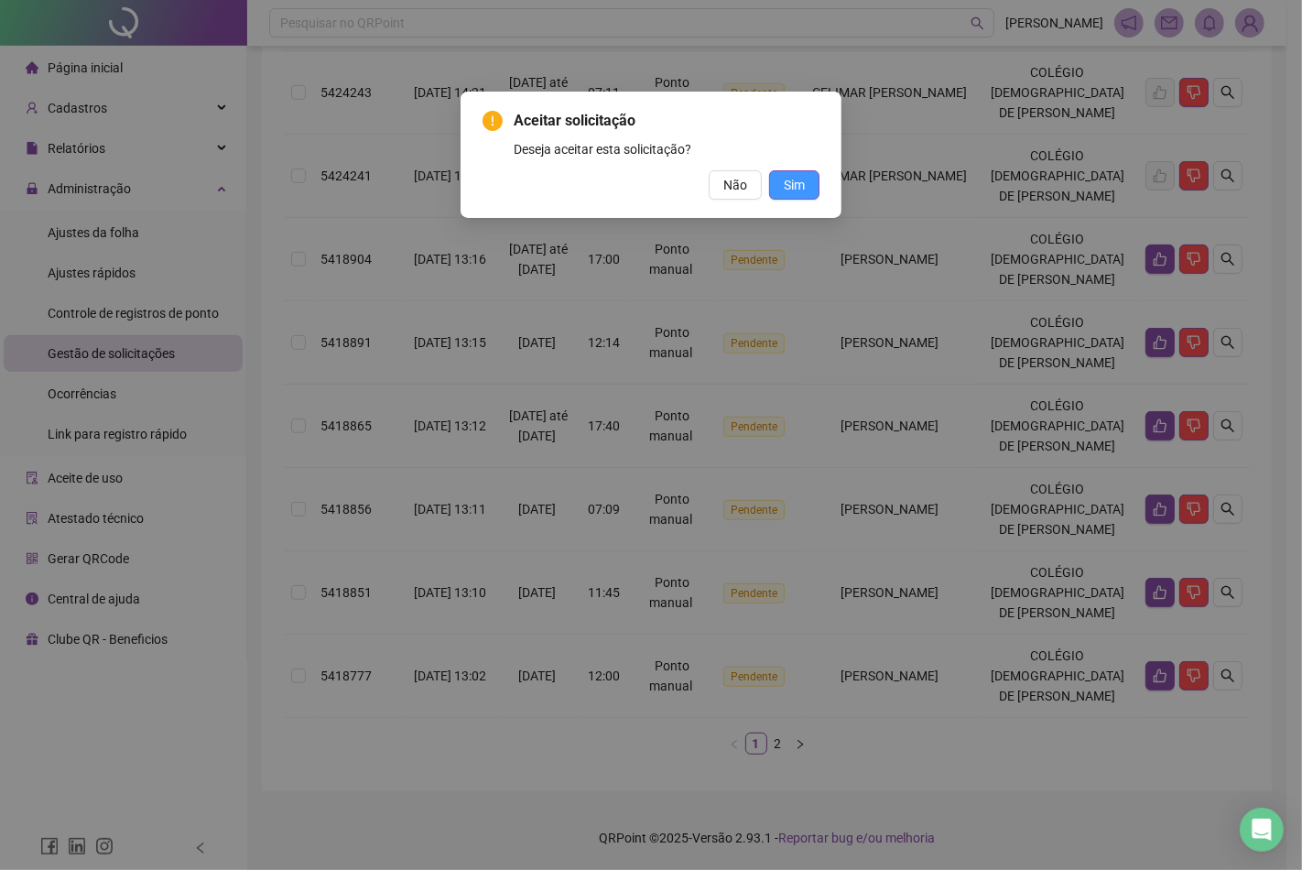
click at [804, 170] on button "Sim" at bounding box center [794, 184] width 50 height 29
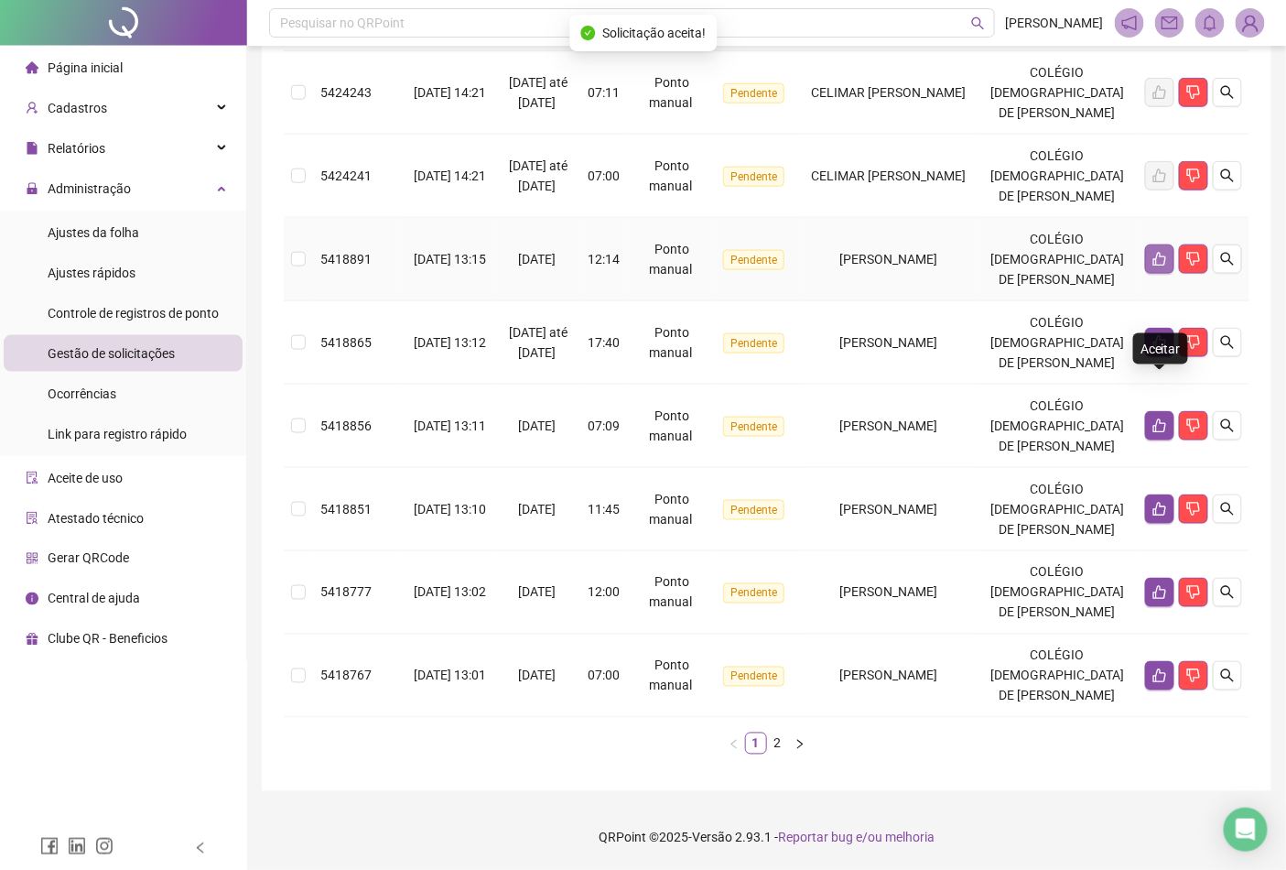
click at [1155, 253] on icon "like" at bounding box center [1160, 260] width 13 height 14
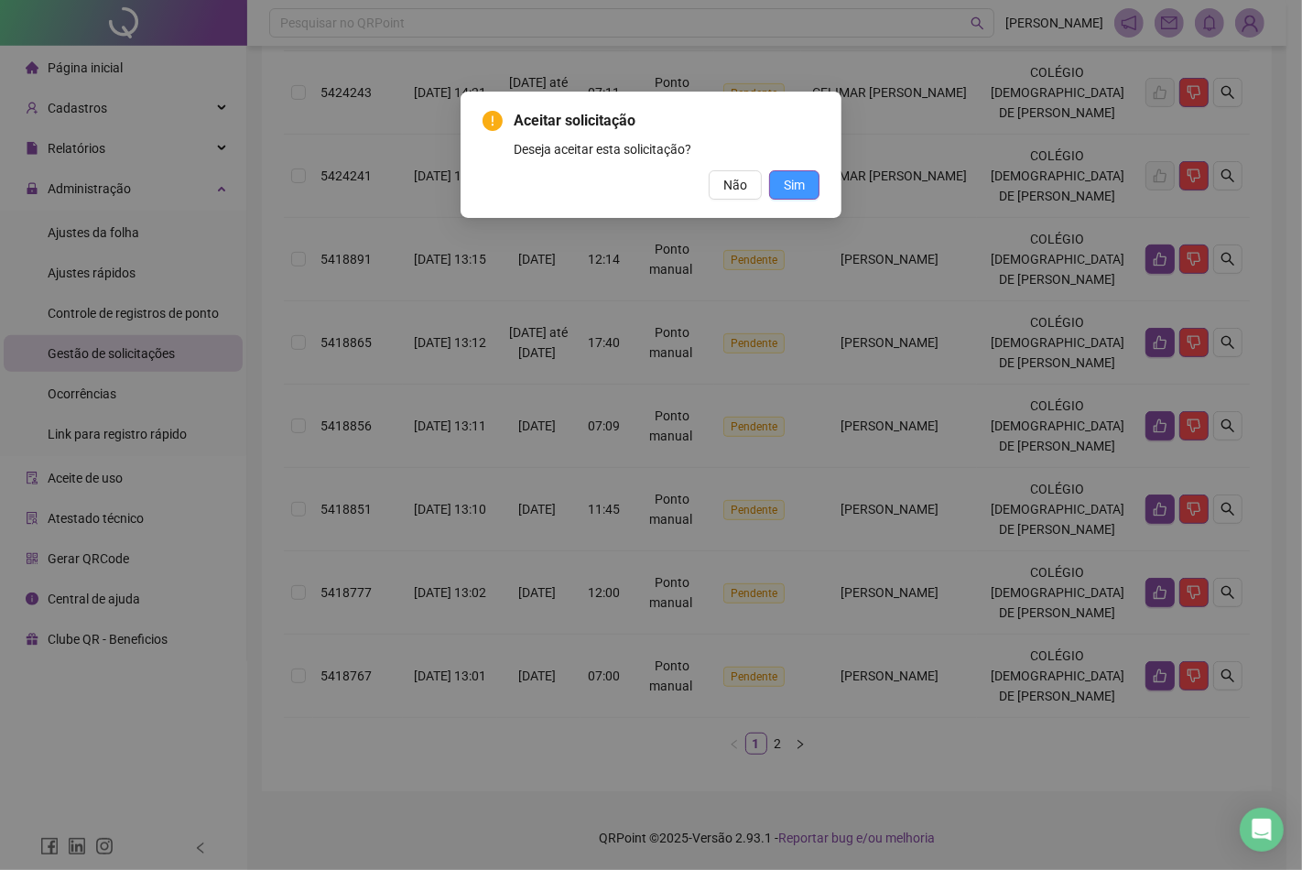
click at [804, 180] on span "Sim" at bounding box center [794, 185] width 21 height 20
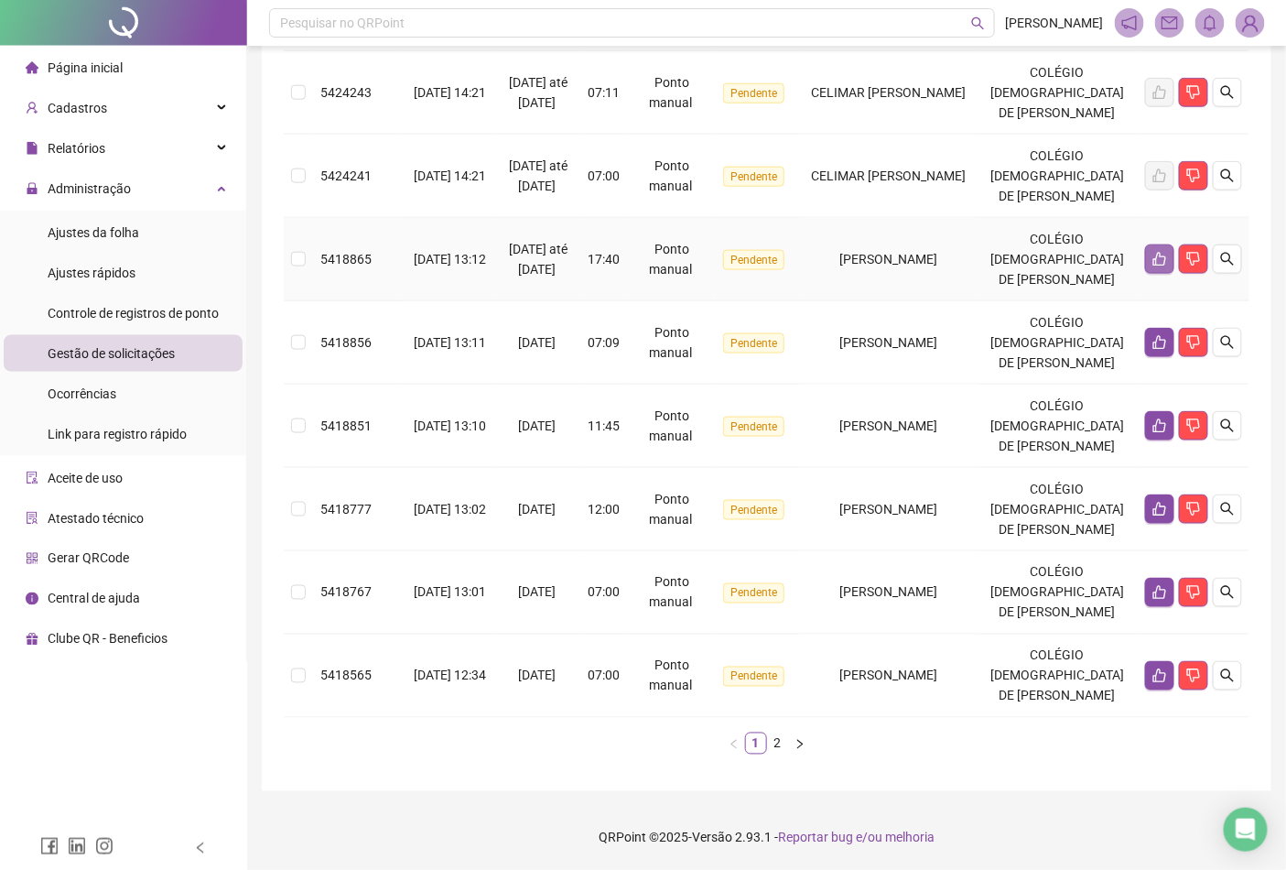
click at [1166, 252] on icon "like" at bounding box center [1160, 259] width 15 height 15
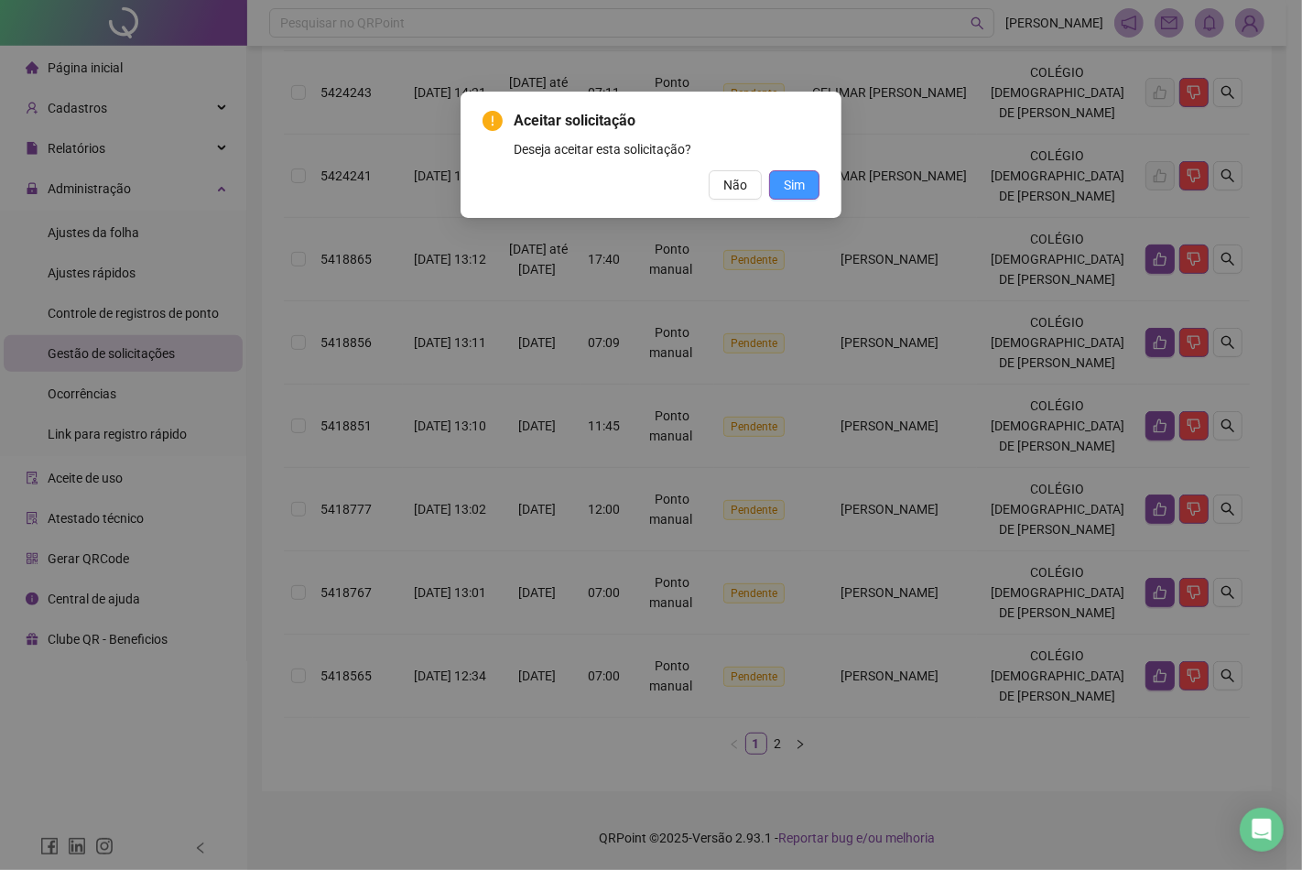
click at [799, 183] on span "Sim" at bounding box center [794, 185] width 21 height 20
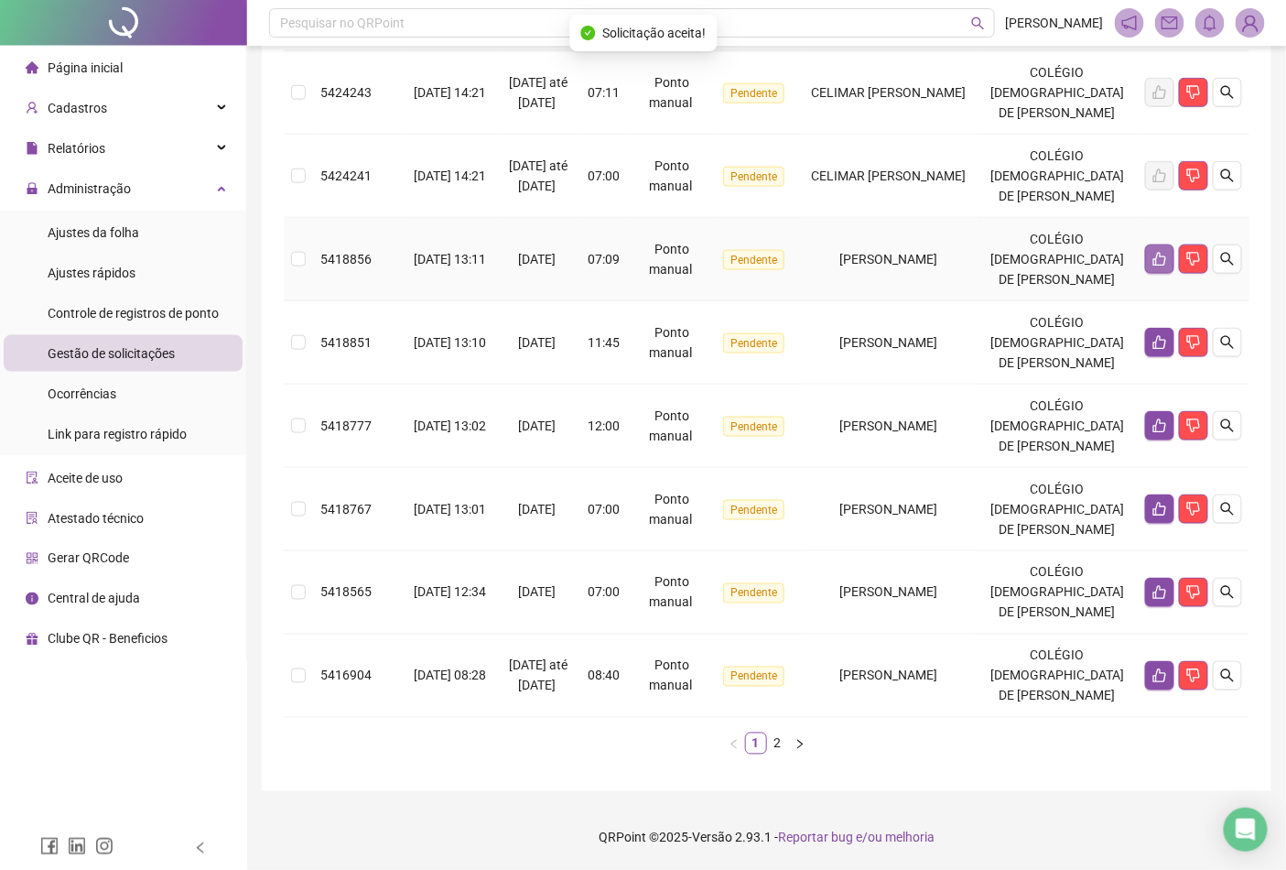
click at [1167, 244] on button "button" at bounding box center [1159, 258] width 29 height 29
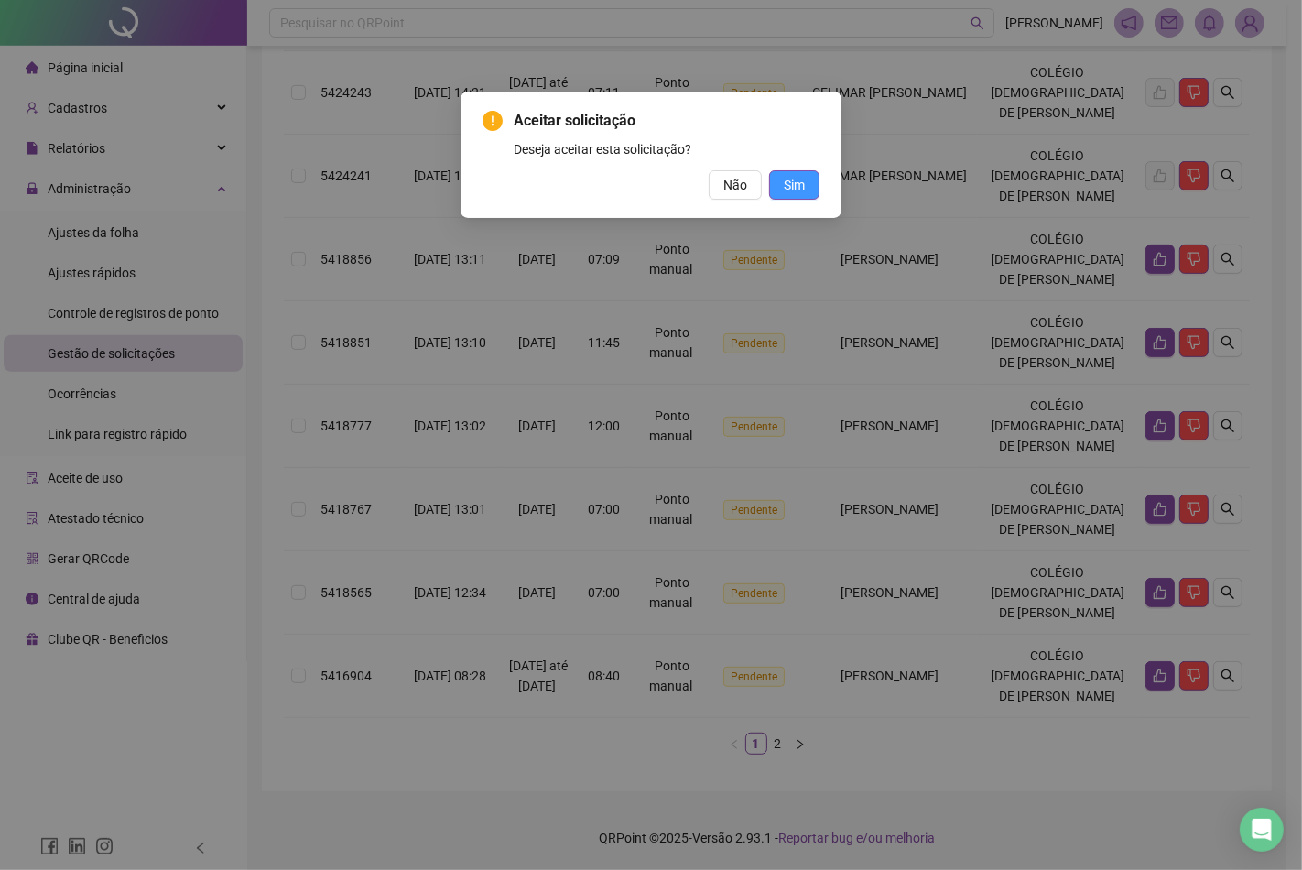
click at [792, 183] on span "Sim" at bounding box center [794, 185] width 21 height 20
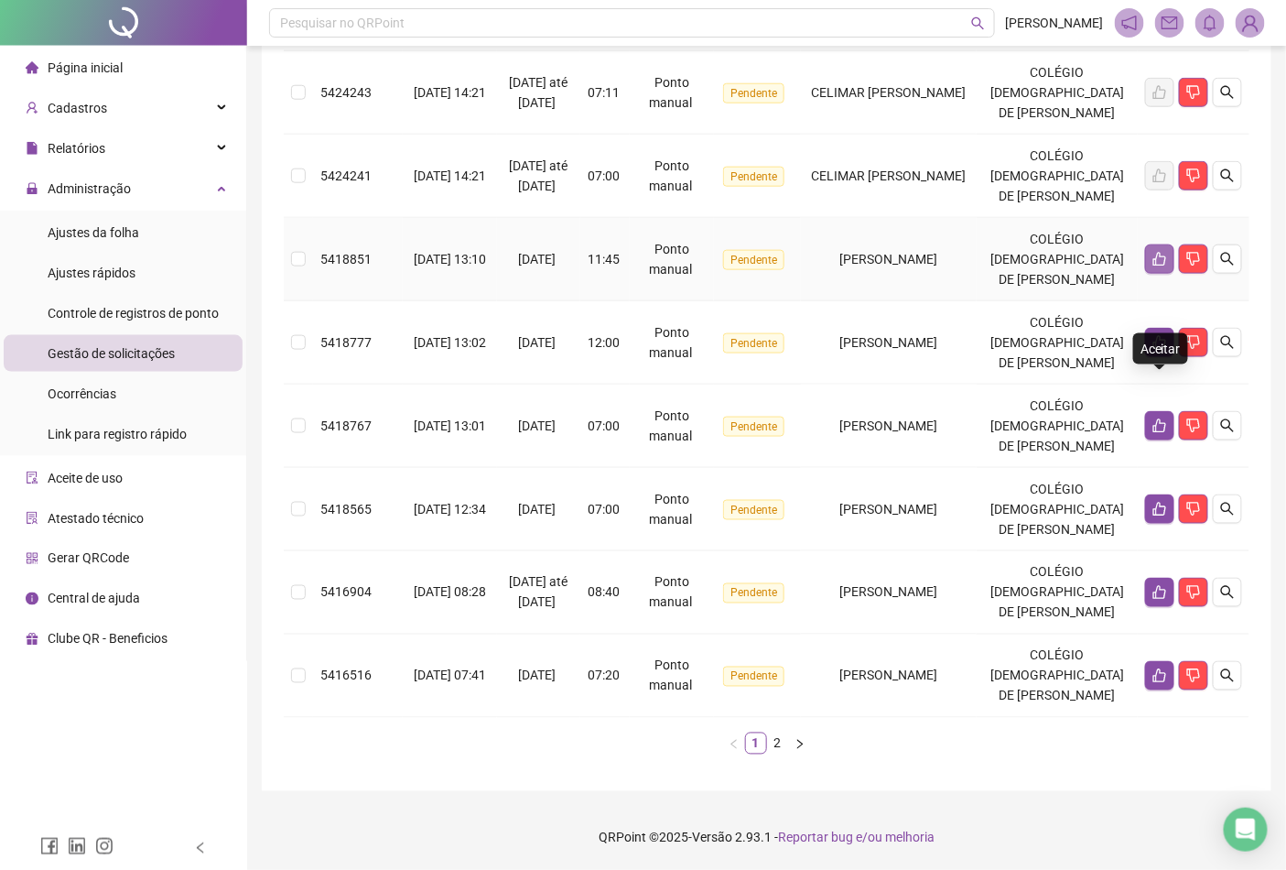
click at [1157, 255] on icon "like" at bounding box center [1160, 260] width 13 height 14
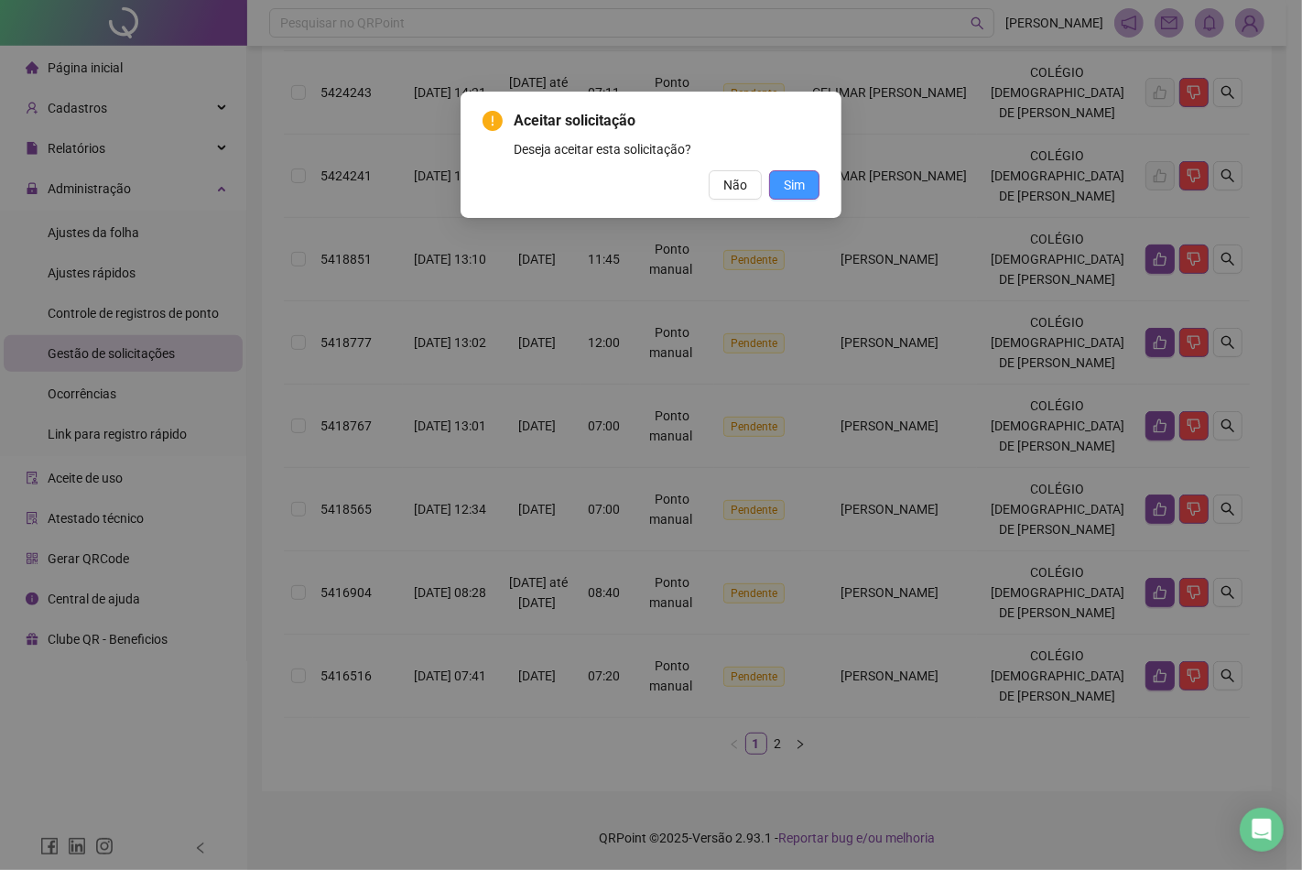
click at [802, 183] on span "Sim" at bounding box center [794, 185] width 21 height 20
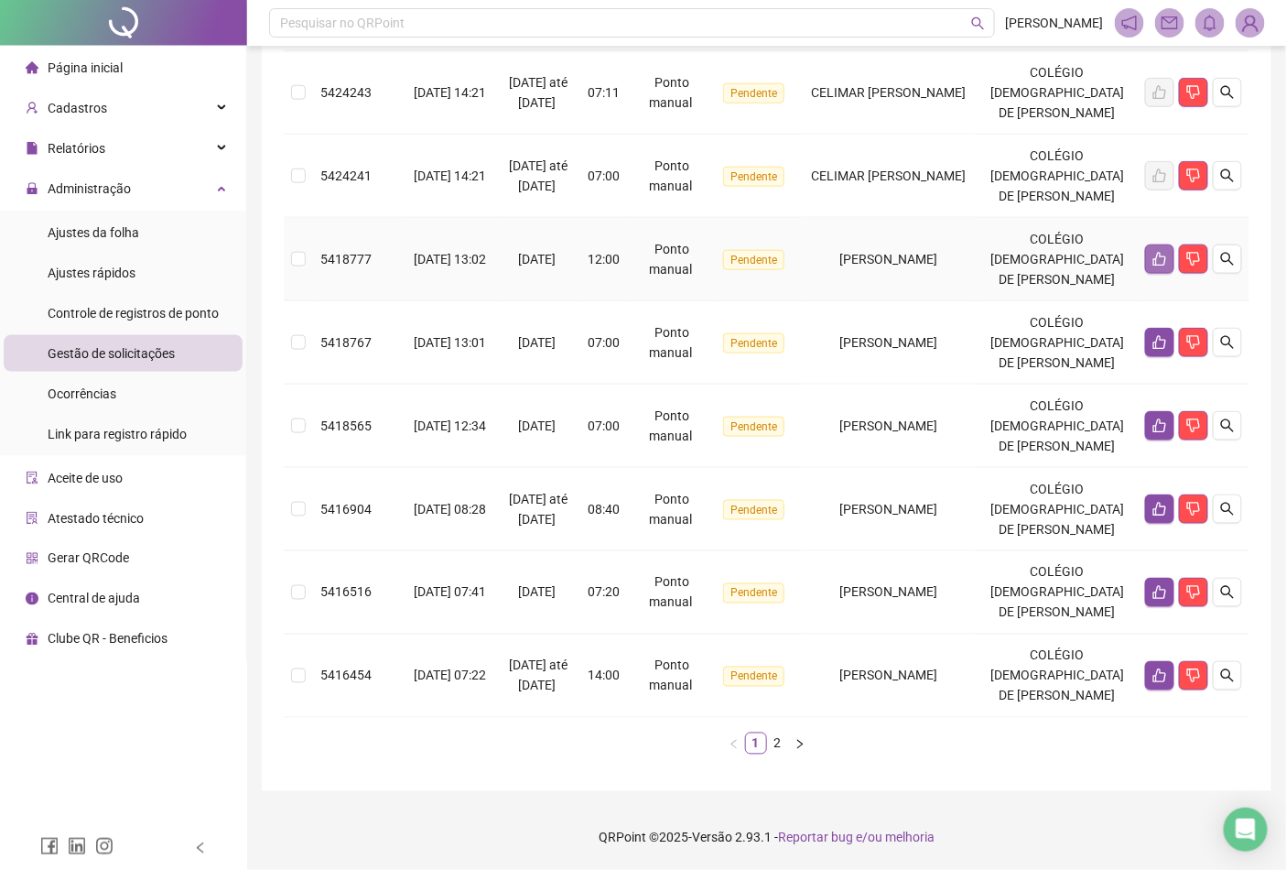
click at [1153, 252] on icon "like" at bounding box center [1160, 259] width 15 height 15
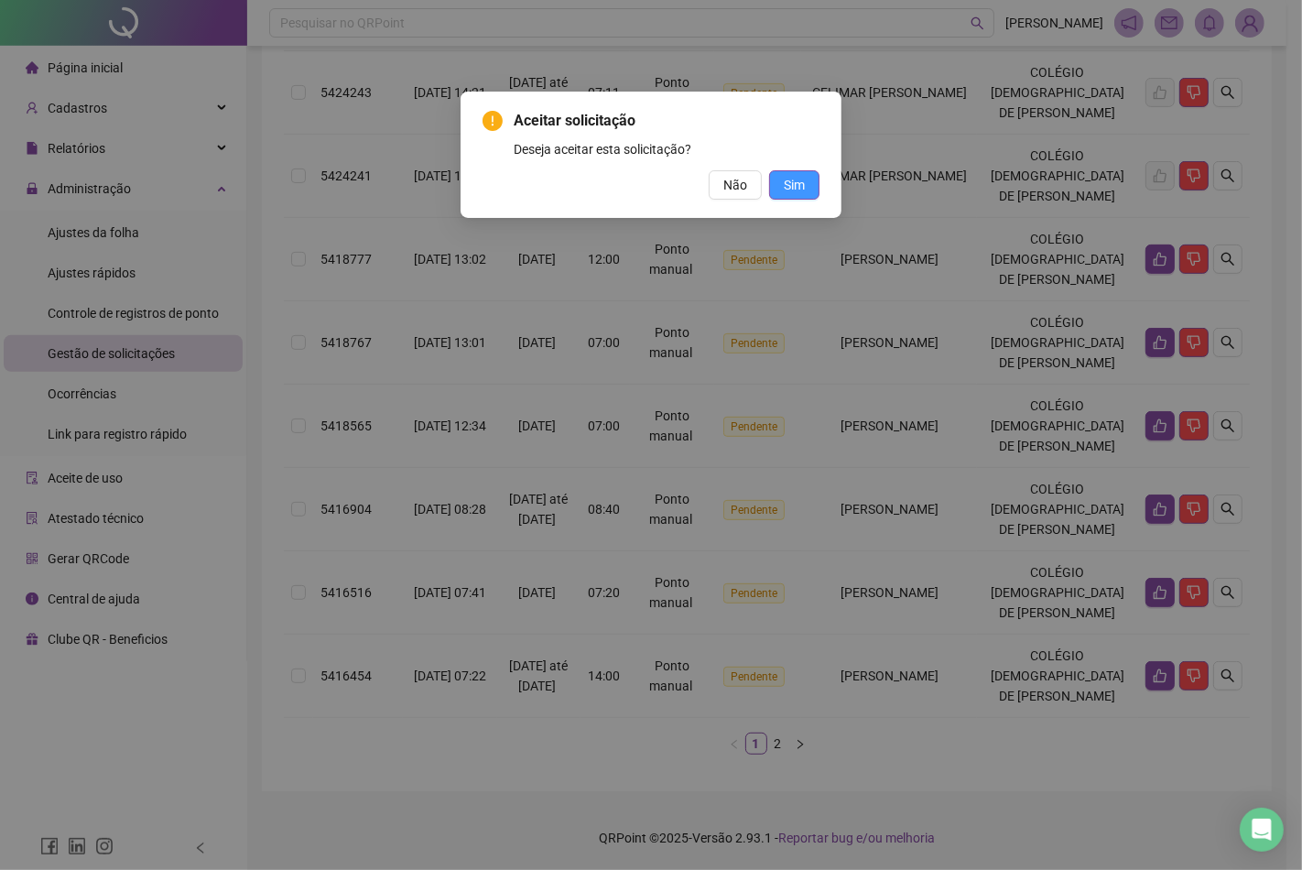
click at [798, 187] on span "Sim" at bounding box center [794, 185] width 21 height 20
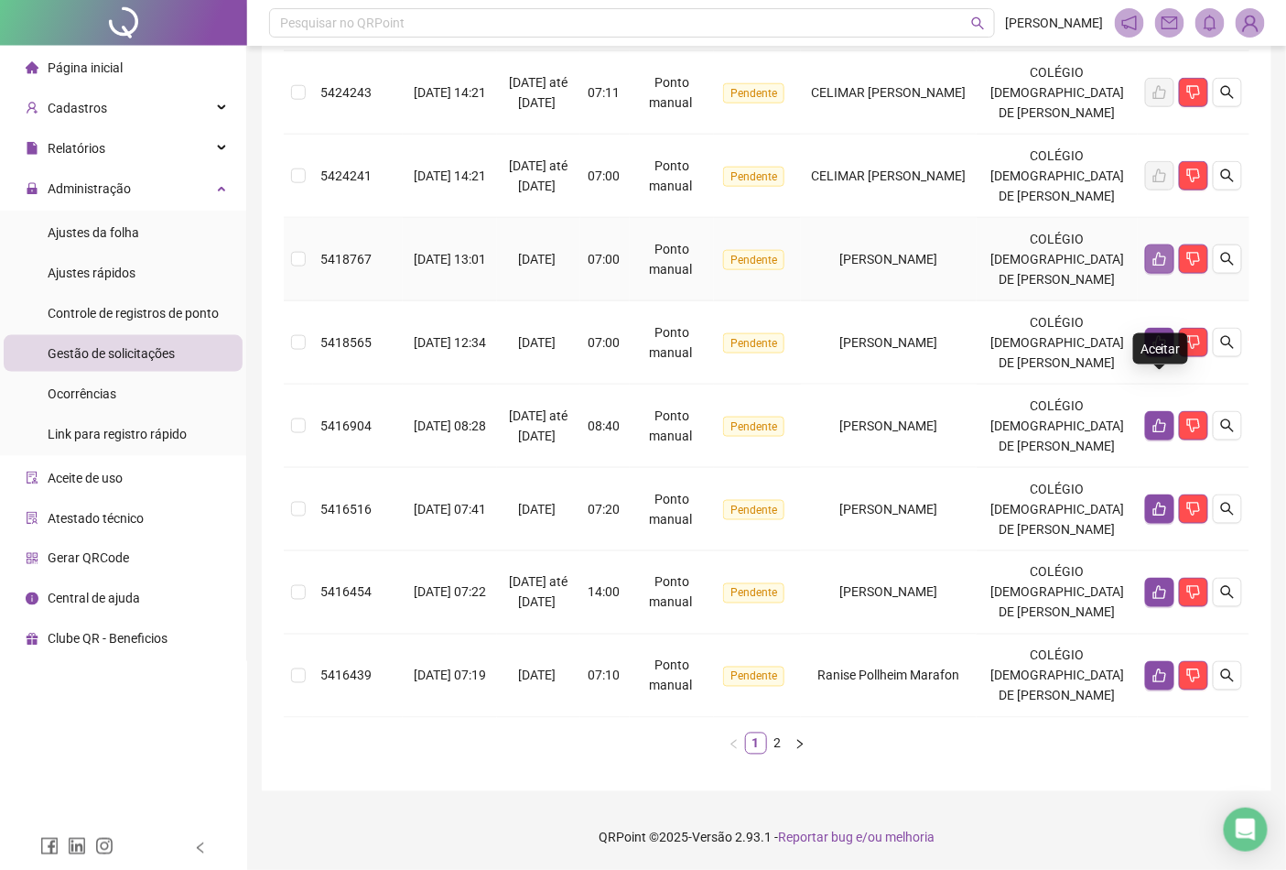
click at [1155, 252] on icon "like" at bounding box center [1160, 259] width 15 height 15
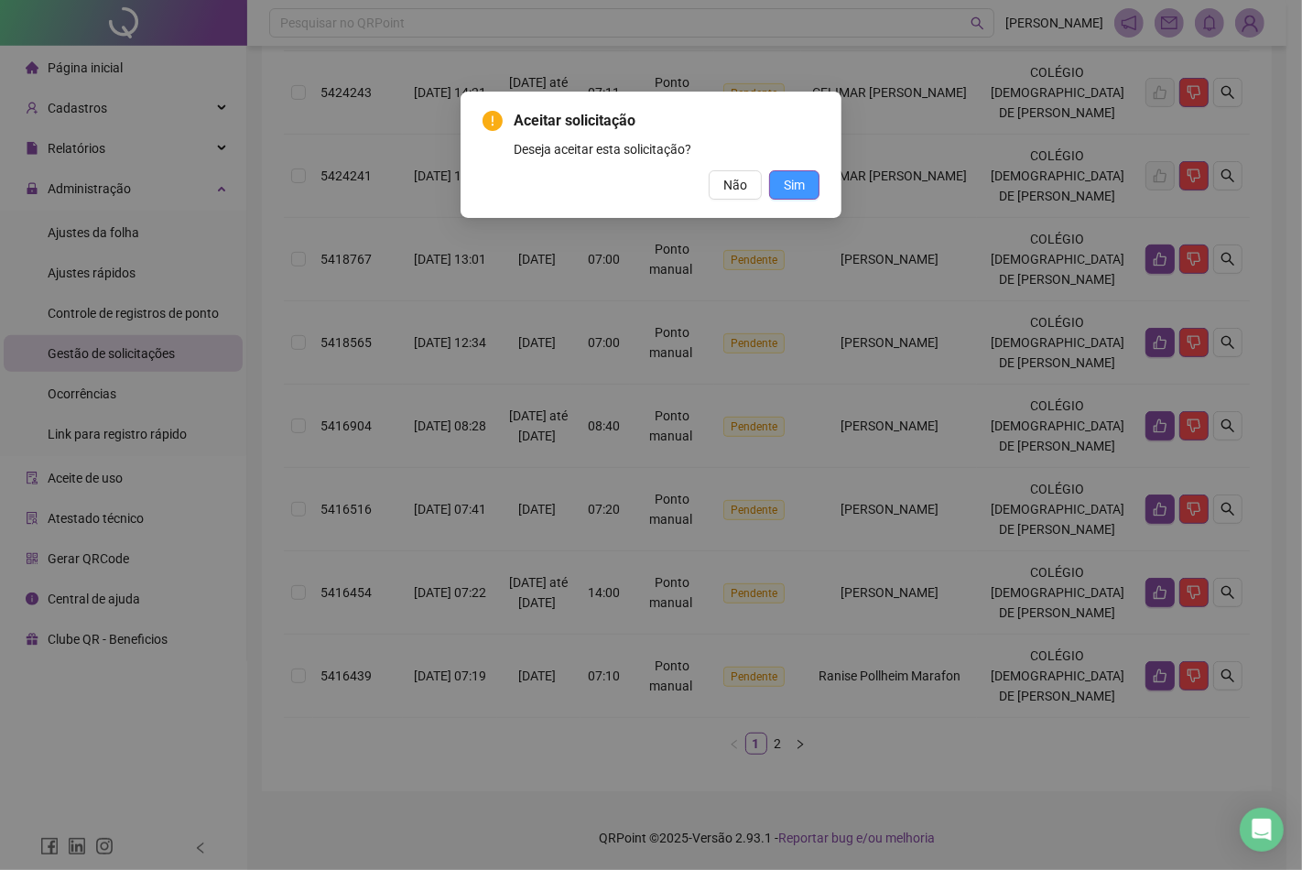
click at [809, 179] on button "Sim" at bounding box center [794, 184] width 50 height 29
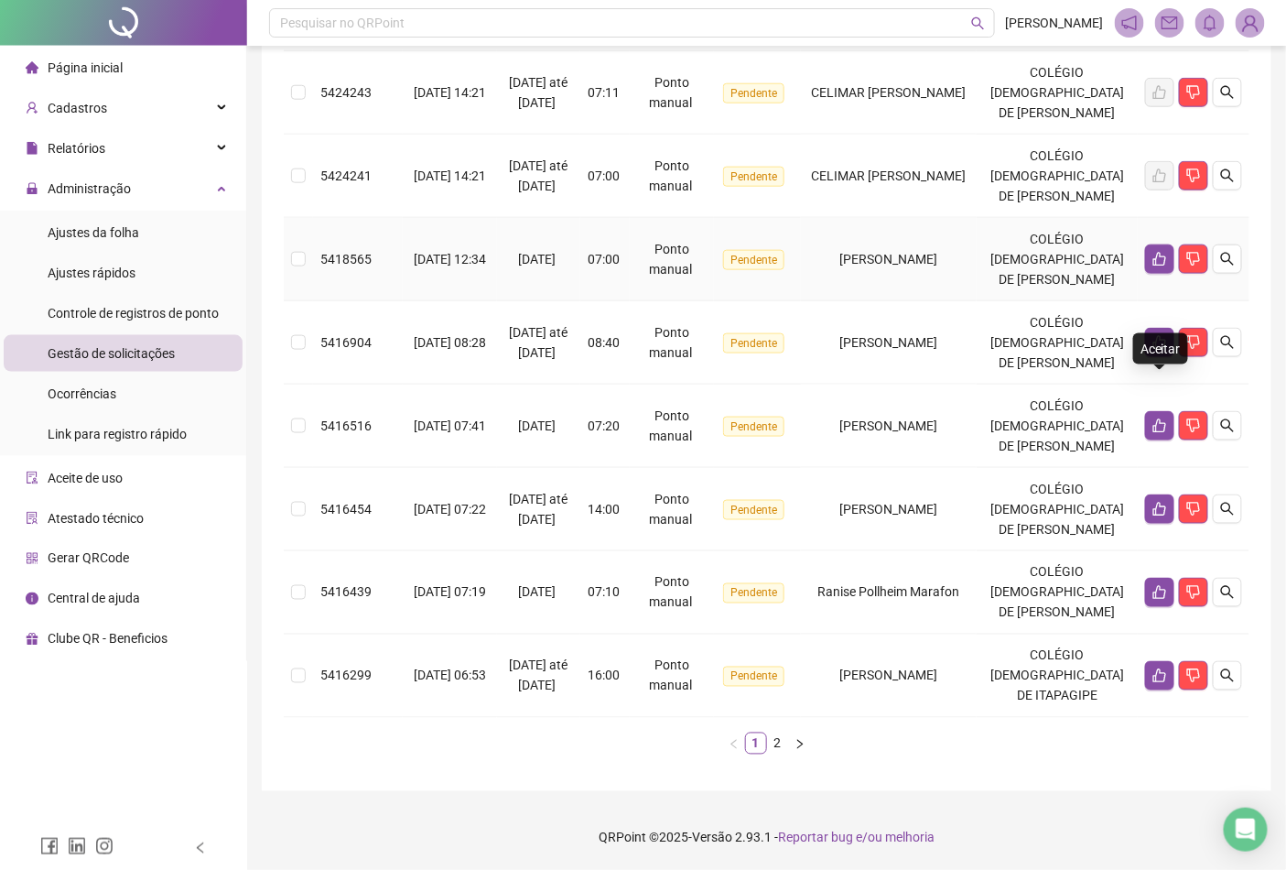
click at [1164, 231] on td at bounding box center [1194, 259] width 112 height 83
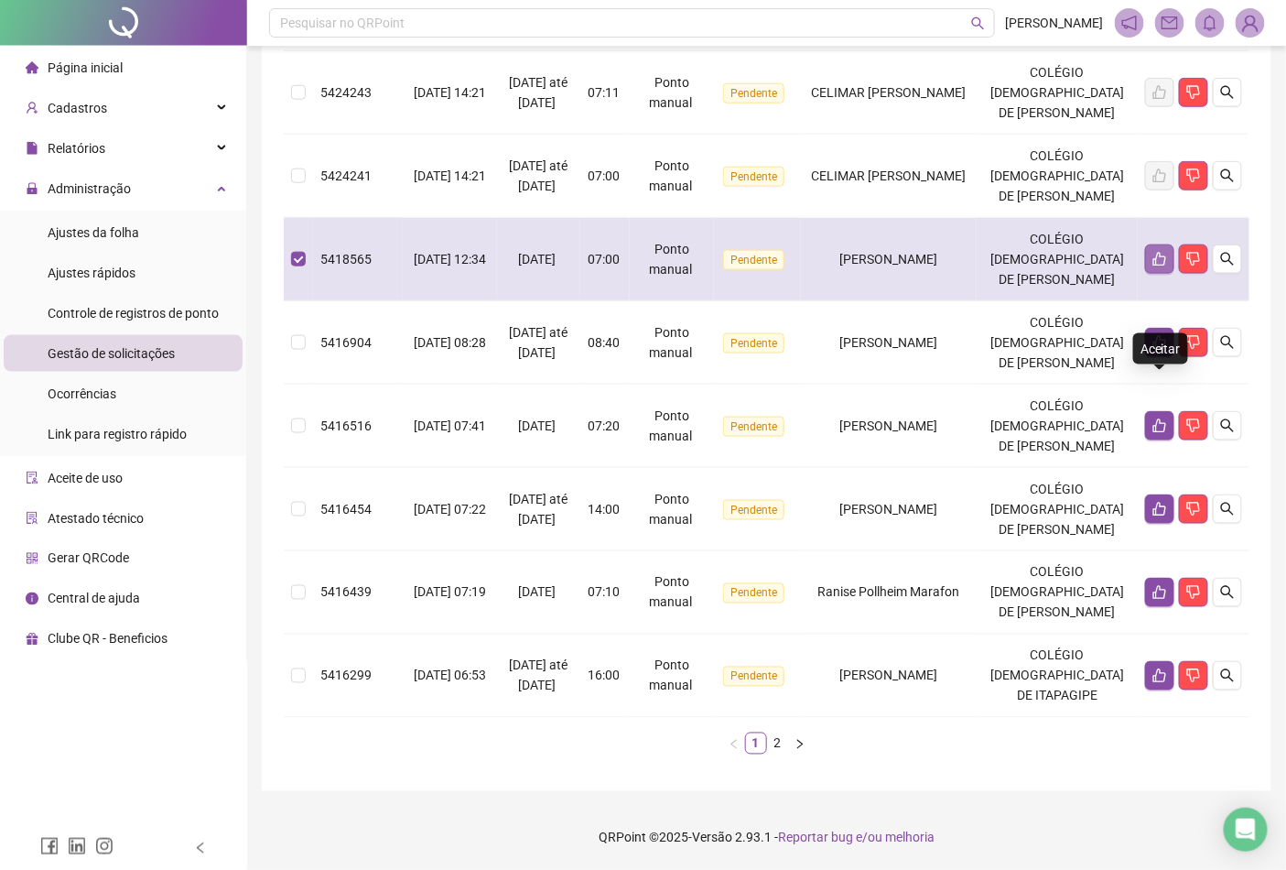
click at [1154, 252] on icon "like" at bounding box center [1160, 259] width 15 height 15
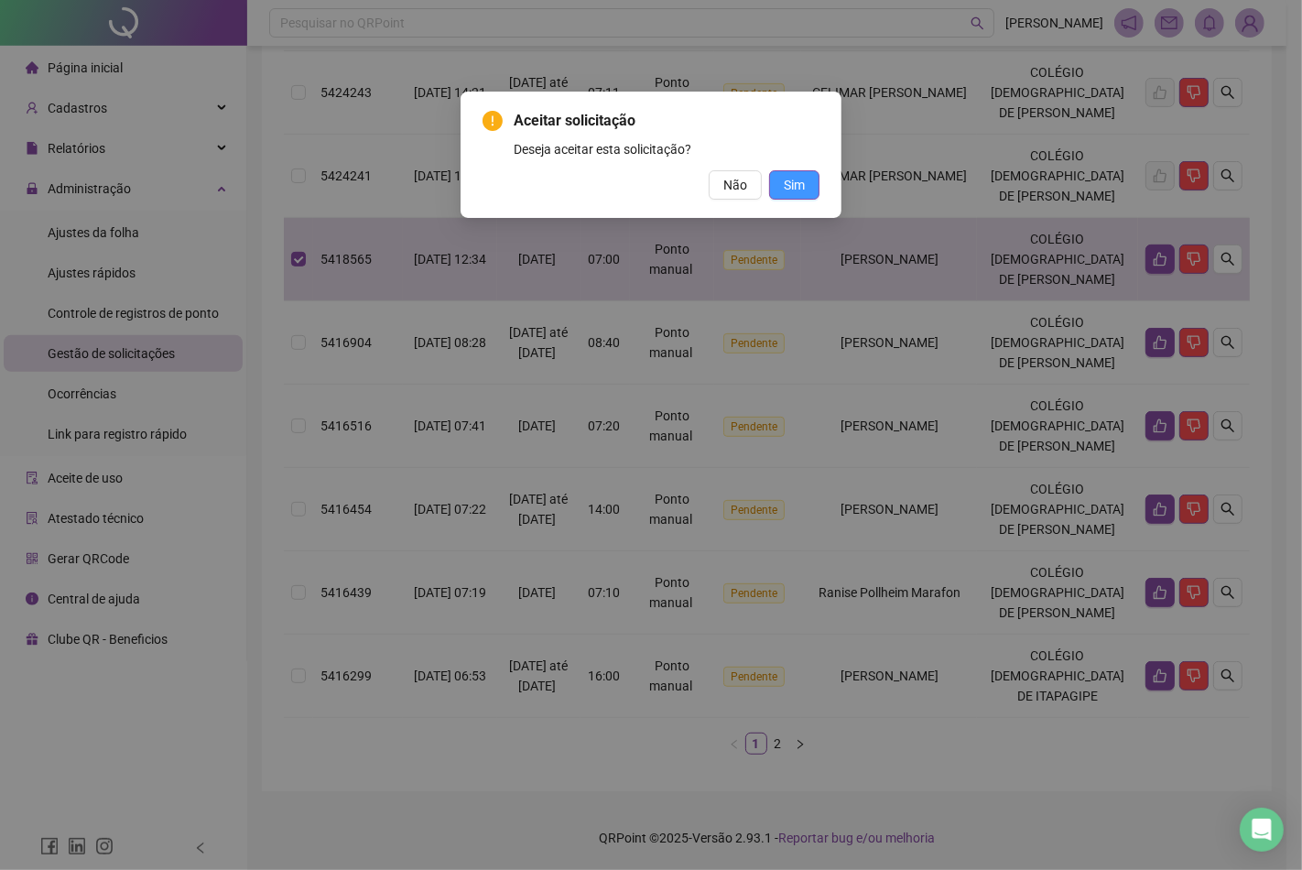
click at [804, 186] on span "Sim" at bounding box center [794, 185] width 21 height 20
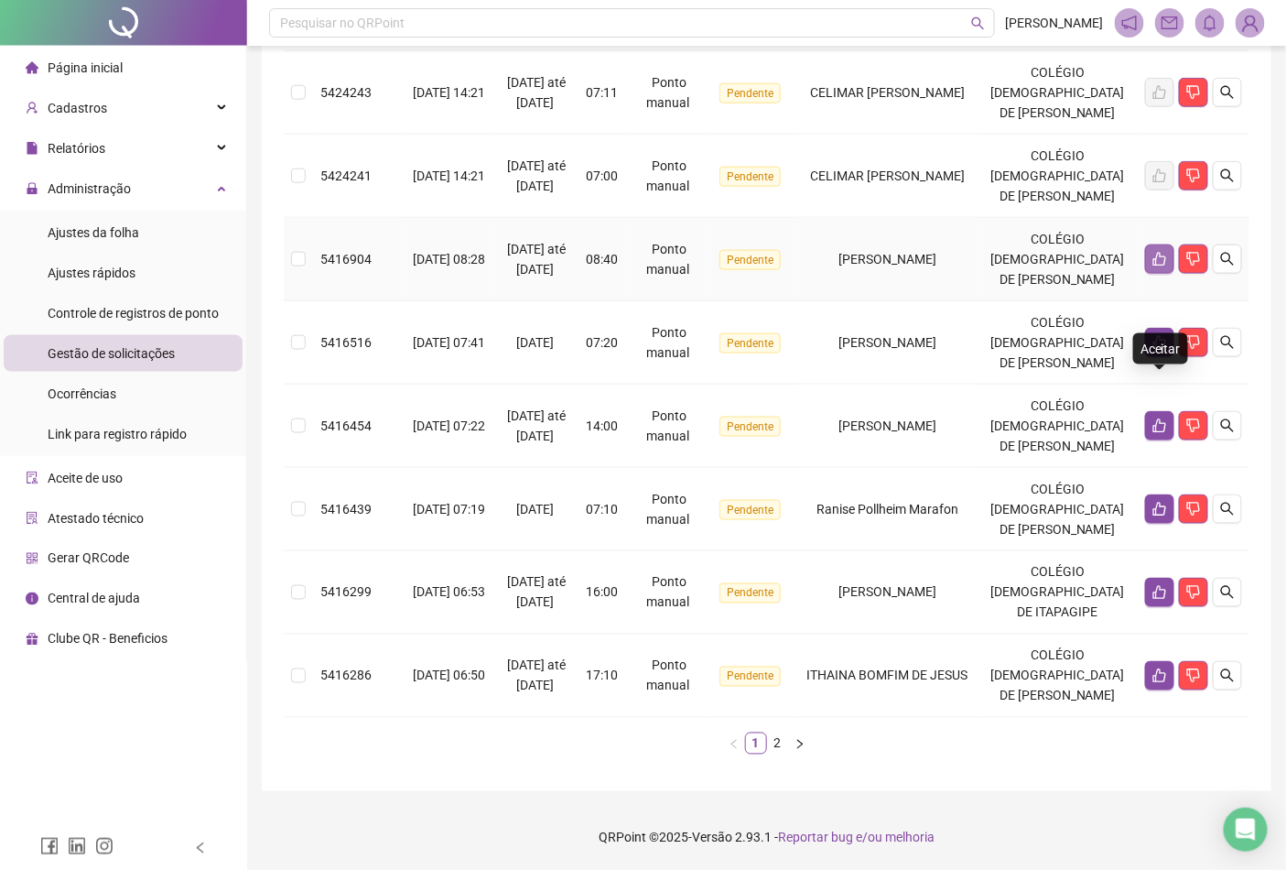
click at [1149, 249] on button "button" at bounding box center [1159, 258] width 29 height 29
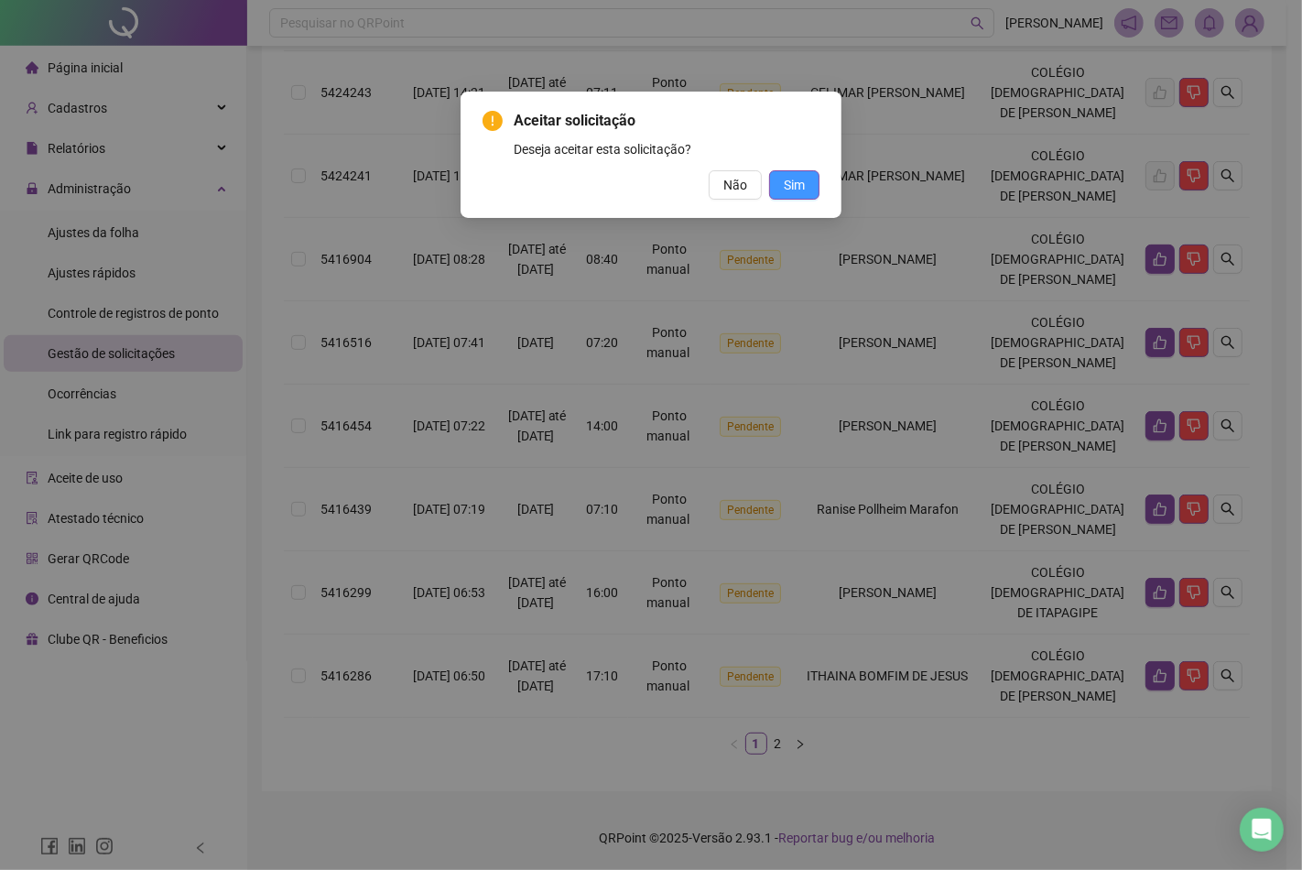
click at [791, 184] on span "Sim" at bounding box center [794, 185] width 21 height 20
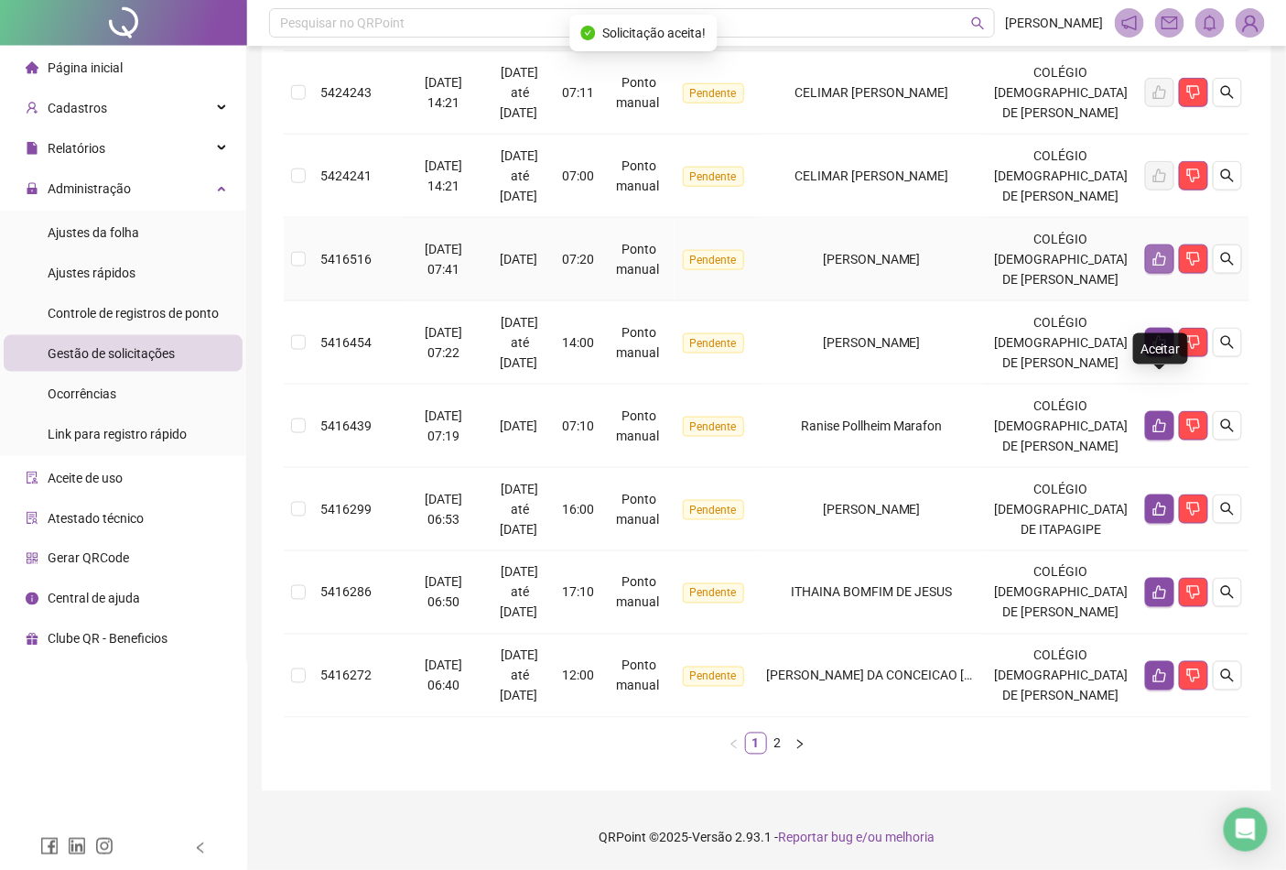
click at [1164, 252] on icon "like" at bounding box center [1160, 259] width 15 height 15
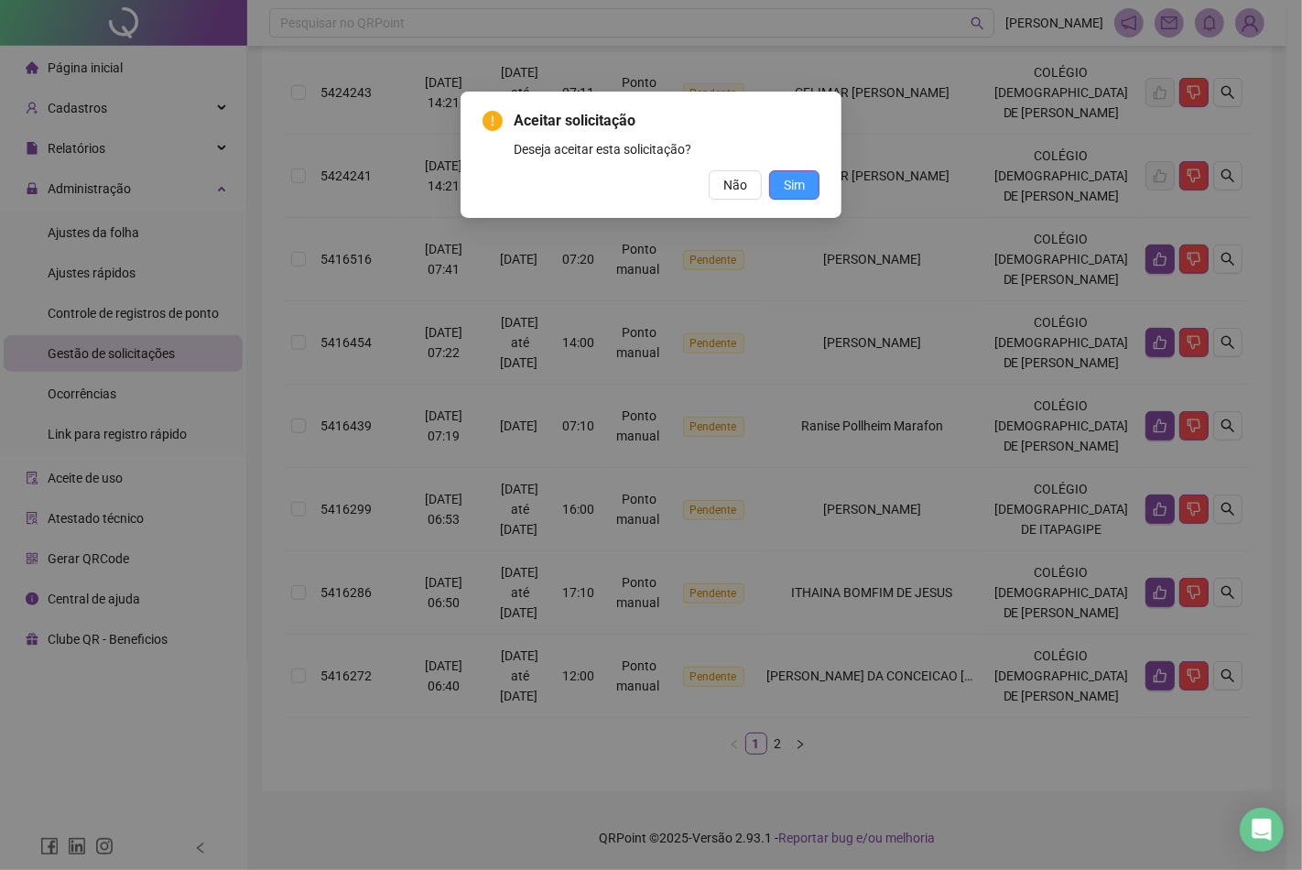
click at [791, 181] on span "Sim" at bounding box center [794, 185] width 21 height 20
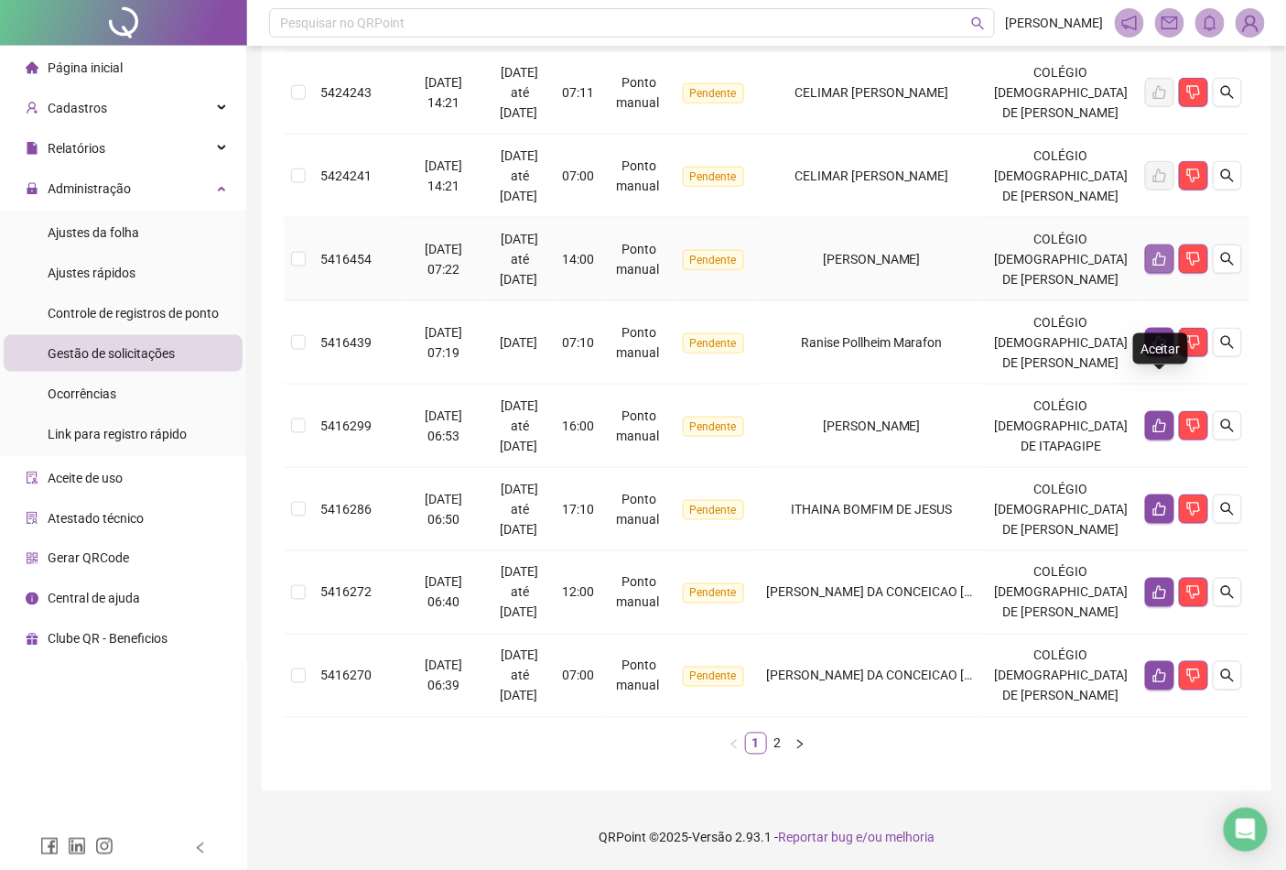
click at [1168, 244] on button "button" at bounding box center [1159, 258] width 29 height 29
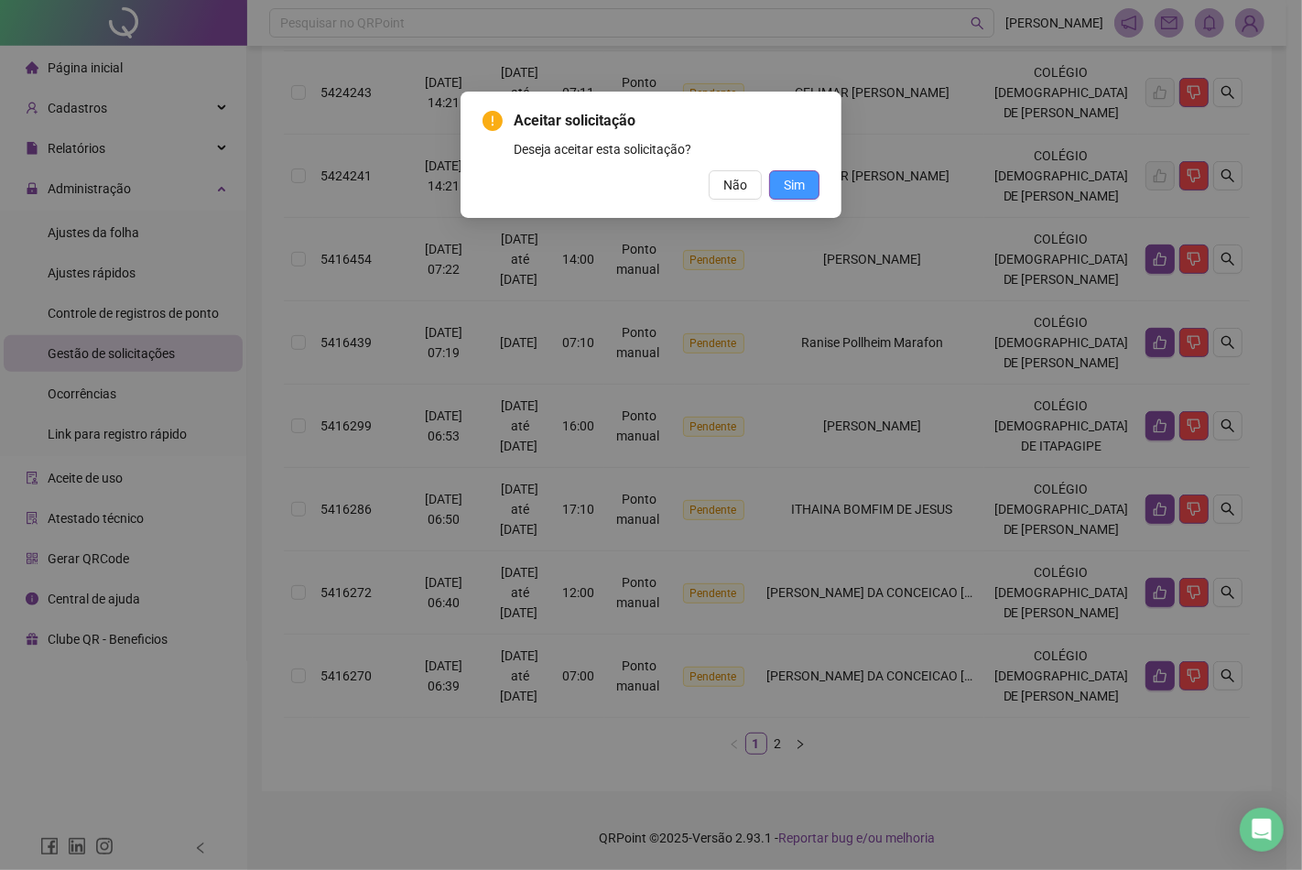
click at [785, 177] on span "Sim" at bounding box center [794, 185] width 21 height 20
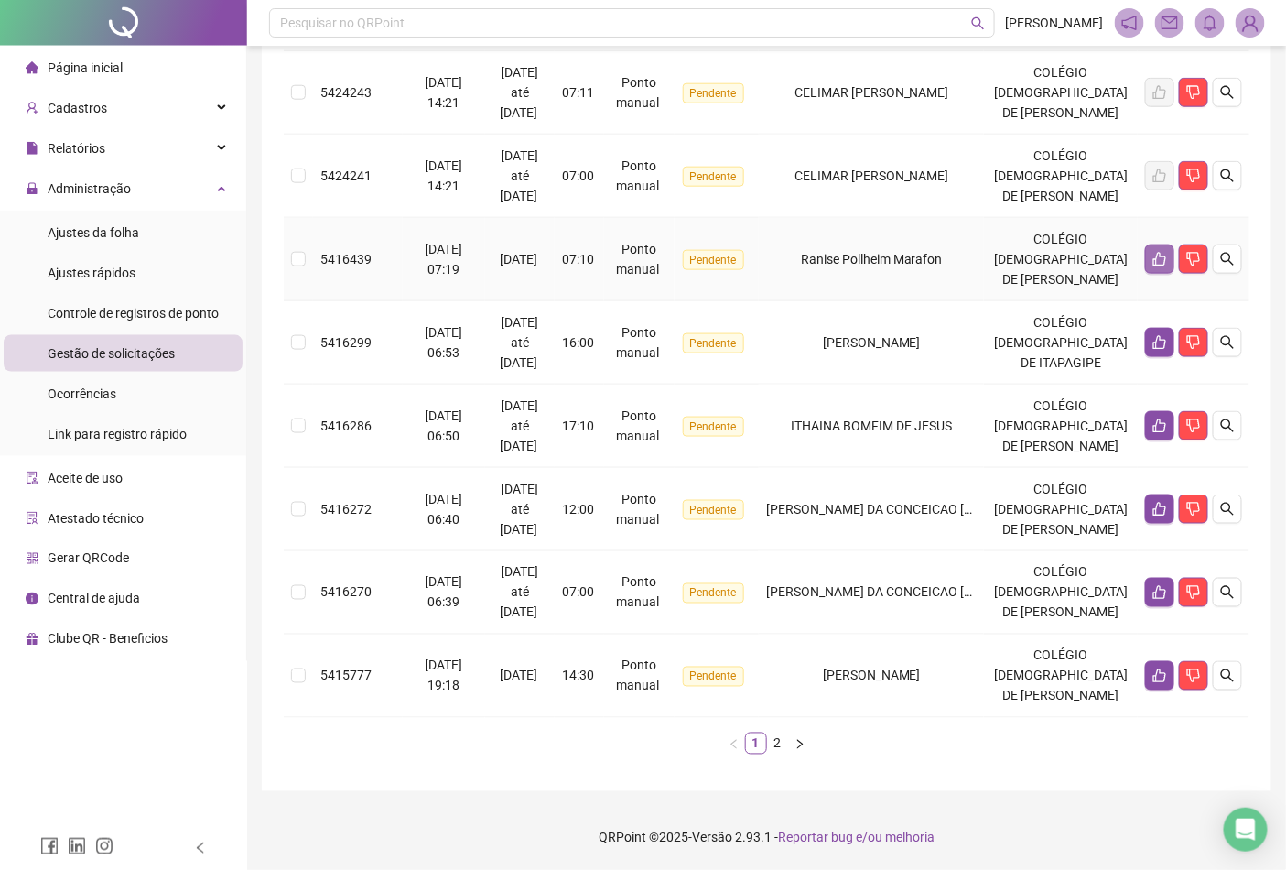
click at [1160, 252] on icon "like" at bounding box center [1160, 259] width 15 height 15
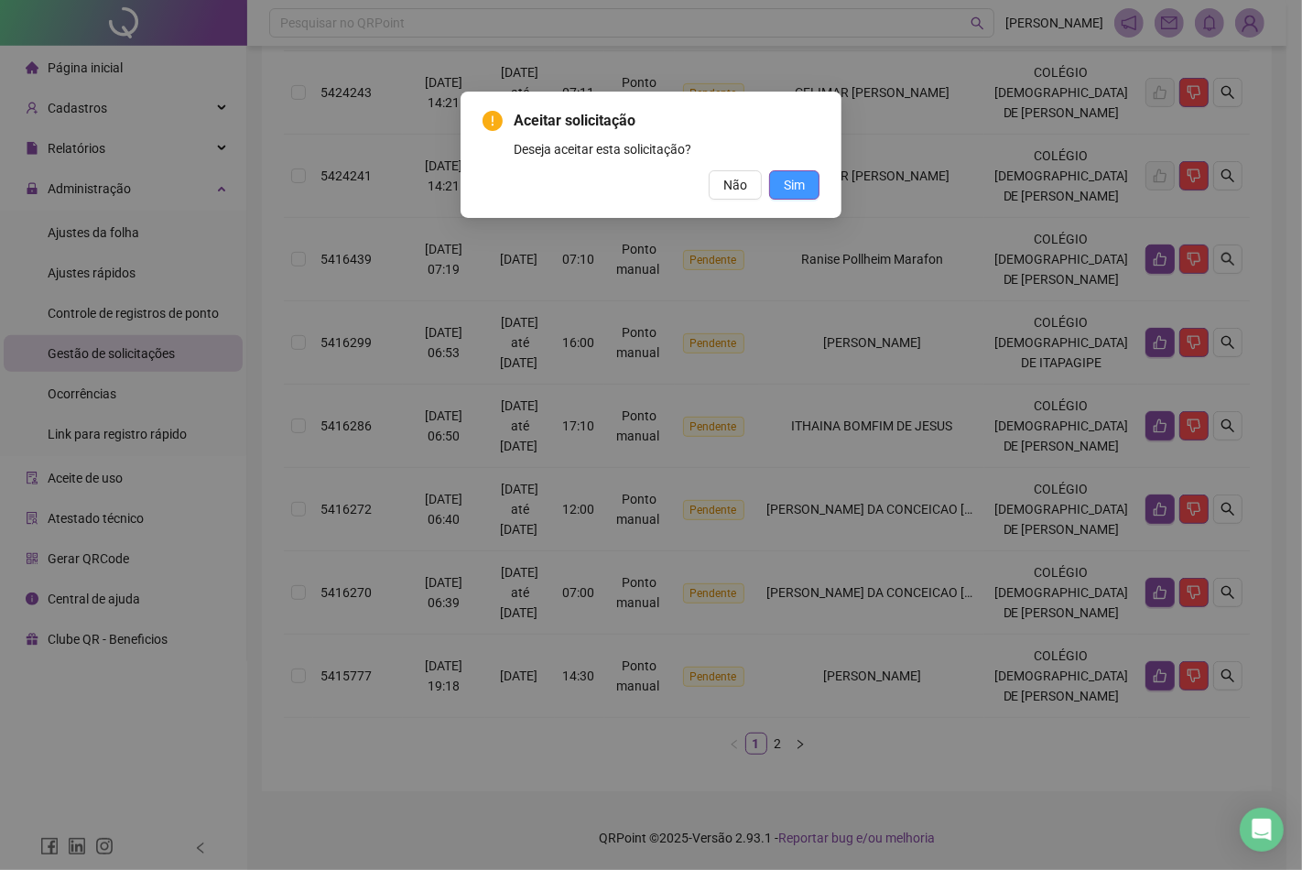
click at [787, 180] on span "Sim" at bounding box center [794, 185] width 21 height 20
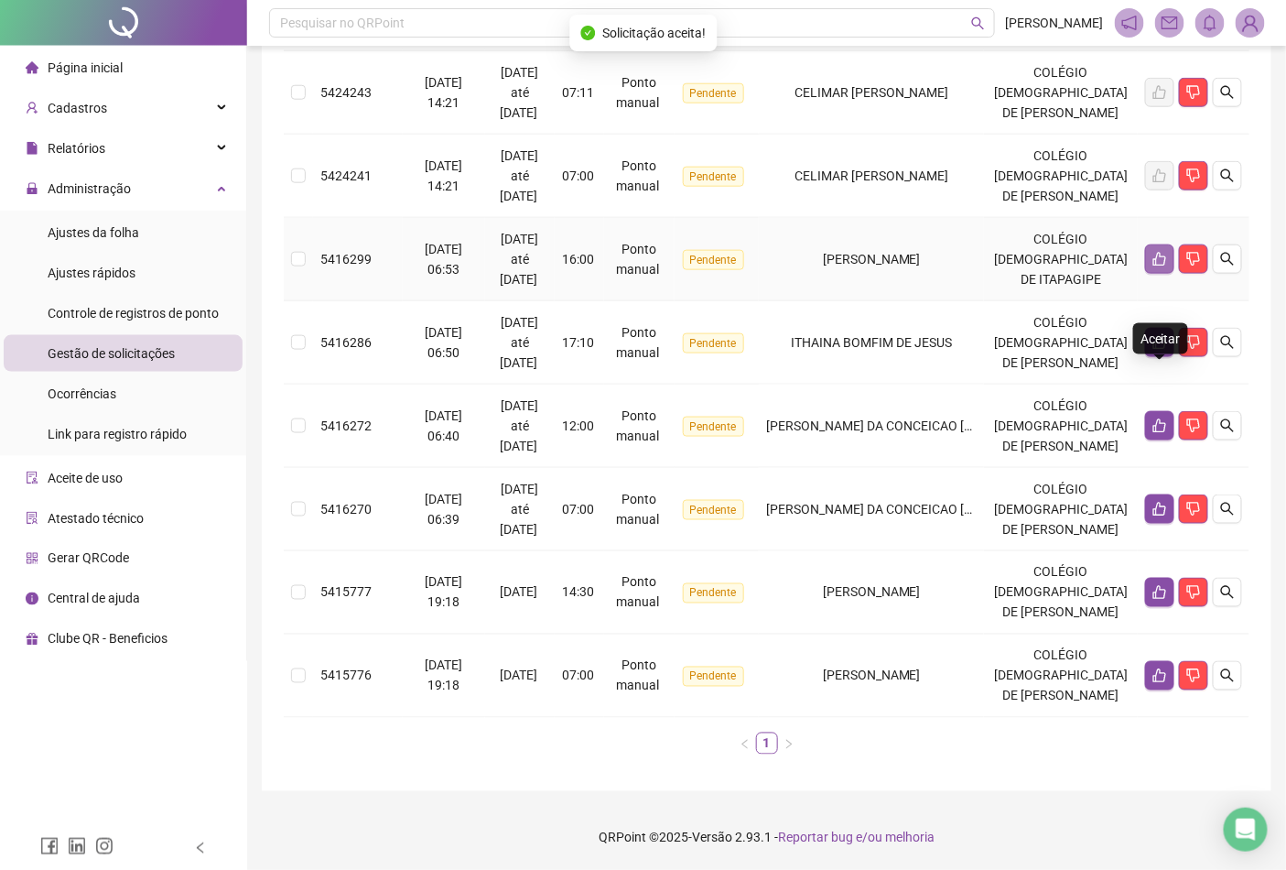
click at [1158, 252] on icon "like" at bounding box center [1160, 259] width 15 height 15
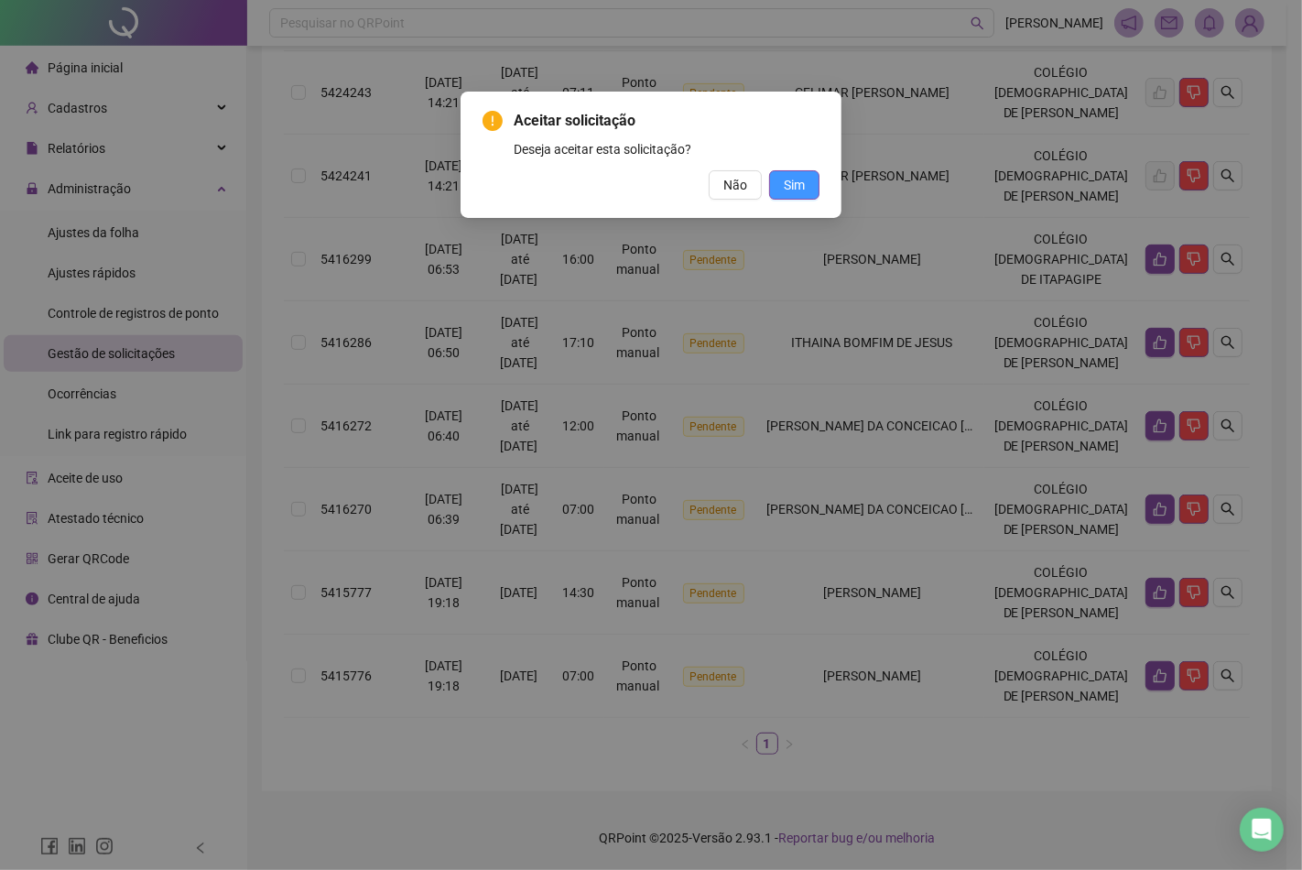
click at [807, 180] on button "Sim" at bounding box center [794, 184] width 50 height 29
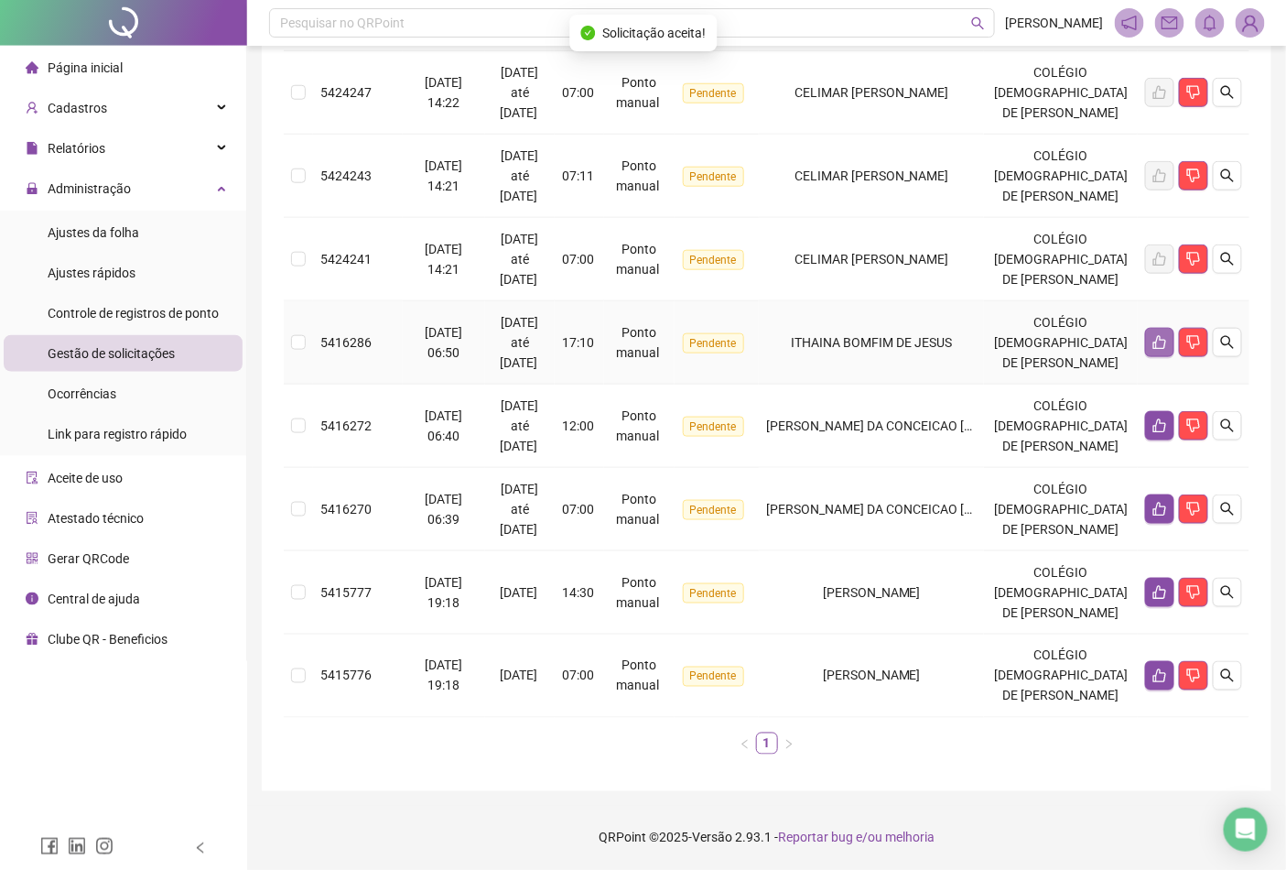
scroll to position [734, 0]
click at [1151, 328] on button "button" at bounding box center [1159, 342] width 29 height 29
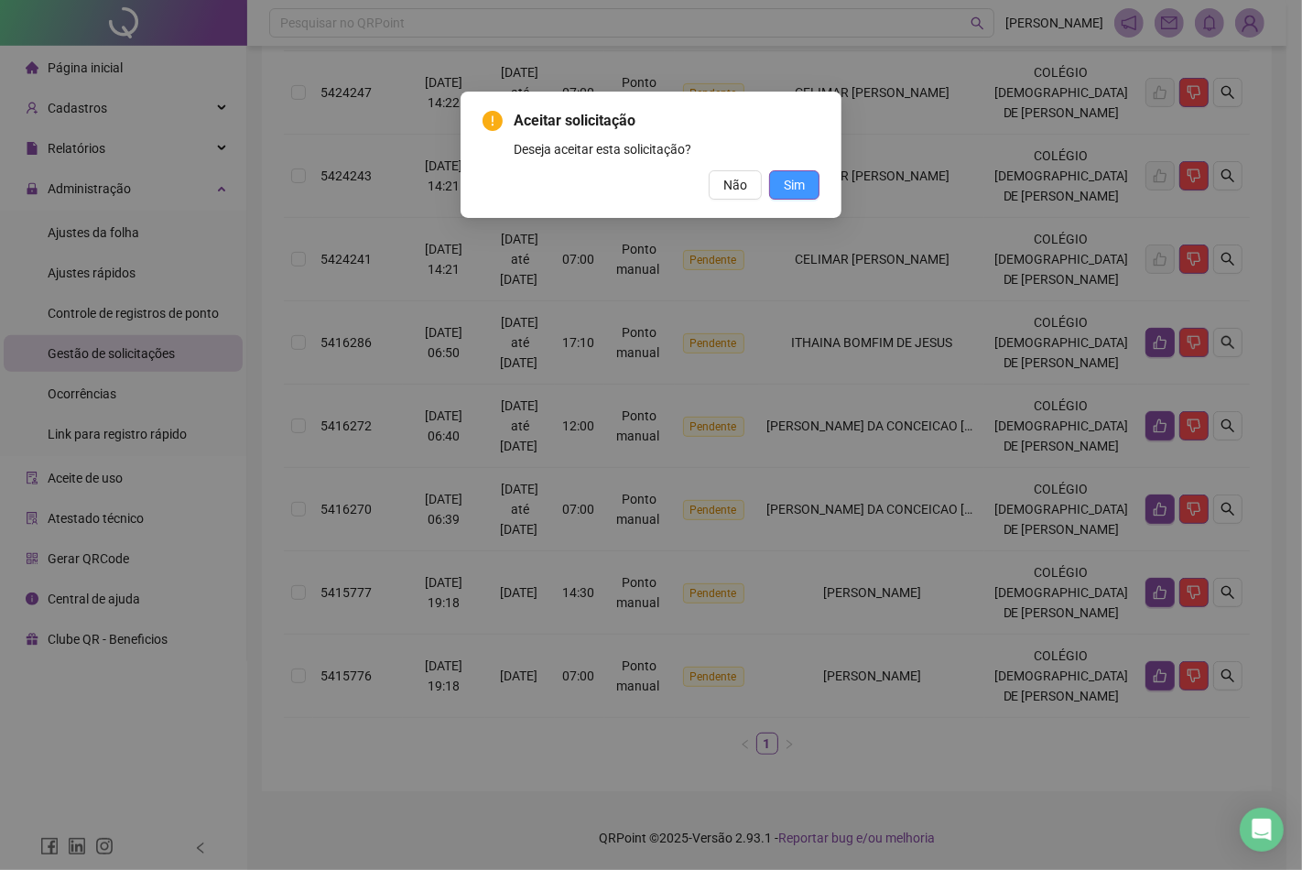
click at [798, 181] on span "Sim" at bounding box center [794, 185] width 21 height 20
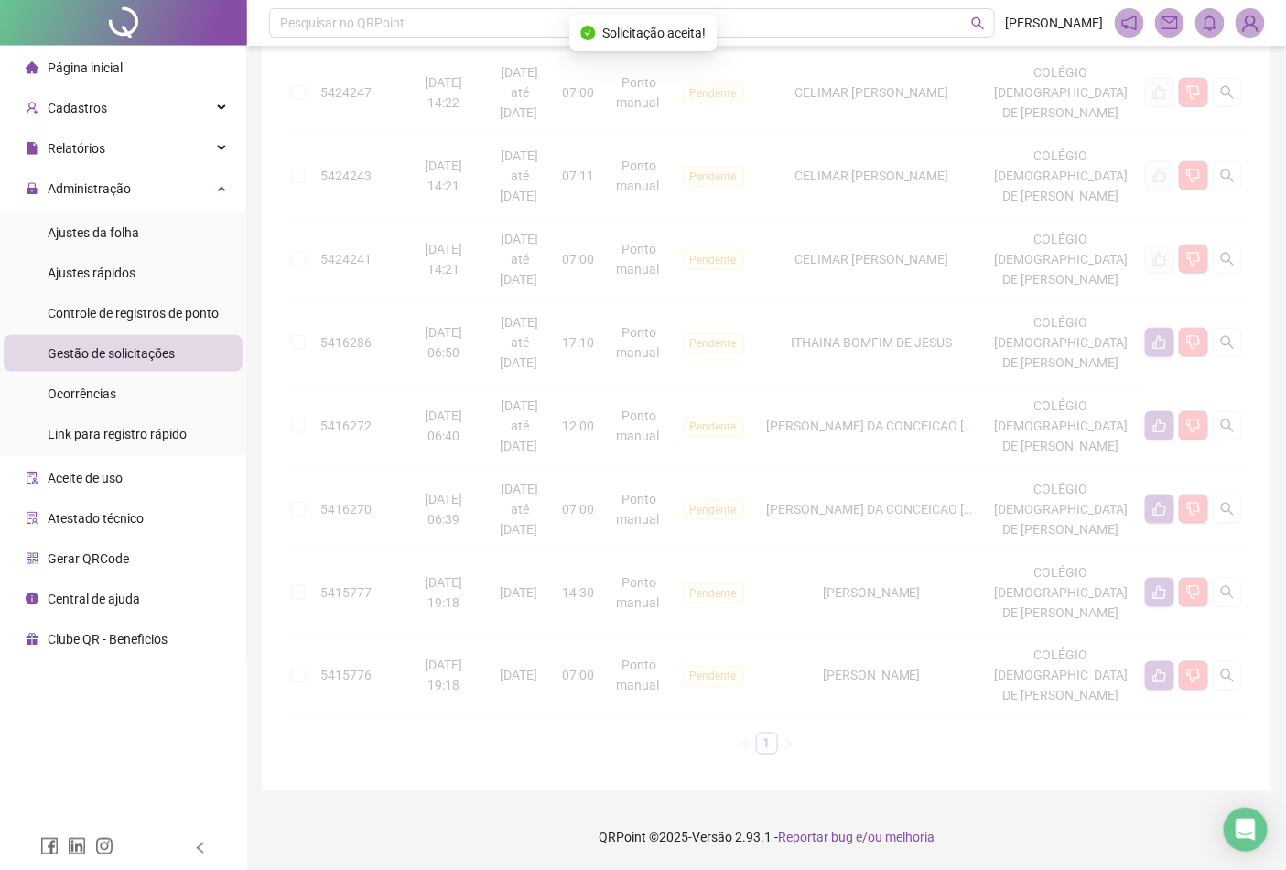
scroll to position [630, 0]
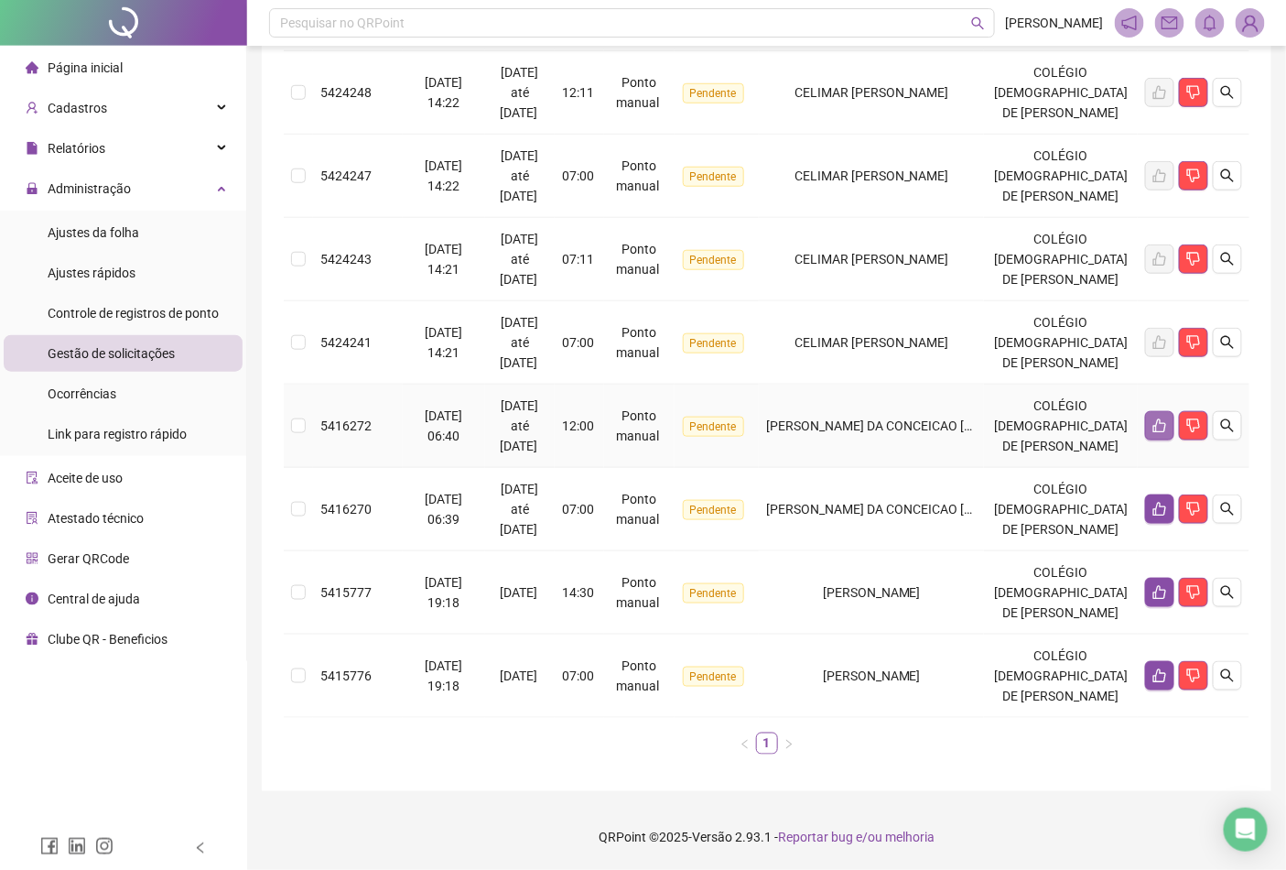
click at [1156, 418] on icon "like" at bounding box center [1160, 425] width 15 height 15
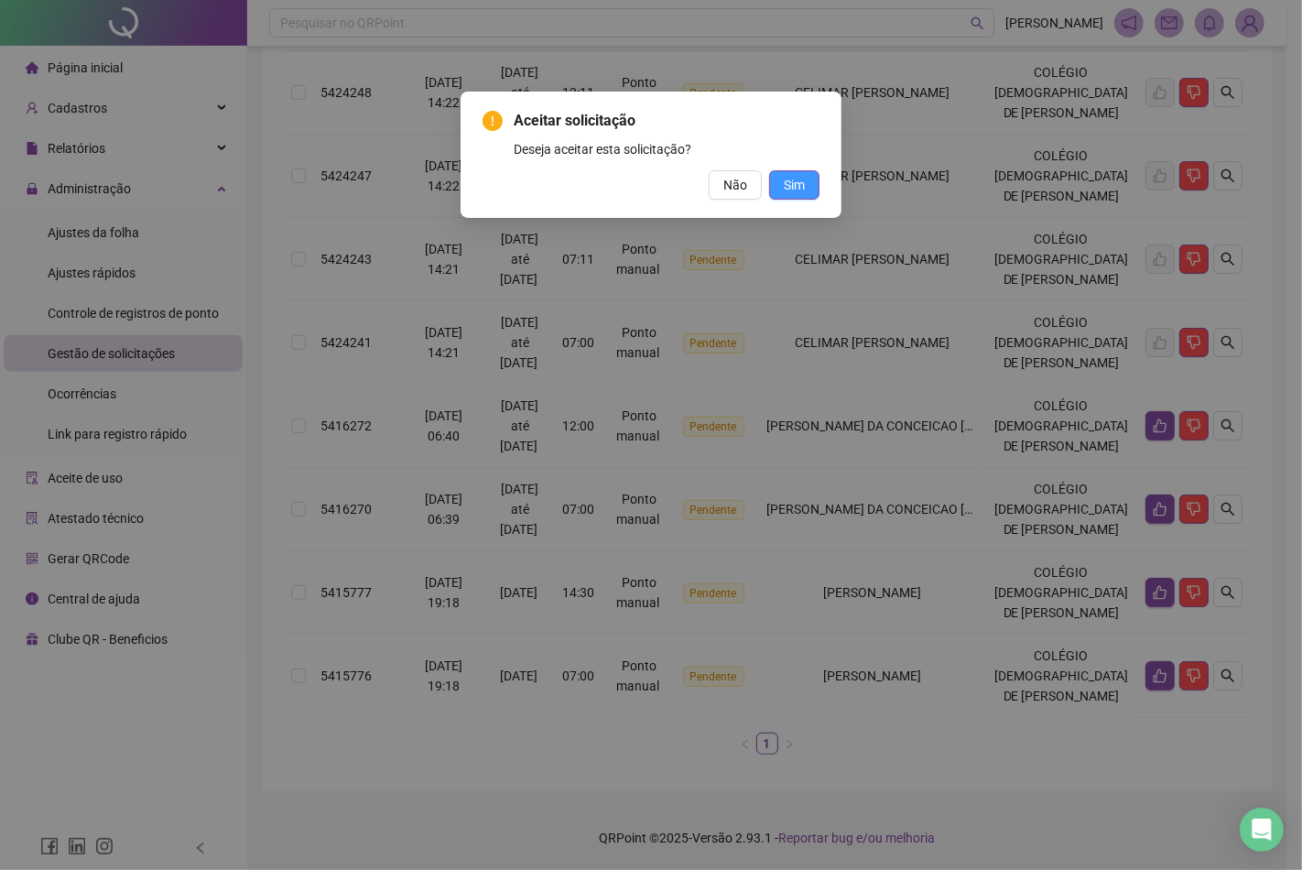
click at [807, 186] on button "Sim" at bounding box center [794, 184] width 50 height 29
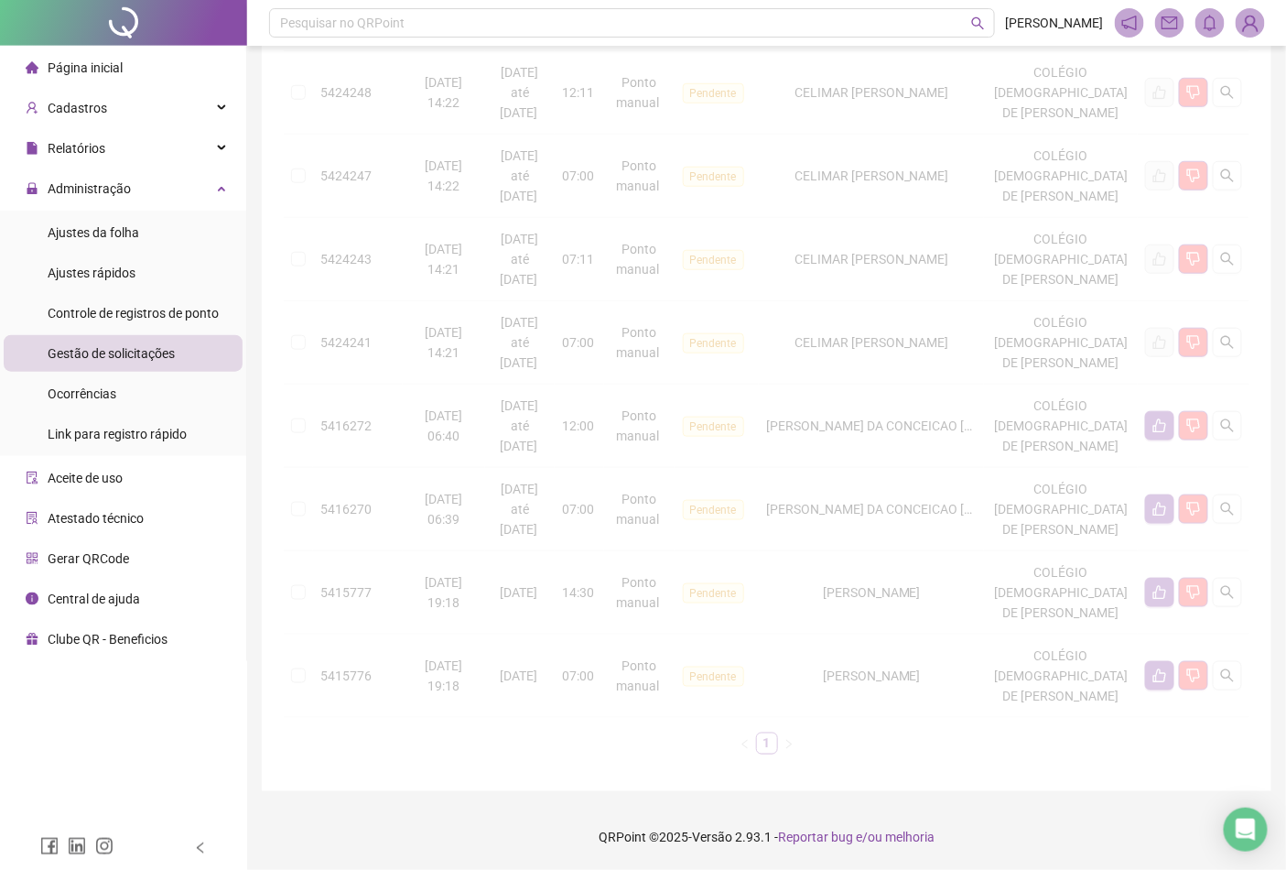
scroll to position [526, 0]
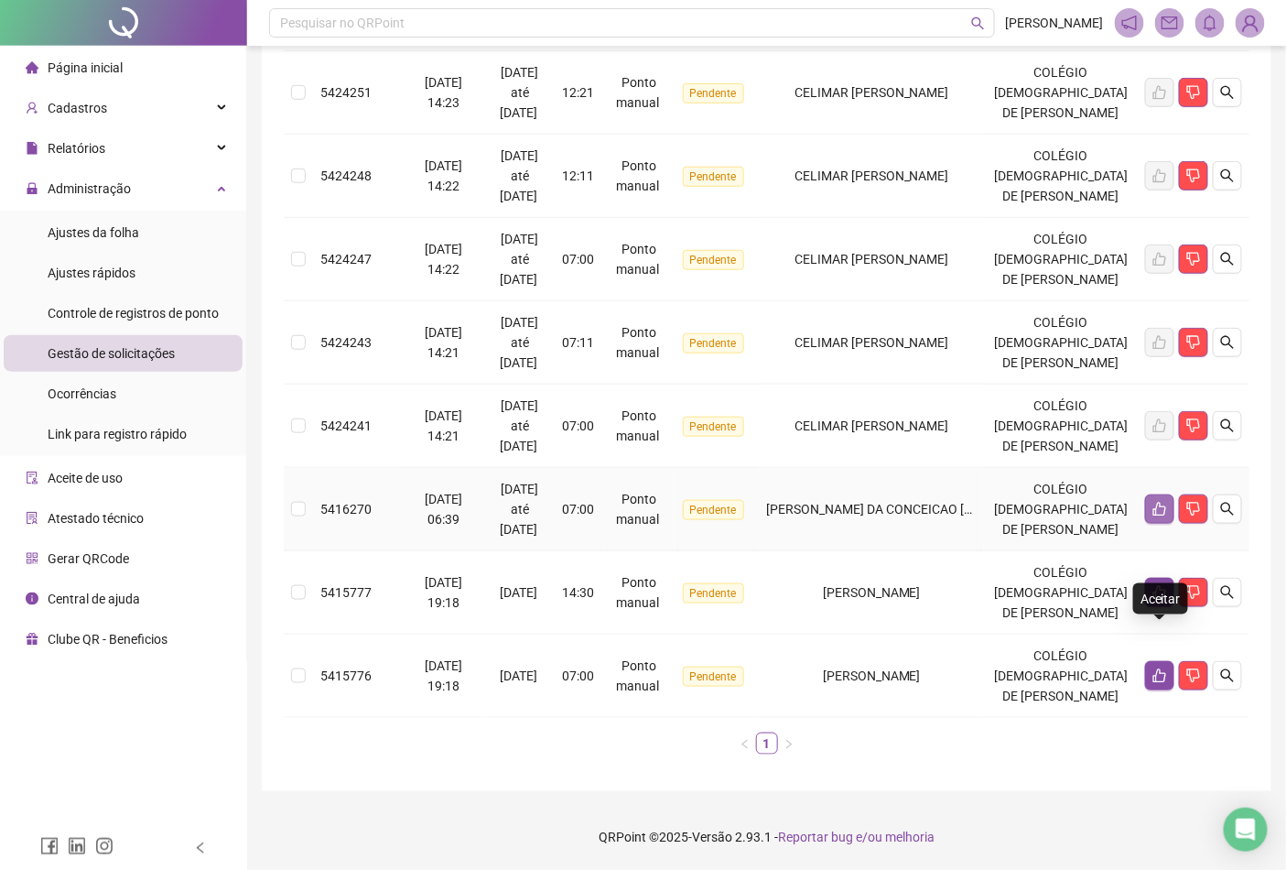
click at [1155, 502] on icon "like" at bounding box center [1160, 509] width 15 height 15
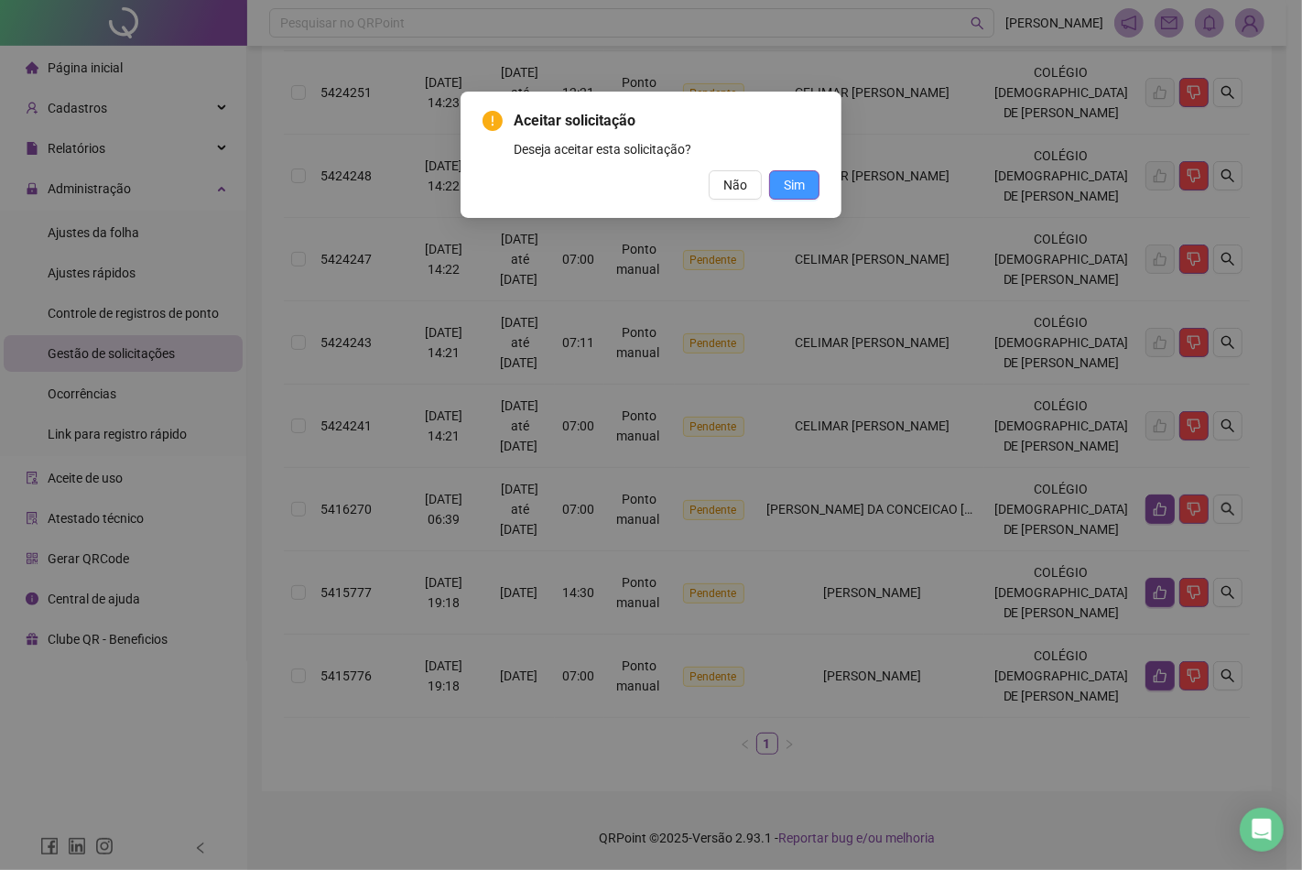
click at [787, 179] on span "Sim" at bounding box center [794, 185] width 21 height 20
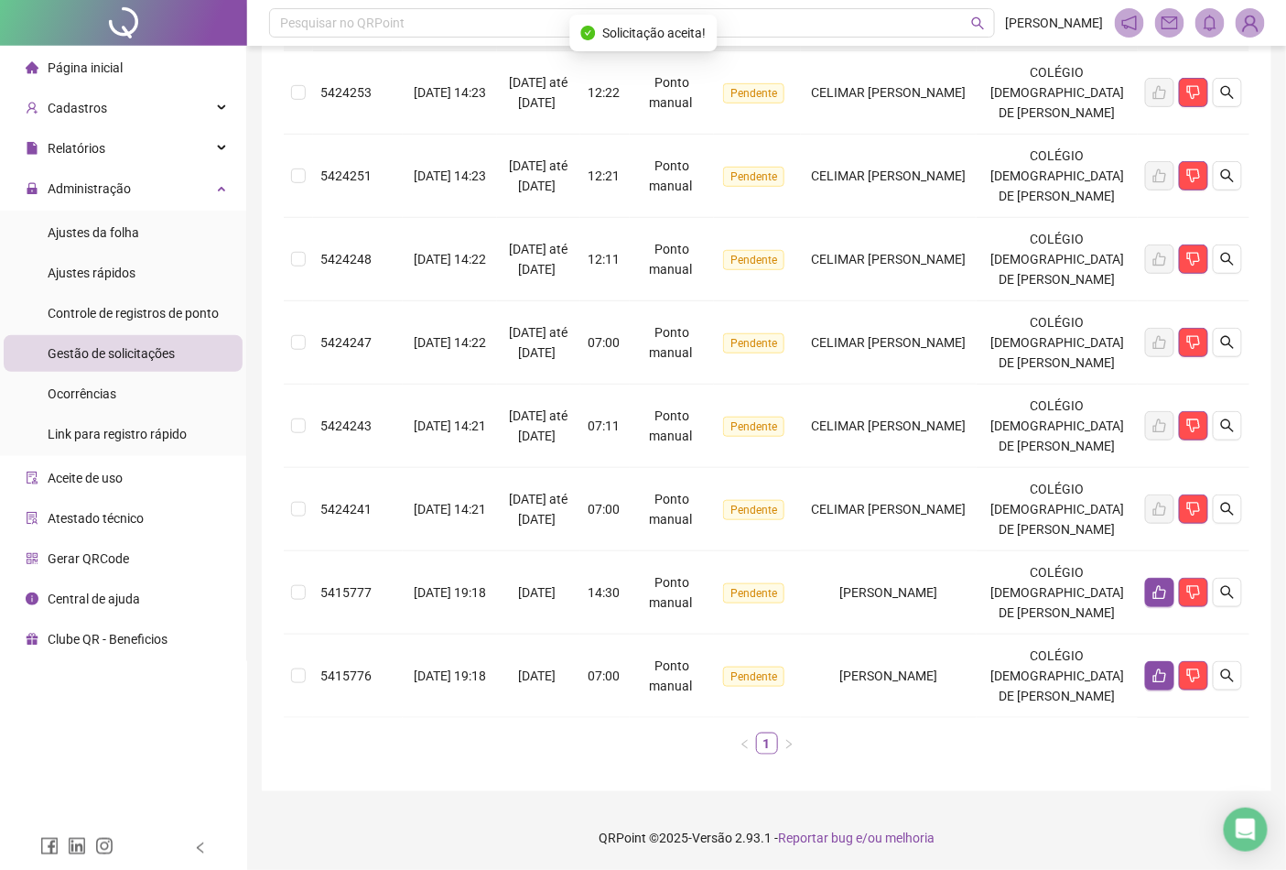
scroll to position [424, 0]
click at [1157, 578] on button "button" at bounding box center [1159, 592] width 29 height 29
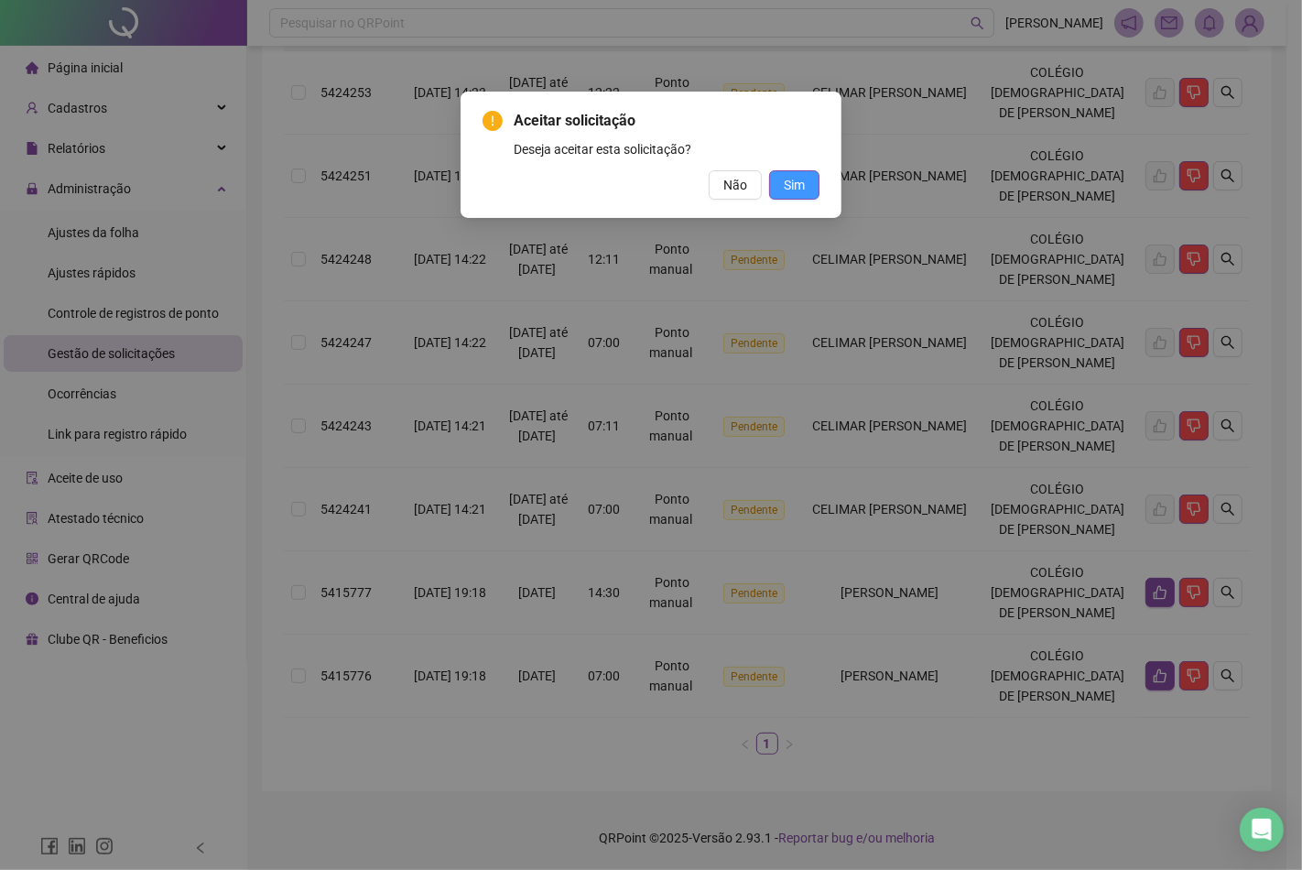
click at [803, 189] on span "Sim" at bounding box center [794, 185] width 21 height 20
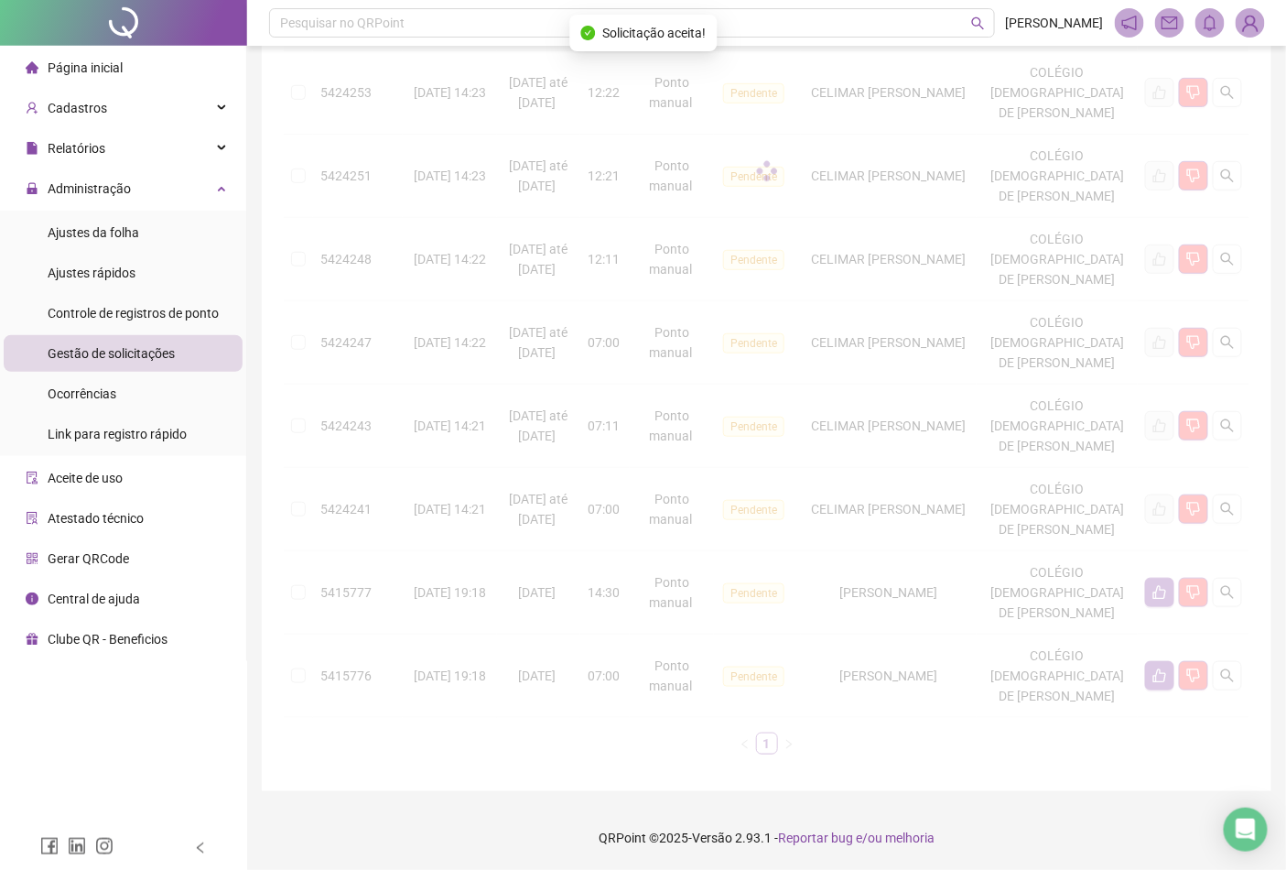
scroll to position [320, 0]
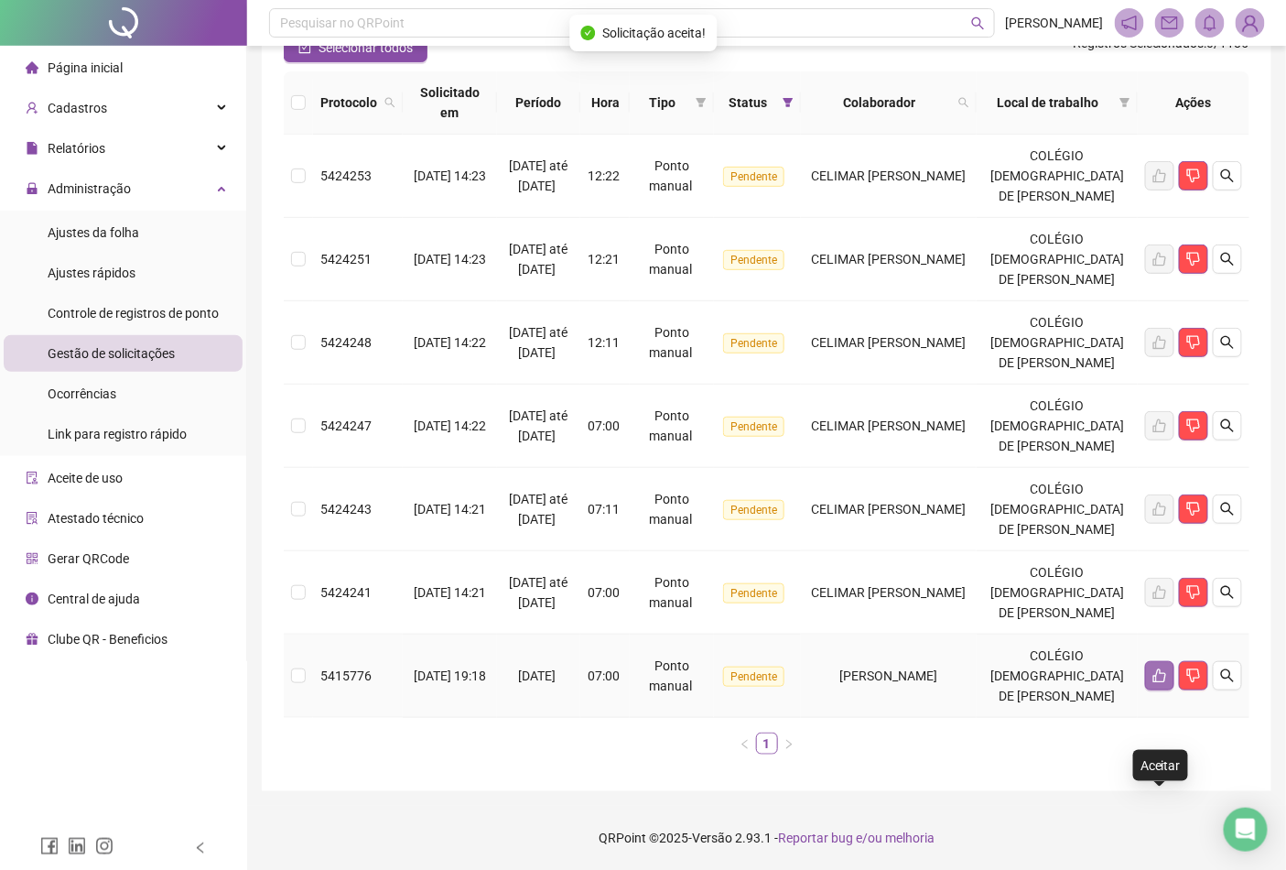
click at [1161, 661] on button "button" at bounding box center [1159, 675] width 29 height 29
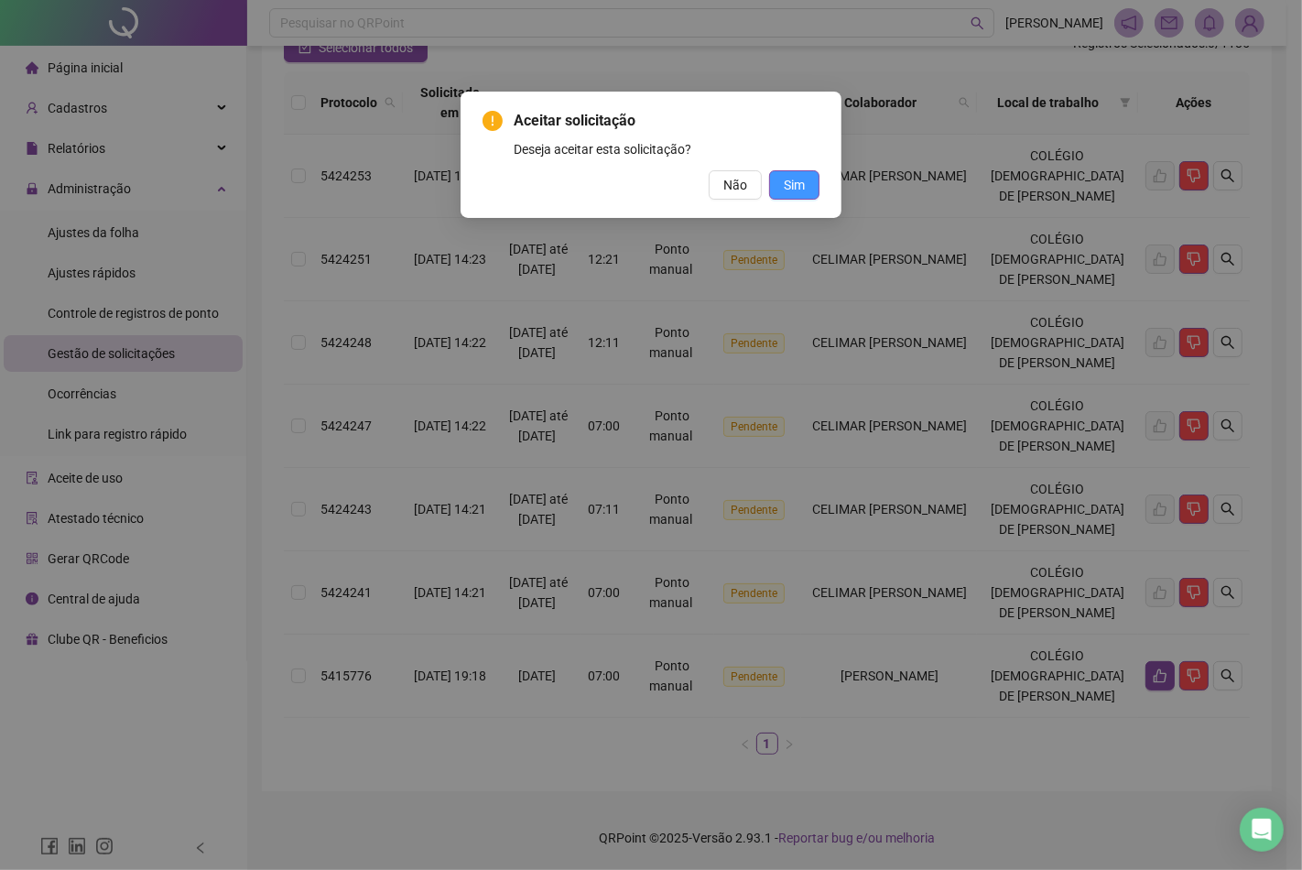
click at [800, 190] on span "Sim" at bounding box center [794, 185] width 21 height 20
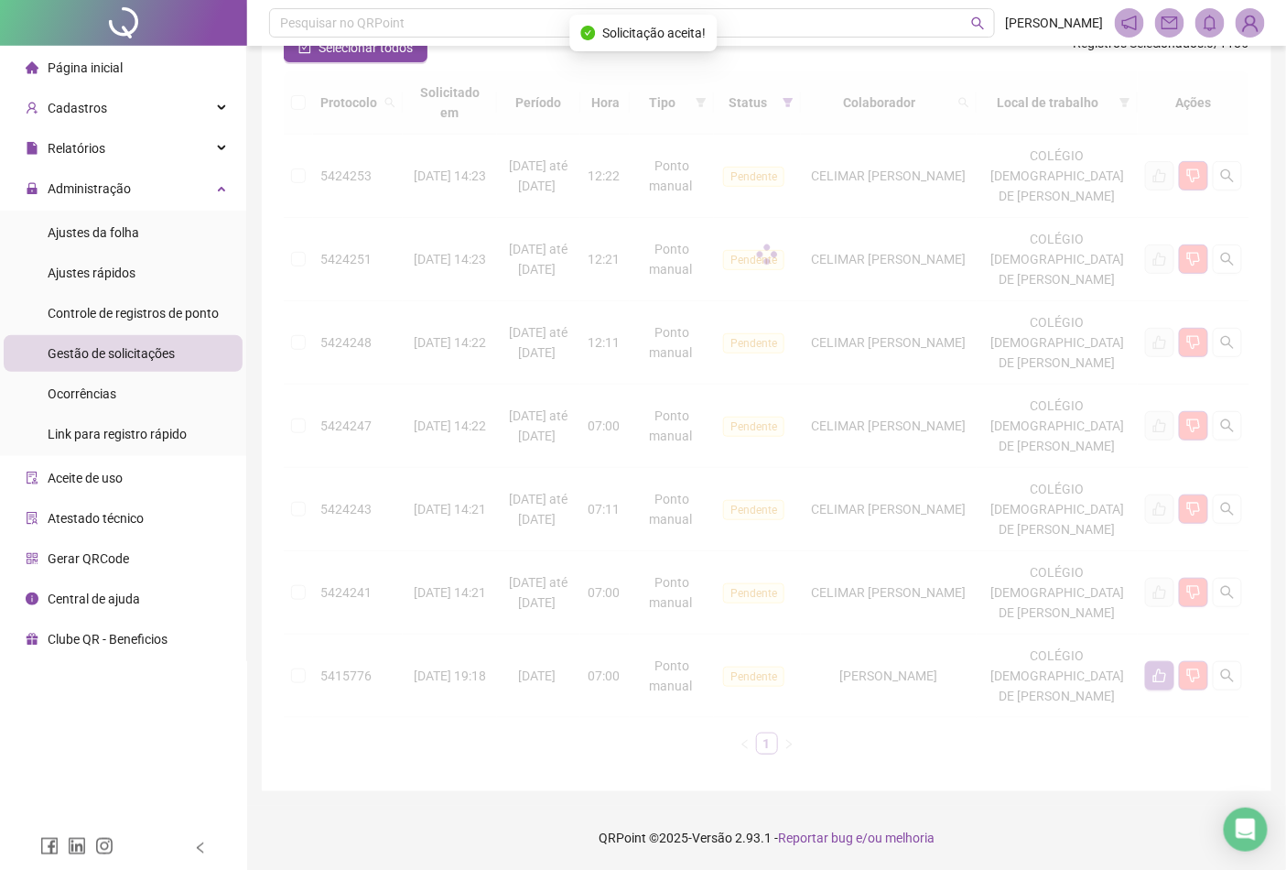
scroll to position [216, 0]
